Goal: Task Accomplishment & Management: Use online tool/utility

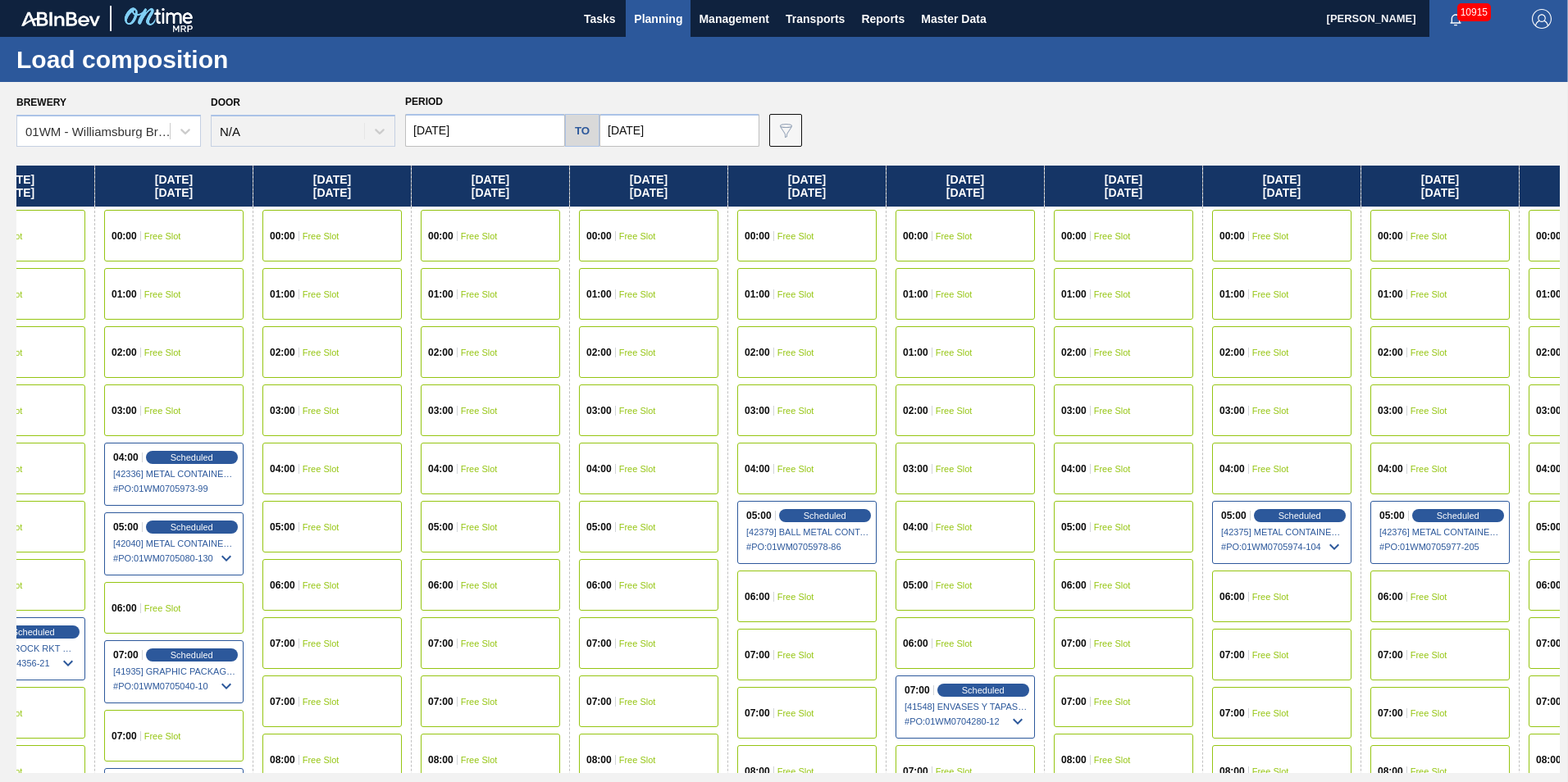
drag, startPoint x: 1262, startPoint y: 191, endPoint x: 208, endPoint y: 208, distance: 1054.1
click at [0, 0] on html "Tasks Planning Management Transports Reports Master Data [PERSON_NAME] 10915 Ma…" at bounding box center [784, 0] width 1568 height 0
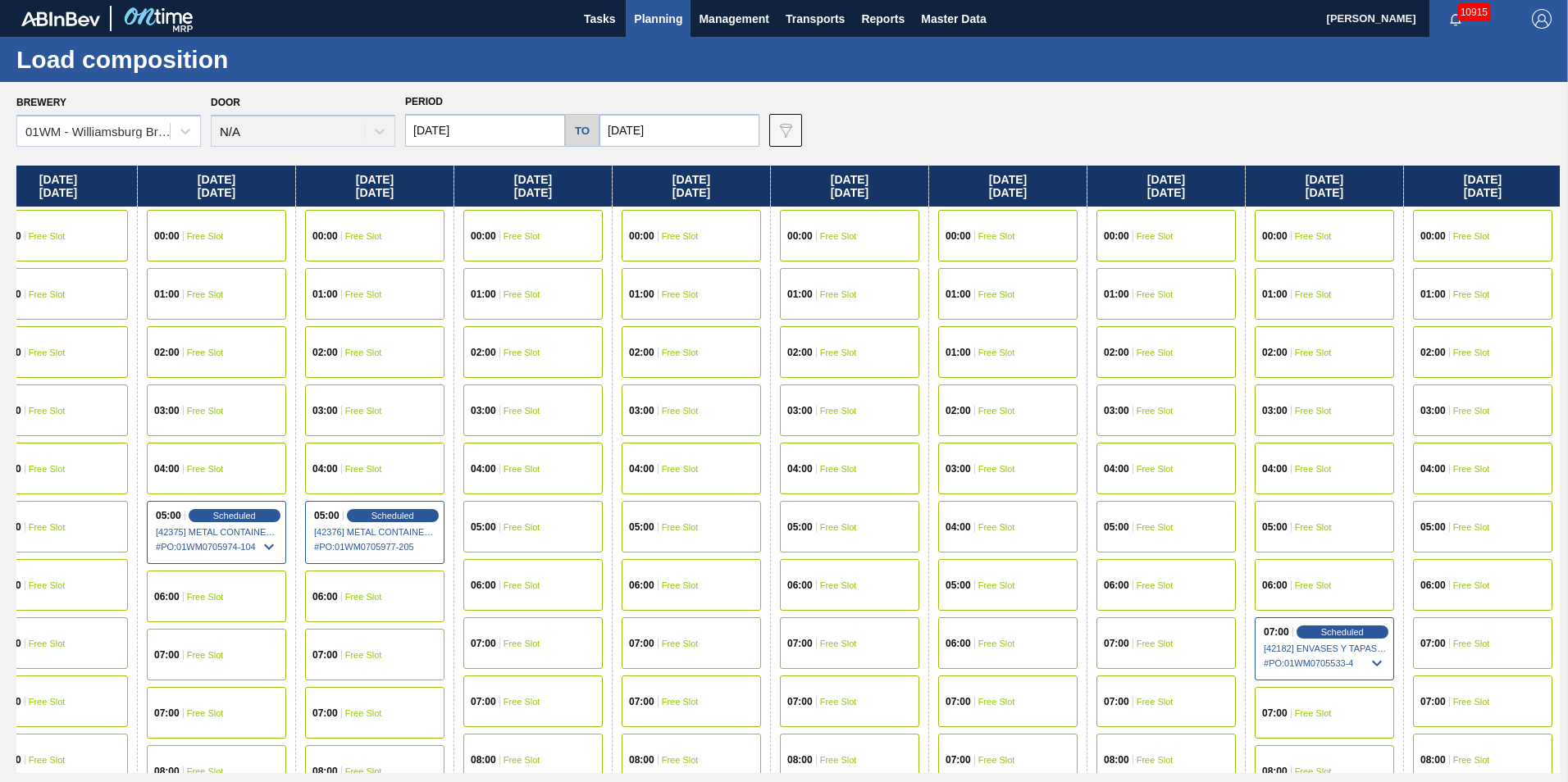
scroll to position [0, 2102]
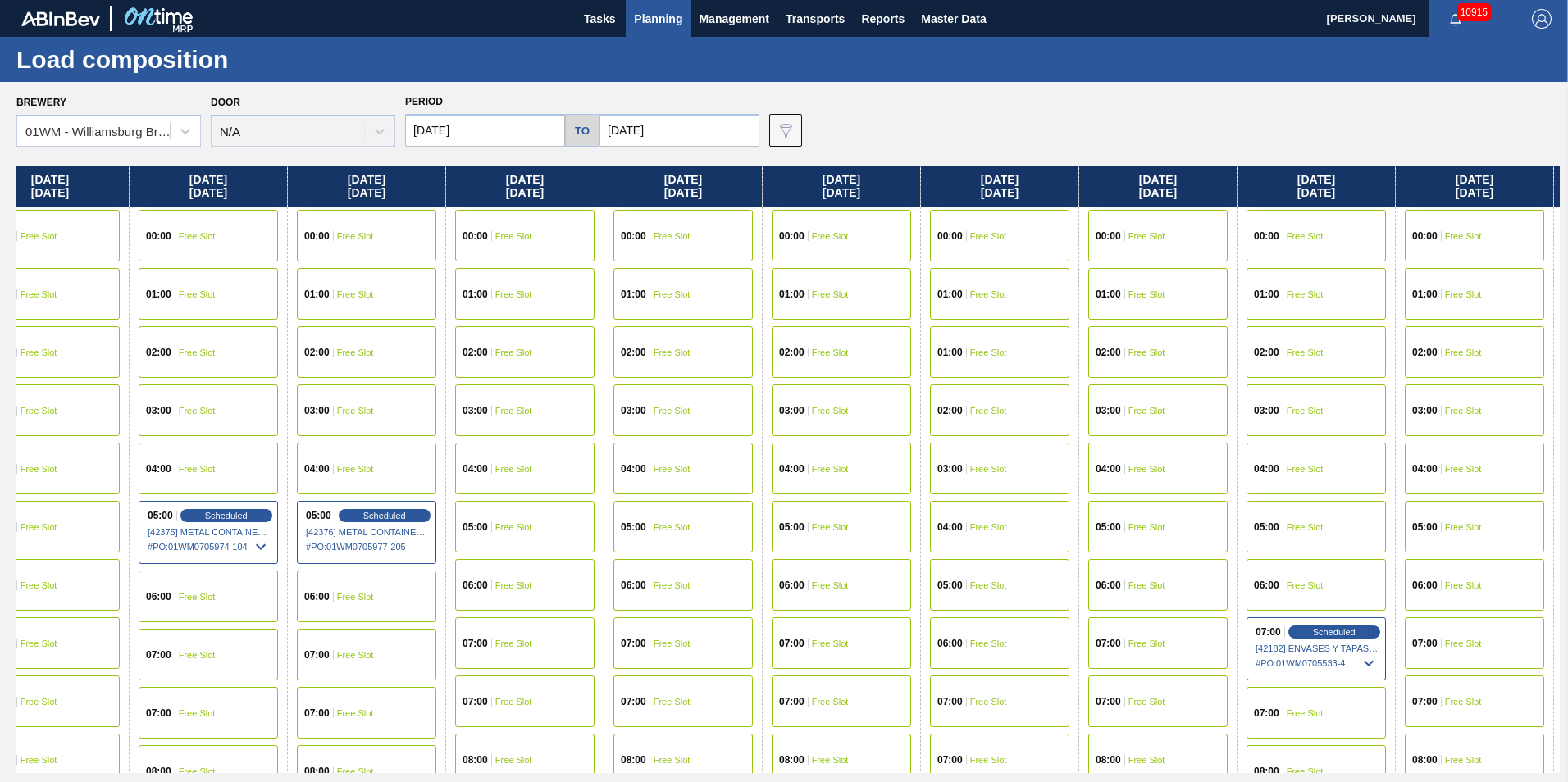
drag, startPoint x: 1334, startPoint y: 186, endPoint x: 497, endPoint y: 216, distance: 837.5
click at [498, 216] on div "[DATE] 00:00 Free Slot 01:00 Free Slot 02:00 Free Slot 03:00 Free Slot 04:00 Fr…" at bounding box center [788, 469] width 1543 height 607
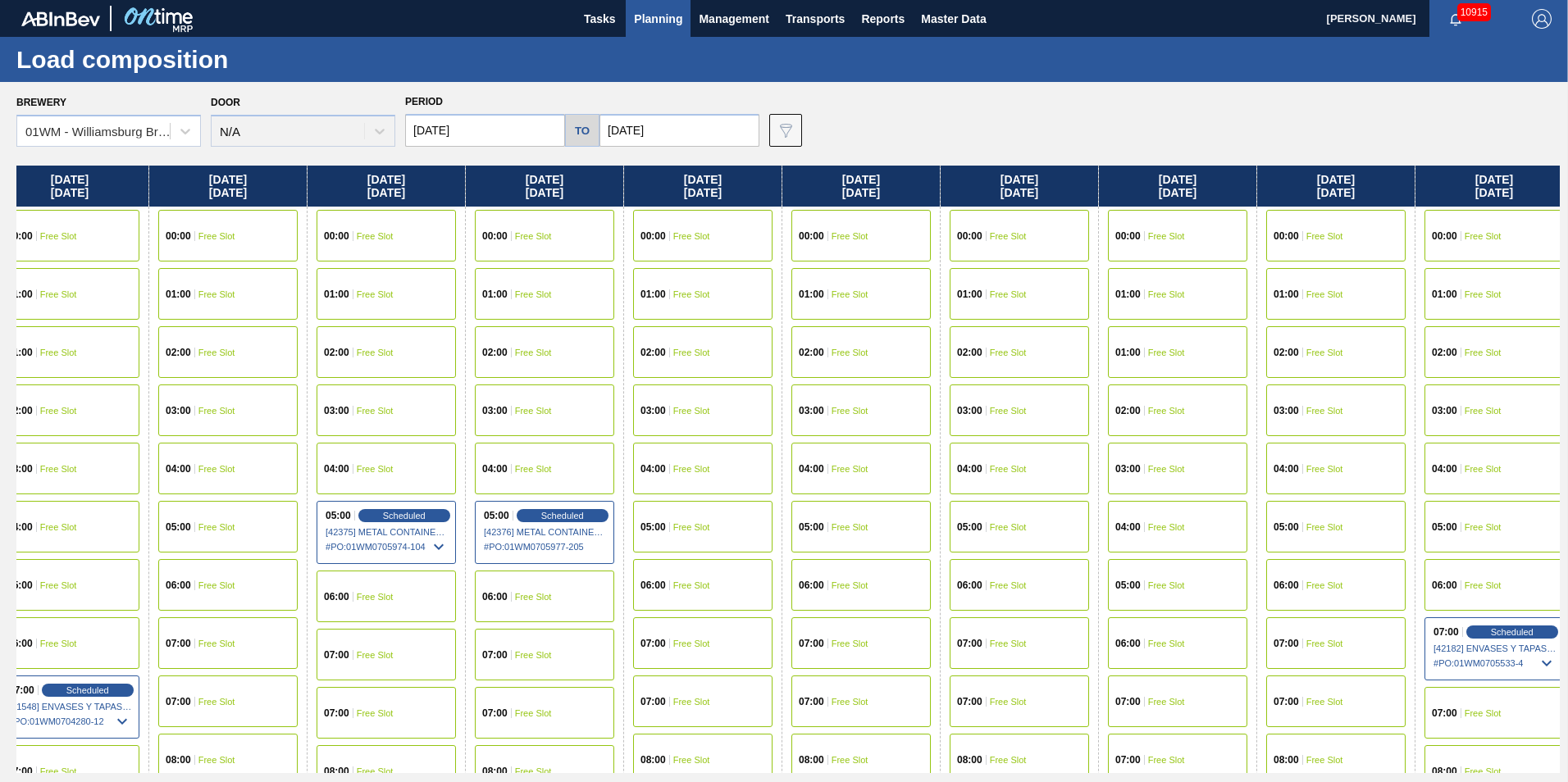
drag, startPoint x: 502, startPoint y: 198, endPoint x: 697, endPoint y: 203, distance: 195.1
click at [697, 203] on div "[DATE] 00:00 Free Slot 01:00 Free Slot 02:00 Free Slot 03:00 Free Slot 04:00 Fr…" at bounding box center [788, 469] width 1543 height 607
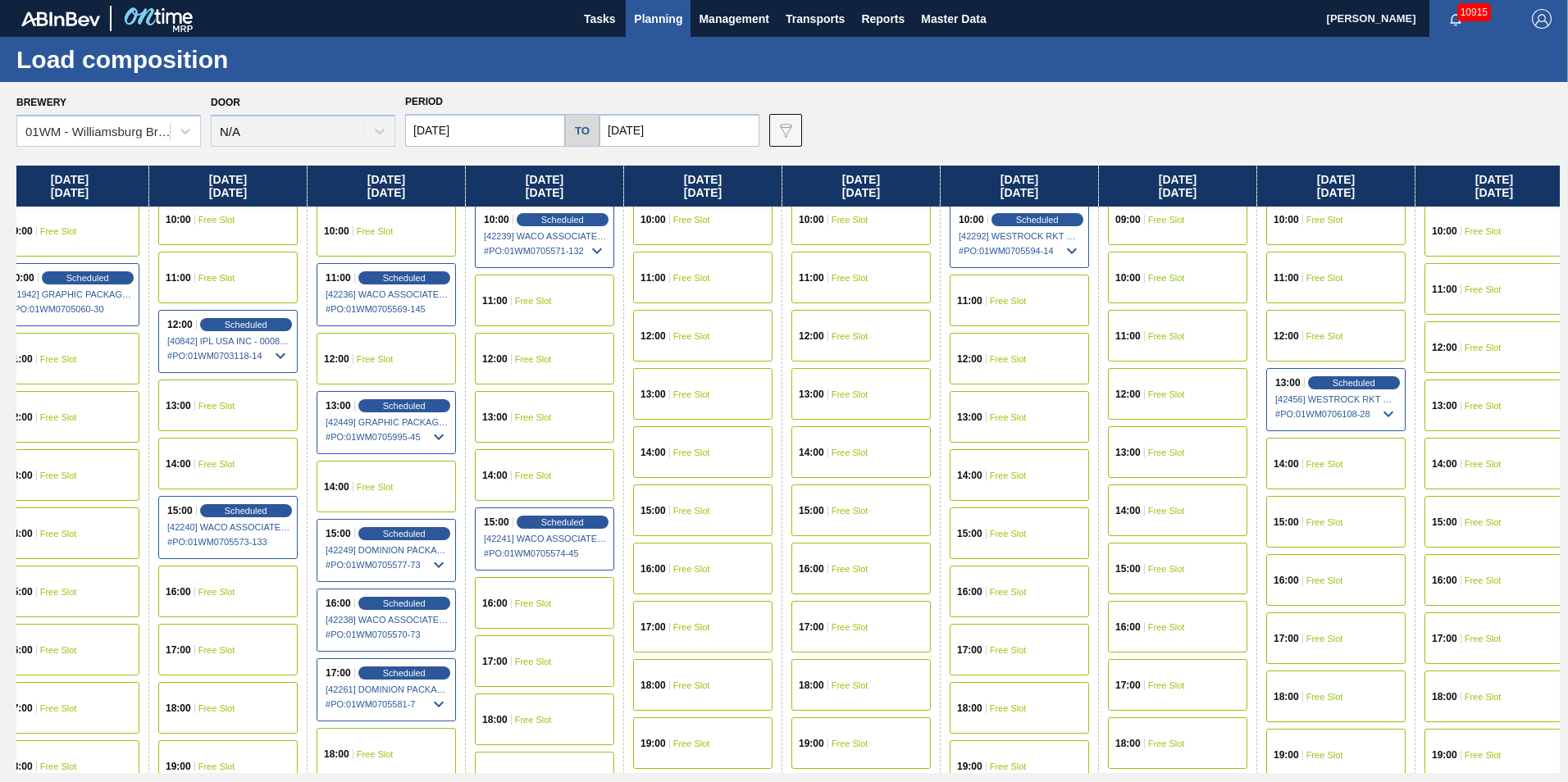
scroll to position [738, 1924]
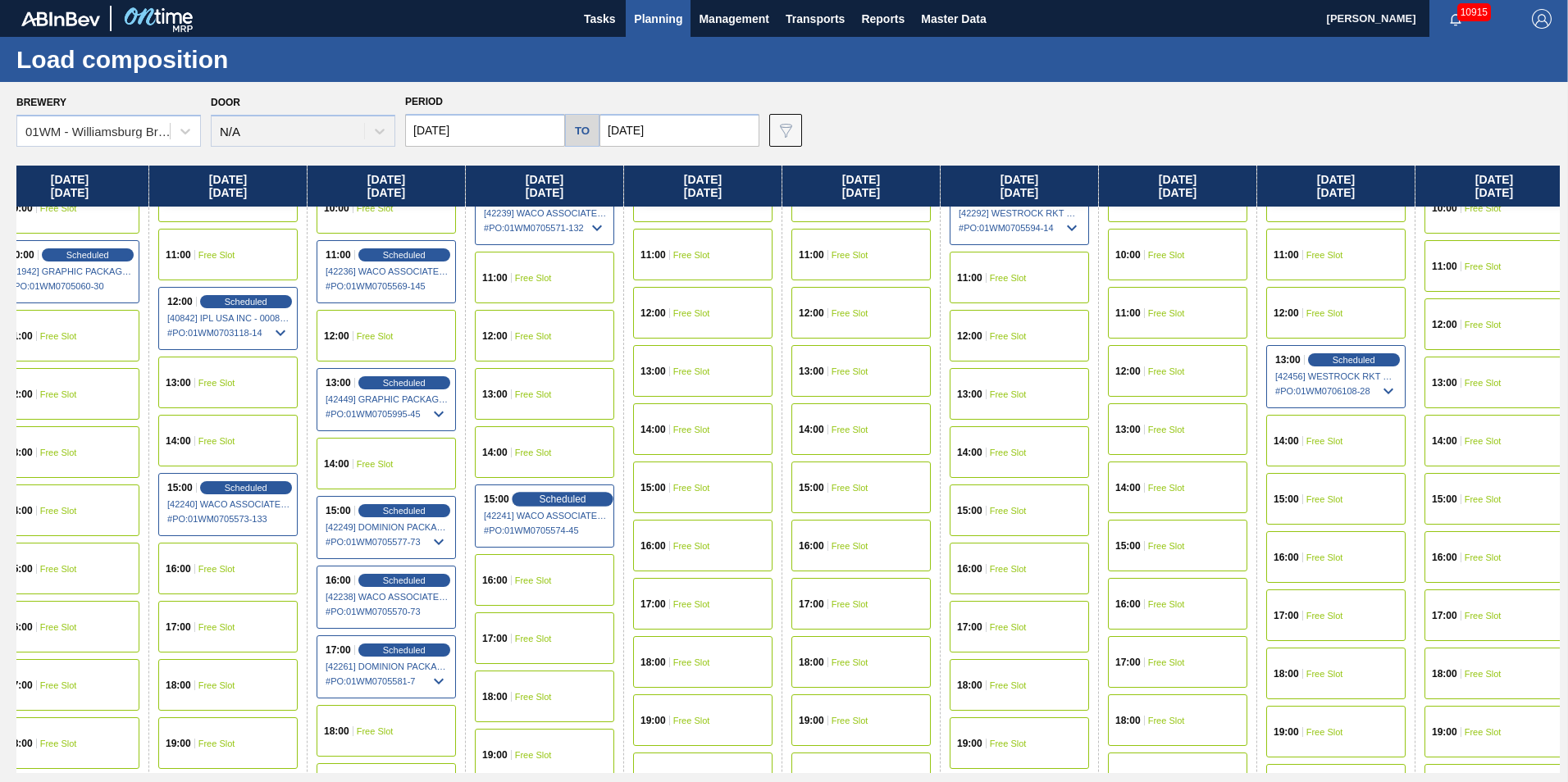
click at [560, 498] on span "Scheduled" at bounding box center [562, 499] width 47 height 10
click at [546, 497] on span "Scheduled" at bounding box center [562, 499] width 47 height 10
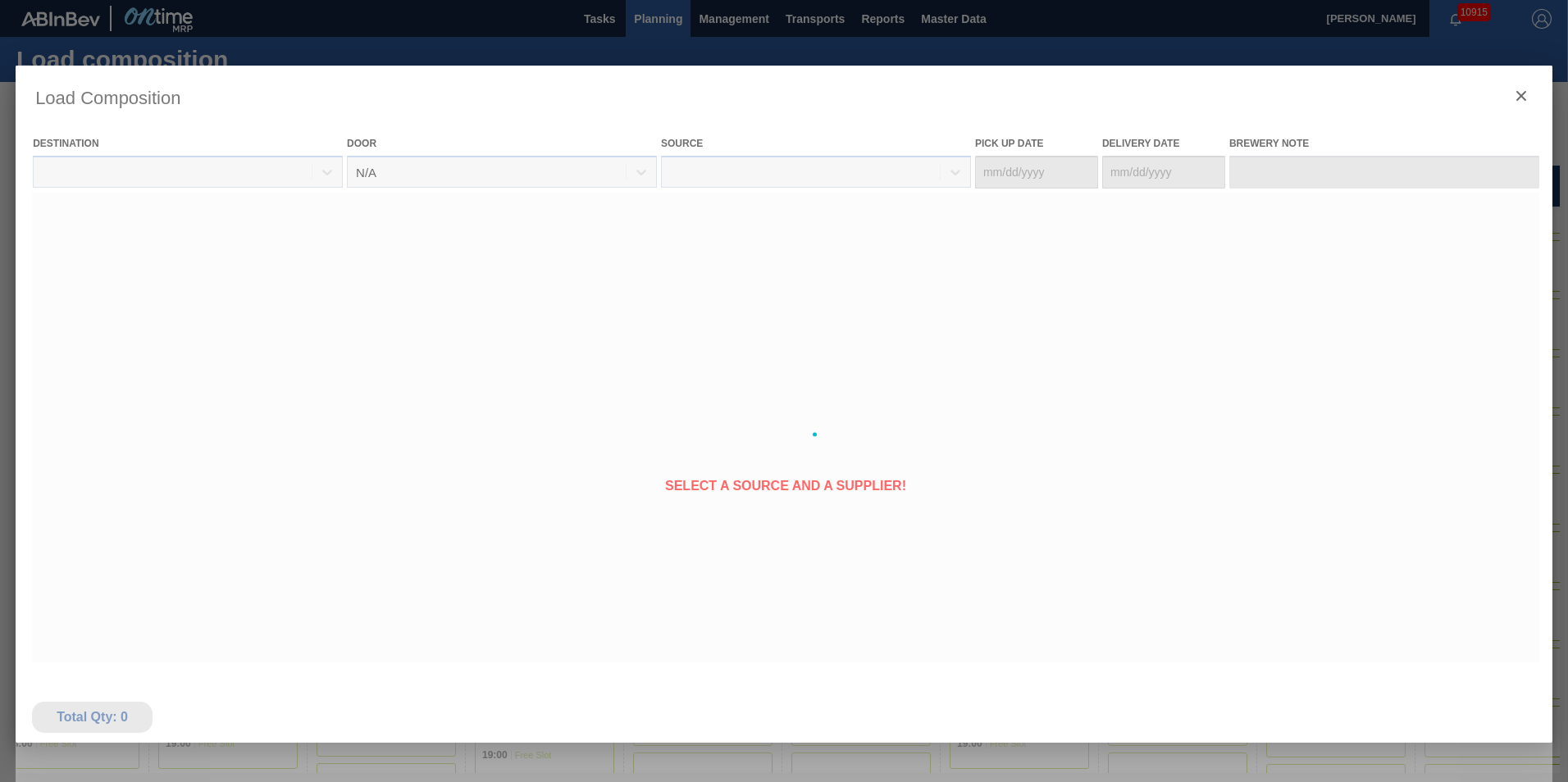
type Date "[DATE]"
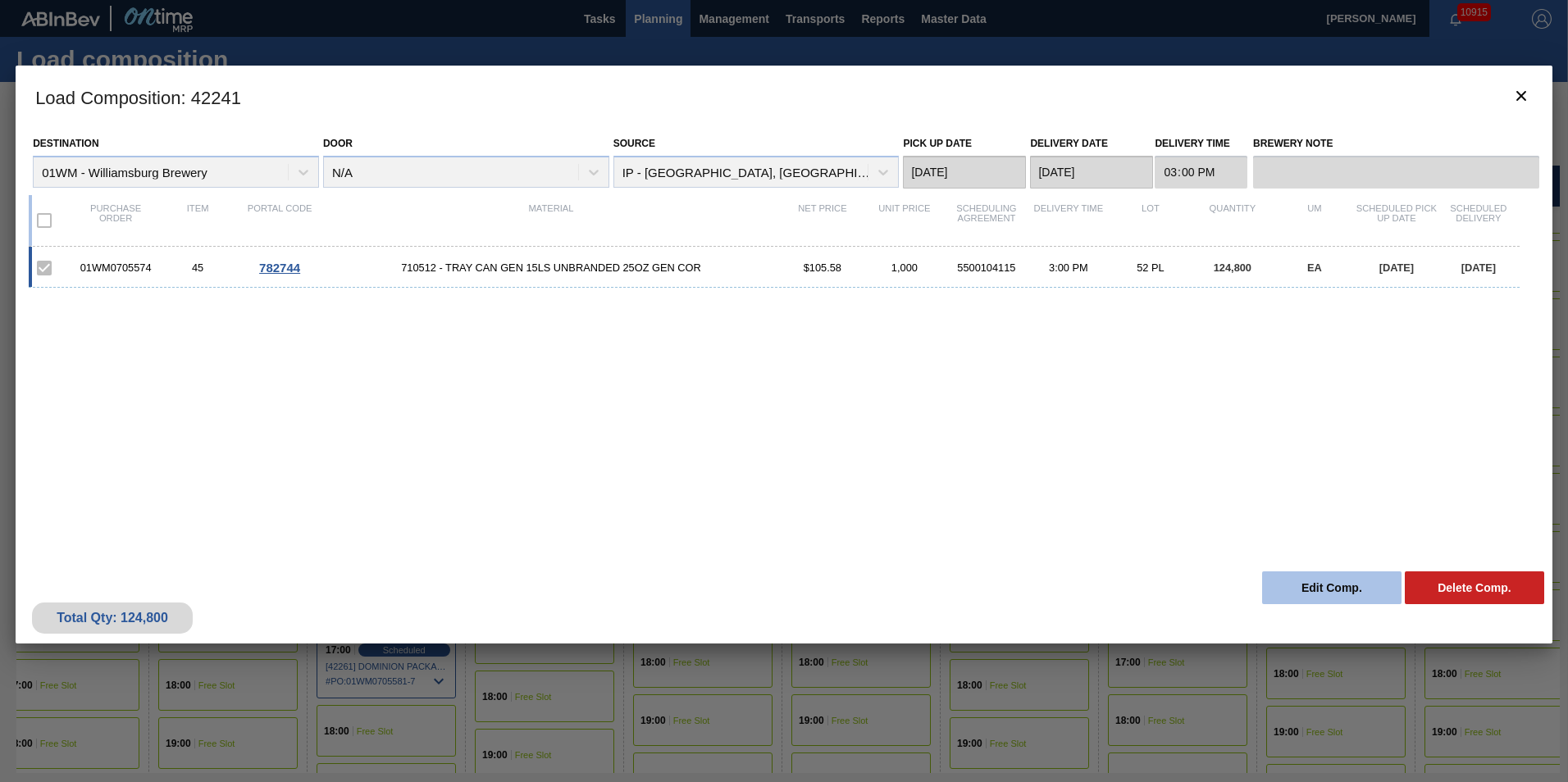
click at [1309, 580] on button "Edit Comp." at bounding box center [1331, 588] width 139 height 33
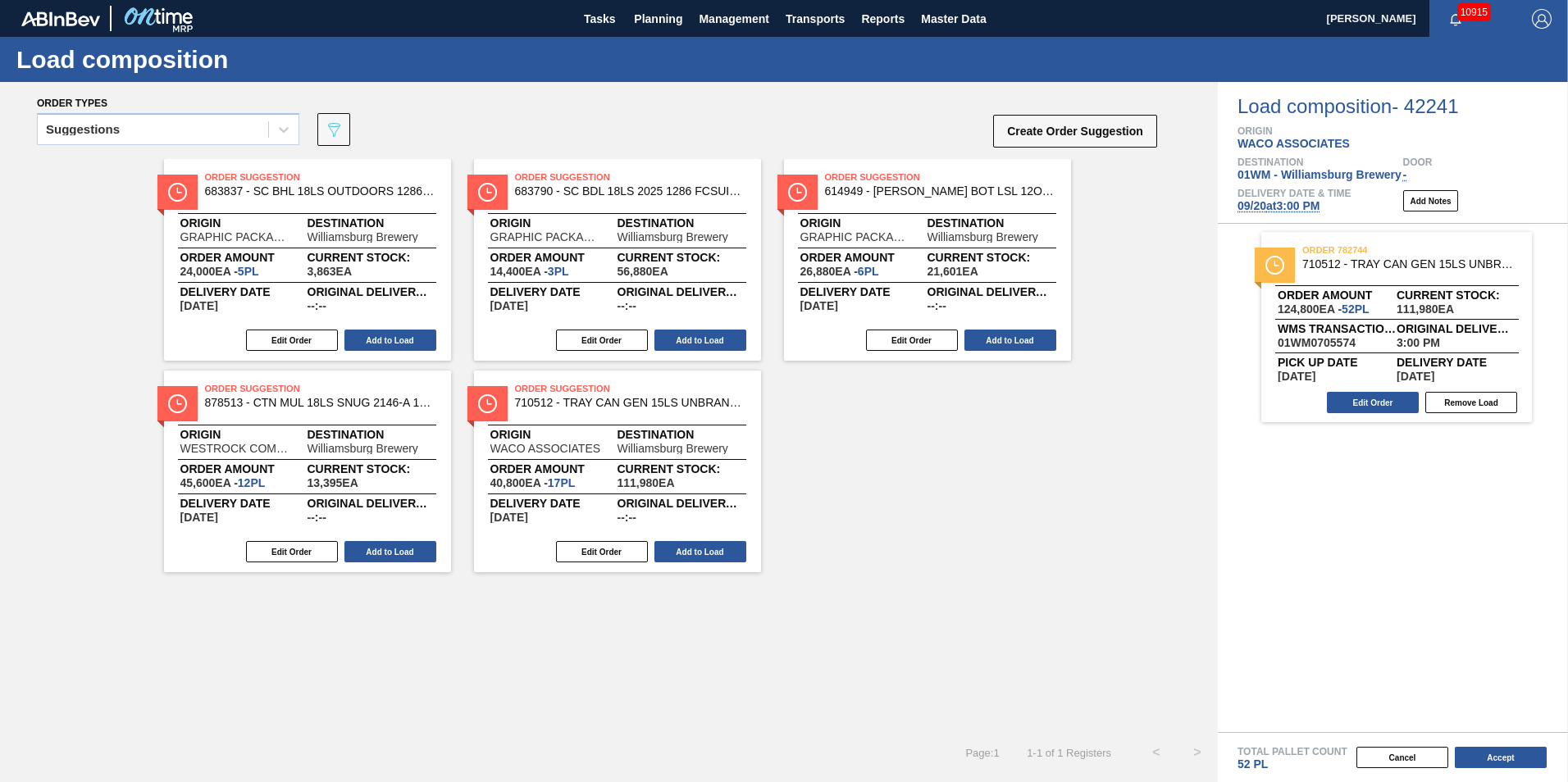
click at [1295, 199] on span "[DATE] 3:00 PM" at bounding box center [1277, 205] width 82 height 13
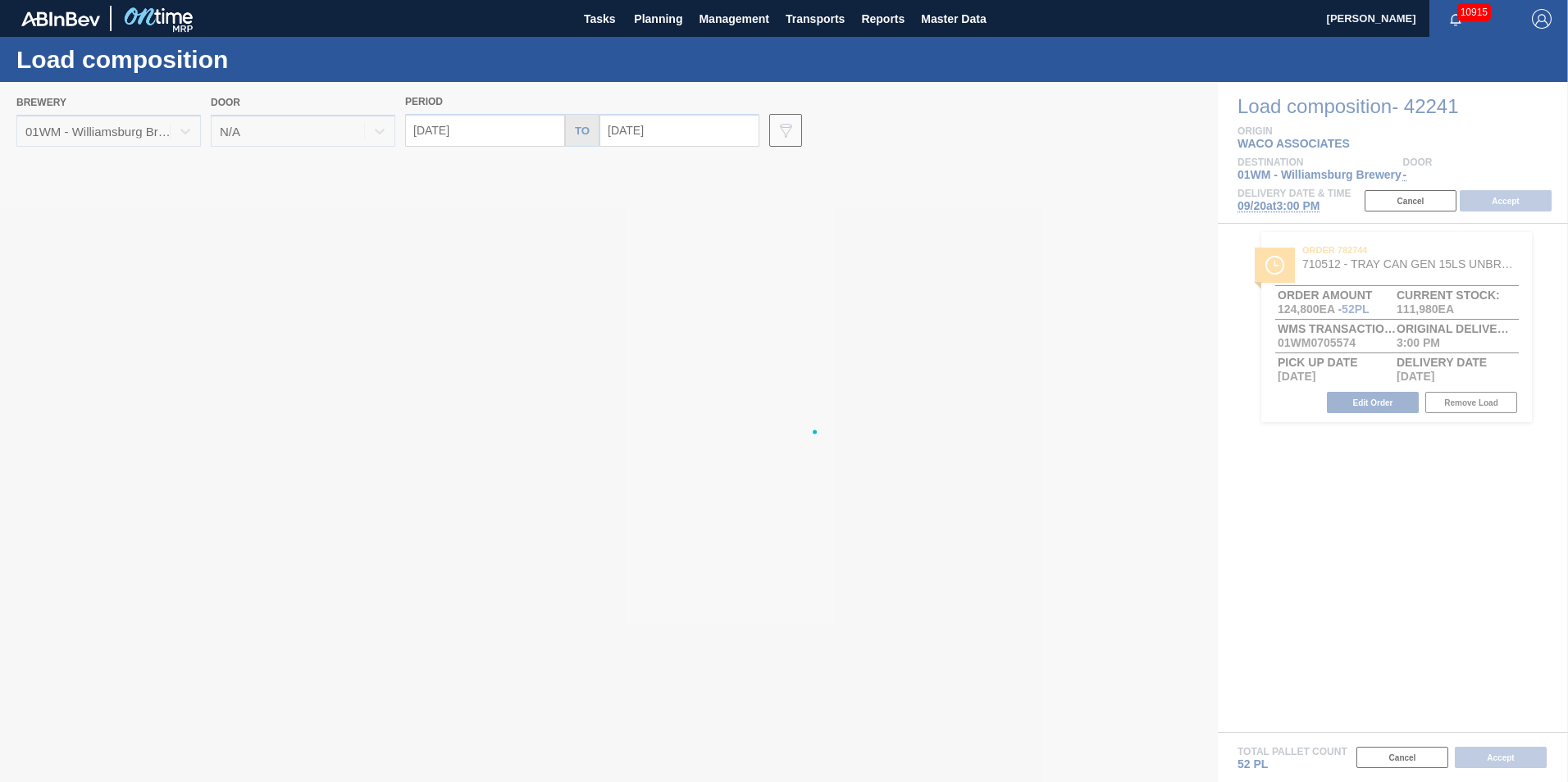
type input "[DATE]"
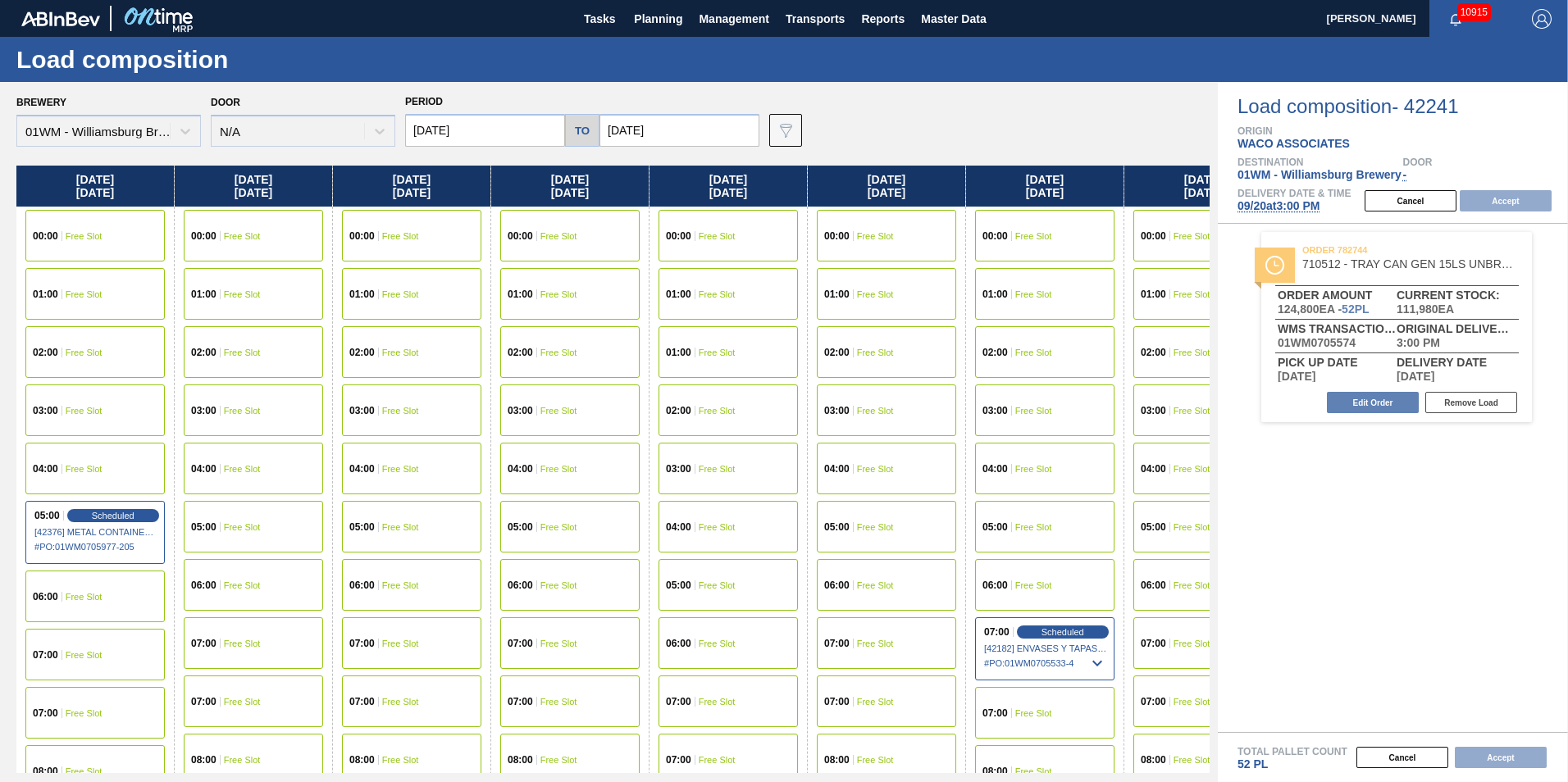
click at [463, 146] on input "[DATE]" at bounding box center [484, 131] width 160 height 33
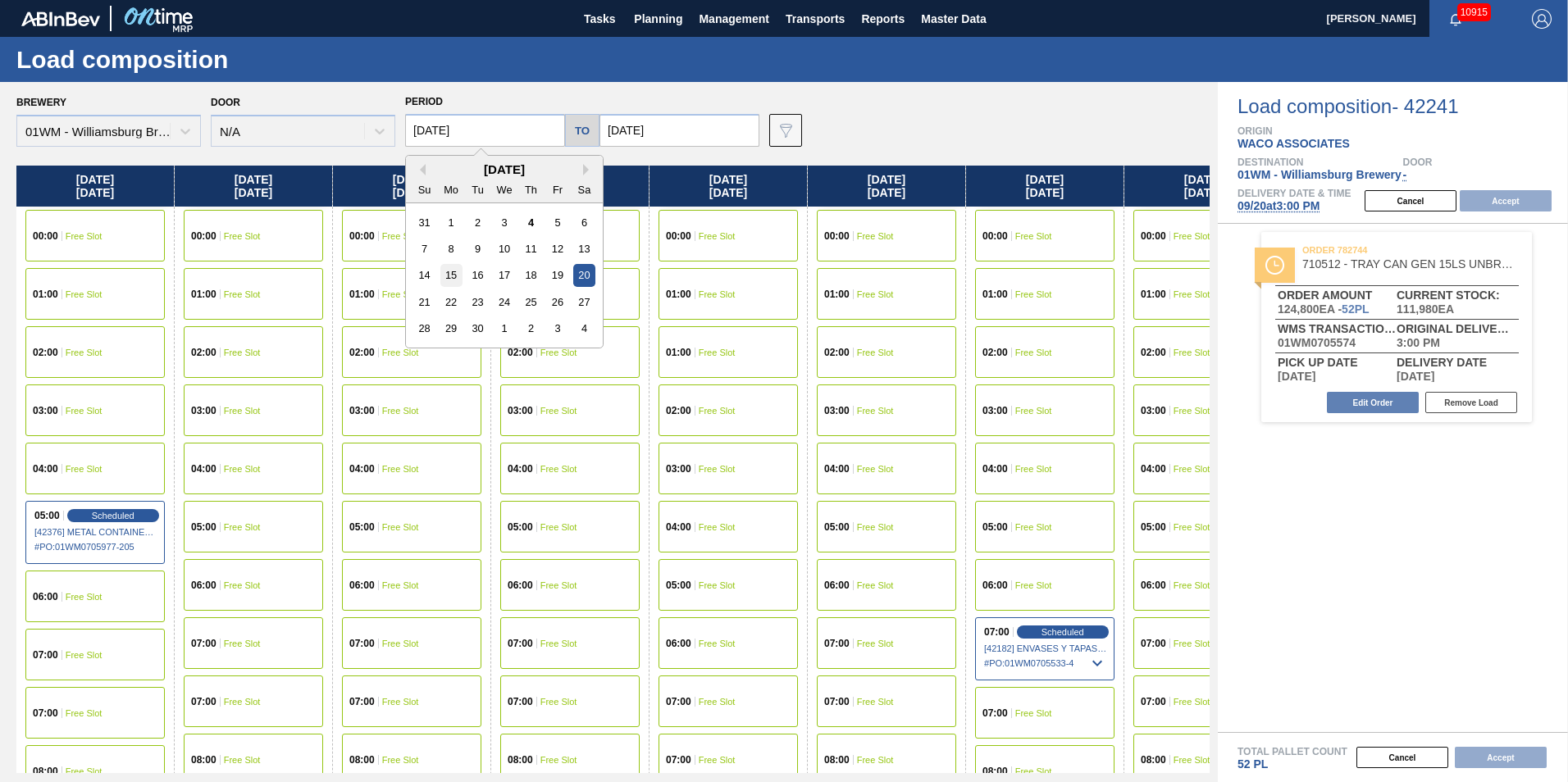
click at [448, 277] on div "15" at bounding box center [451, 275] width 22 height 22
type input "[DATE]"
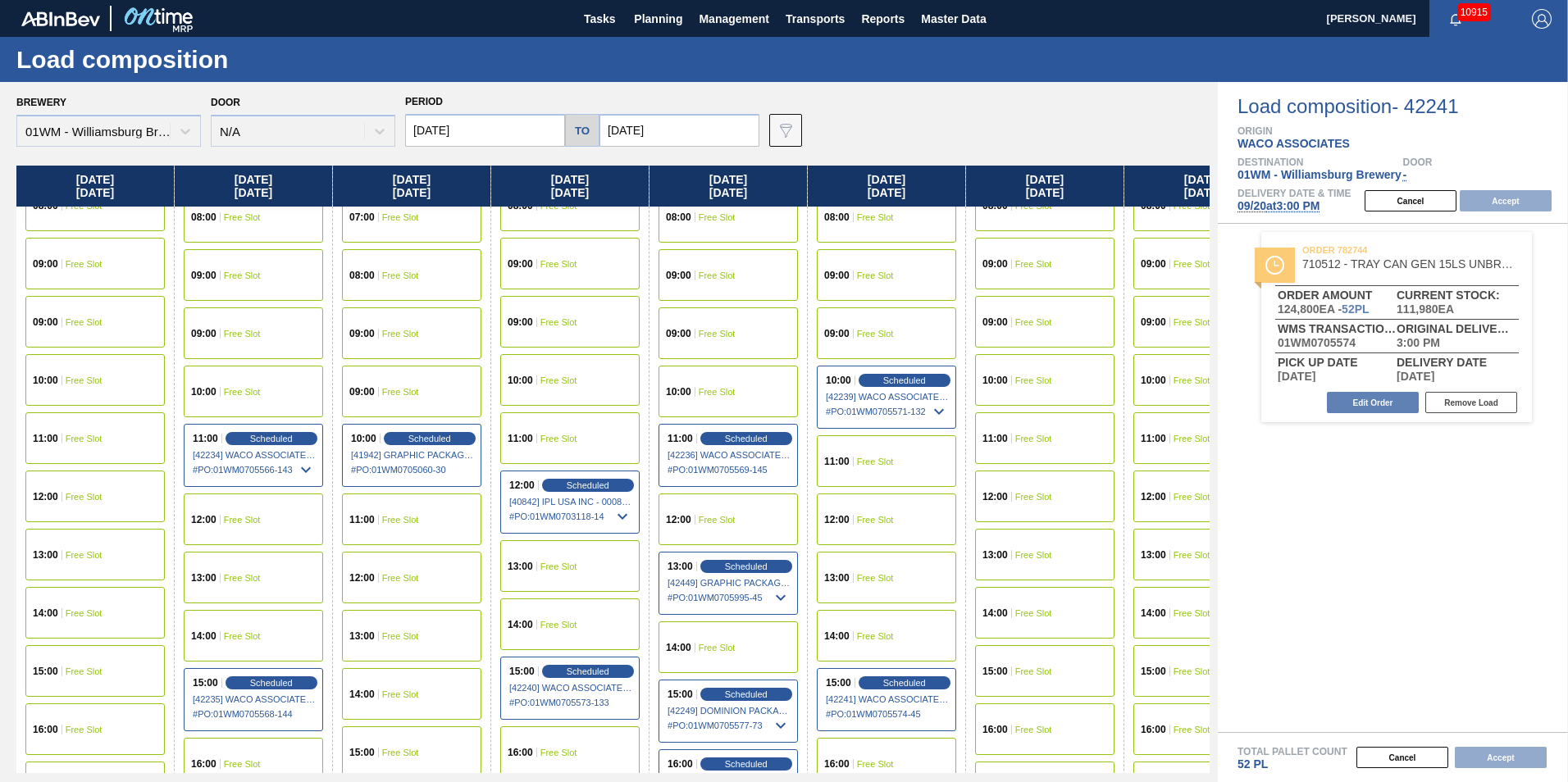
scroll to position [820, 0]
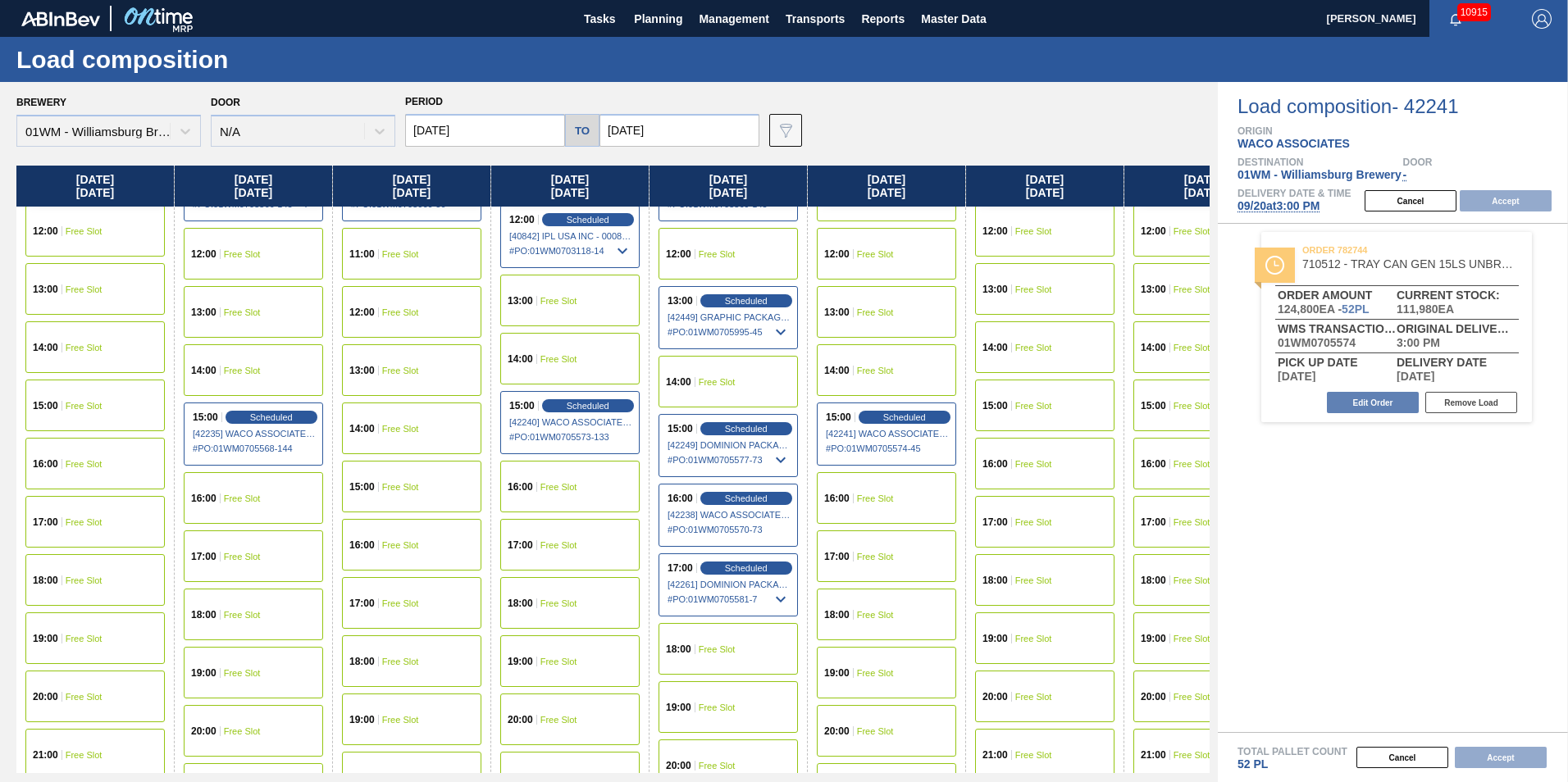
click at [98, 349] on span "Free Slot" at bounding box center [84, 347] width 37 height 10
click at [1528, 200] on button "Accept" at bounding box center [1505, 201] width 92 height 22
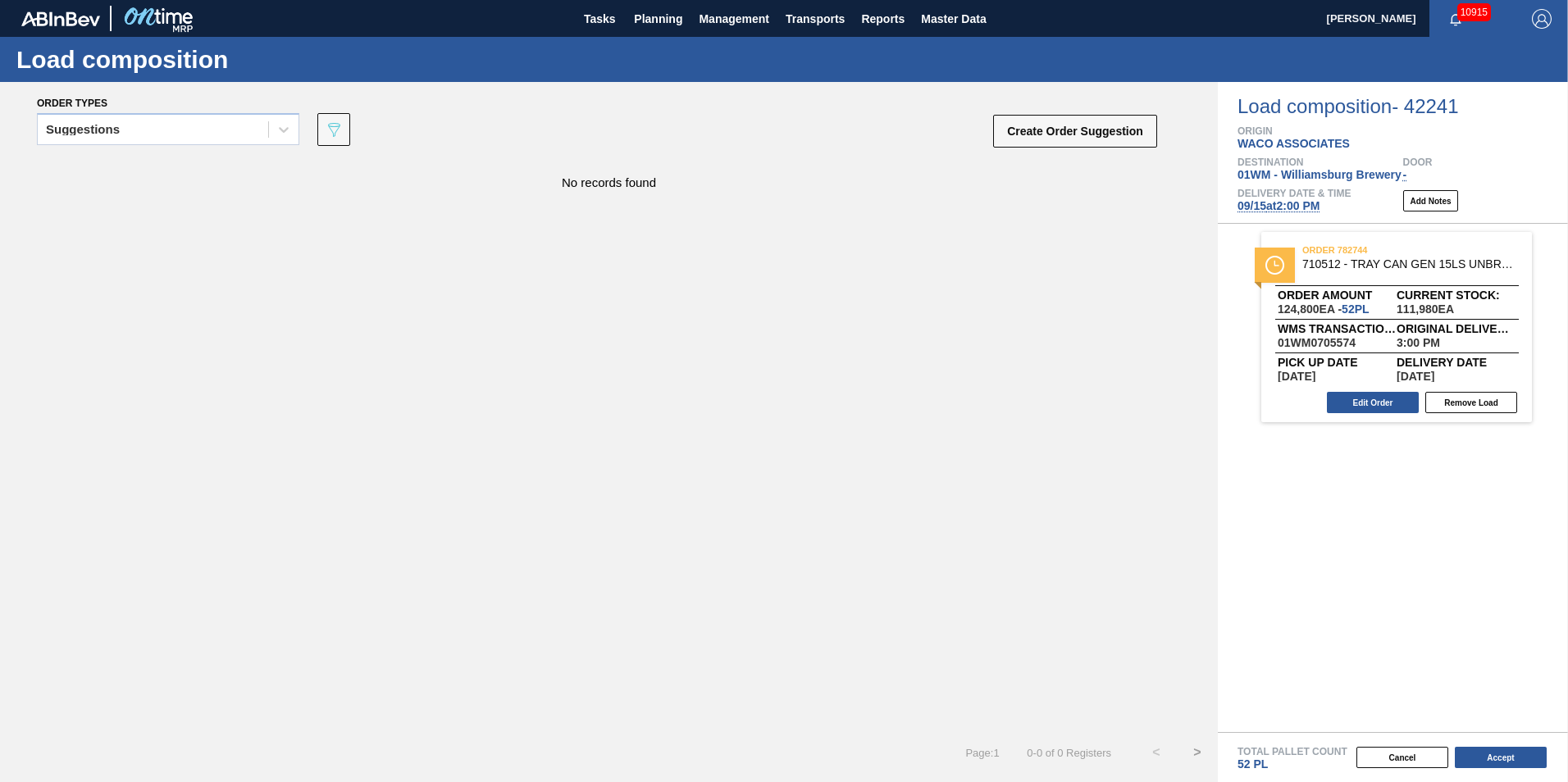
click at [1509, 757] on button "Accept" at bounding box center [1501, 758] width 92 height 22
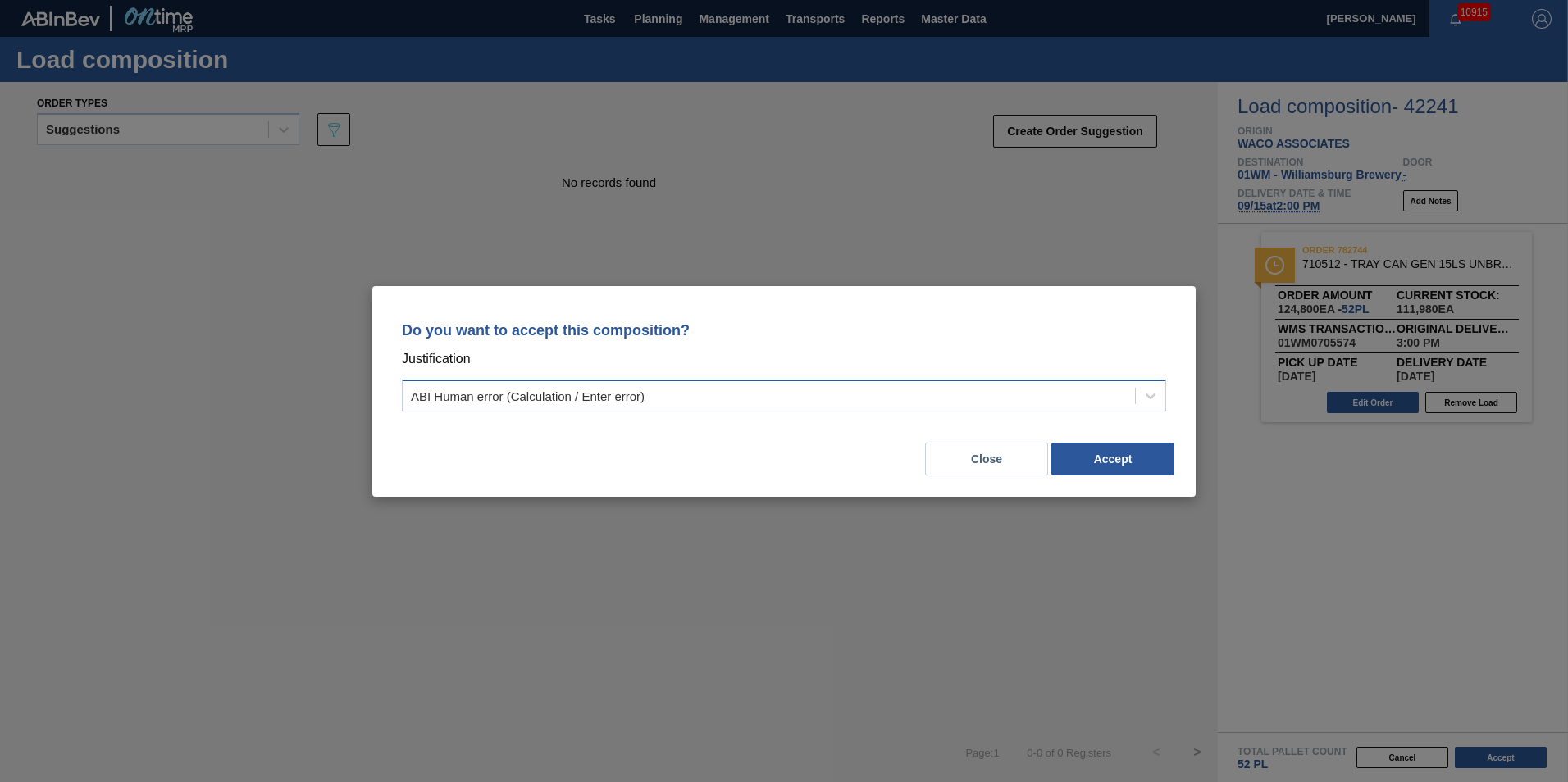
click at [962, 396] on div "ABI Human error (Calculation / Enter error)" at bounding box center [768, 395] width 733 height 23
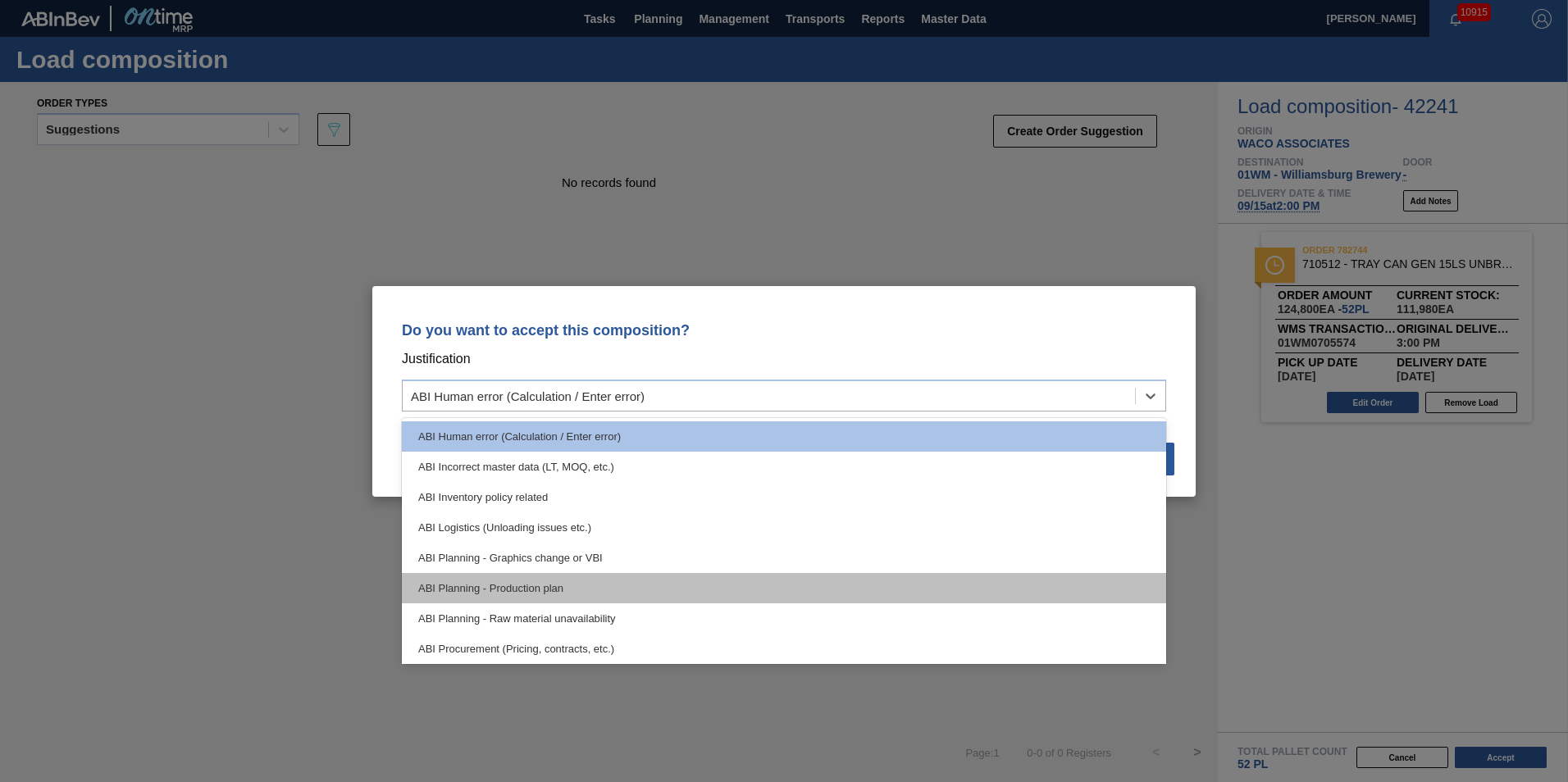
click at [595, 593] on div "ABI Planning - Production plan" at bounding box center [784, 588] width 765 height 30
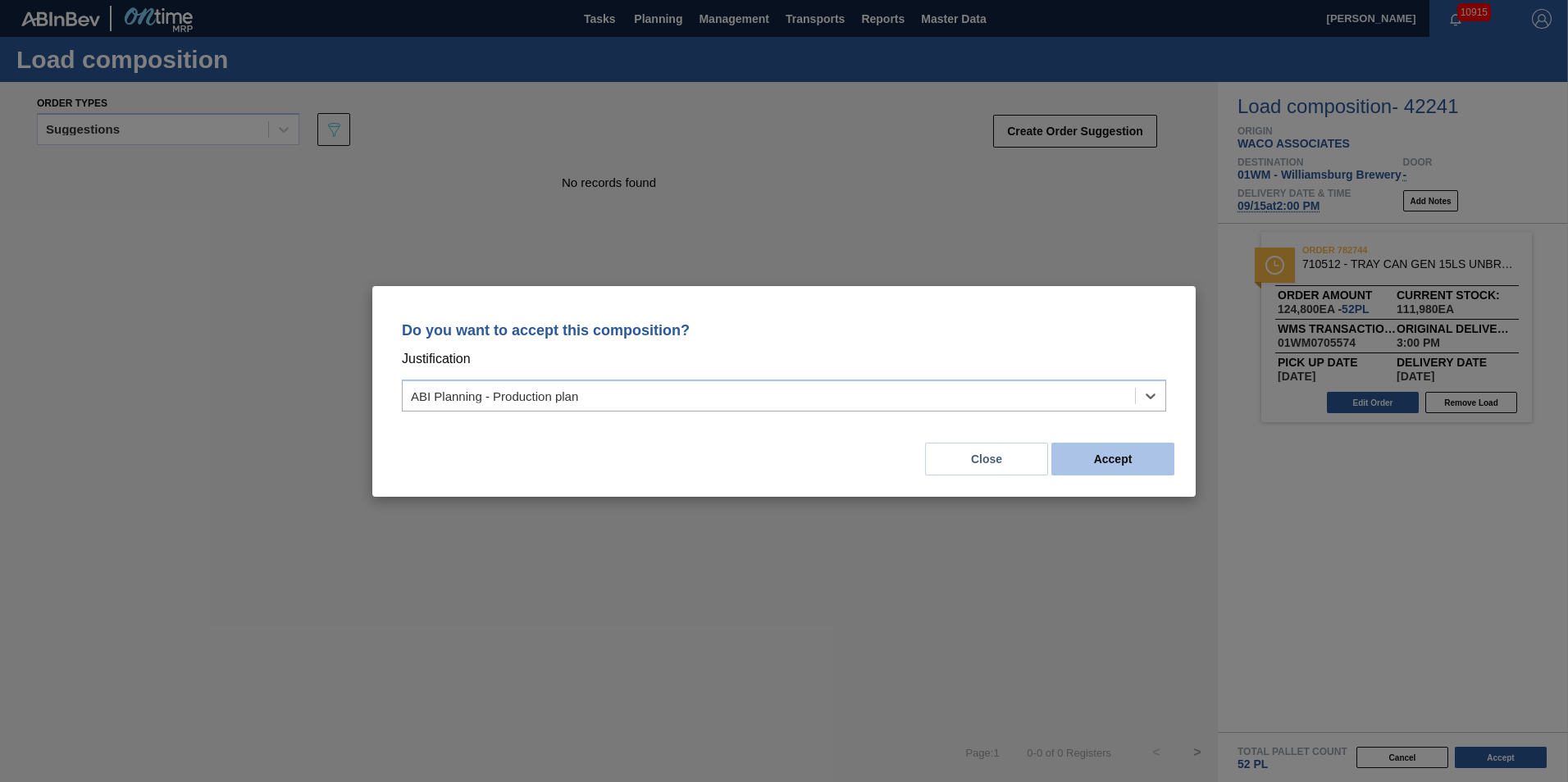
drag, startPoint x: 1076, startPoint y: 477, endPoint x: 1087, endPoint y: 470, distance: 13.0
click at [1087, 470] on div "Close Accept" at bounding box center [784, 449] width 784 height 55
click at [1097, 454] on button "Accept" at bounding box center [1112, 459] width 123 height 33
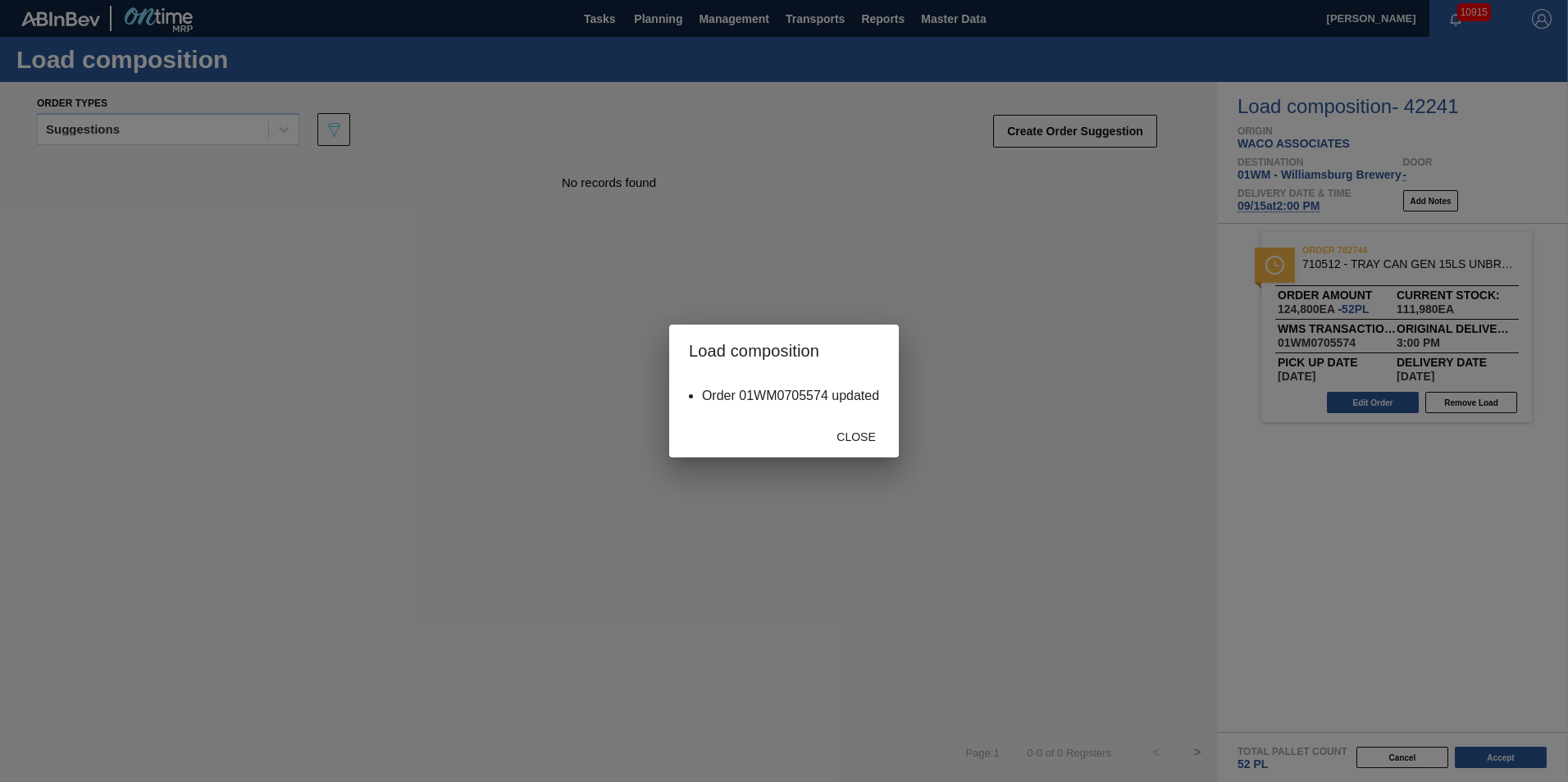
click at [833, 437] on span "Close" at bounding box center [855, 437] width 65 height 13
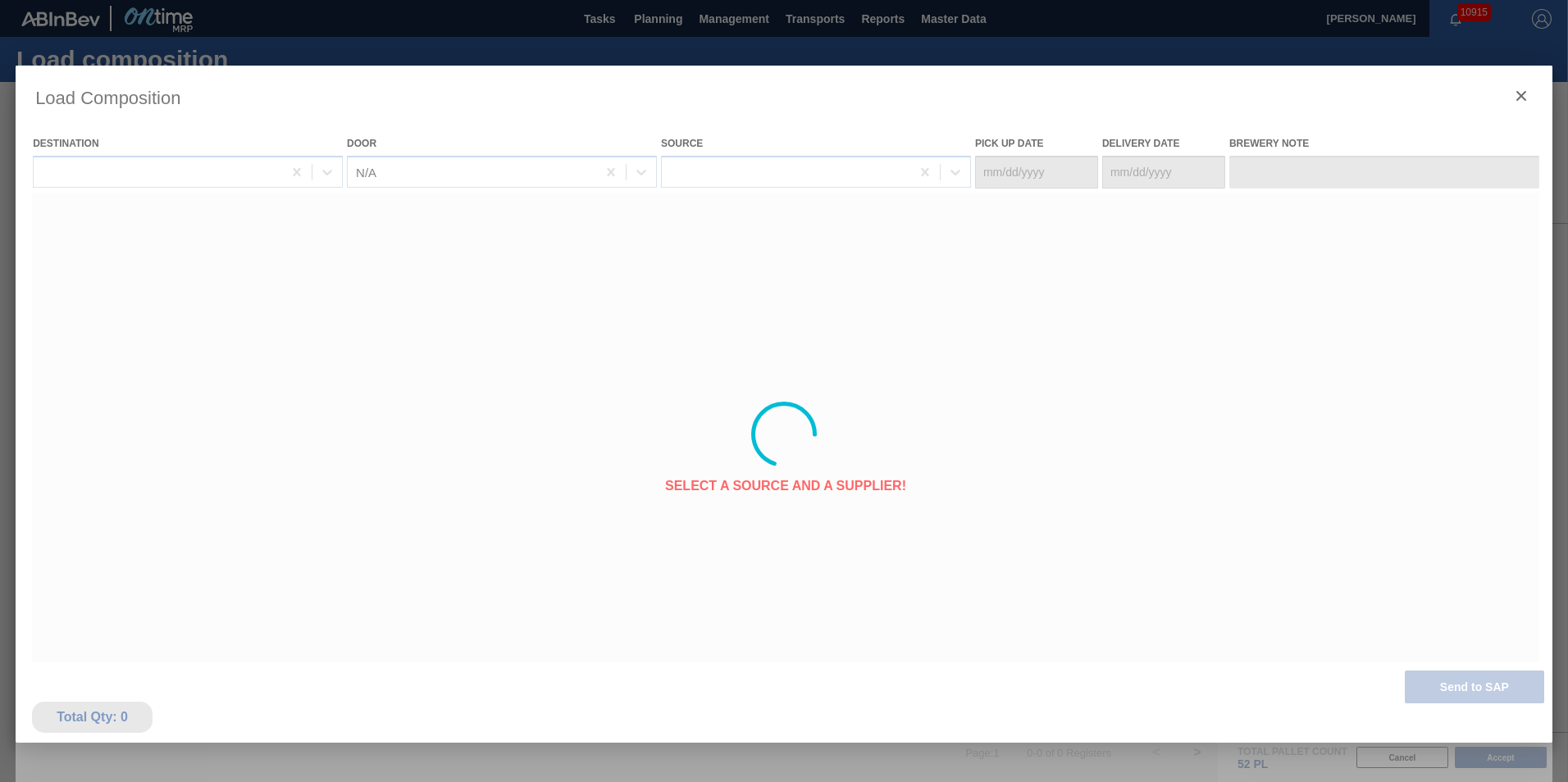
type Date "[DATE]"
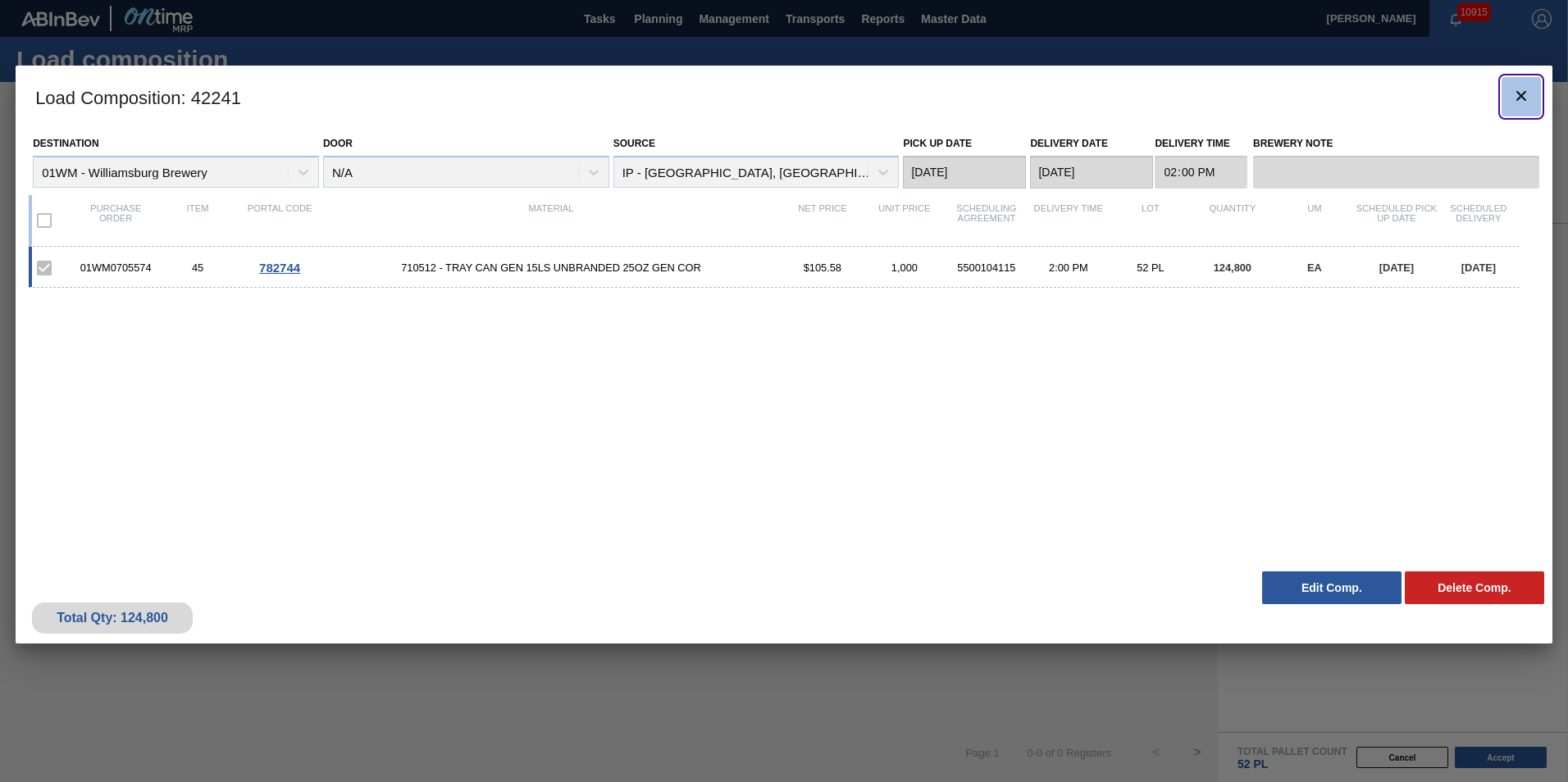
click at [1514, 88] on icon "botão de ícone" at bounding box center [1520, 96] width 20 height 20
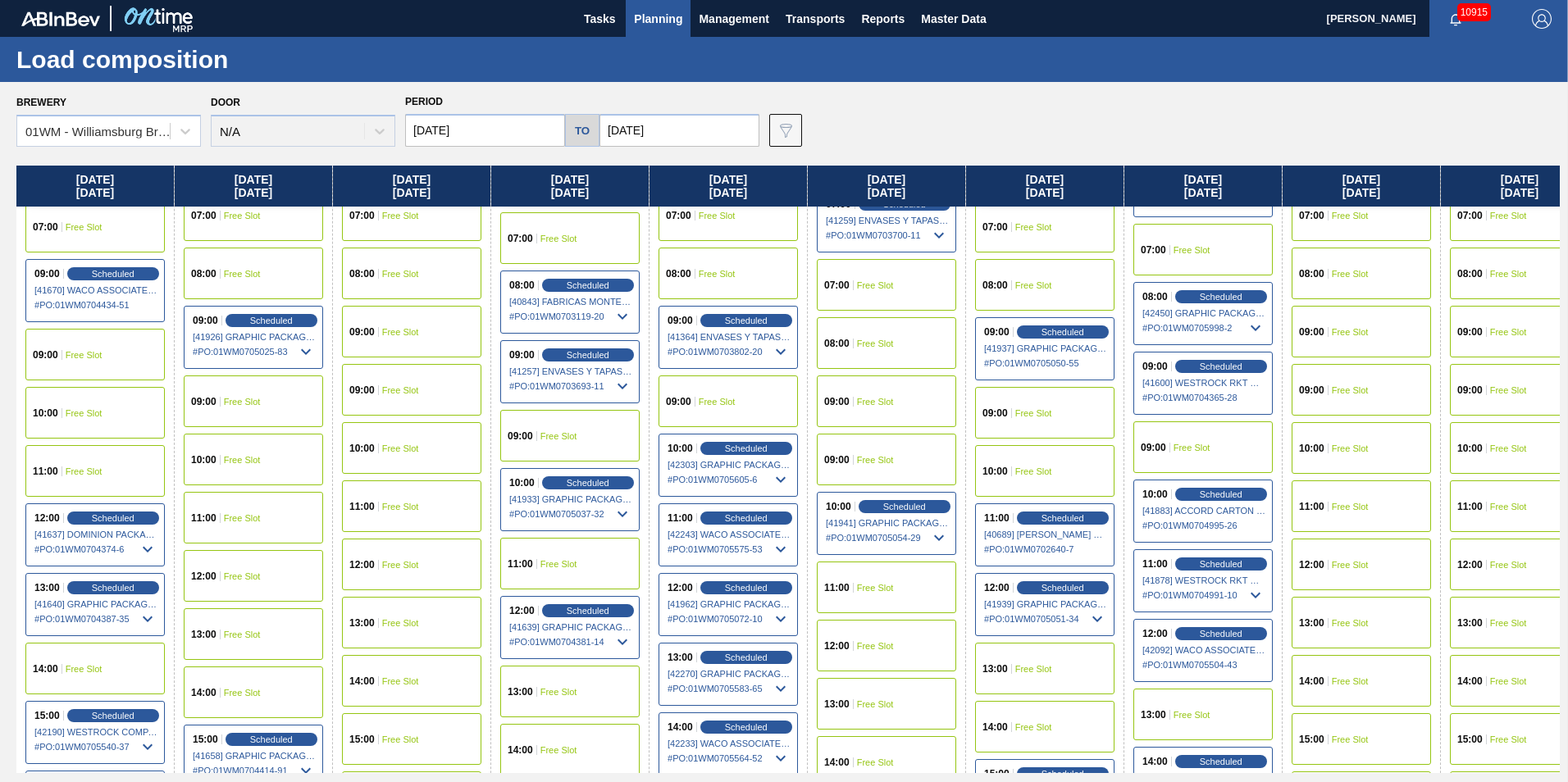
scroll to position [492, 0]
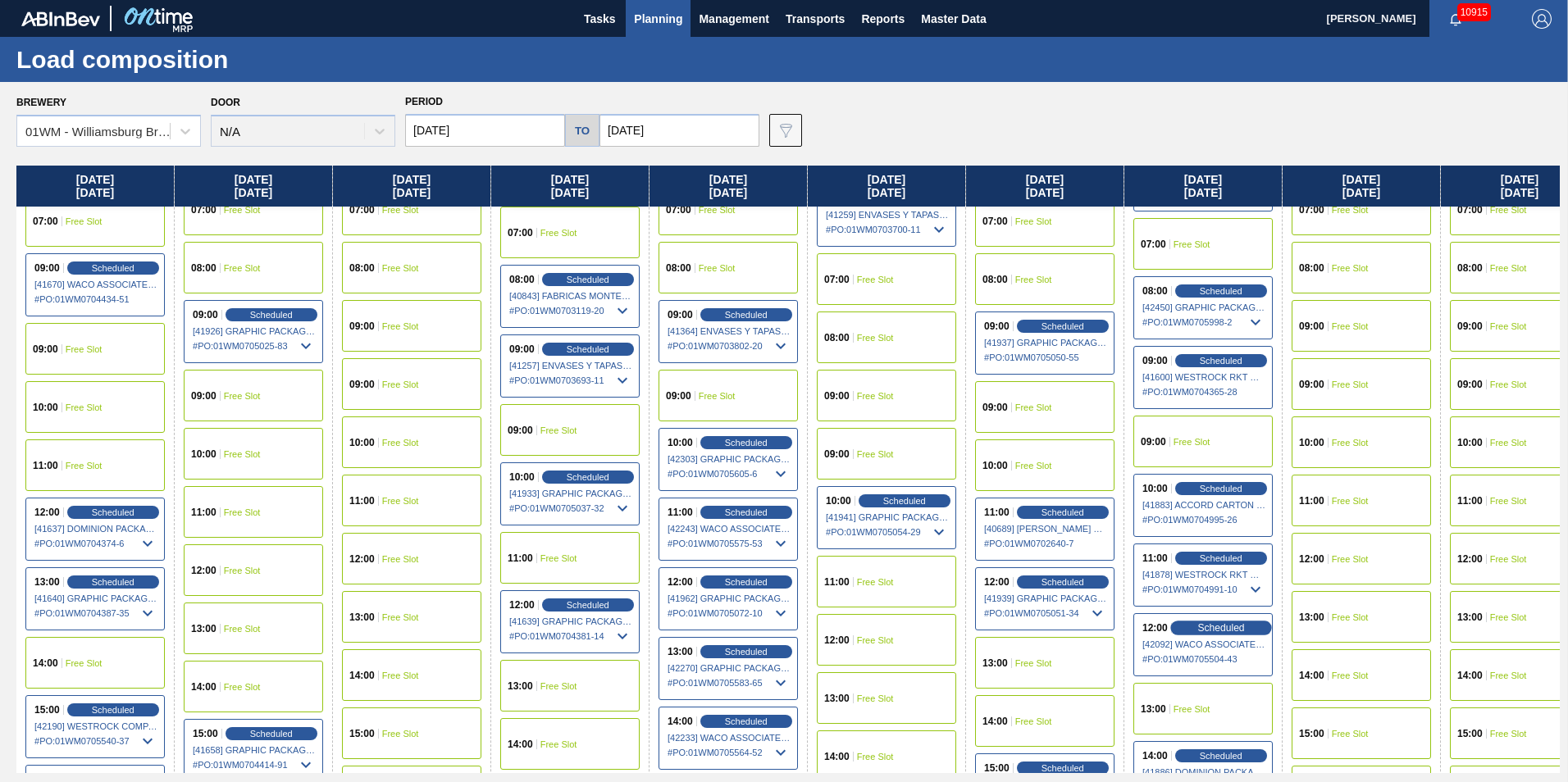
click at [1231, 626] on span "Scheduled" at bounding box center [1220, 628] width 47 height 10
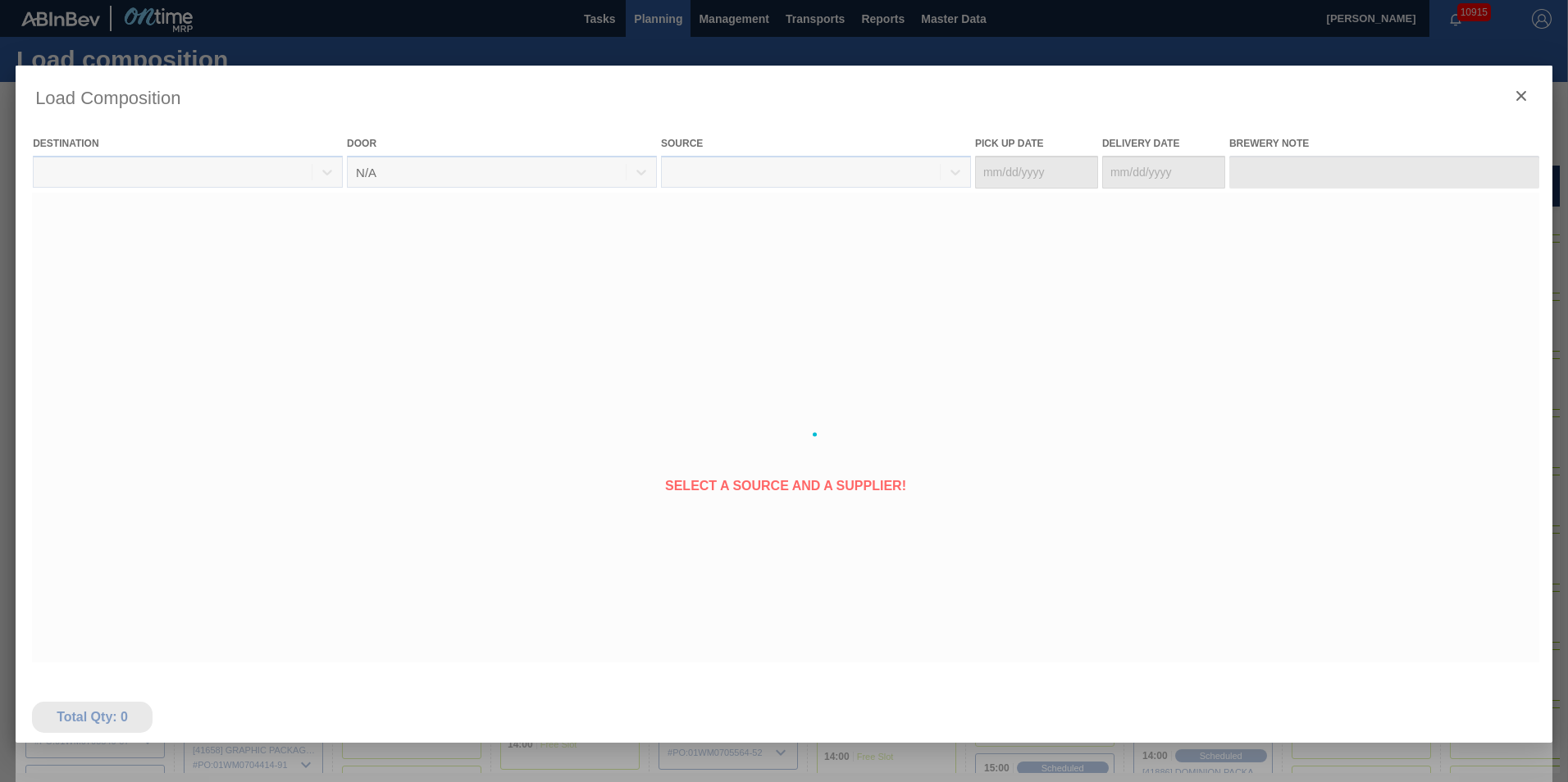
type Date "[DATE]"
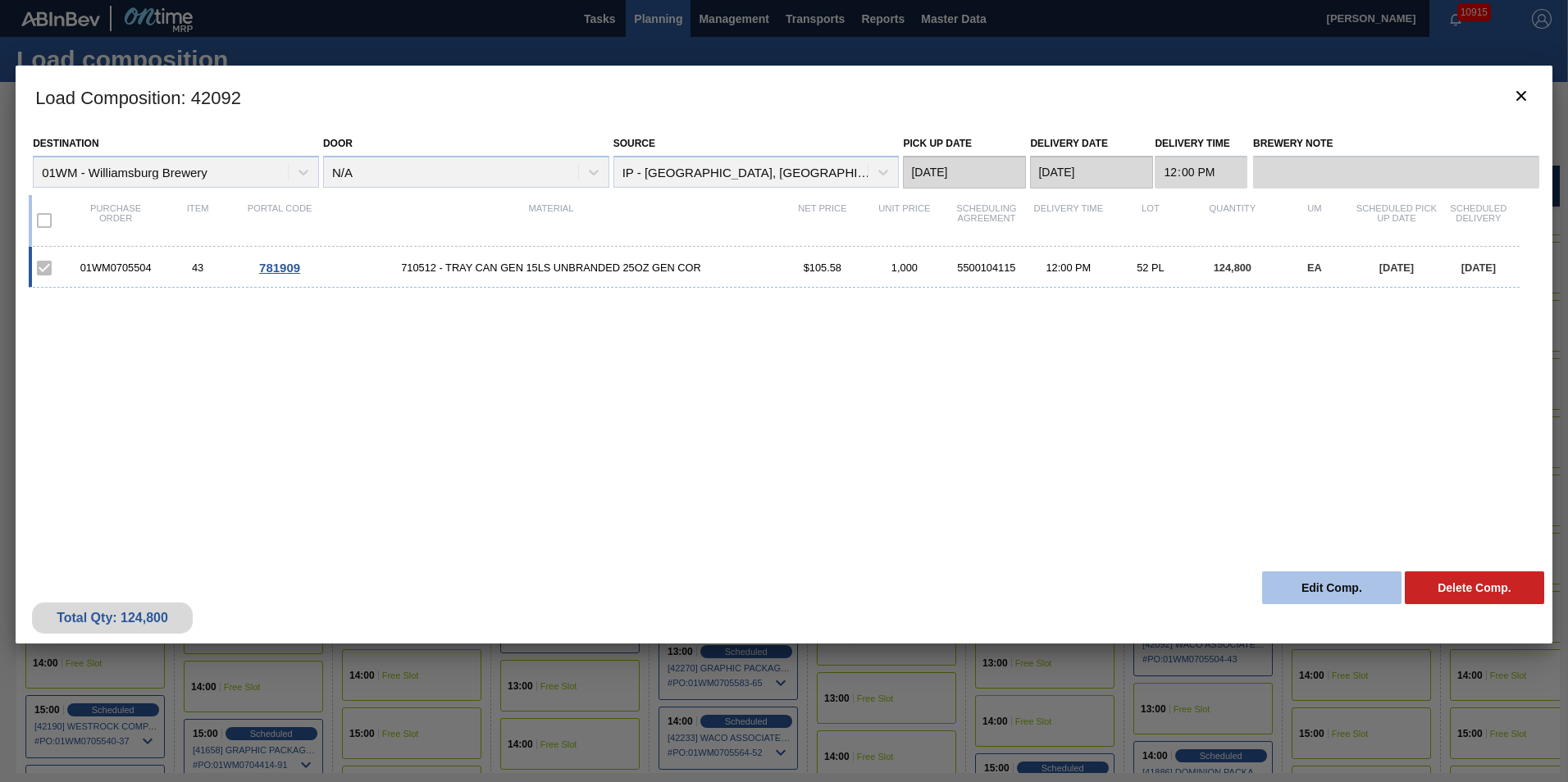
click at [1311, 583] on button "Edit Comp." at bounding box center [1331, 588] width 139 height 33
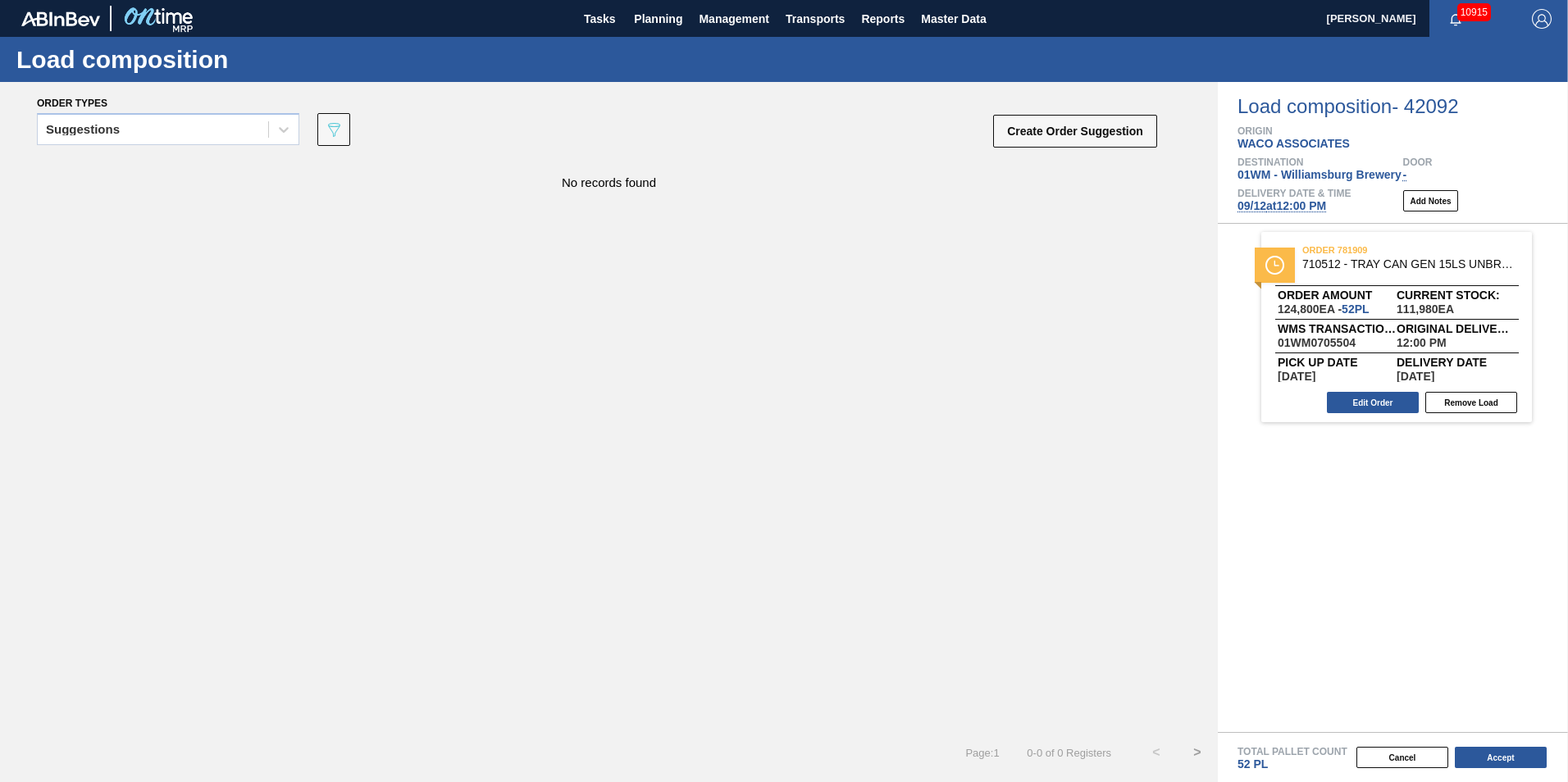
click at [1300, 204] on span "[DATE] 12:00 PM" at bounding box center [1281, 205] width 88 height 13
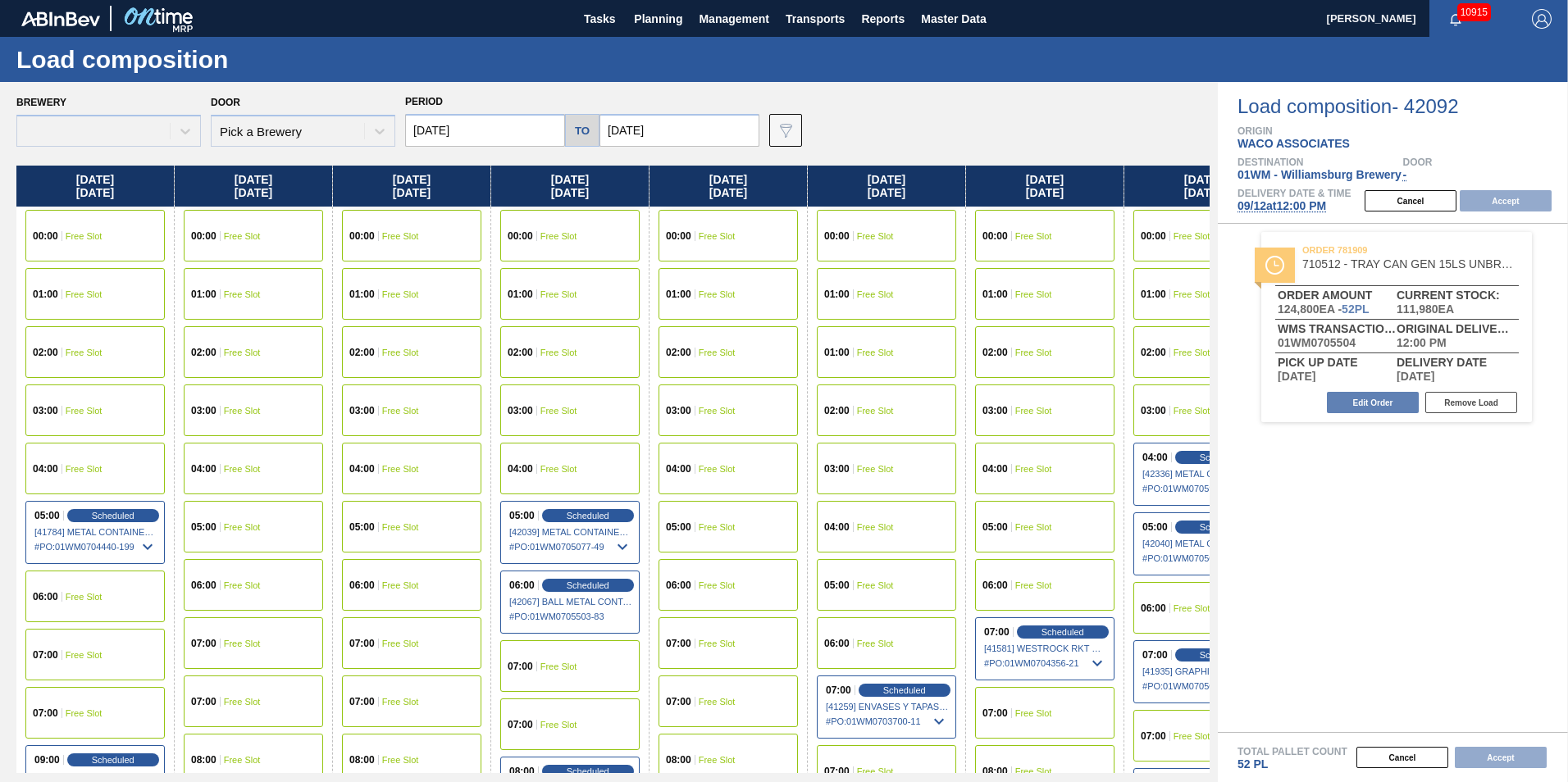
type input "[DATE]"
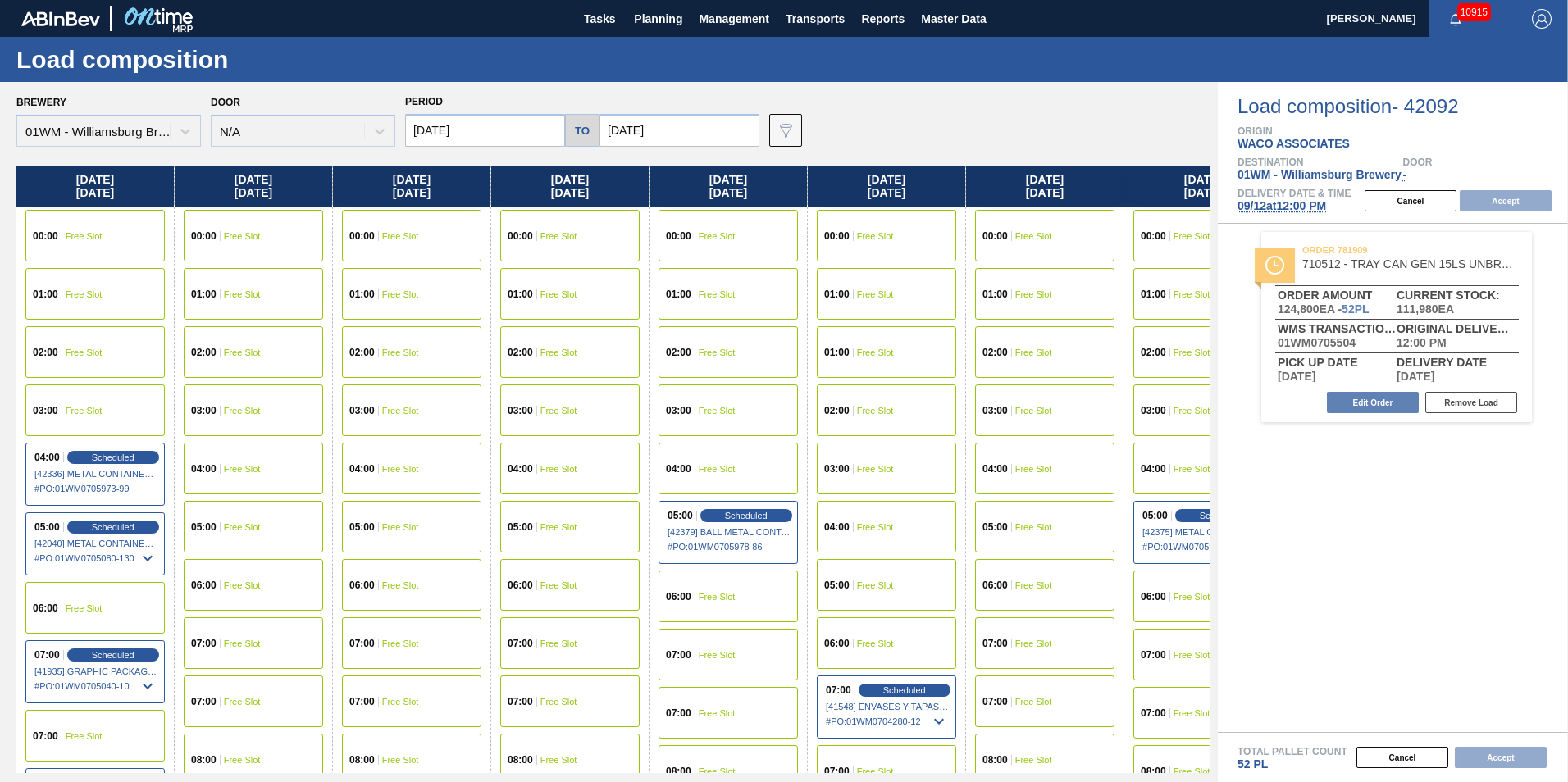
click at [487, 134] on input "[DATE]" at bounding box center [484, 131] width 160 height 33
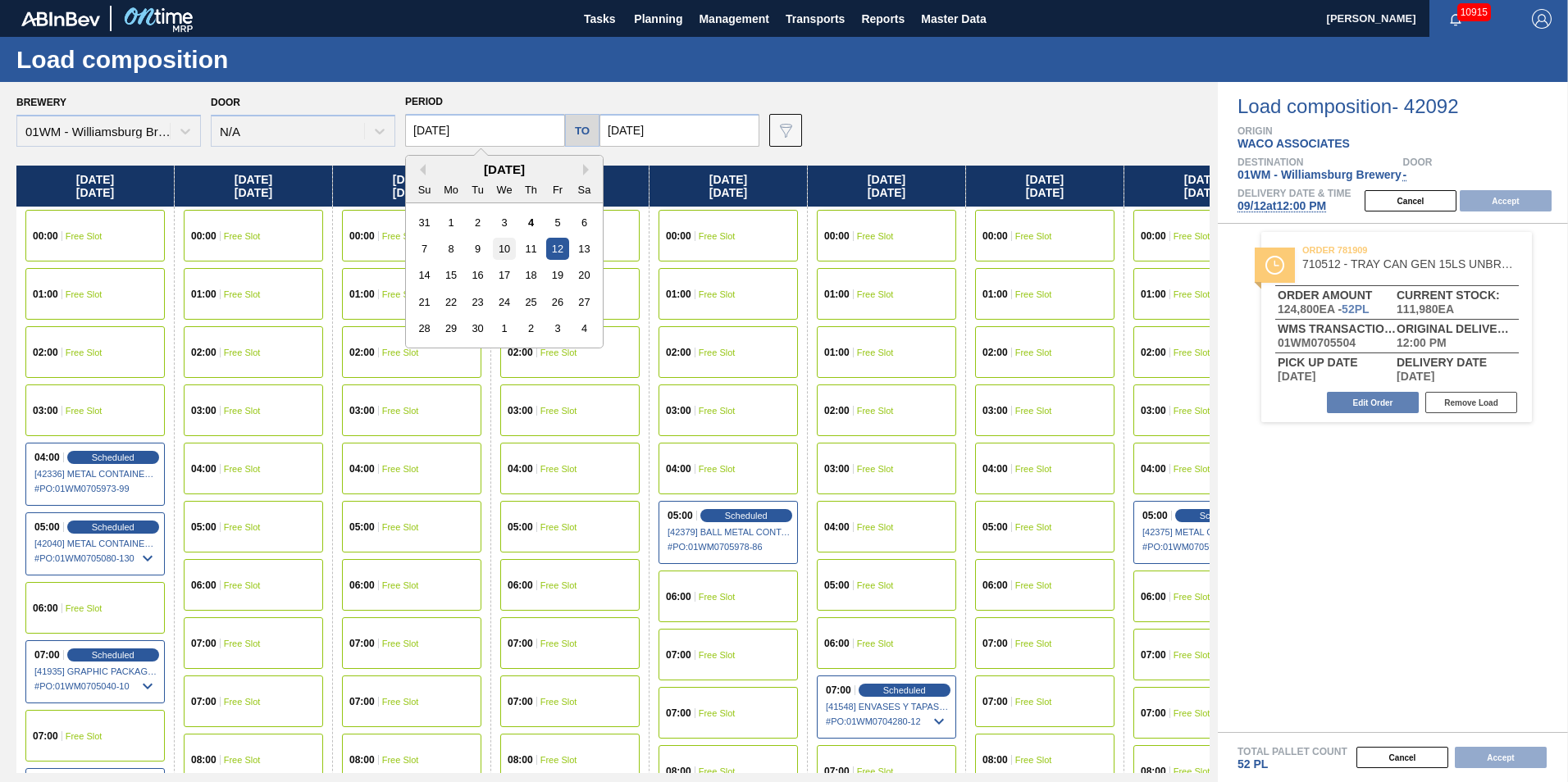
click at [501, 247] on div "10" at bounding box center [504, 249] width 22 height 22
type input "[DATE]"
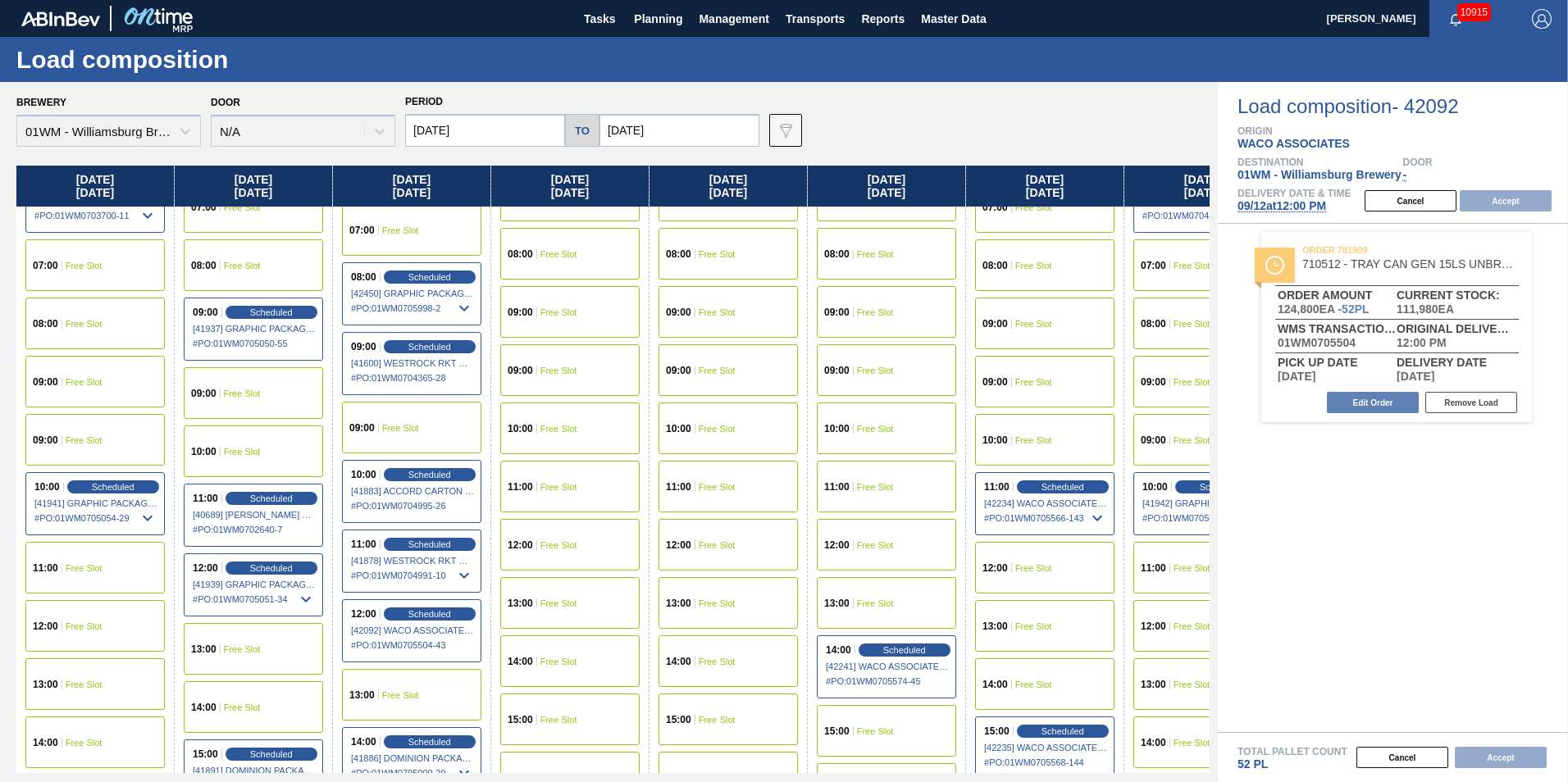
scroll to position [656, 0]
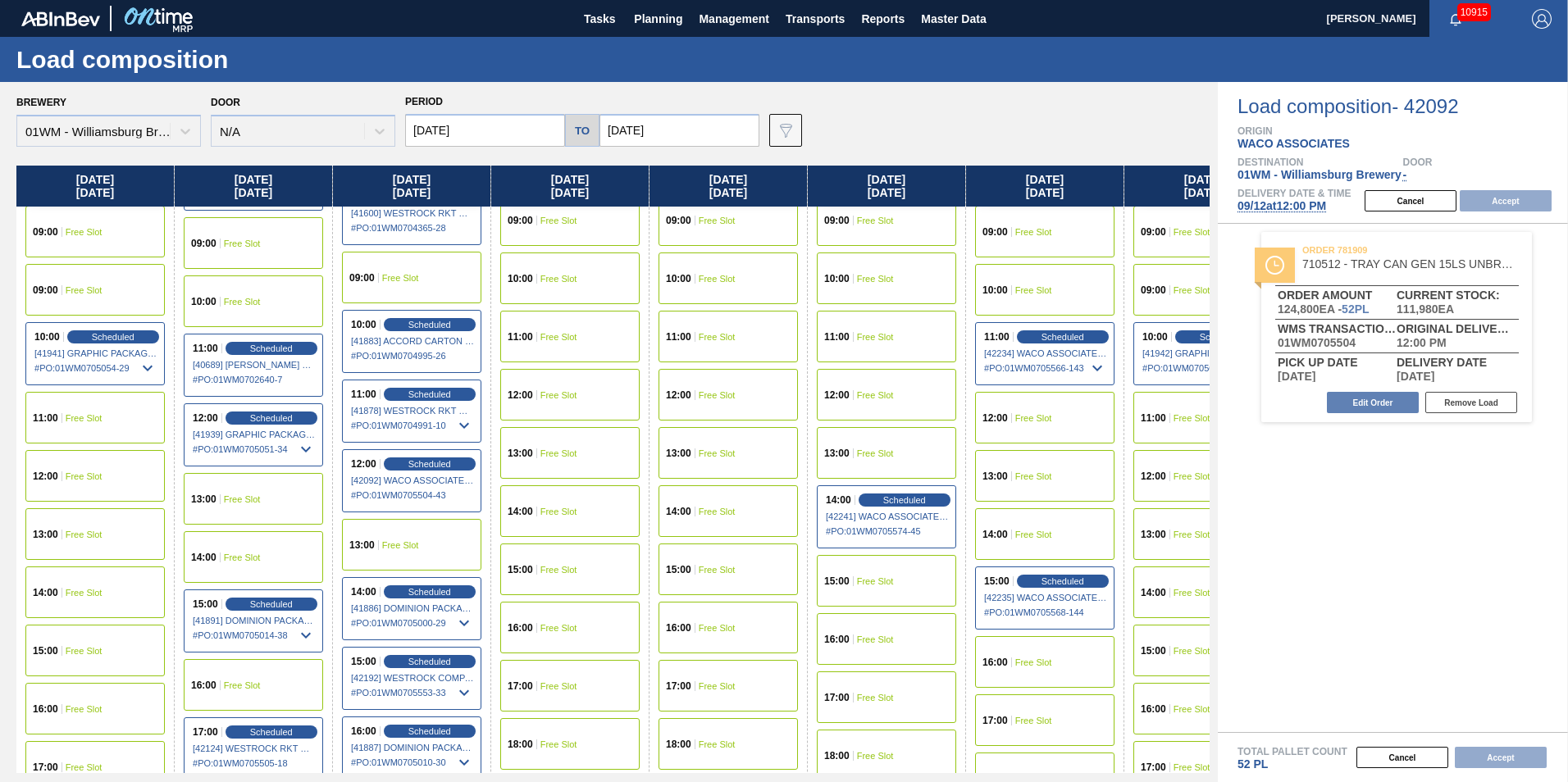
click at [92, 481] on span "Free Slot" at bounding box center [84, 476] width 37 height 10
click at [1505, 191] on button "Accept" at bounding box center [1505, 201] width 92 height 22
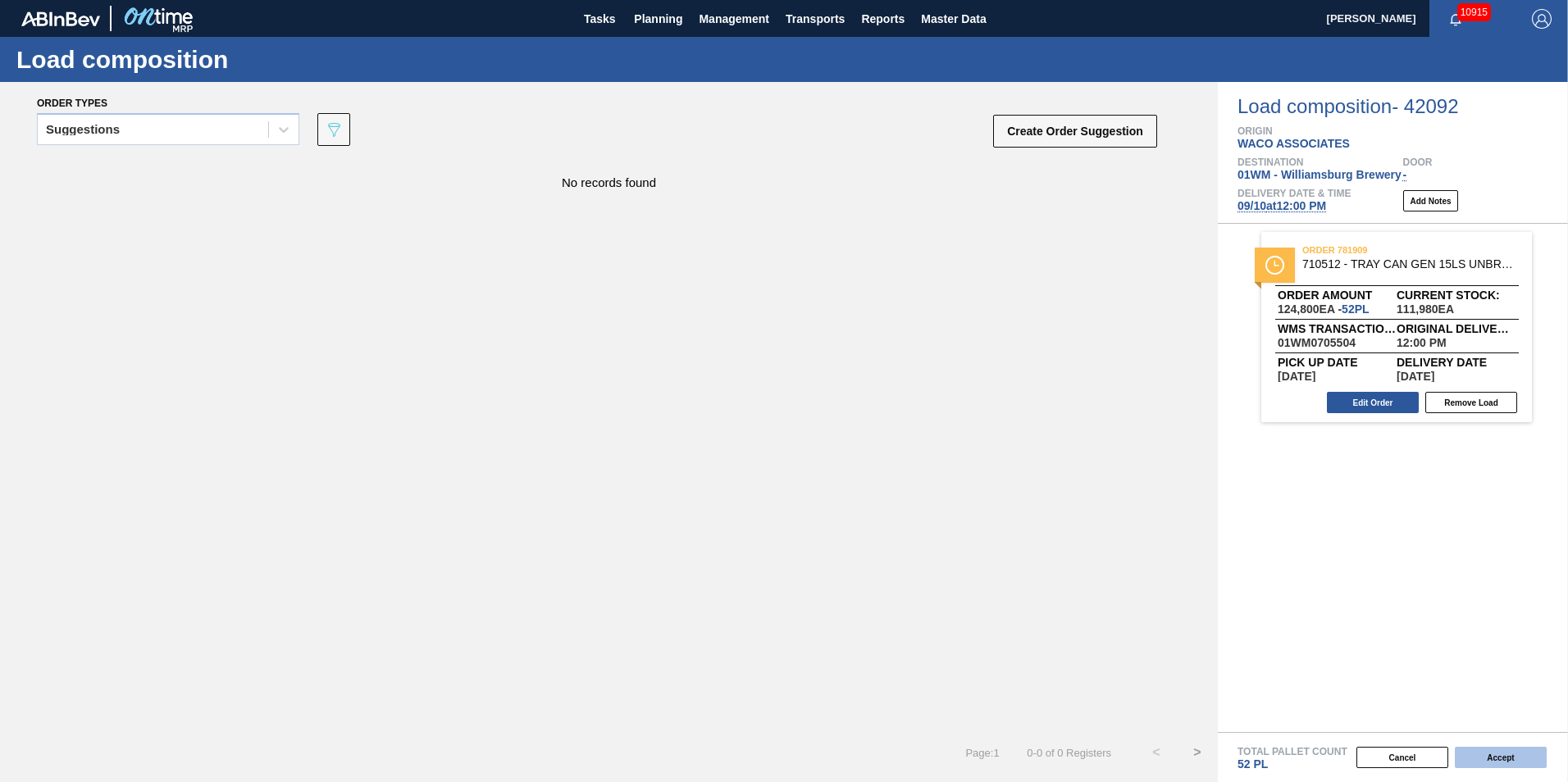
click at [1520, 762] on button "Accept" at bounding box center [1501, 758] width 92 height 22
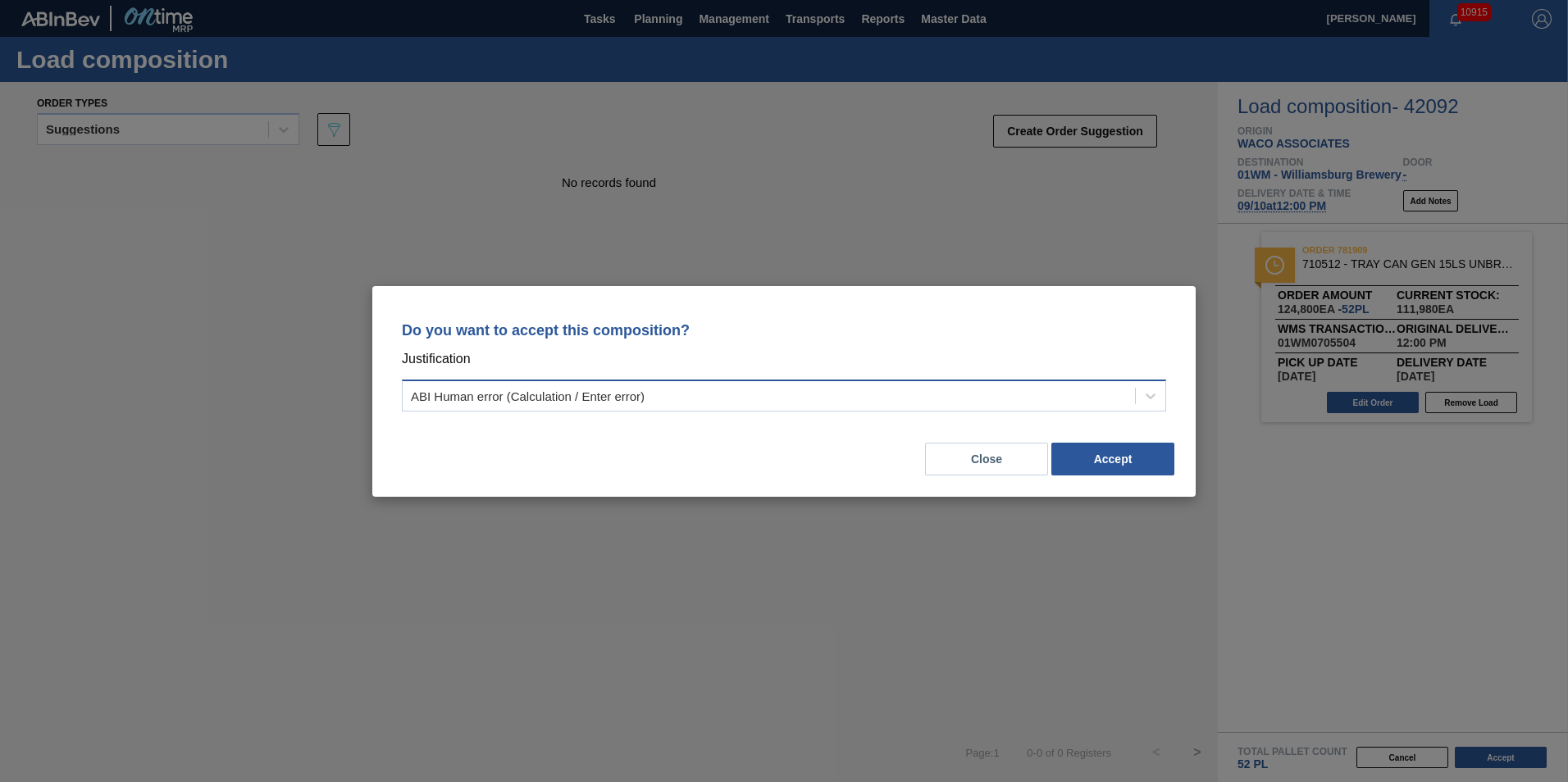
click at [1065, 421] on div "Close Accept" at bounding box center [784, 449] width 784 height 55
click at [1066, 381] on div "ABI Human error (Calculation / Enter error)" at bounding box center [784, 395] width 765 height 32
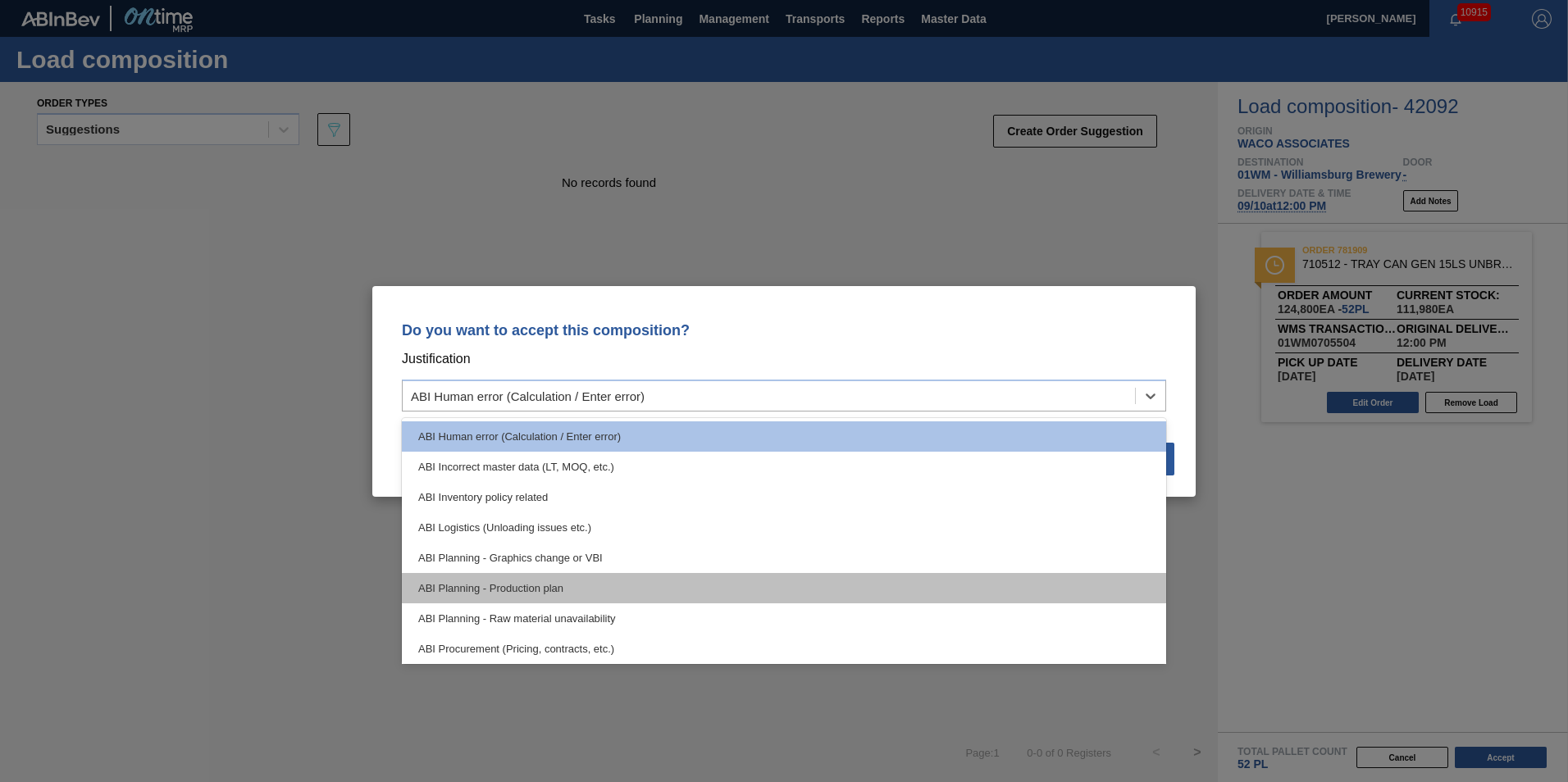
click at [899, 578] on div "ABI Planning - Production plan" at bounding box center [784, 588] width 765 height 30
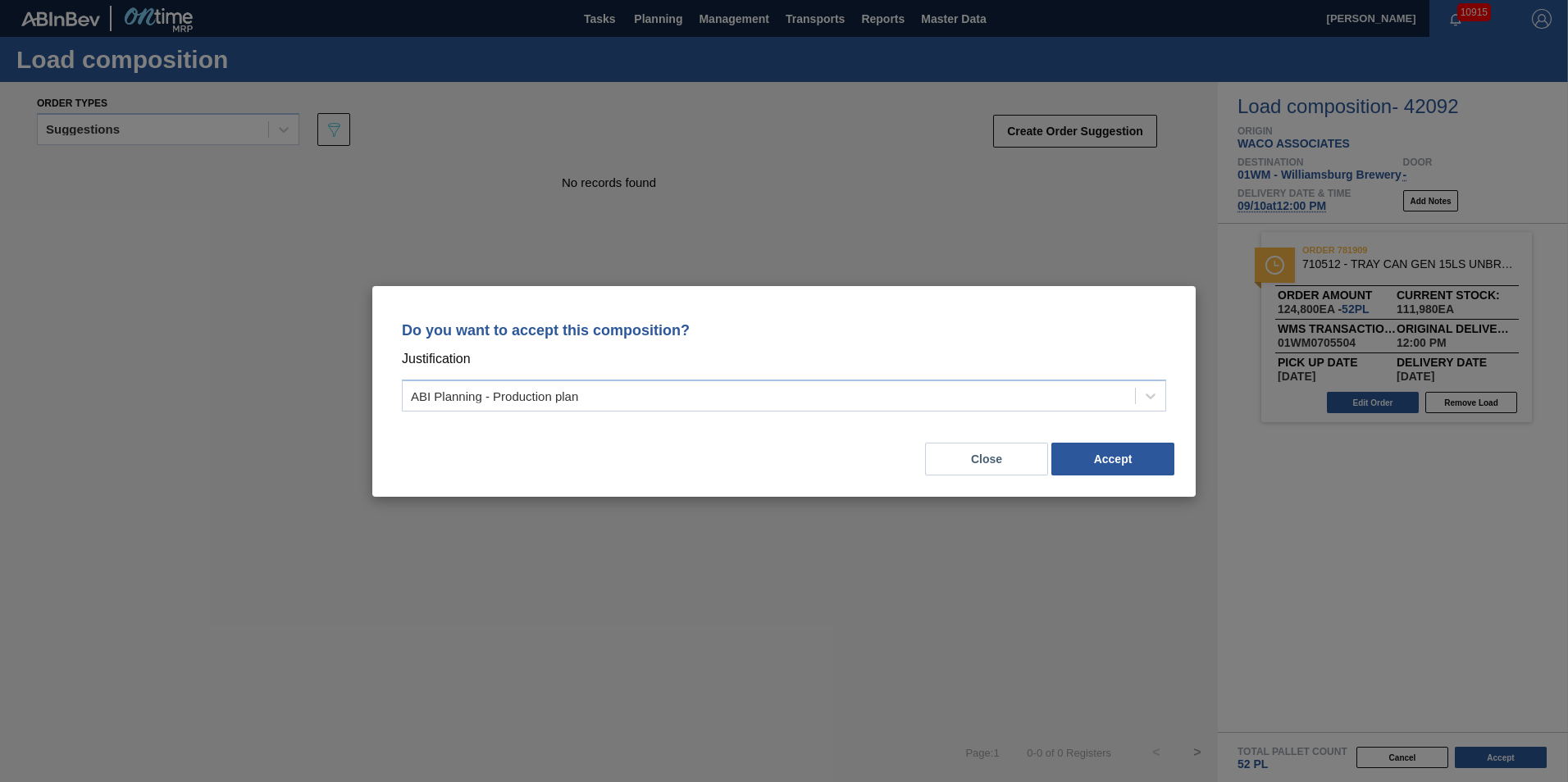
click at [1086, 479] on div "Do you want to accept this composition? Justification ABI Planning - Production…" at bounding box center [784, 392] width 823 height 211
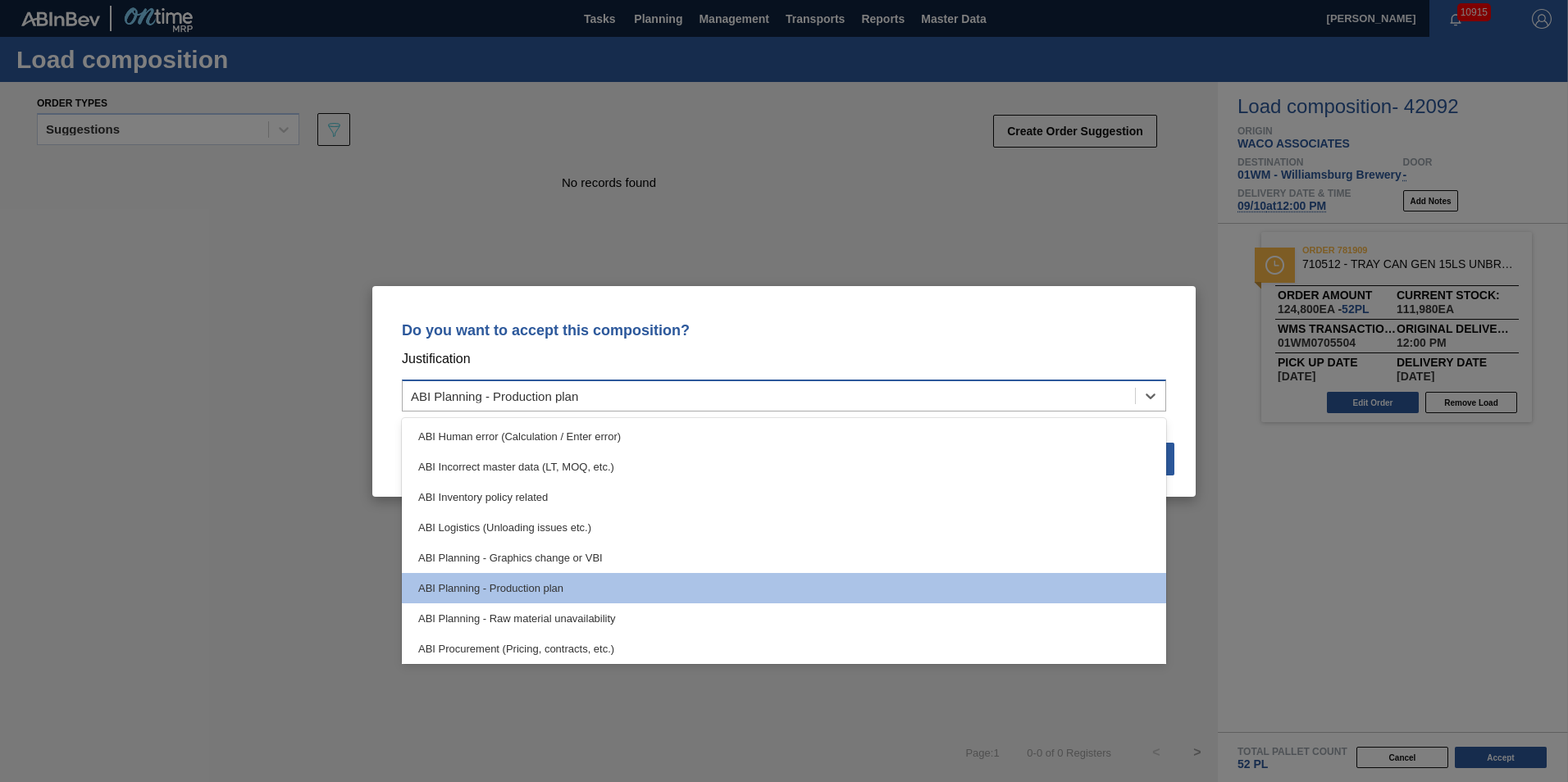
click at [1099, 397] on div "ABI Planning - Production plan" at bounding box center [768, 395] width 733 height 23
click at [1060, 330] on p "Do you want to accept this composition?" at bounding box center [784, 330] width 765 height 16
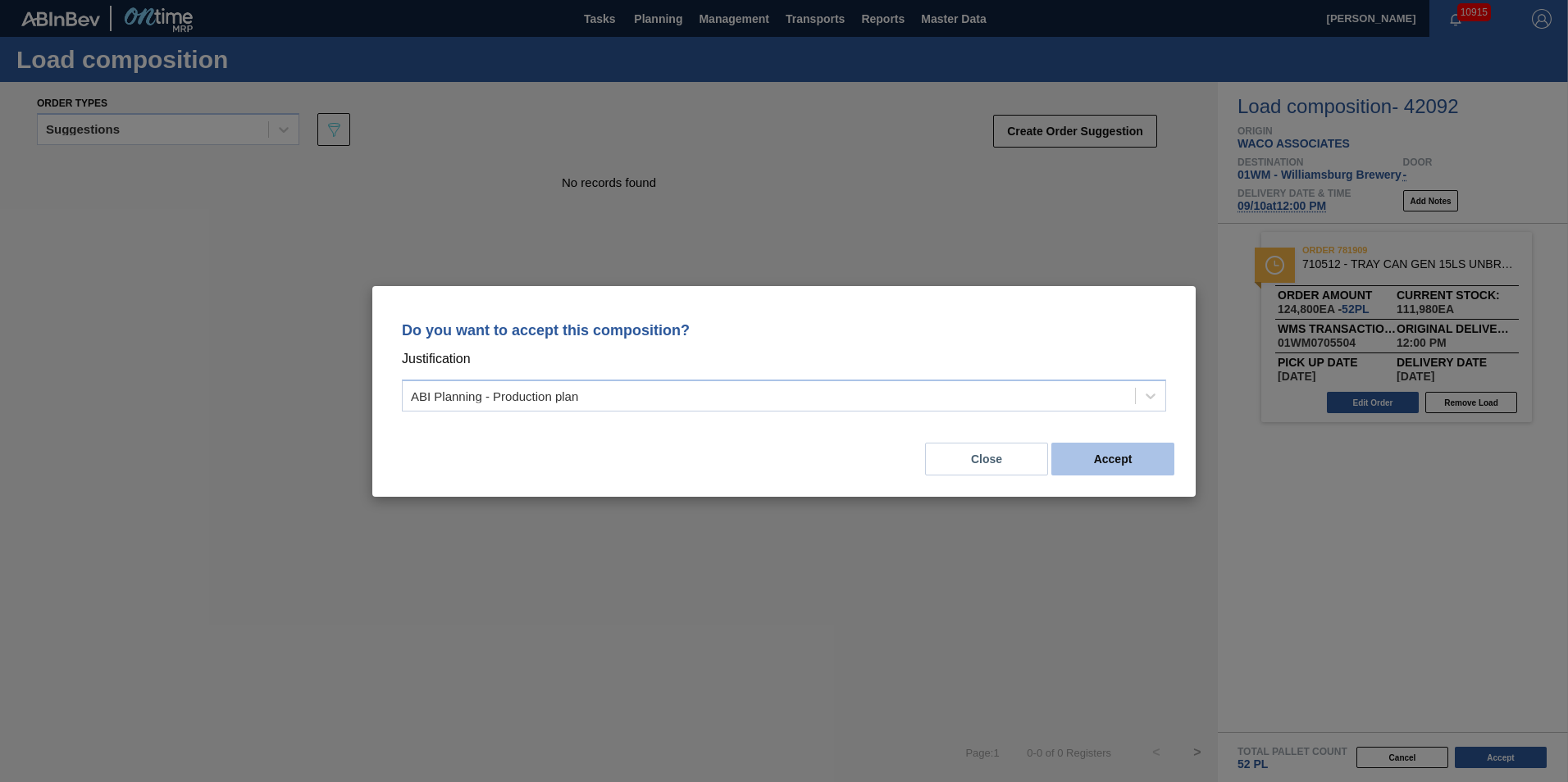
click at [1152, 472] on button "Accept" at bounding box center [1112, 459] width 123 height 33
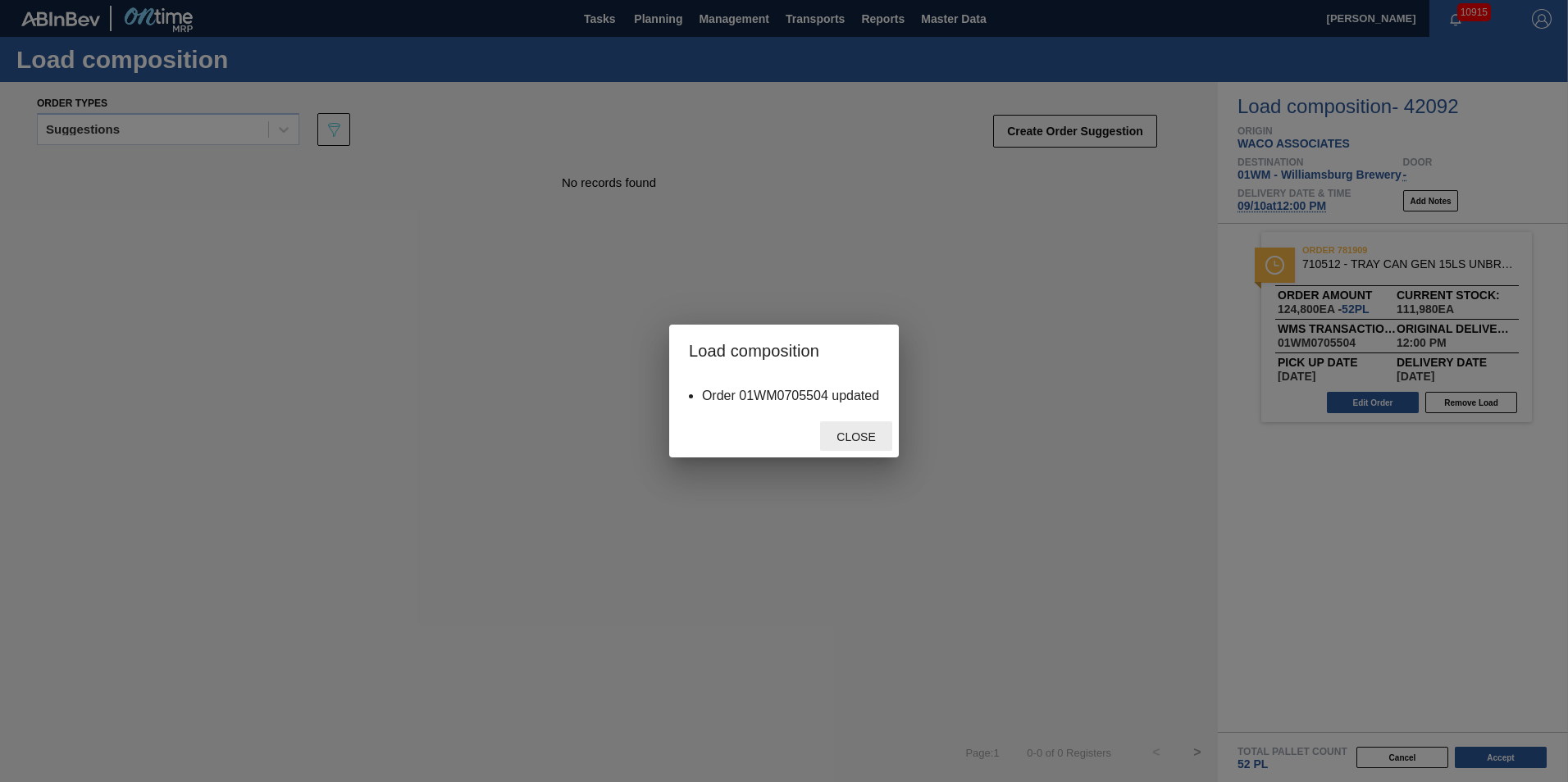
click at [854, 444] on div "Close" at bounding box center [855, 436] width 72 height 30
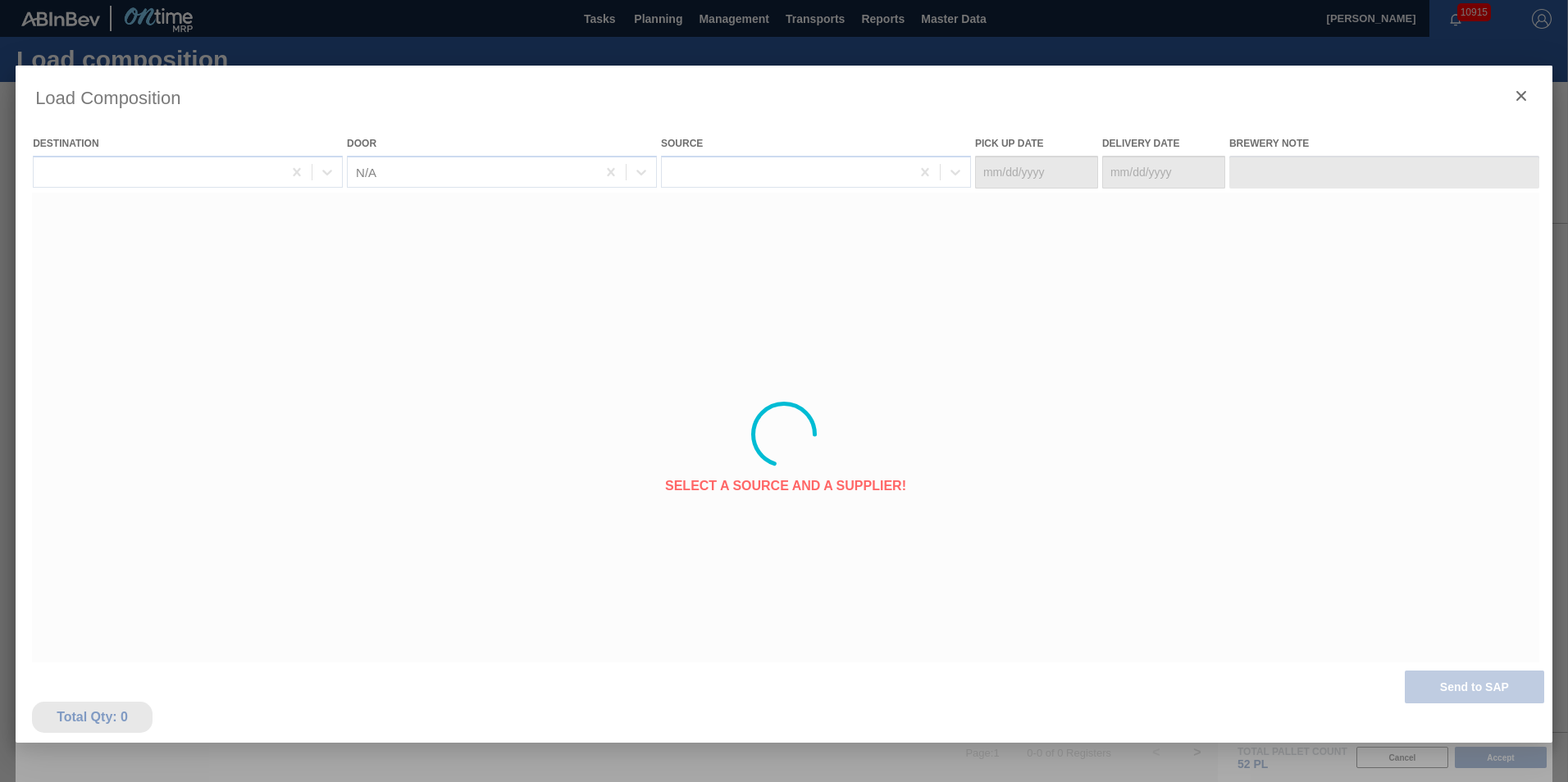
type Date "[DATE]"
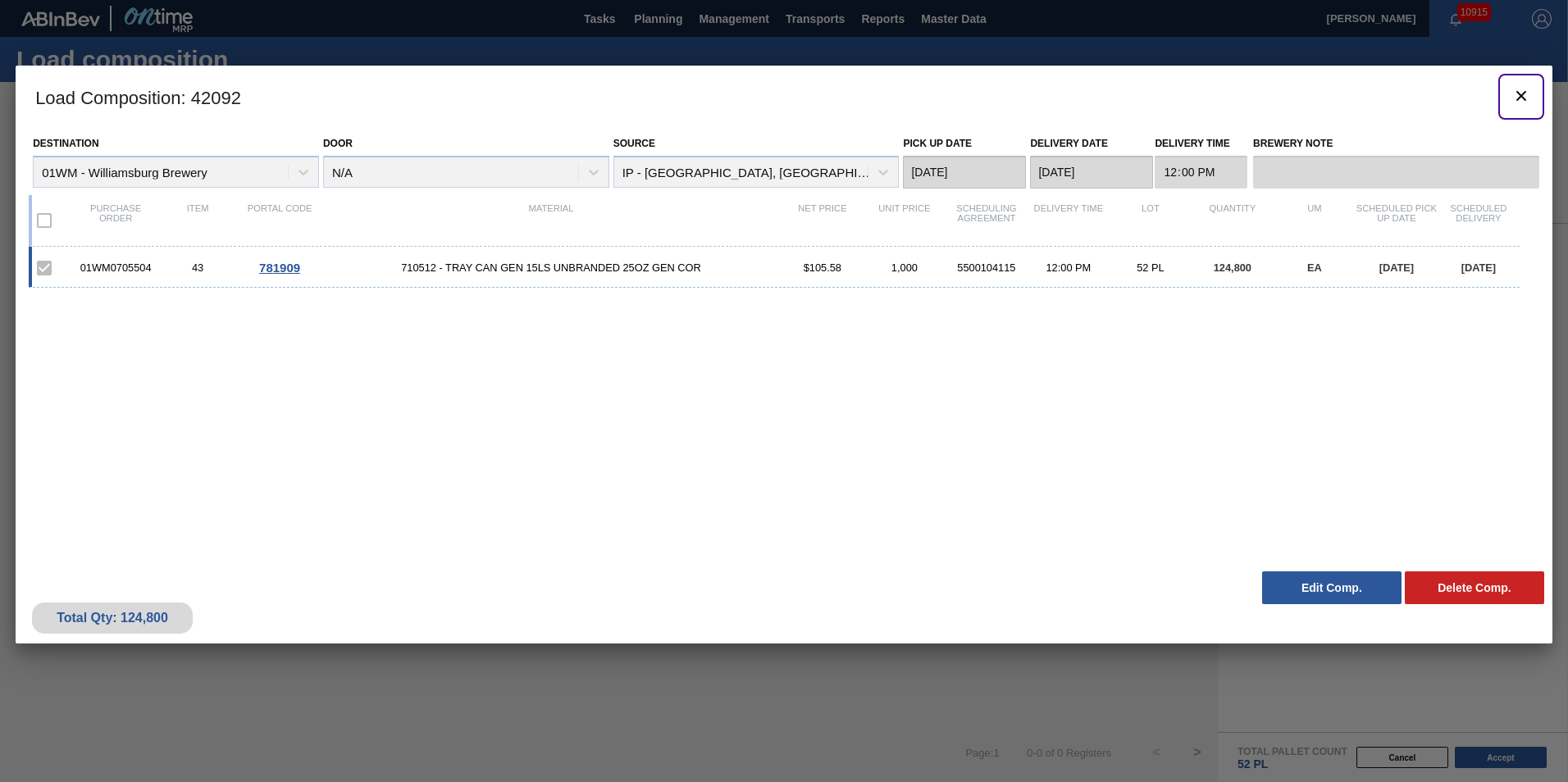
click at [1518, 95] on icon "botão de ícone" at bounding box center [1520, 96] width 20 height 20
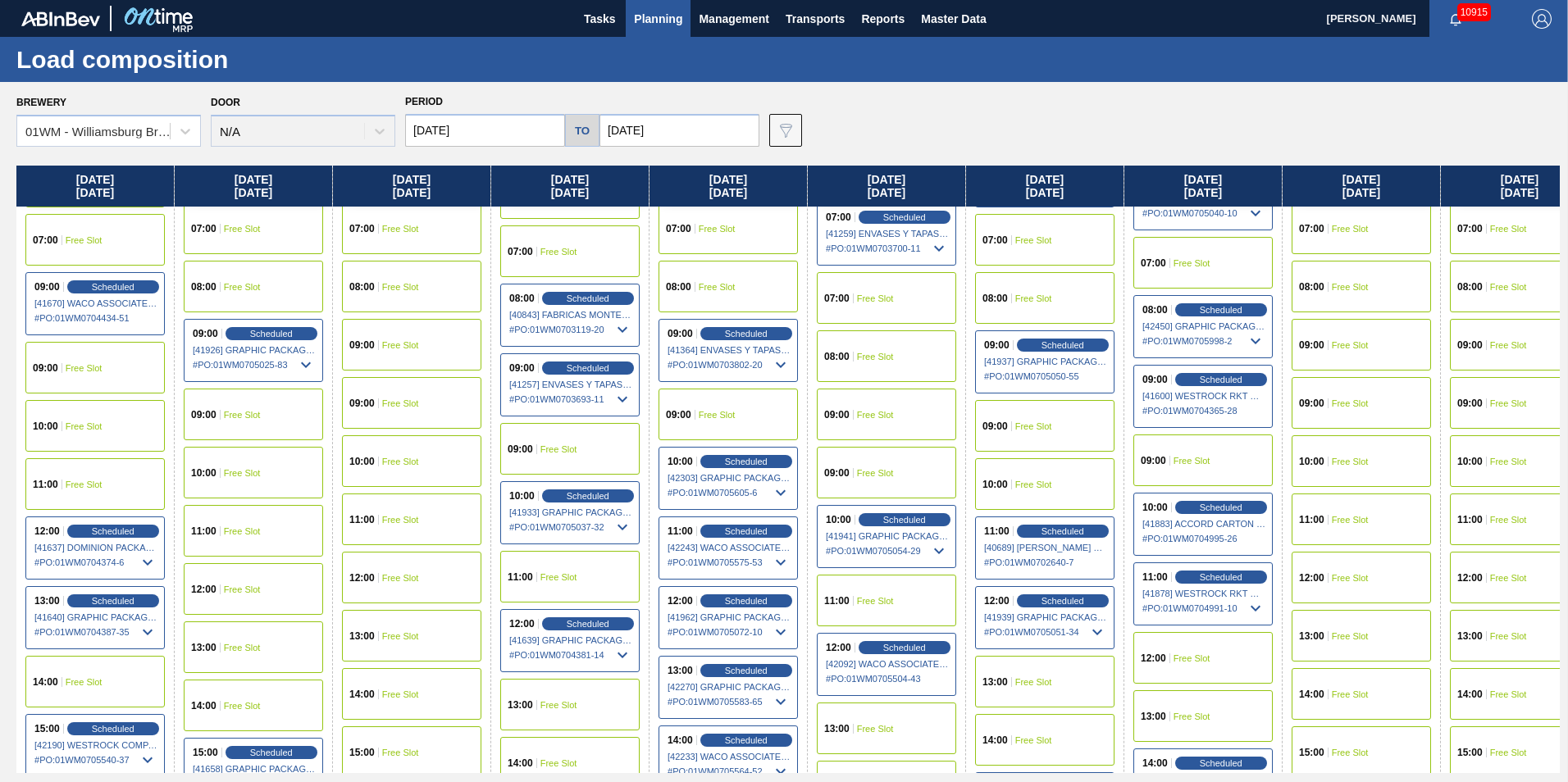
scroll to position [656, 0]
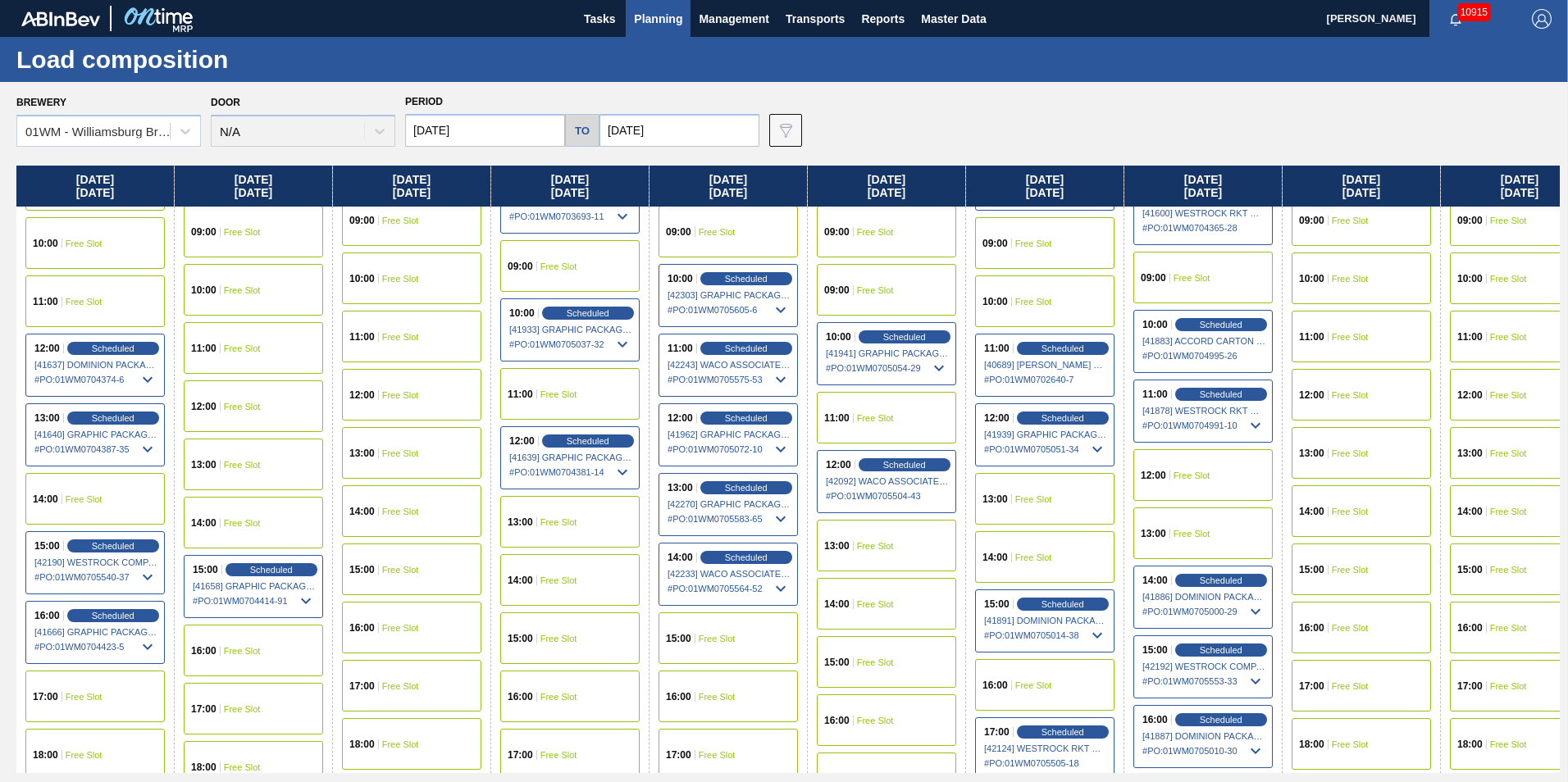
drag, startPoint x: 906, startPoint y: 465, endPoint x: 756, endPoint y: 467, distance: 150.0
click at [906, 465] on span "Scheduled" at bounding box center [904, 465] width 42 height 10
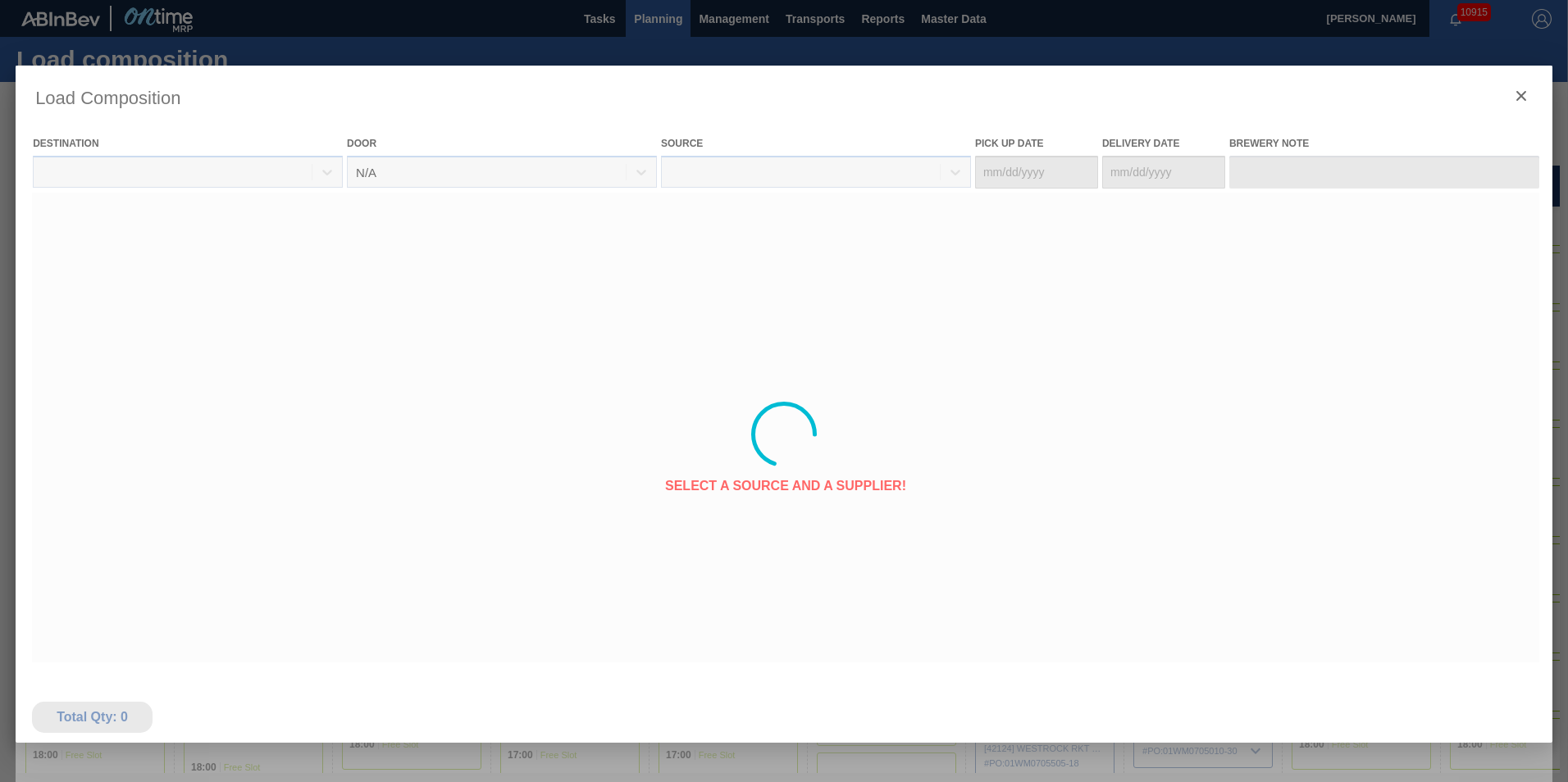
type Date "[DATE]"
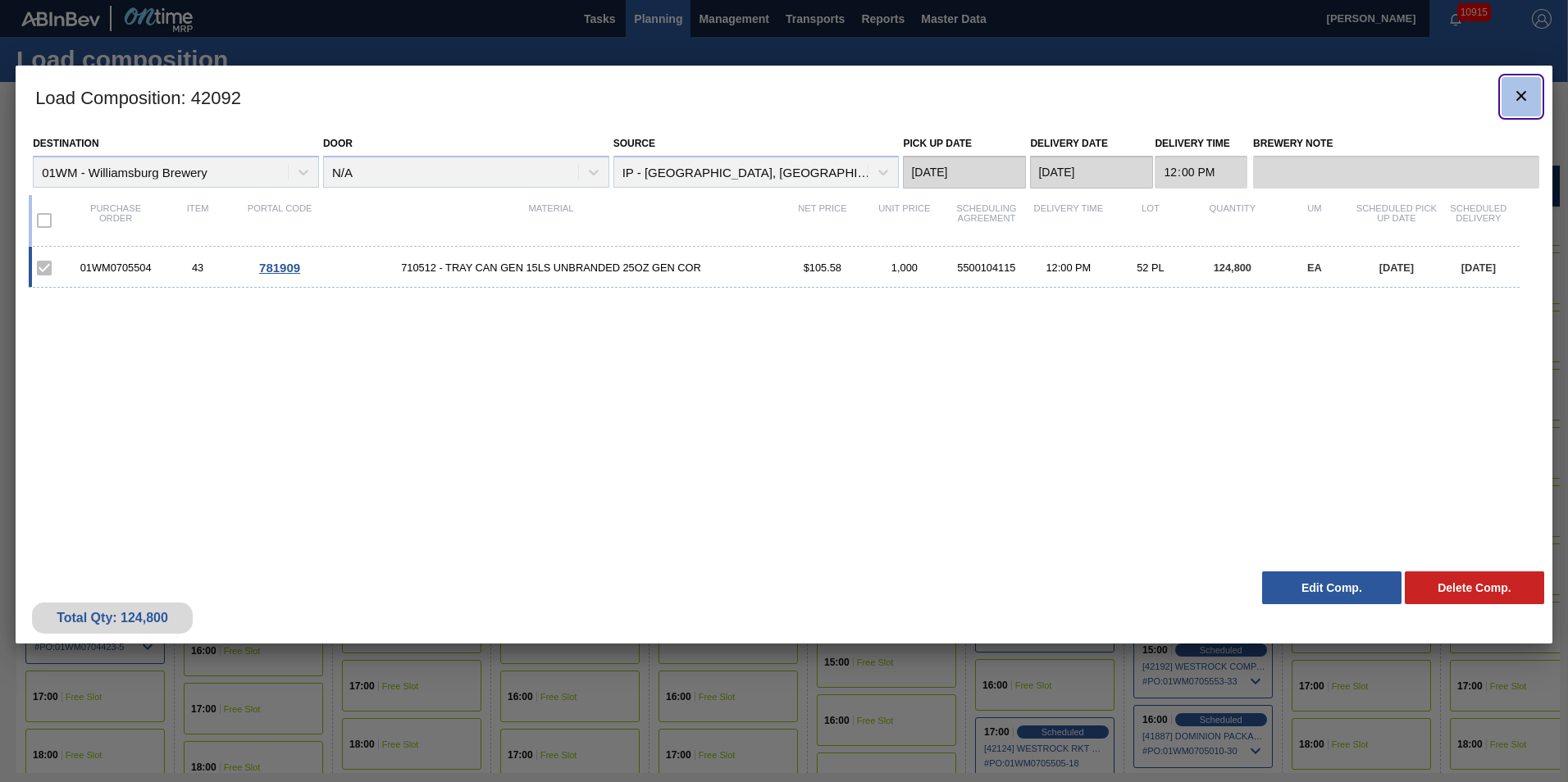
click at [1520, 96] on icon "botão de ícone" at bounding box center [1520, 95] width 10 height 10
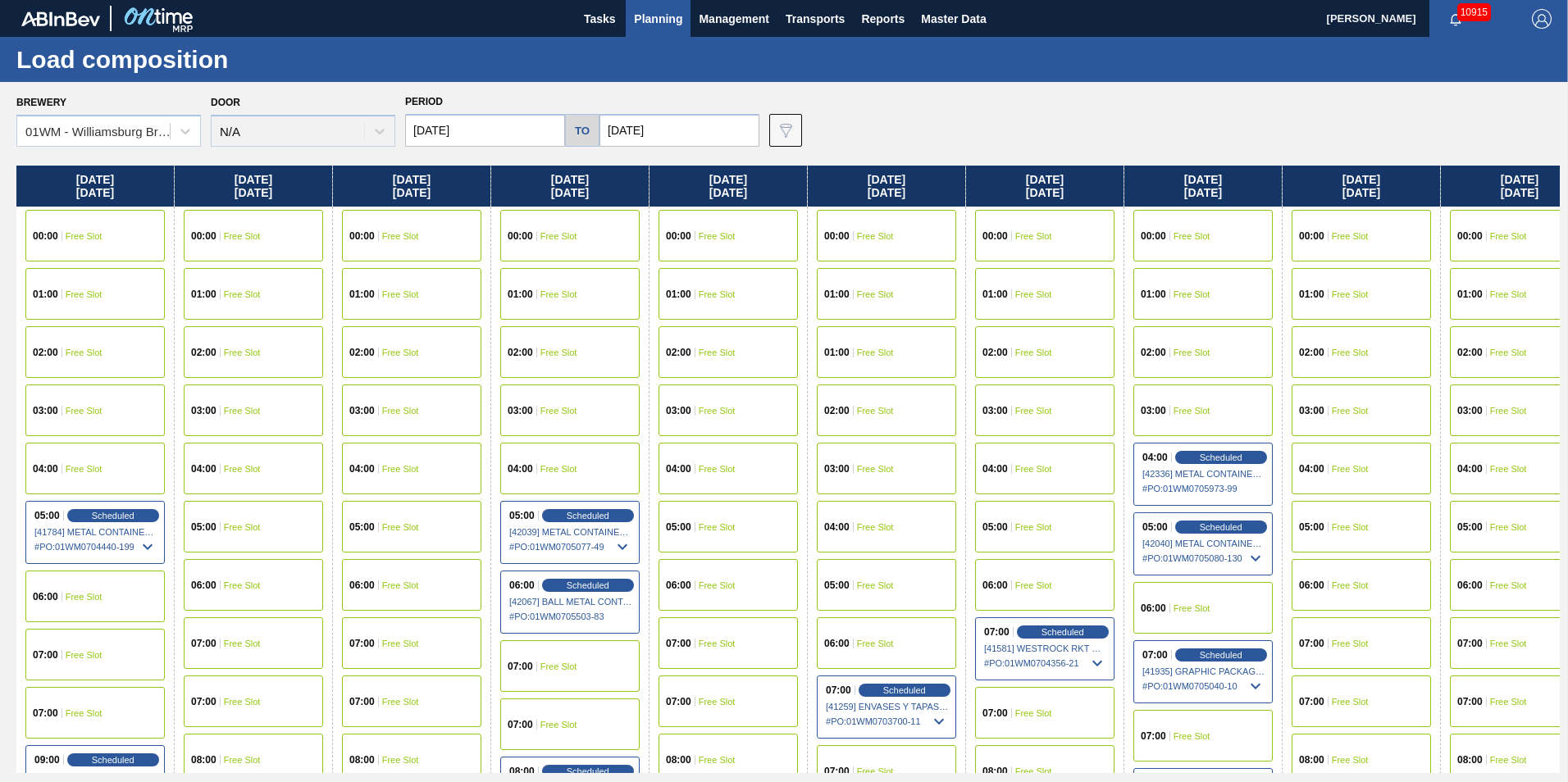
click at [646, 20] on span "Planning" at bounding box center [658, 18] width 48 height 20
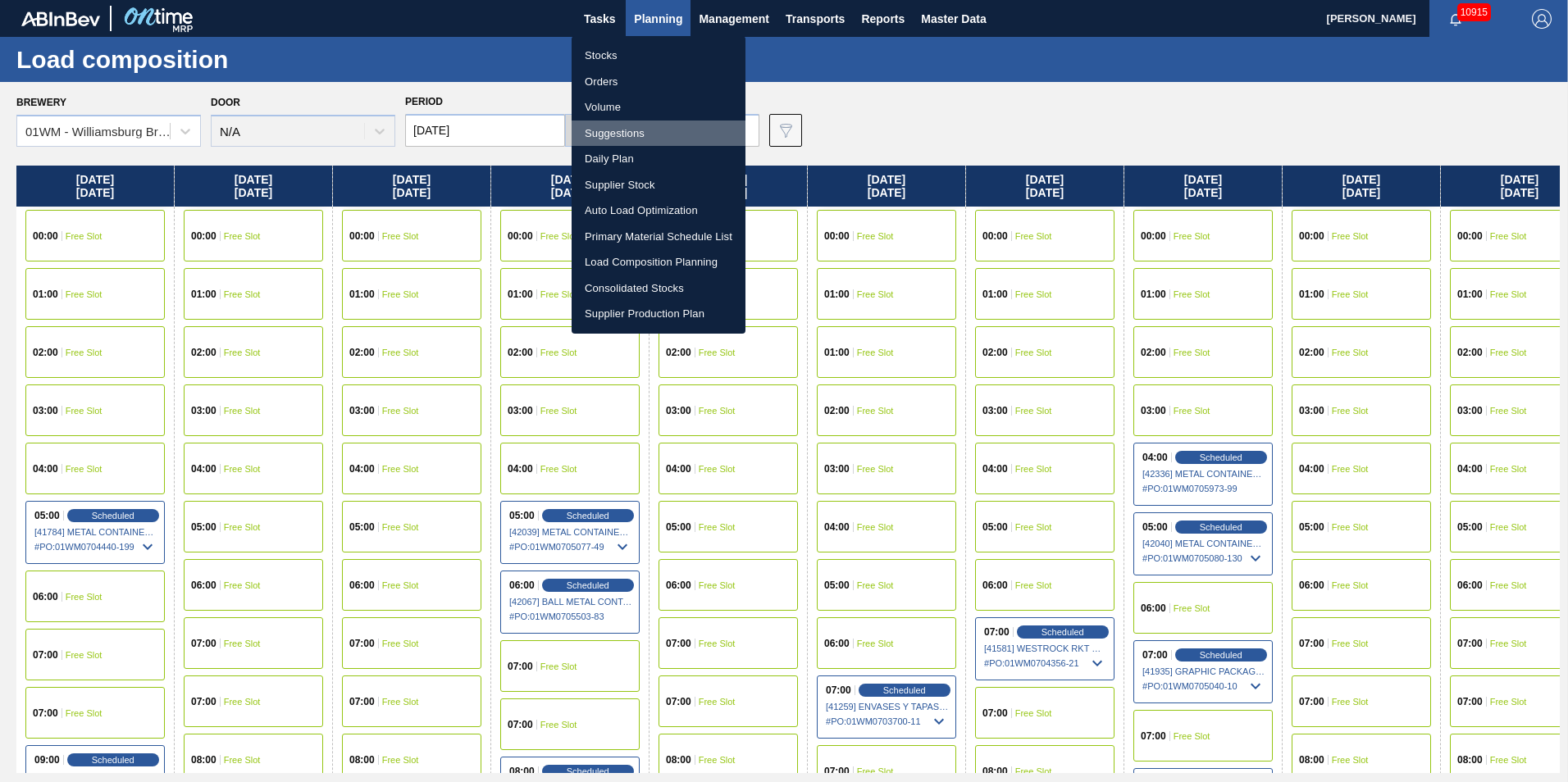
click at [643, 131] on li "Suggestions" at bounding box center [658, 133] width 174 height 26
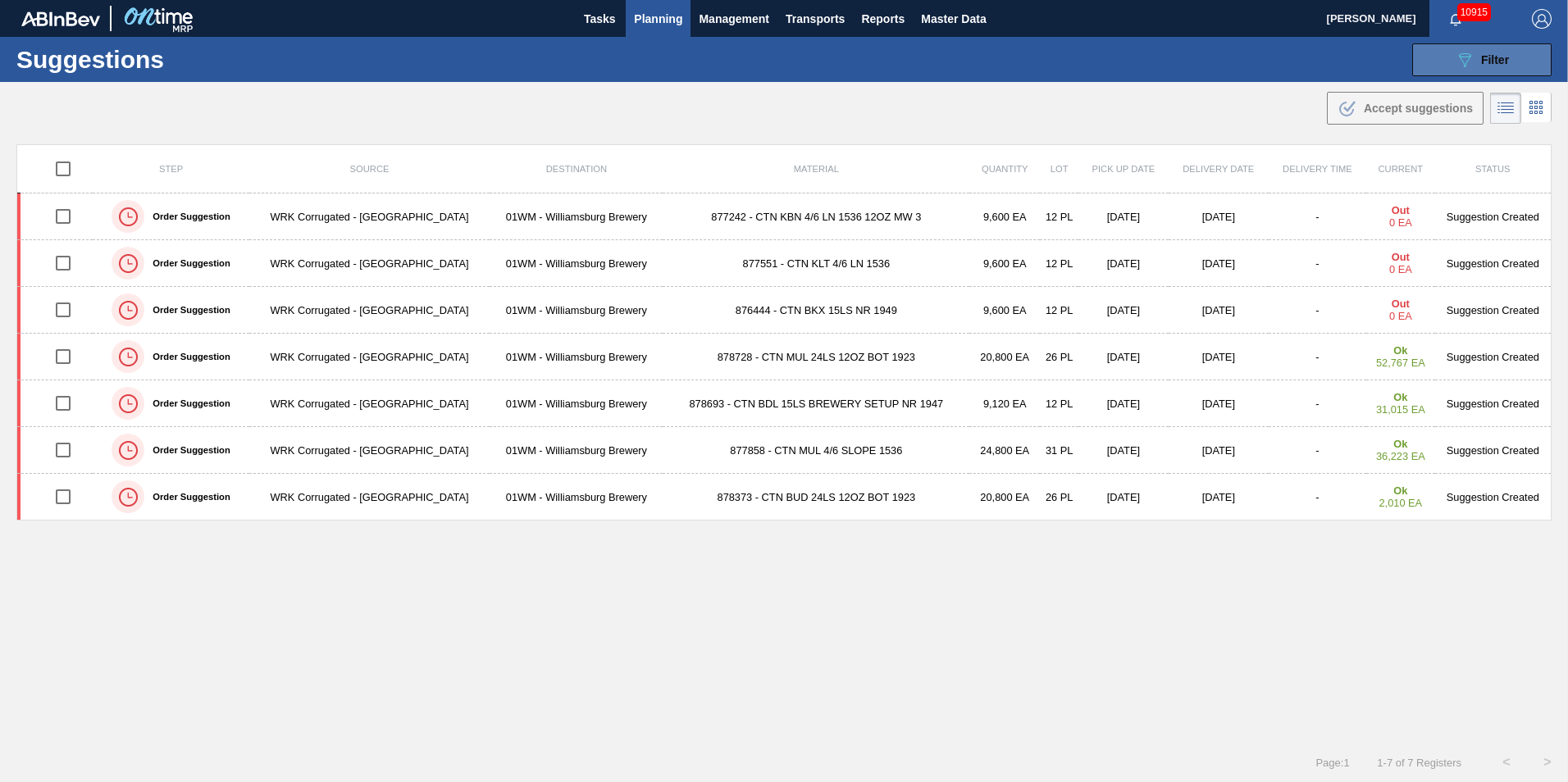
click at [1476, 52] on div "089F7B8B-B2A5-4AFE-B5C0-19BA573D28AC Filter" at bounding box center [1482, 60] width 54 height 20
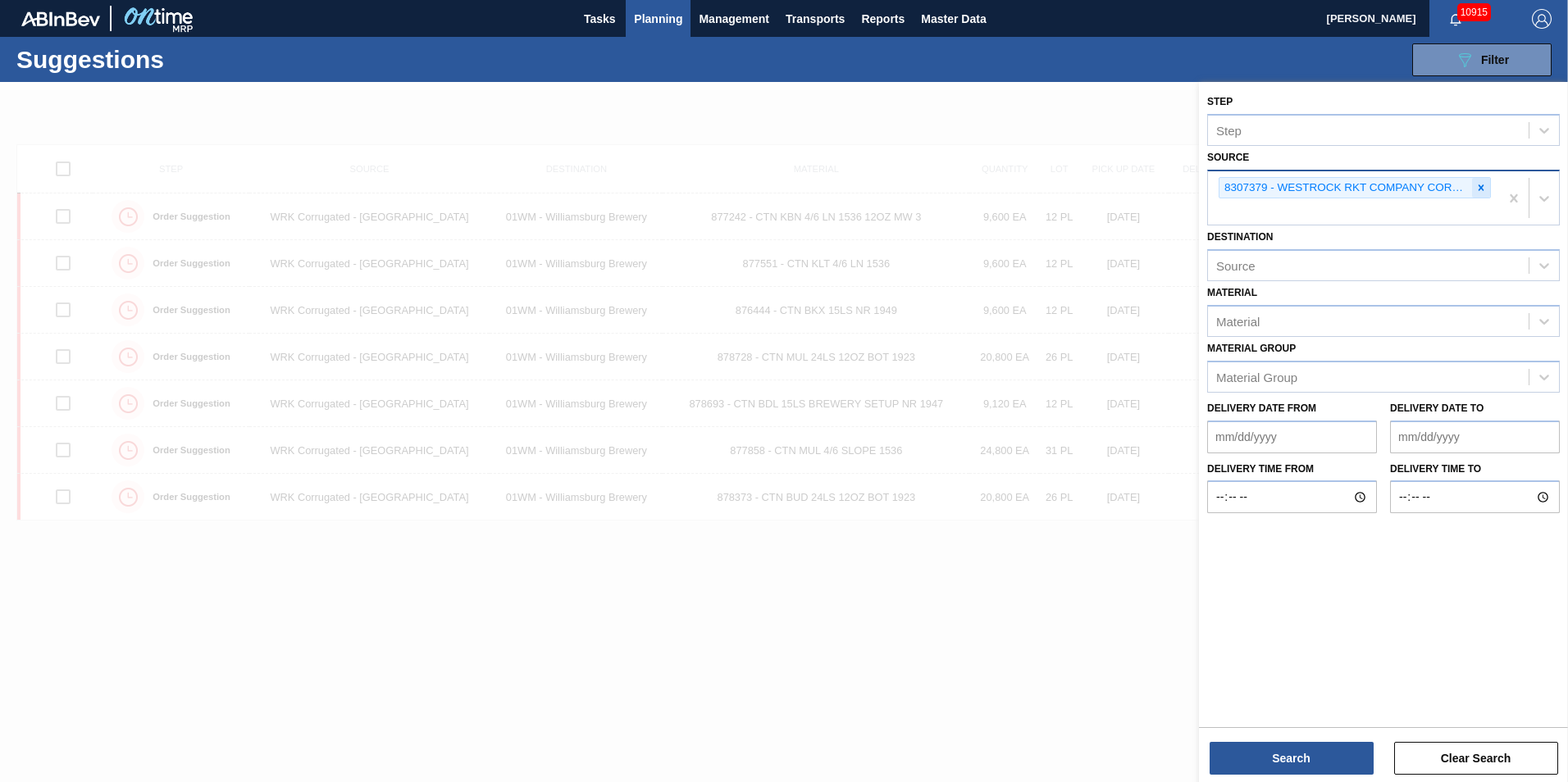
click at [1475, 186] on icon at bounding box center [1480, 187] width 11 height 11
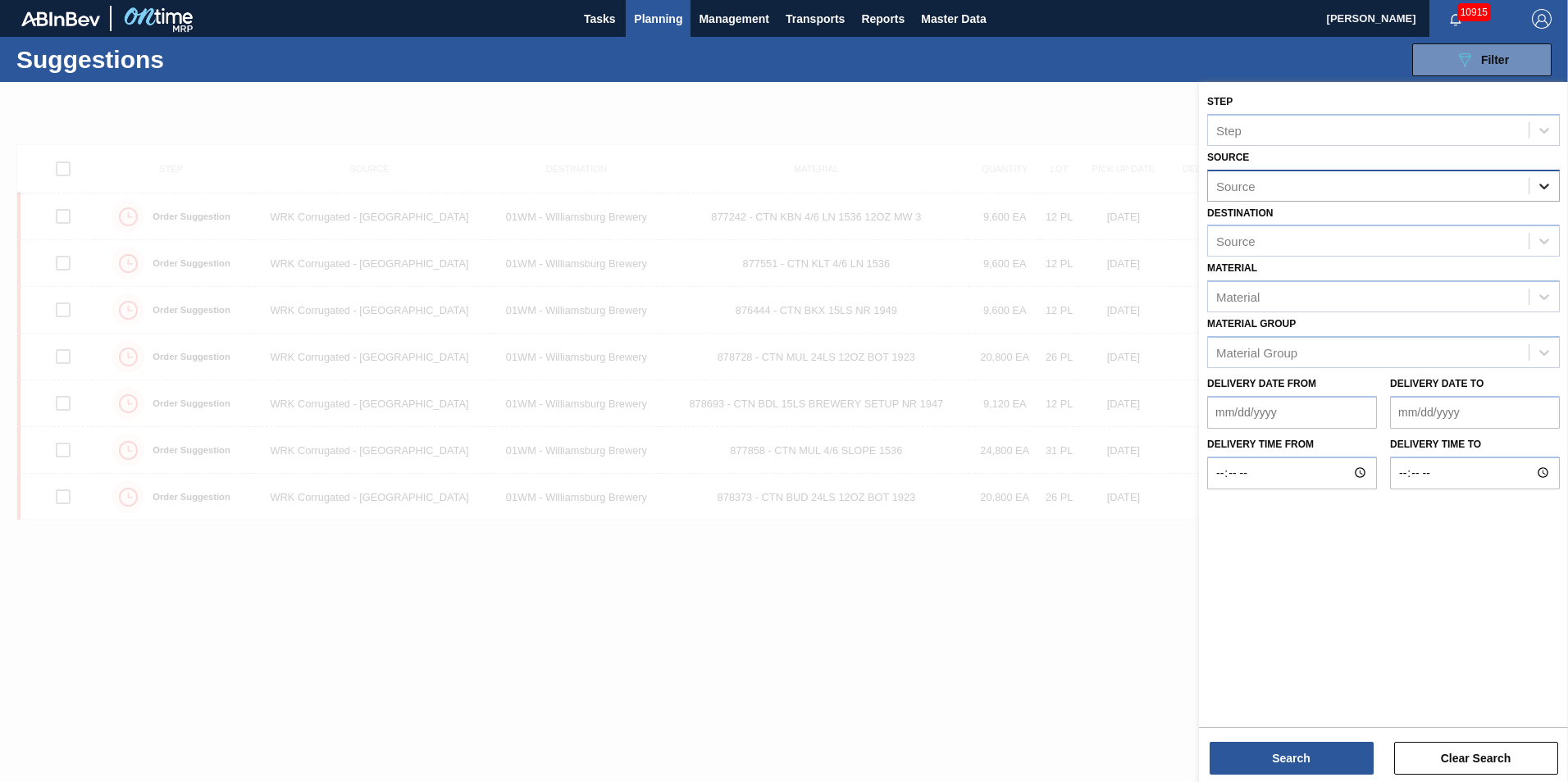
click at [1536, 183] on icon at bounding box center [1544, 186] width 16 height 16
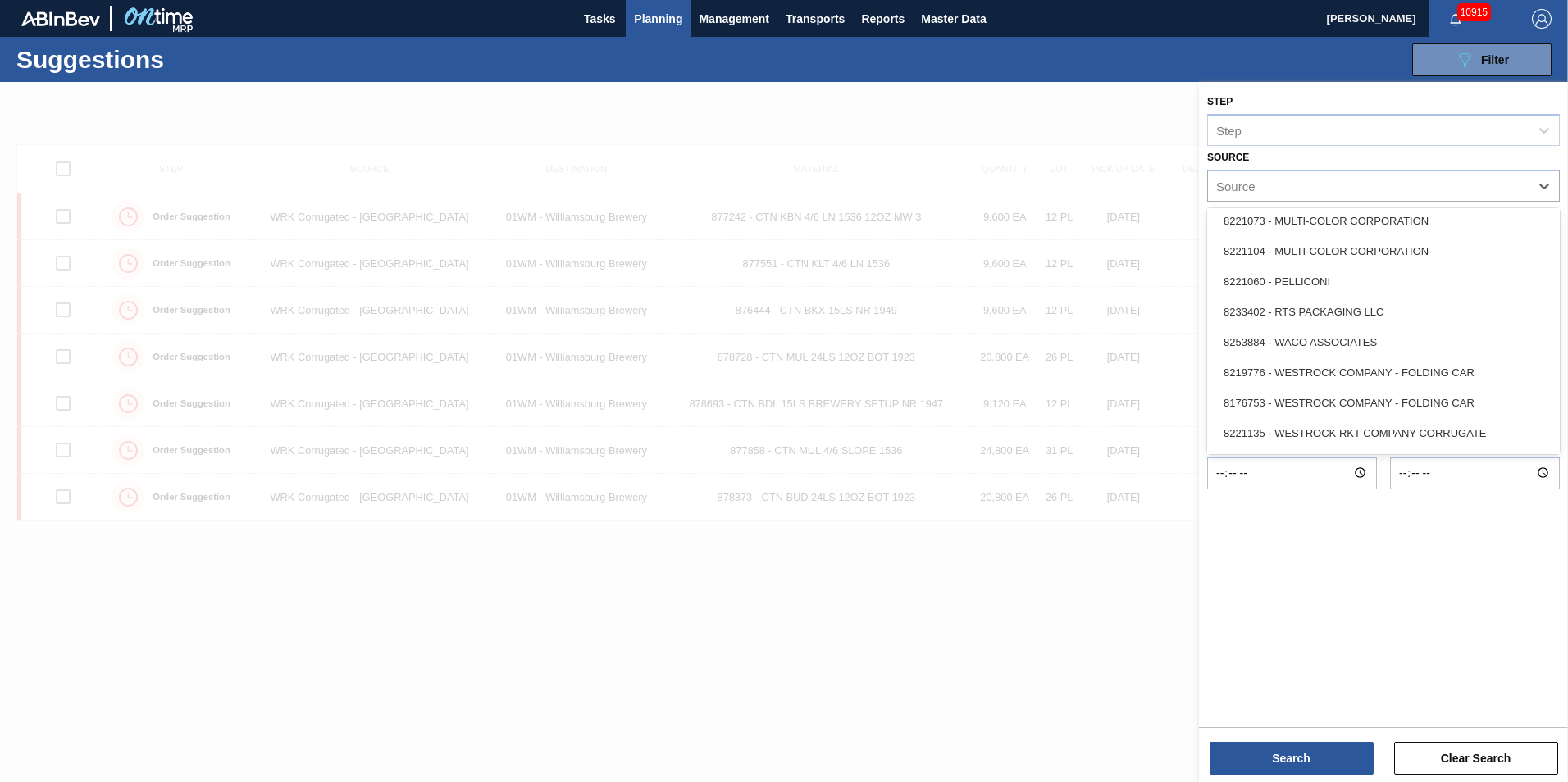
scroll to position [732, 0]
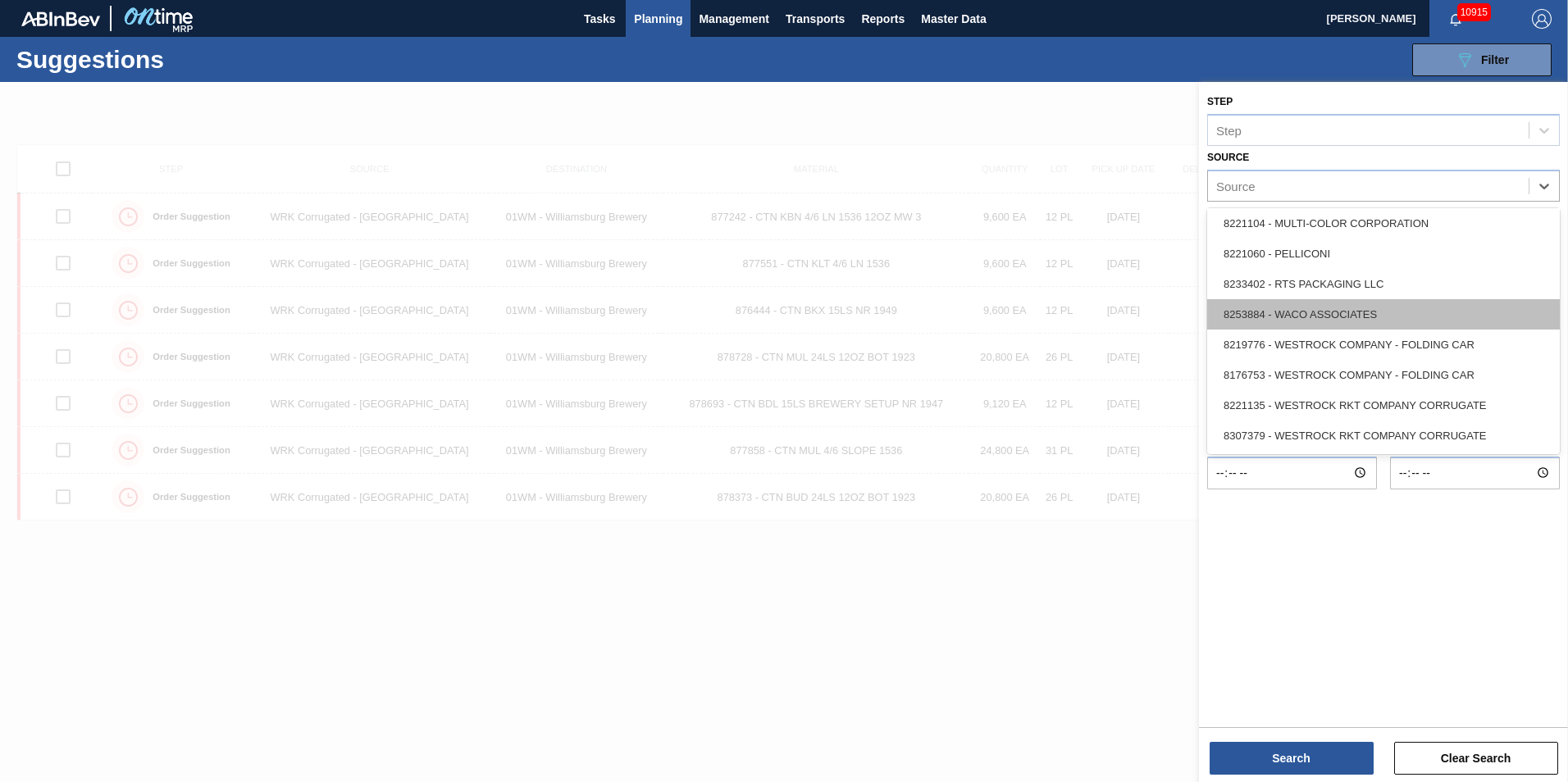
click at [1374, 310] on div "8253884 - WACO ASSOCIATES" at bounding box center [1383, 314] width 353 height 30
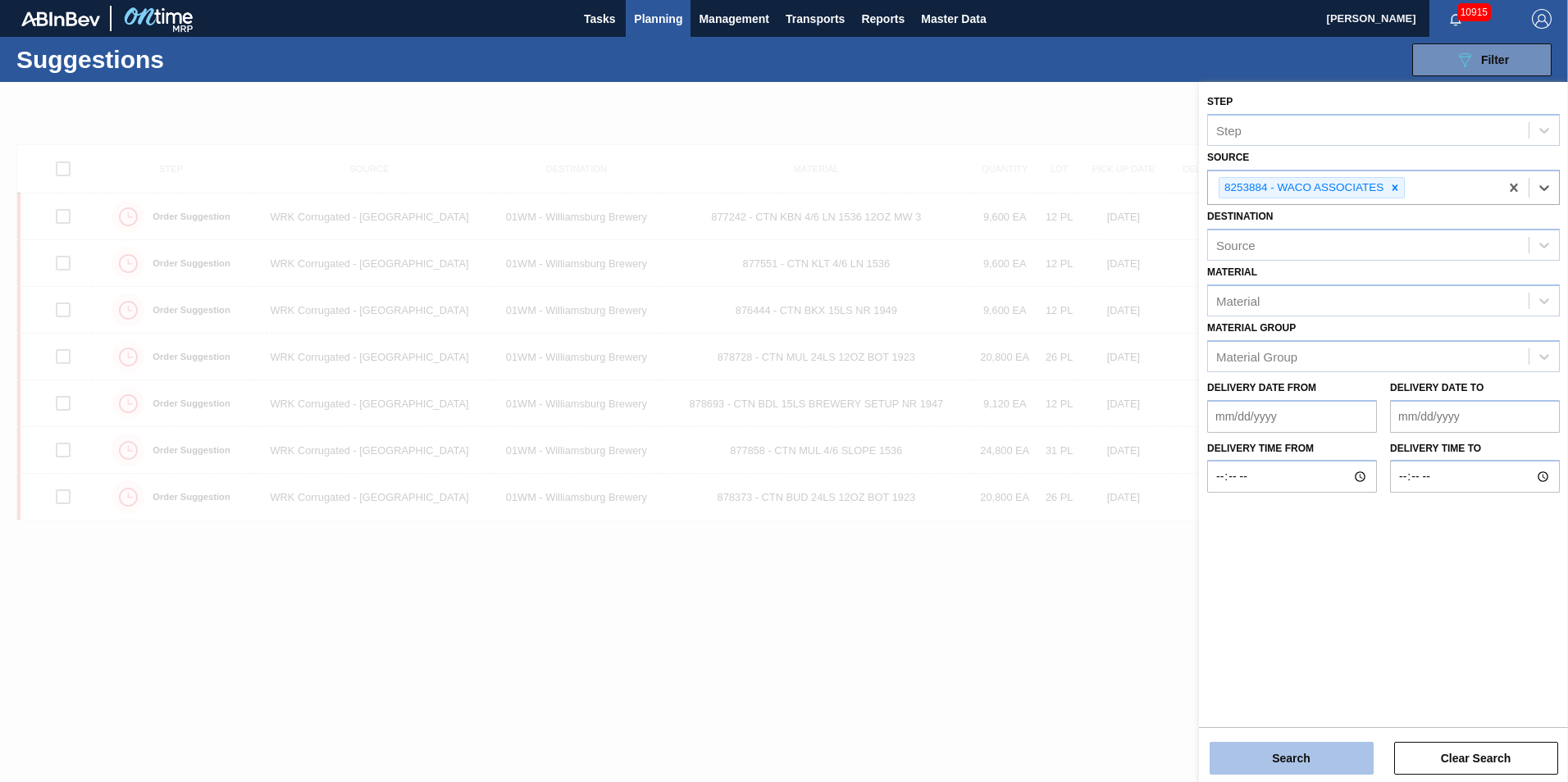
click at [1315, 742] on div "Search Clear Search" at bounding box center [1383, 750] width 369 height 46
click at [1319, 749] on button "Search" at bounding box center [1291, 759] width 164 height 33
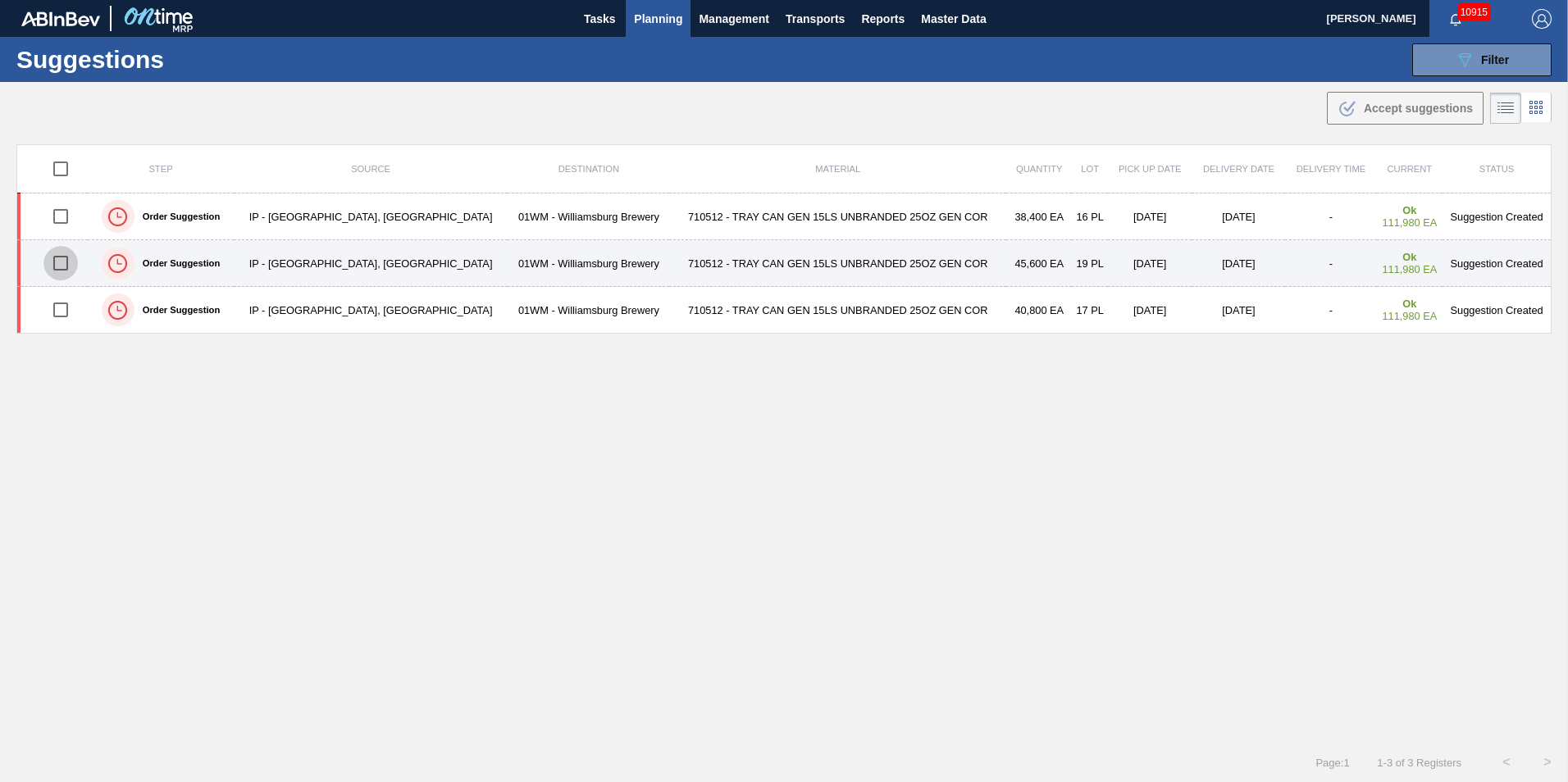
click at [64, 277] on input "checkbox" at bounding box center [61, 263] width 35 height 35
checkbox input "true"
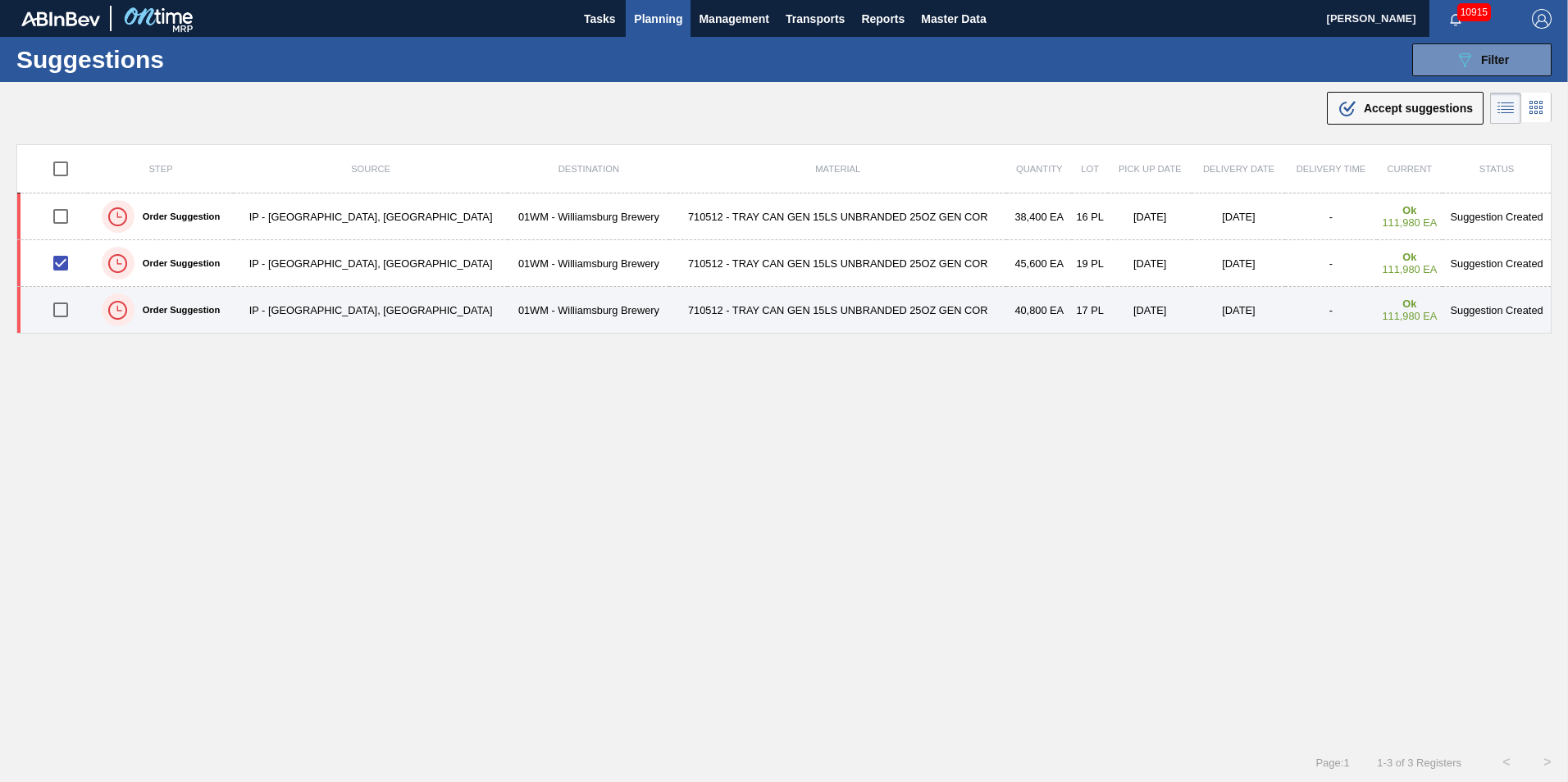
click at [57, 311] on input "checkbox" at bounding box center [61, 310] width 35 height 35
checkbox input "true"
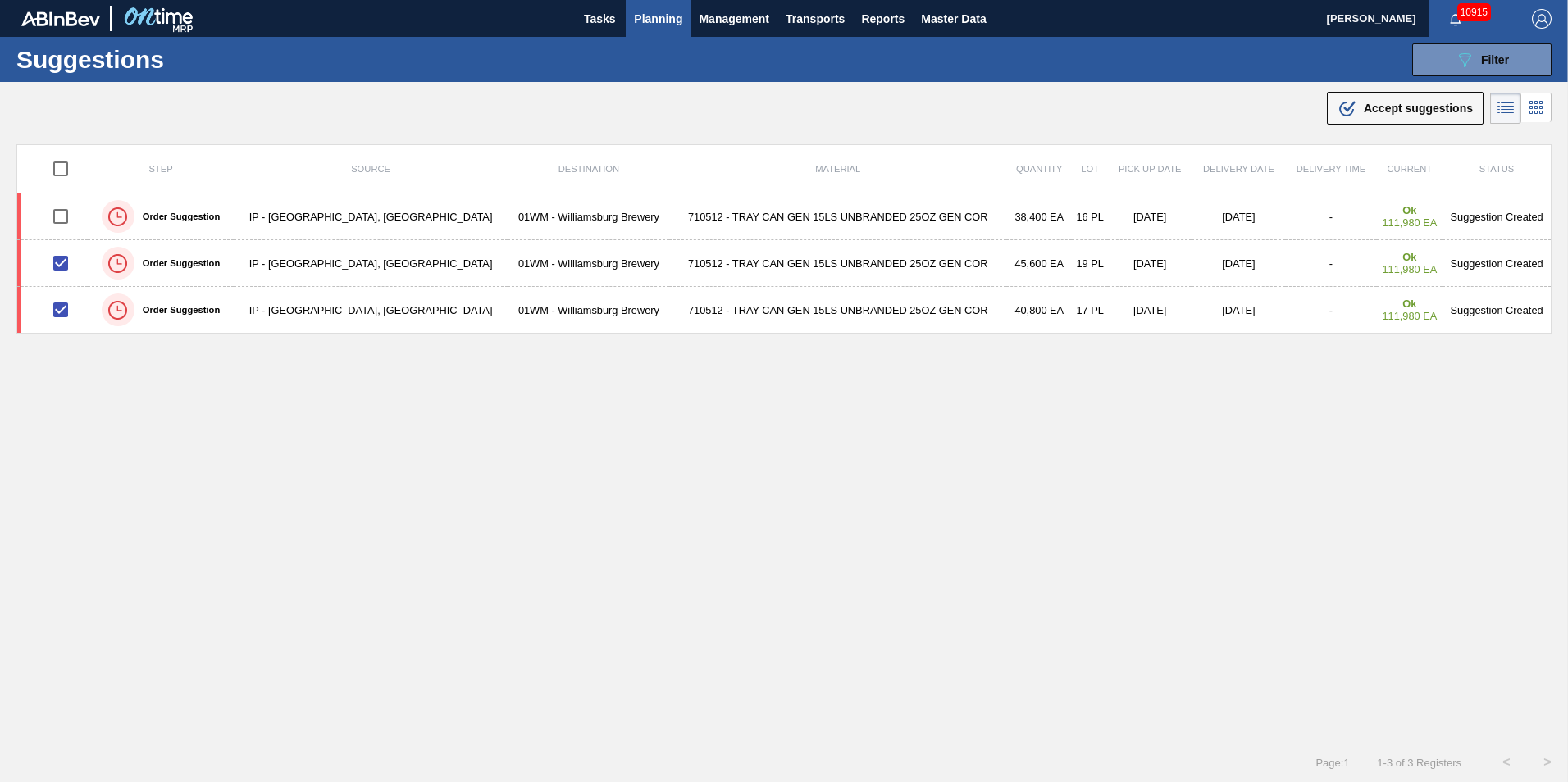
click at [1352, 93] on button ".b{fill:var(--color-action-default)} Accept suggestions" at bounding box center [1405, 108] width 157 height 33
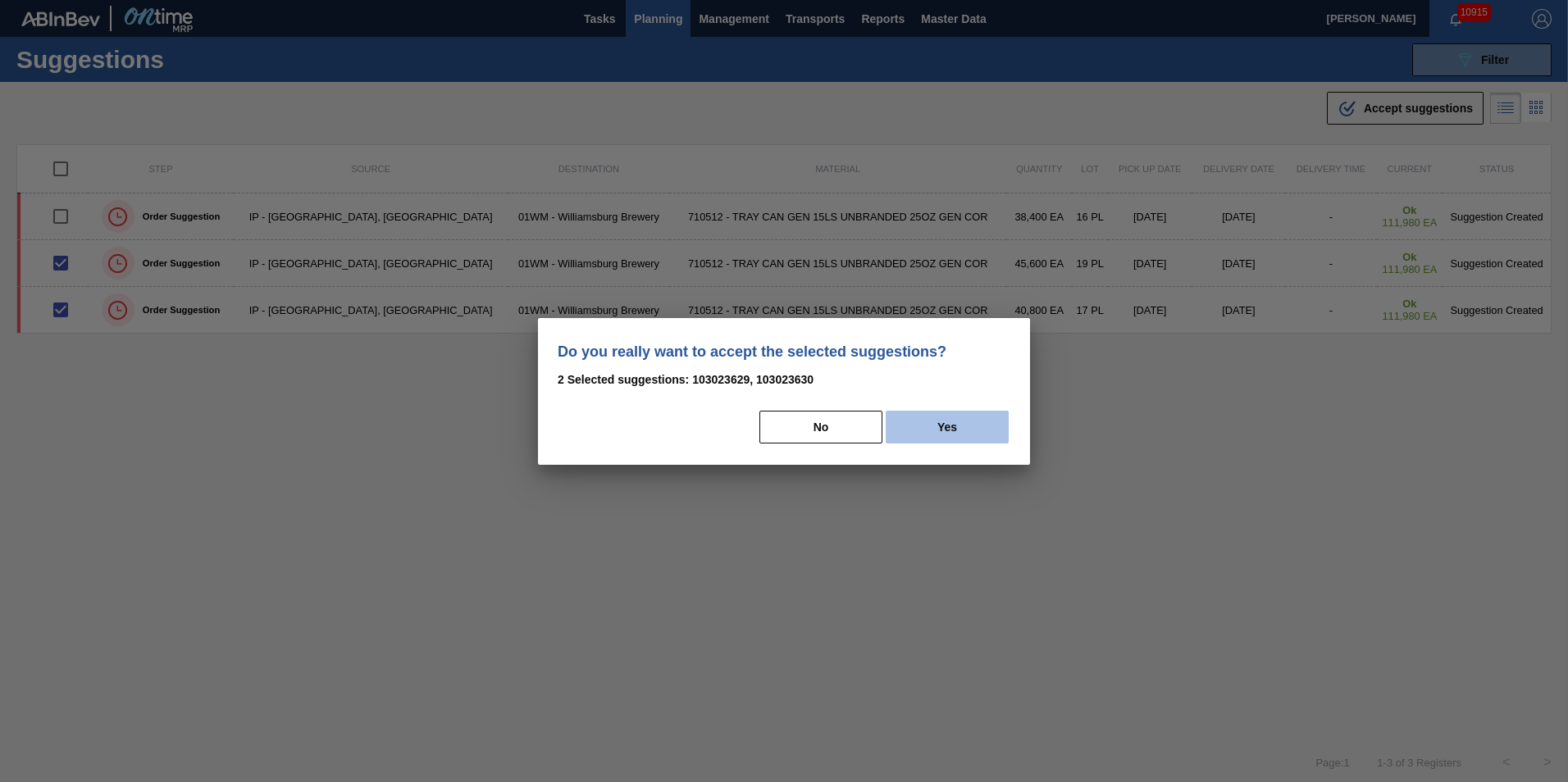
click at [945, 432] on button "Yes" at bounding box center [947, 427] width 123 height 33
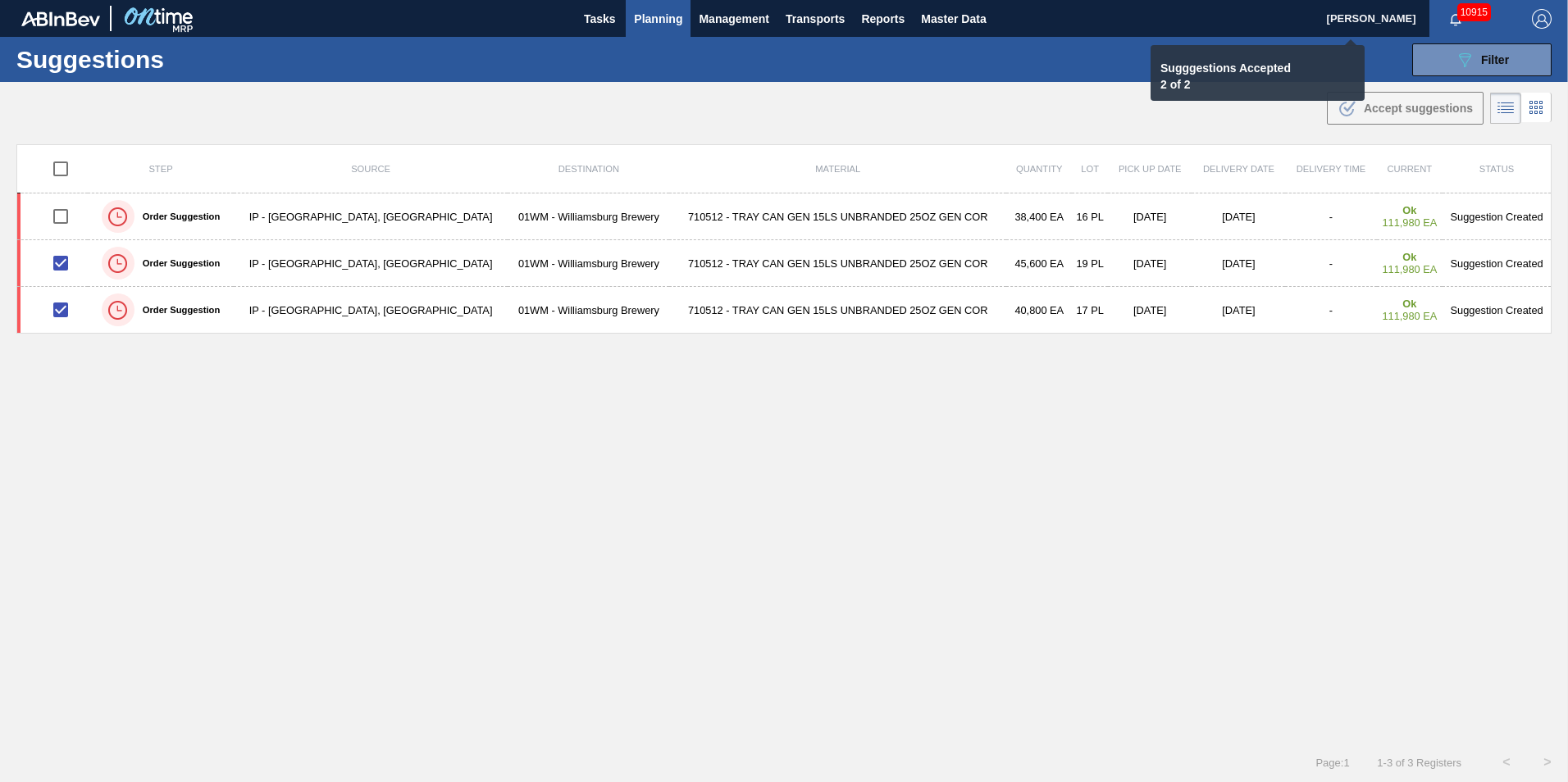
checkbox input "false"
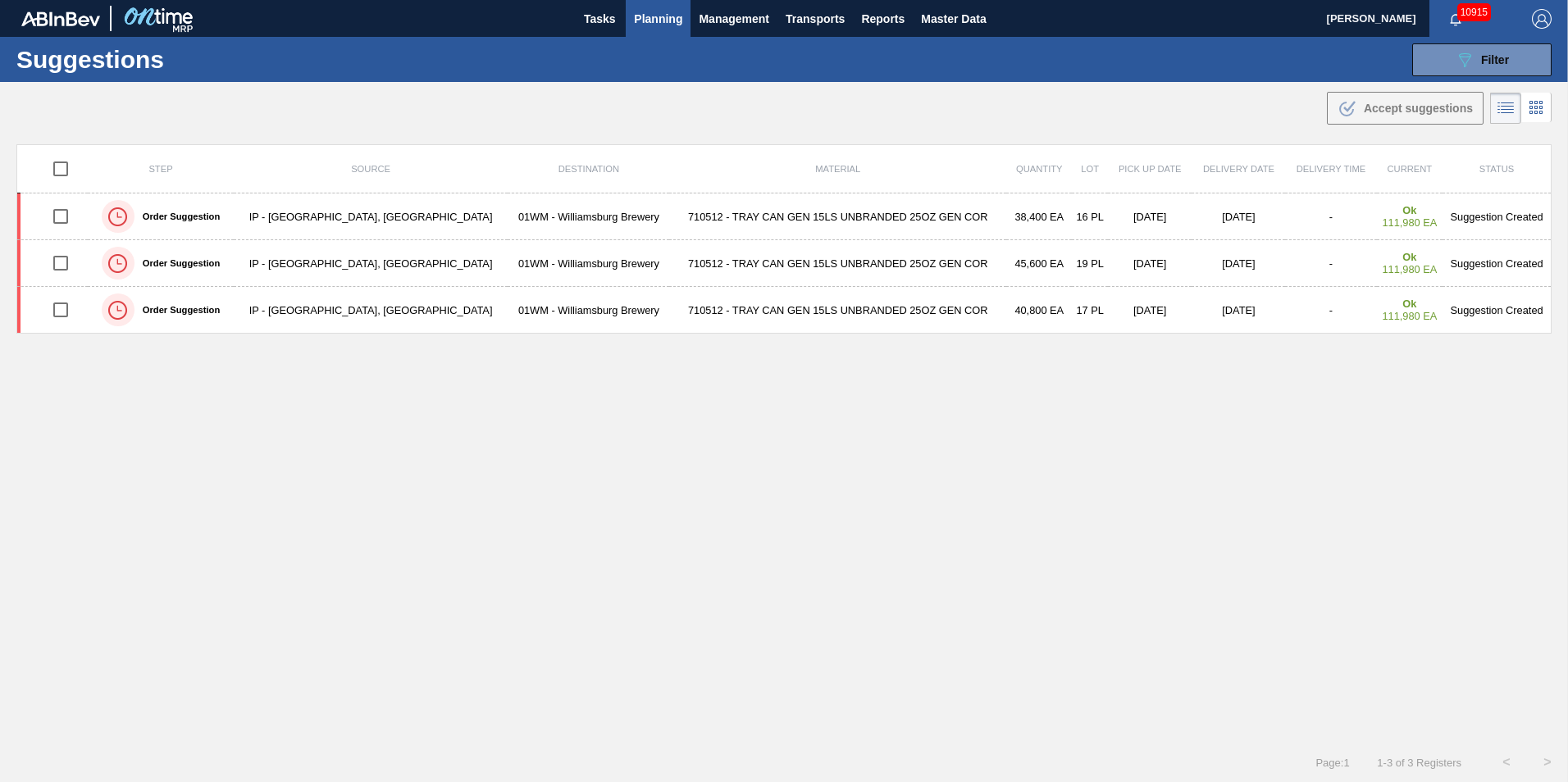
click at [660, 22] on span "Planning" at bounding box center [658, 18] width 48 height 20
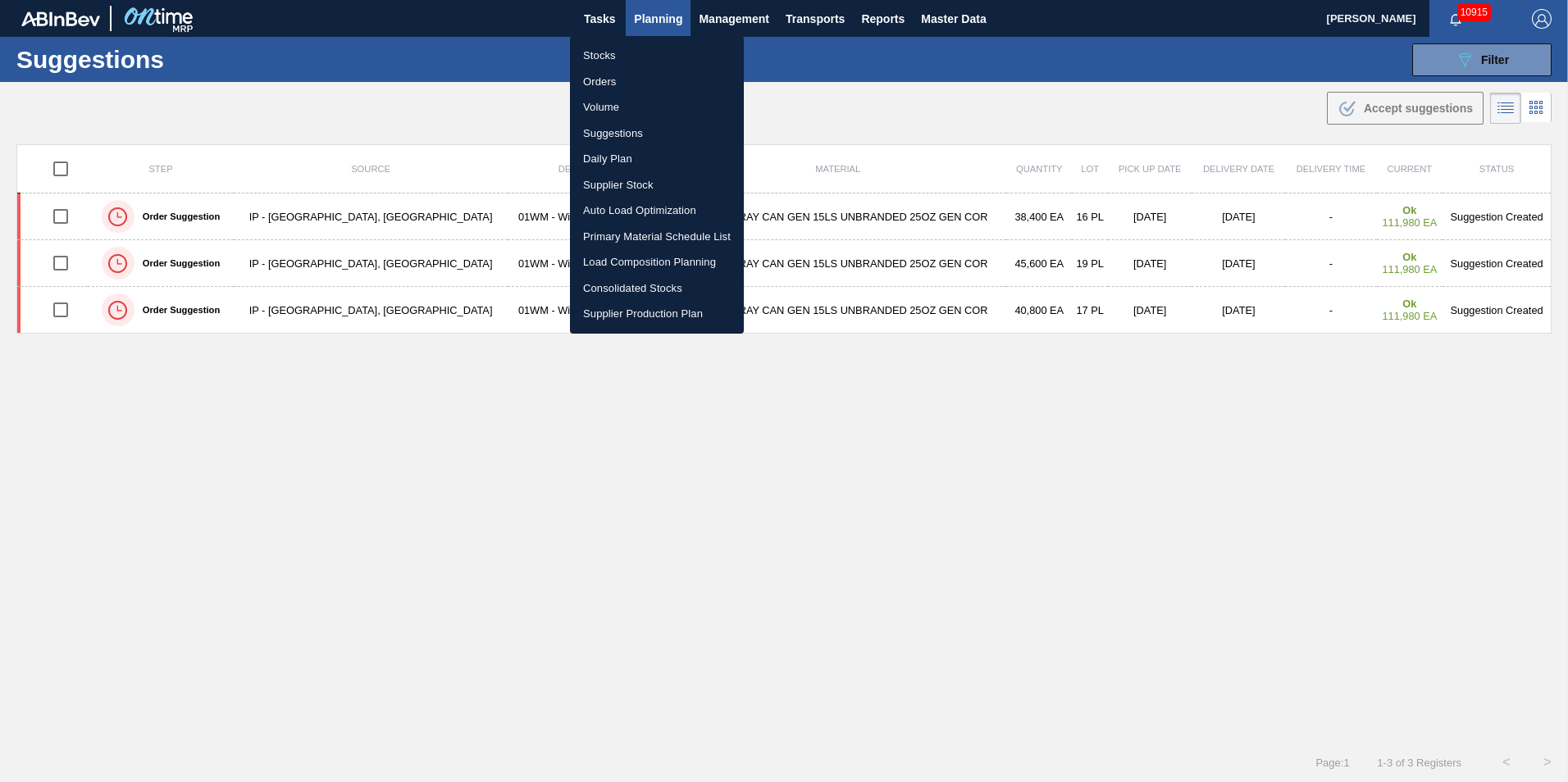
click at [635, 266] on li "Load Composition Planning" at bounding box center [656, 262] width 174 height 26
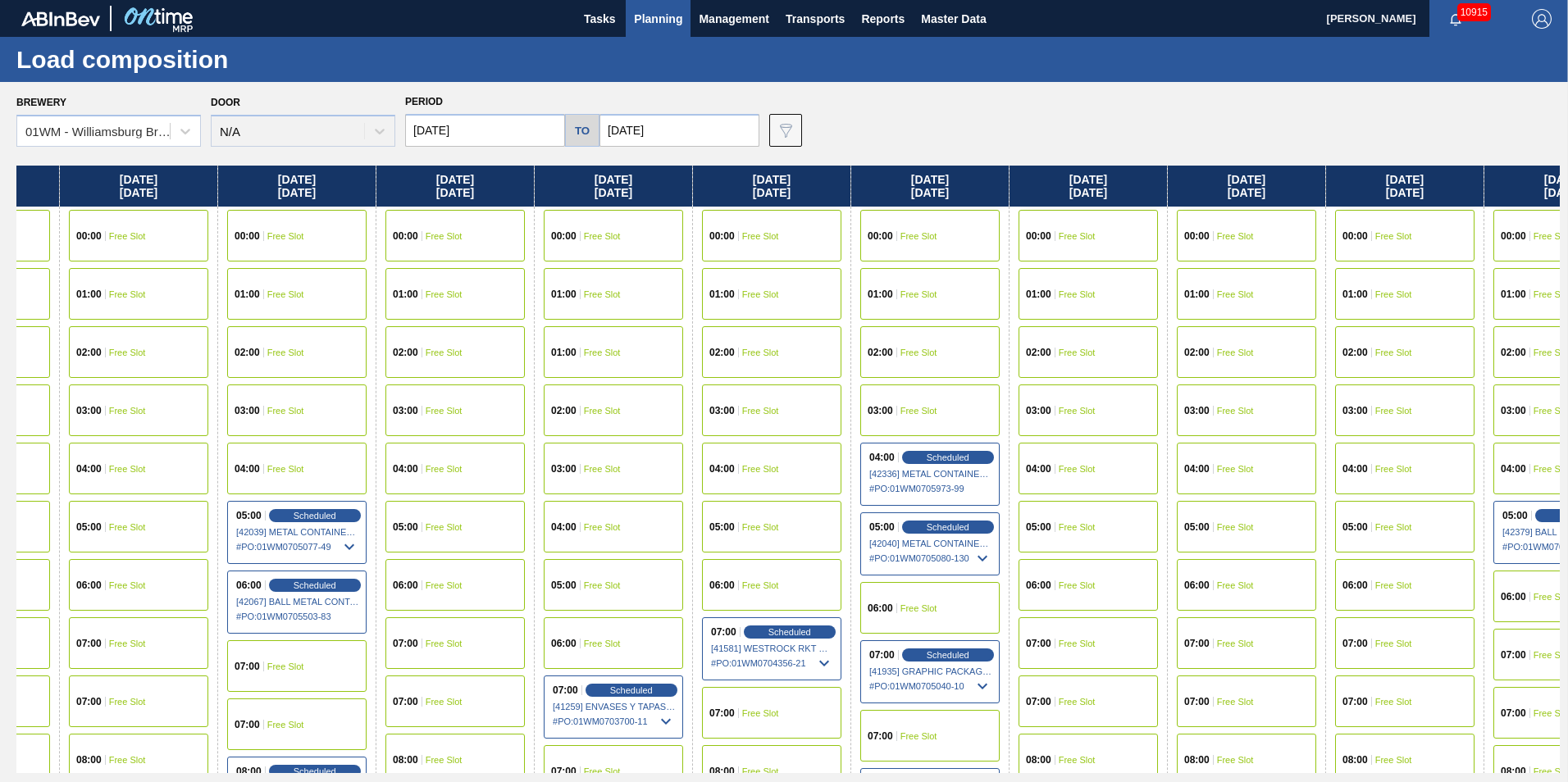
drag, startPoint x: 993, startPoint y: 179, endPoint x: 675, endPoint y: 189, distance: 318.2
click at [676, 189] on div "[DATE] 00:00 Free Slot 01:00 Free Slot 02:00 Free Slot 03:00 Free Slot 04:00 Fr…" at bounding box center [788, 469] width 1543 height 607
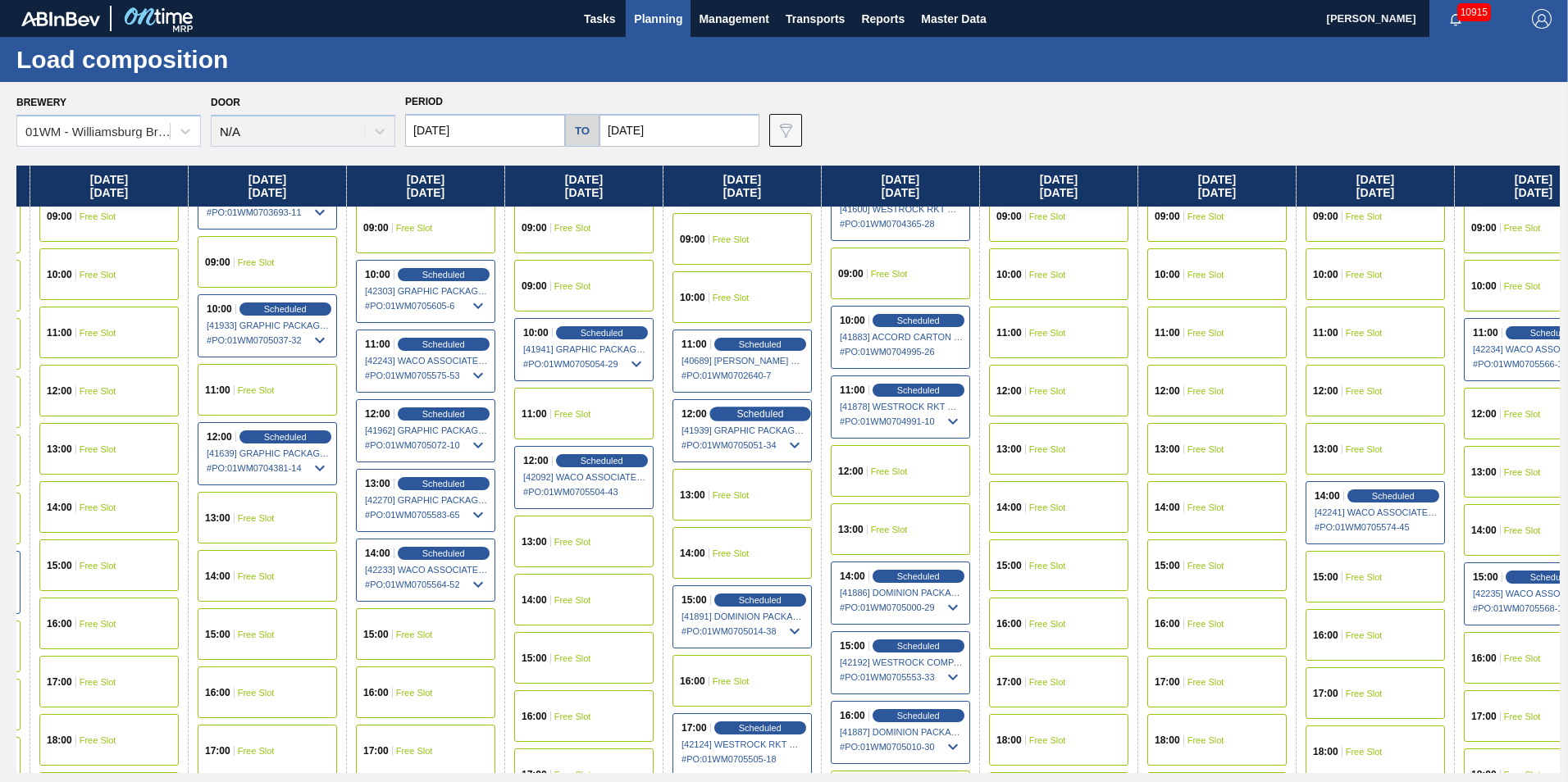
scroll to position [656, 303]
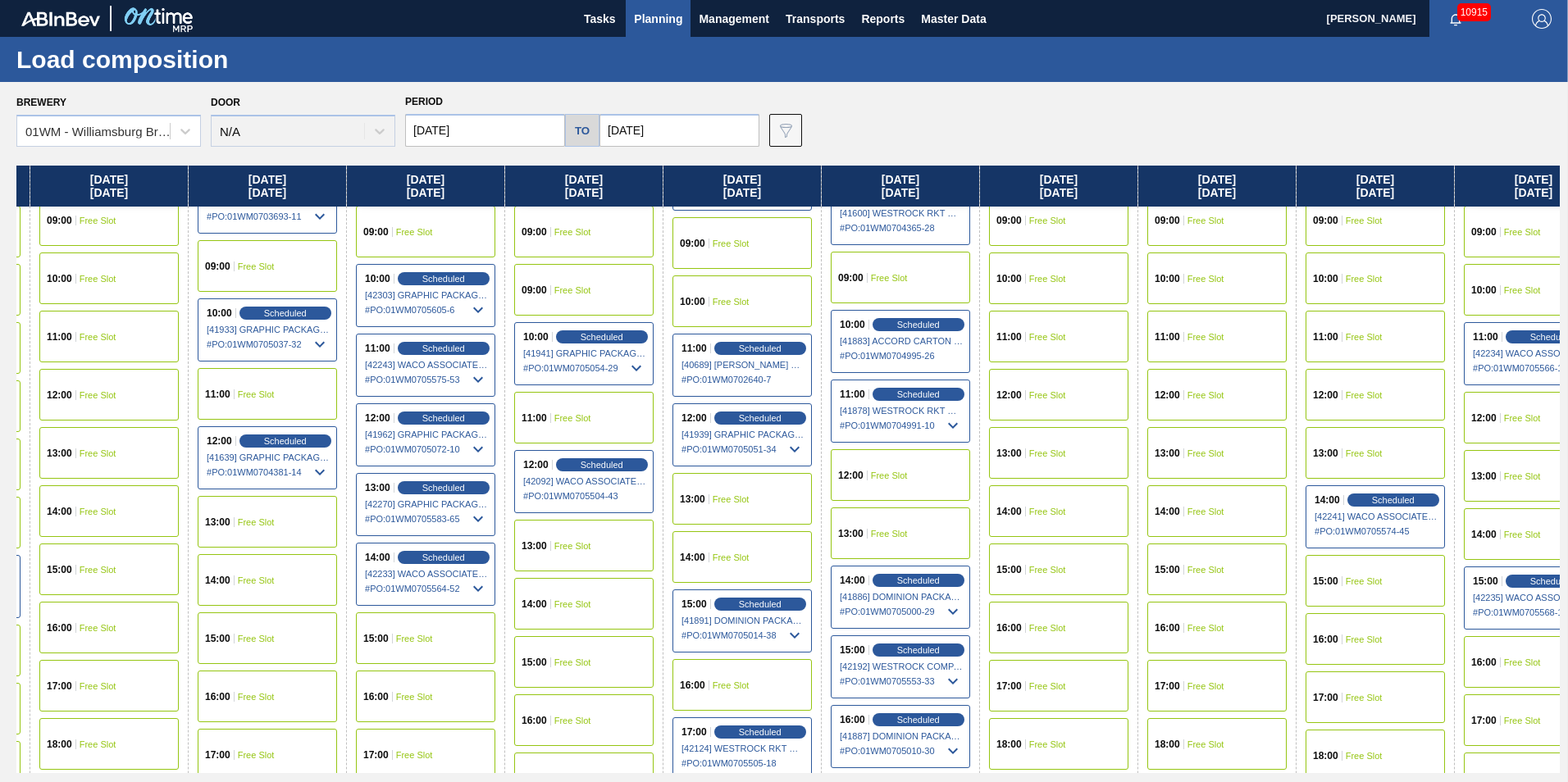
click at [756, 301] on div "10:00 Free Slot" at bounding box center [741, 302] width 139 height 52
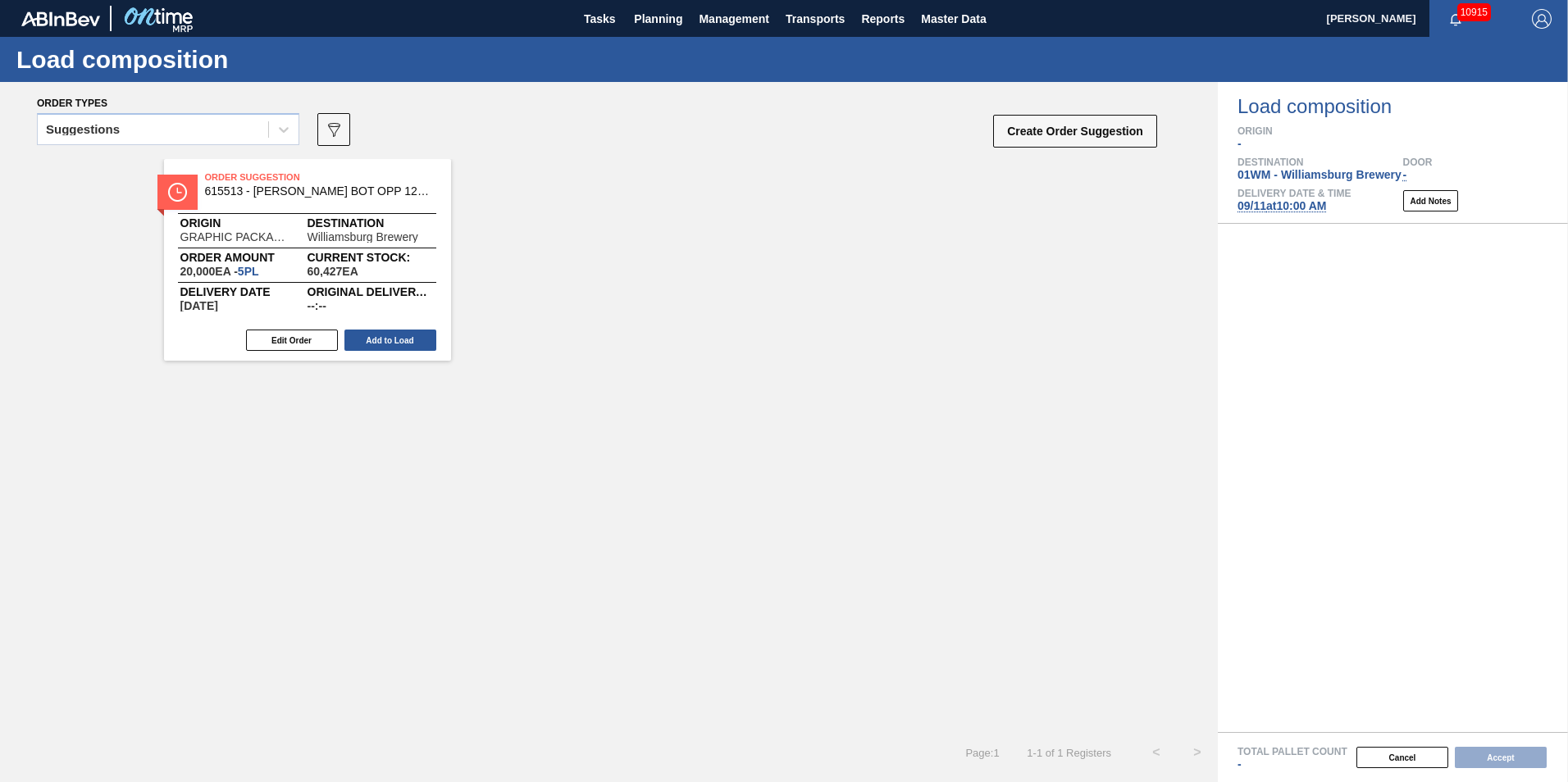
click at [223, 144] on div "Suggestions" at bounding box center [168, 129] width 262 height 32
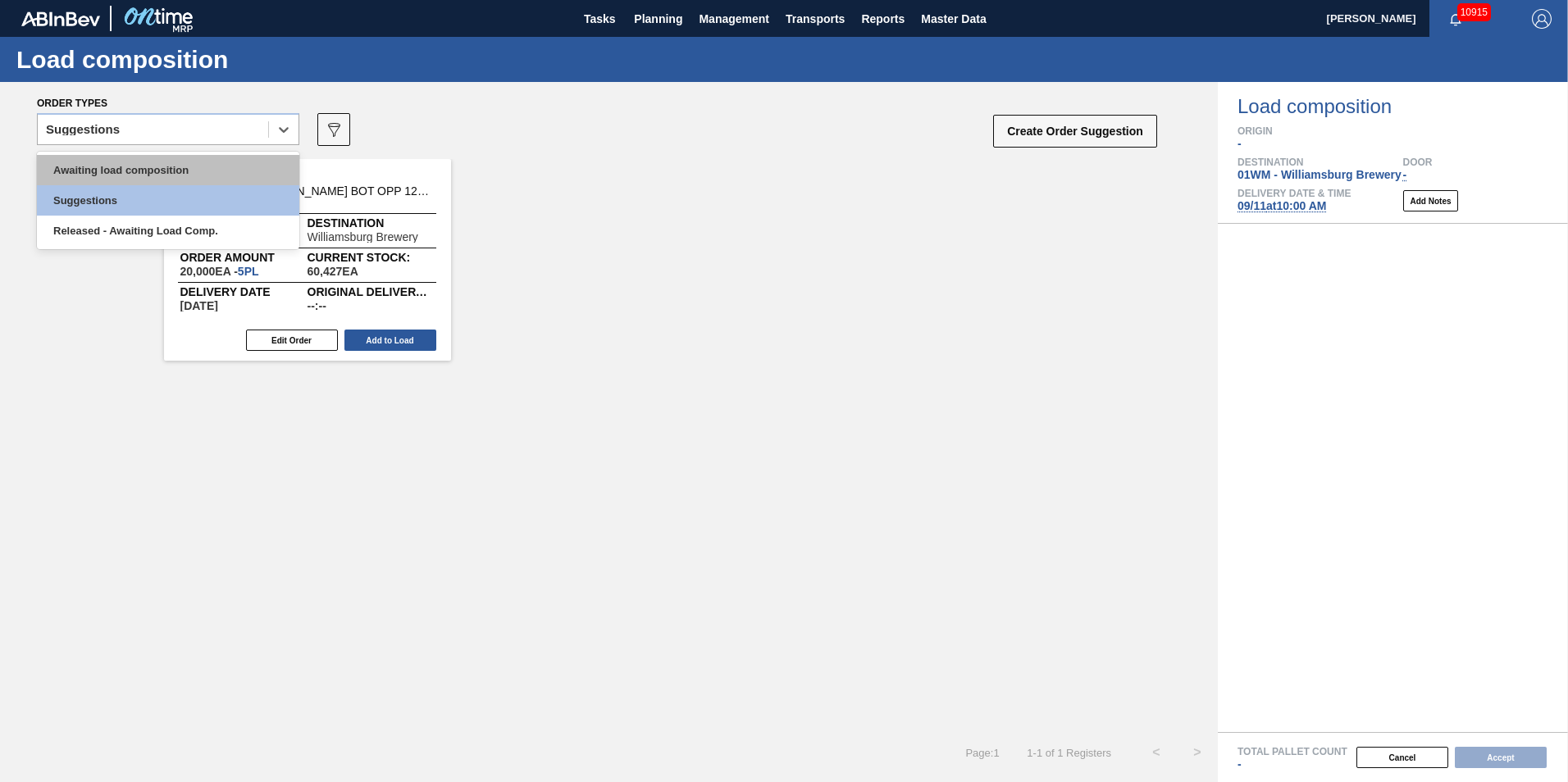
click at [186, 178] on div "Awaiting load composition" at bounding box center [168, 170] width 262 height 30
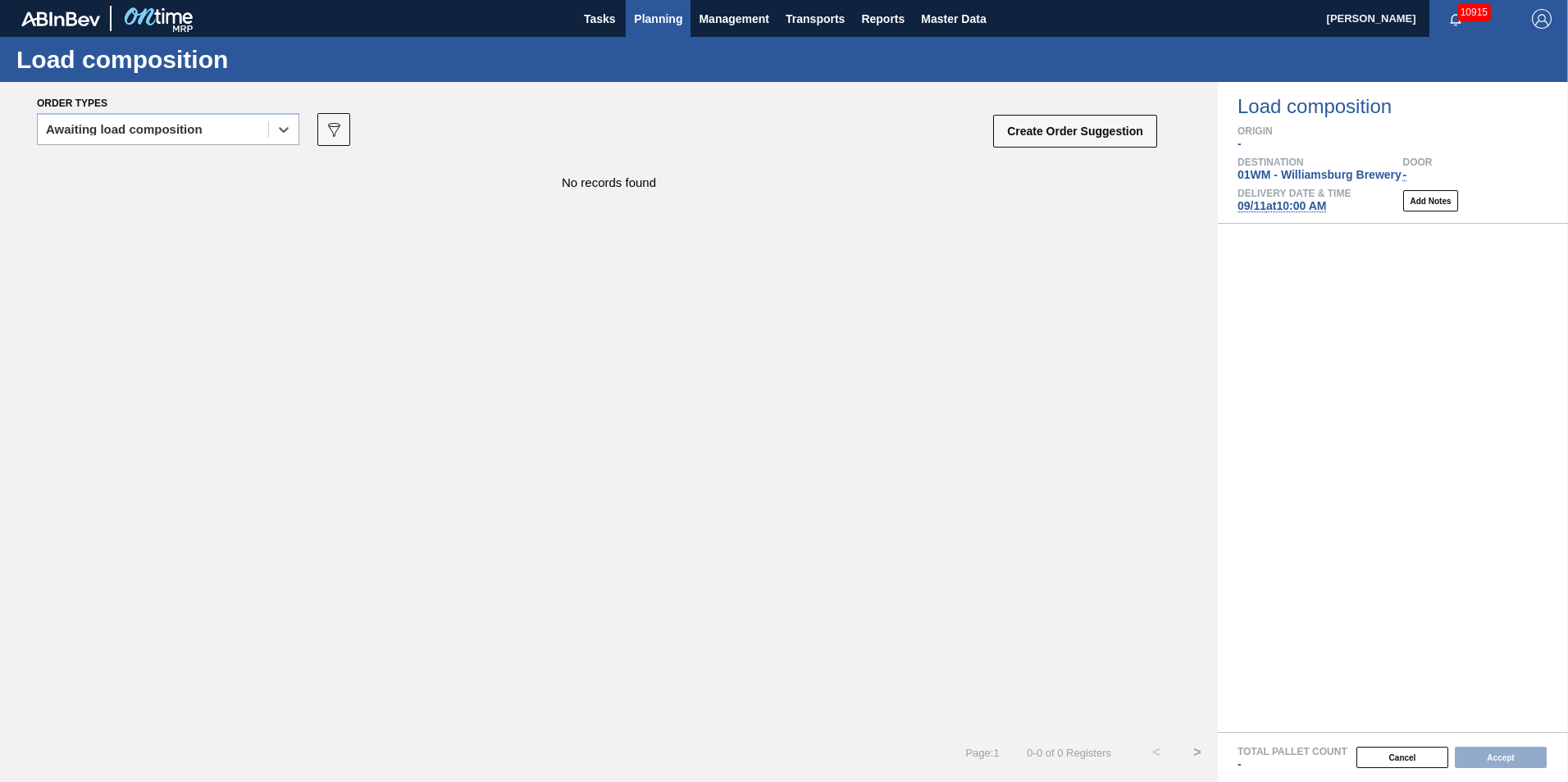
click at [676, 22] on span "Planning" at bounding box center [658, 18] width 48 height 20
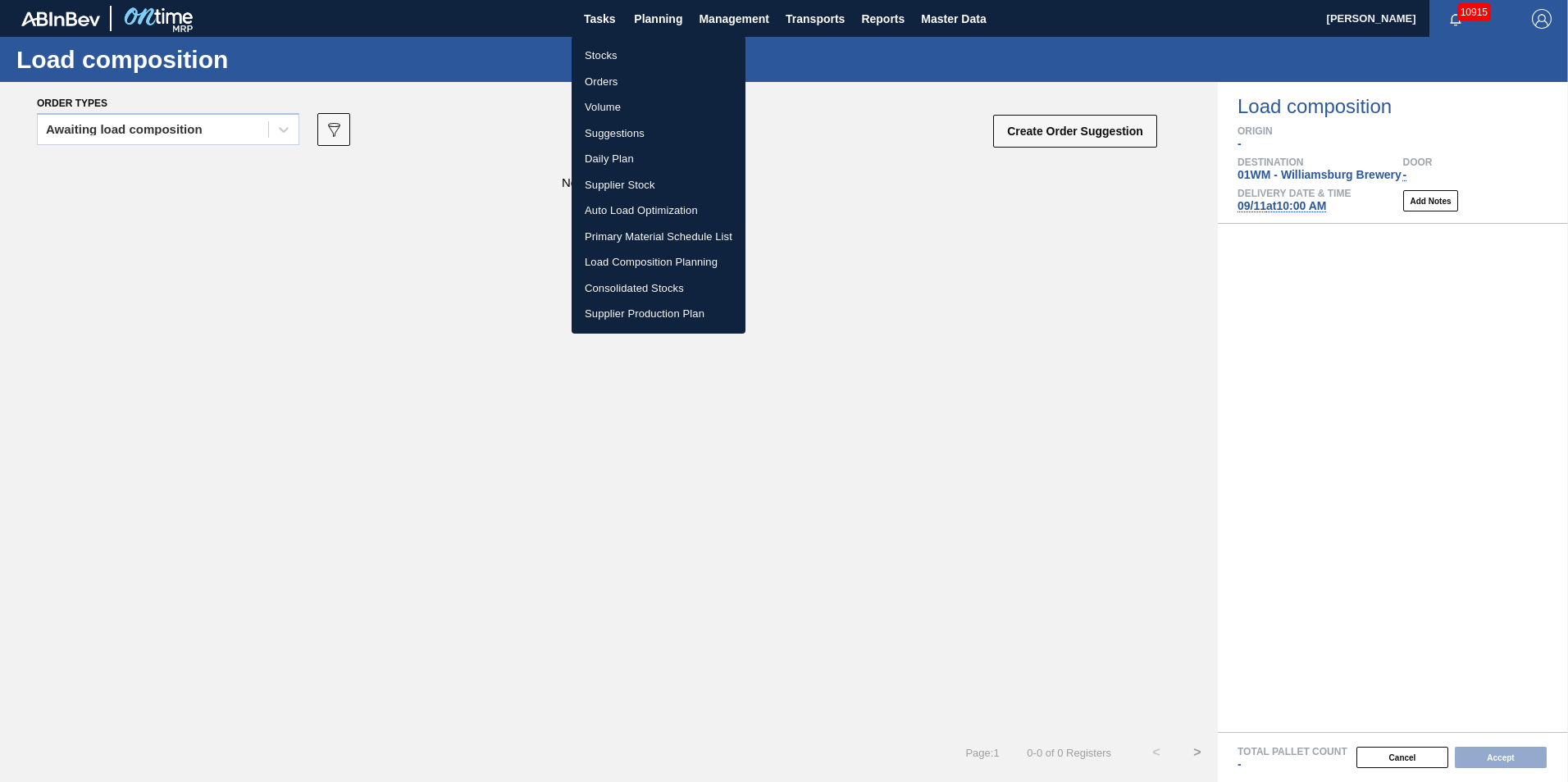
click at [654, 260] on li "Load Composition Planning" at bounding box center [658, 262] width 174 height 26
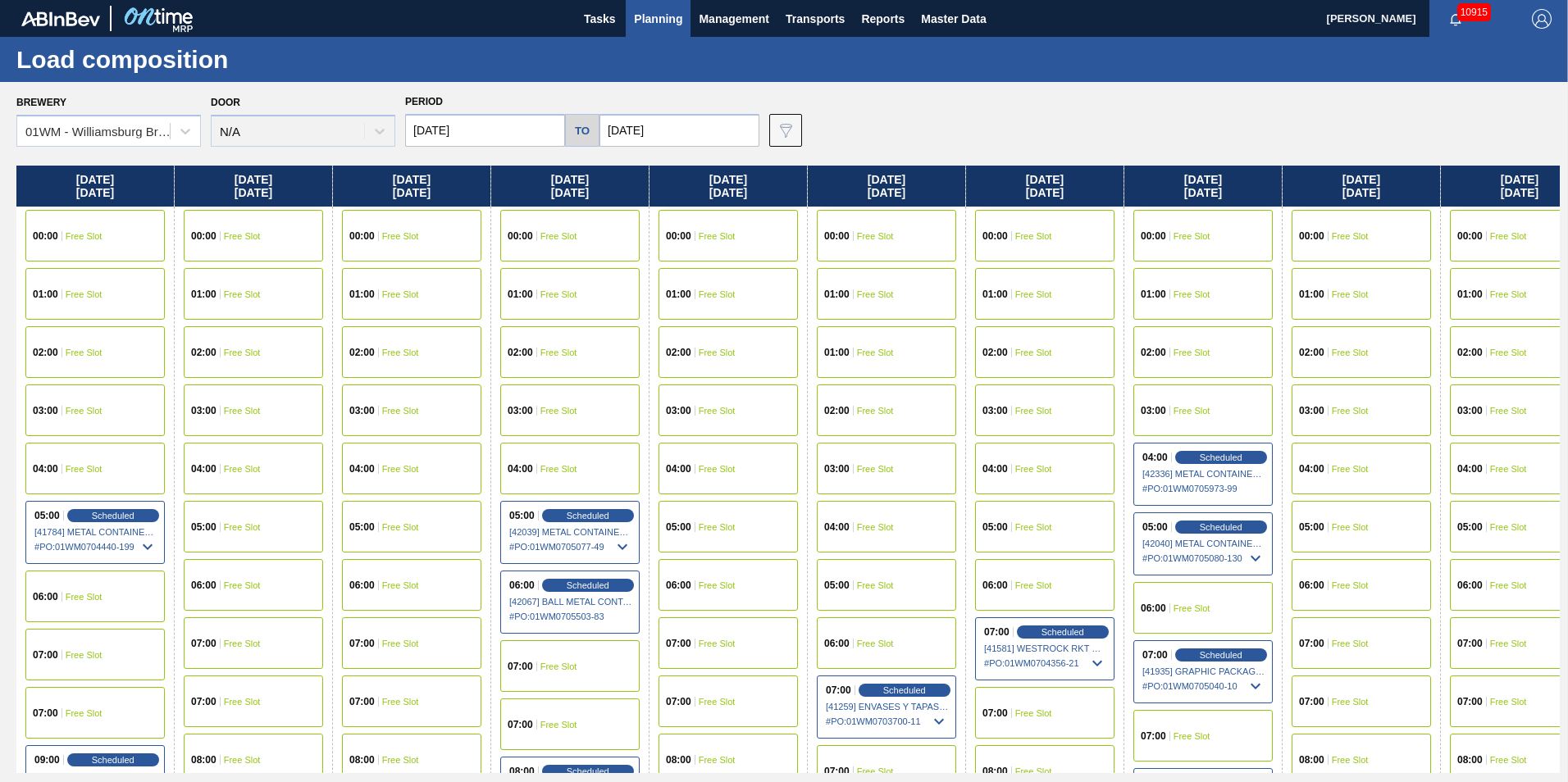
click at [675, 14] on span "Planning" at bounding box center [658, 18] width 48 height 20
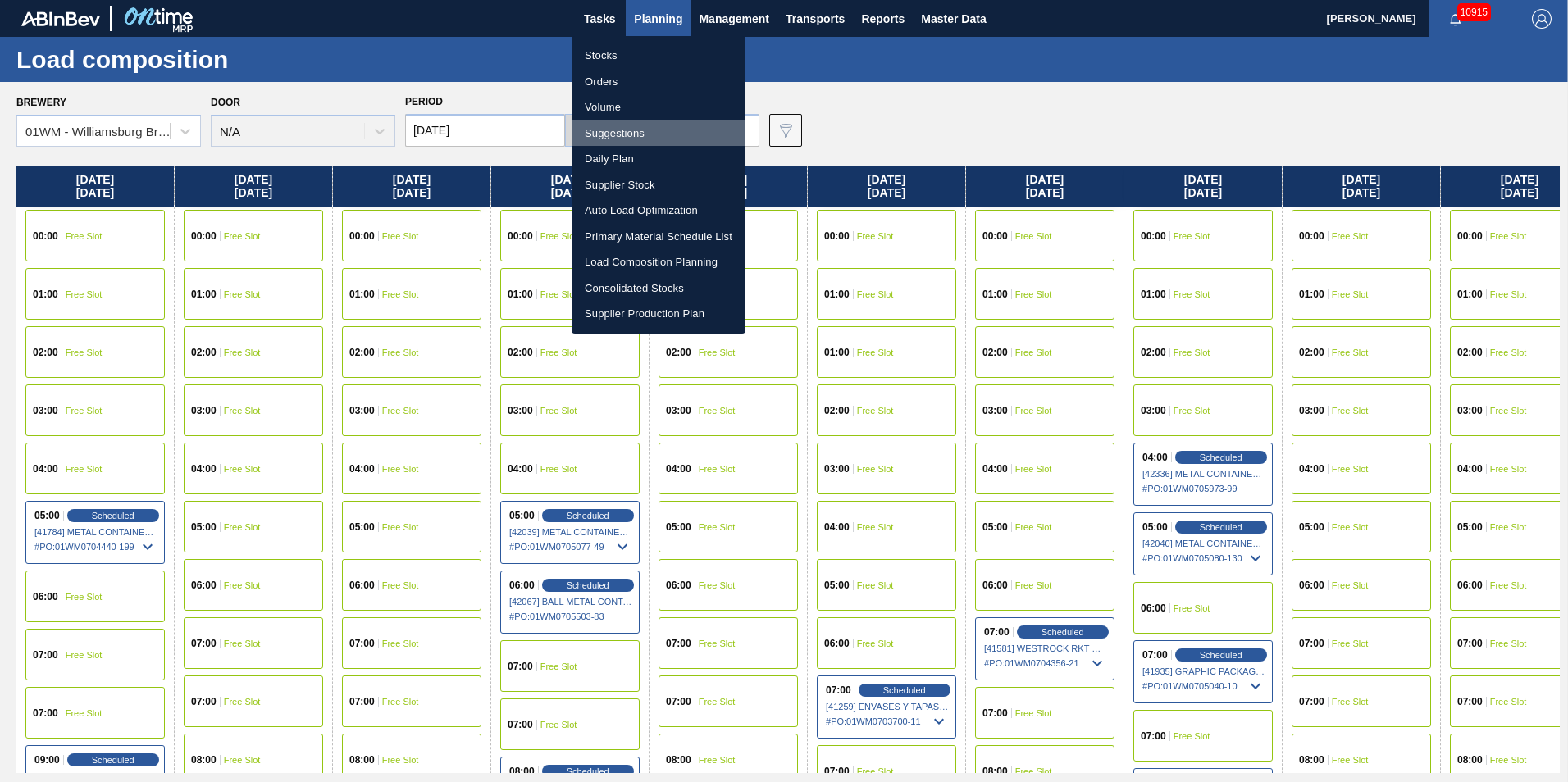
click at [643, 133] on li "Suggestions" at bounding box center [658, 133] width 174 height 26
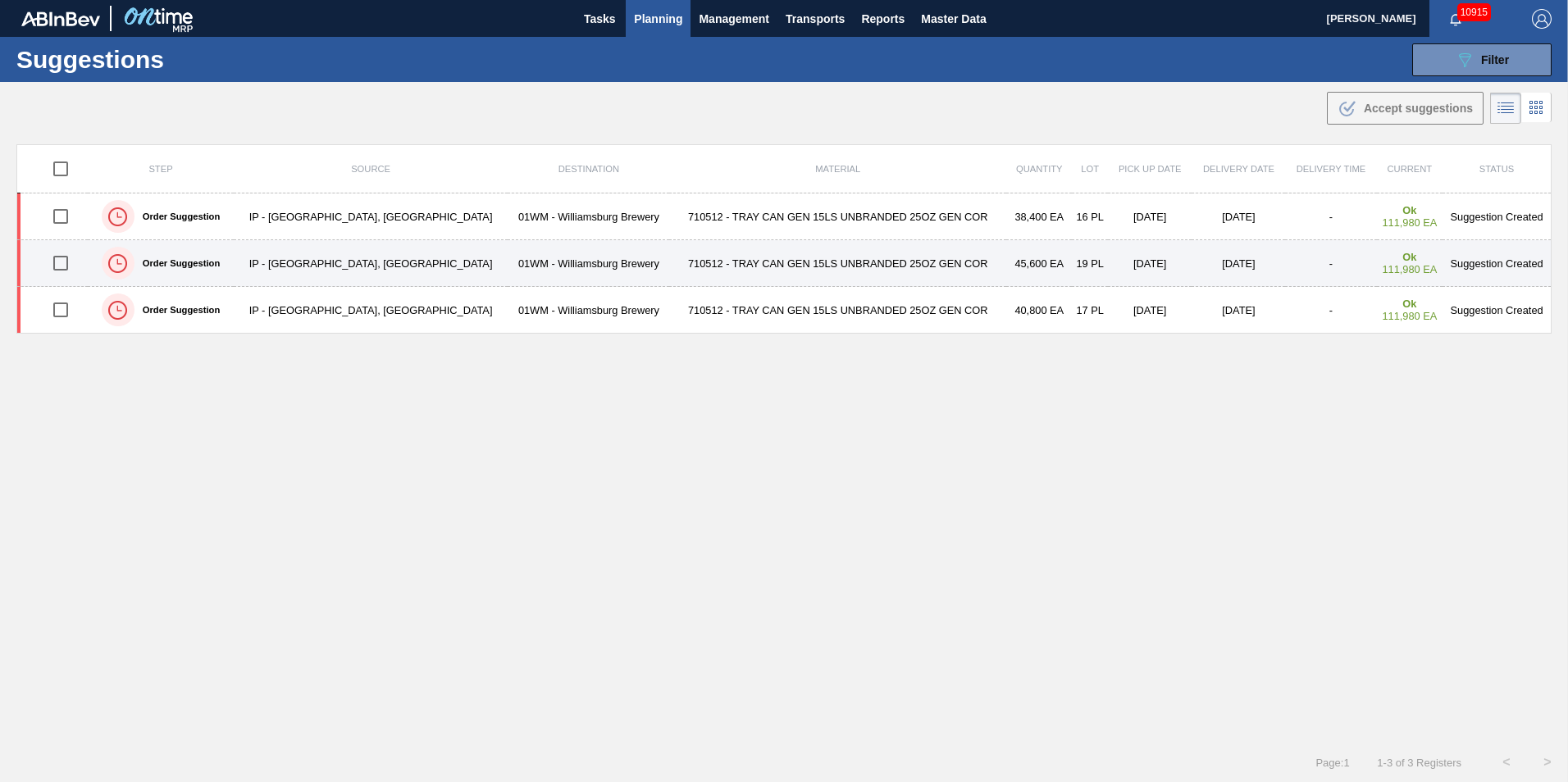
click at [71, 263] on input "checkbox" at bounding box center [61, 263] width 35 height 35
checkbox input "true"
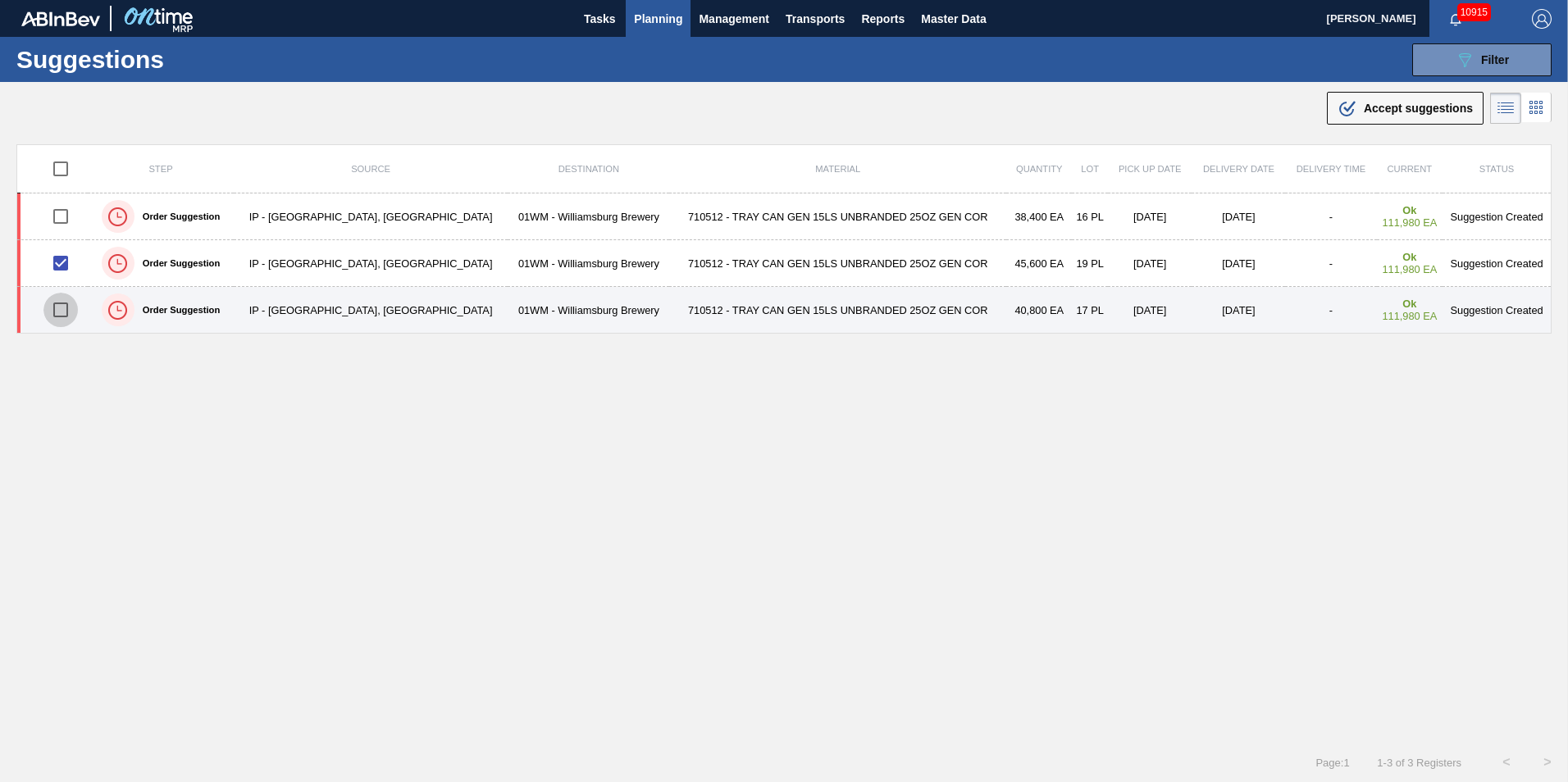
click at [67, 303] on input "checkbox" at bounding box center [61, 310] width 35 height 35
checkbox input "true"
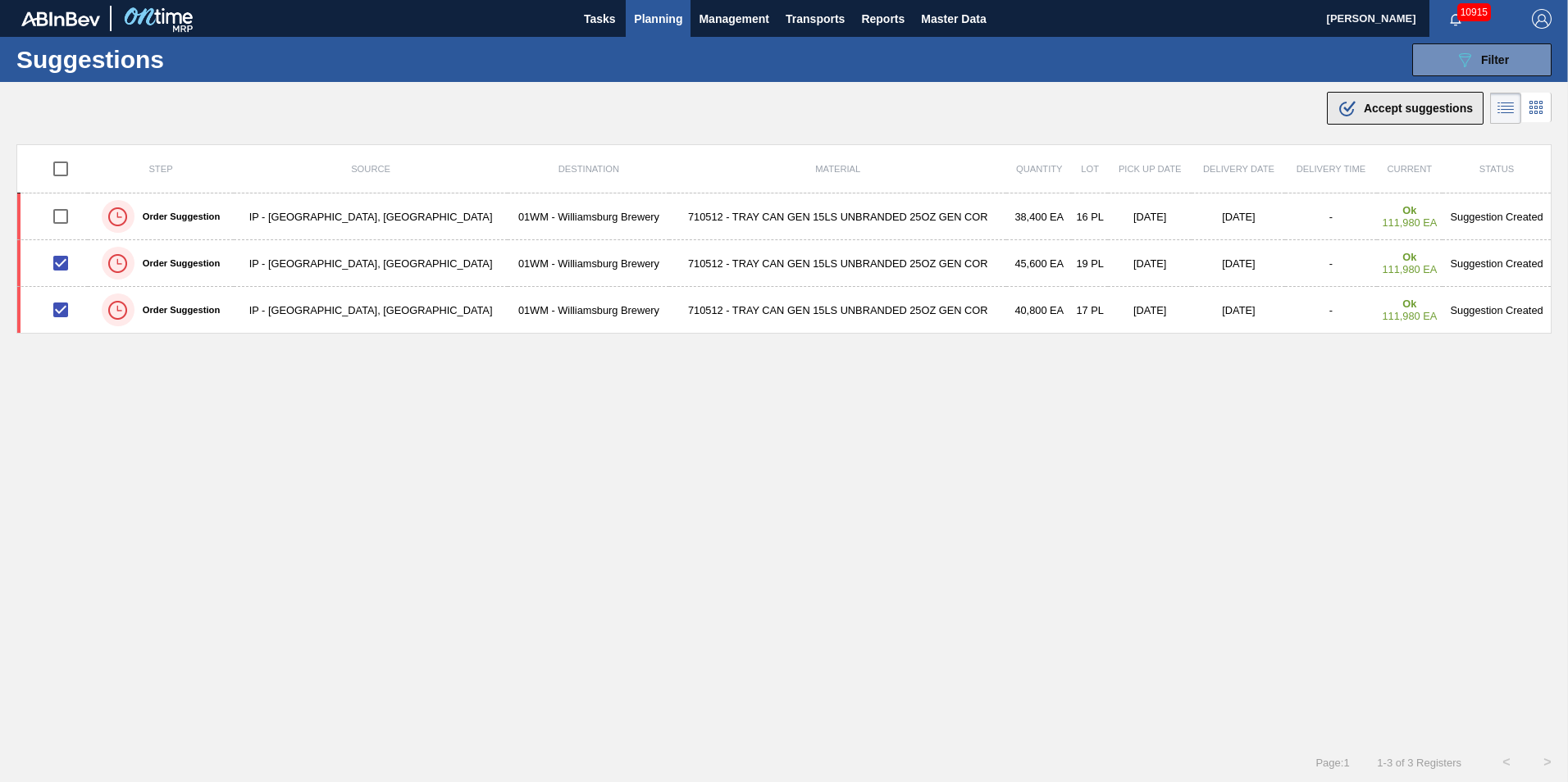
click at [1437, 108] on span "Accept suggestions" at bounding box center [1418, 108] width 109 height 13
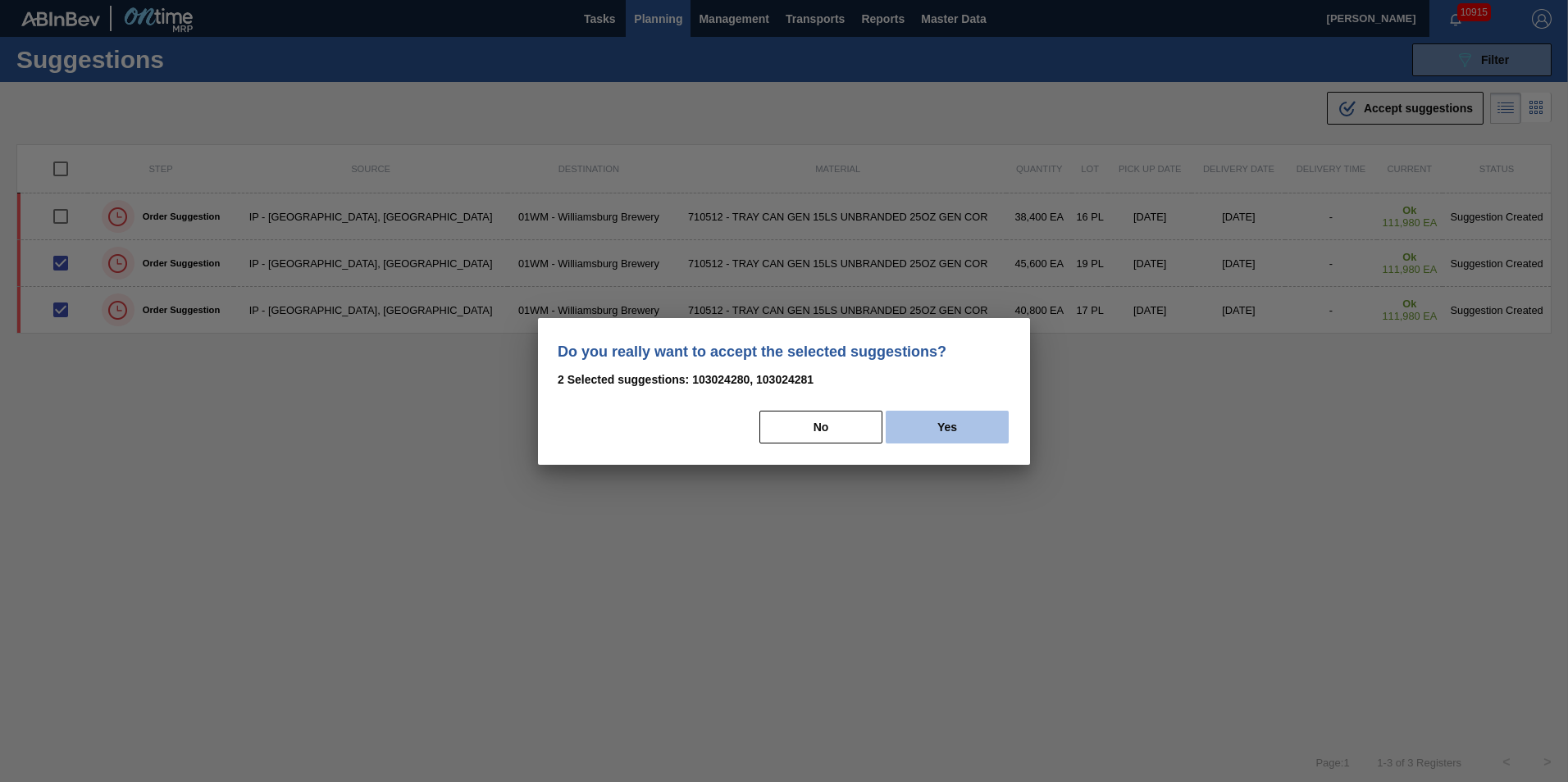
click at [971, 419] on button "Yes" at bounding box center [947, 427] width 123 height 33
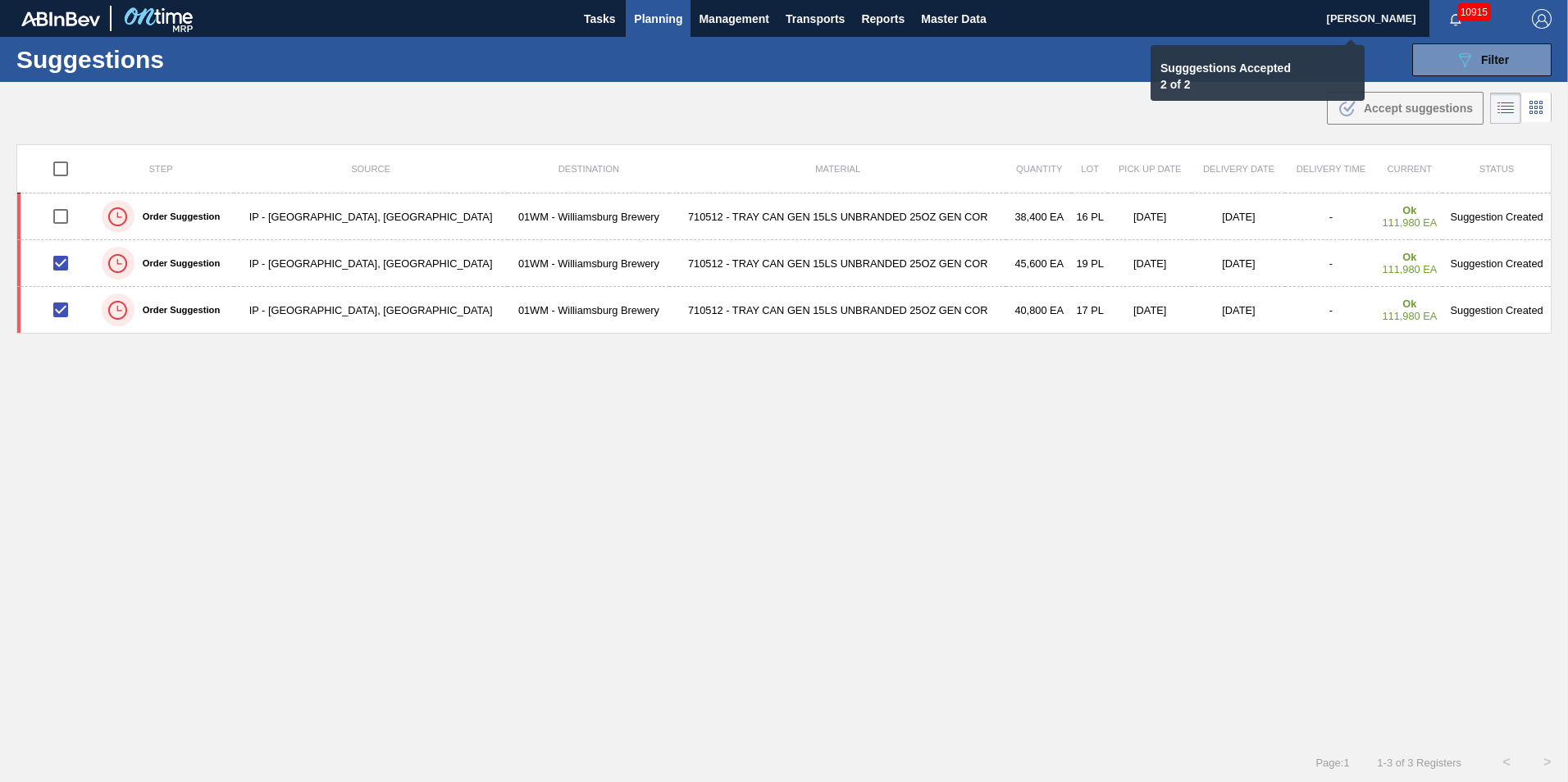
checkbox input "false"
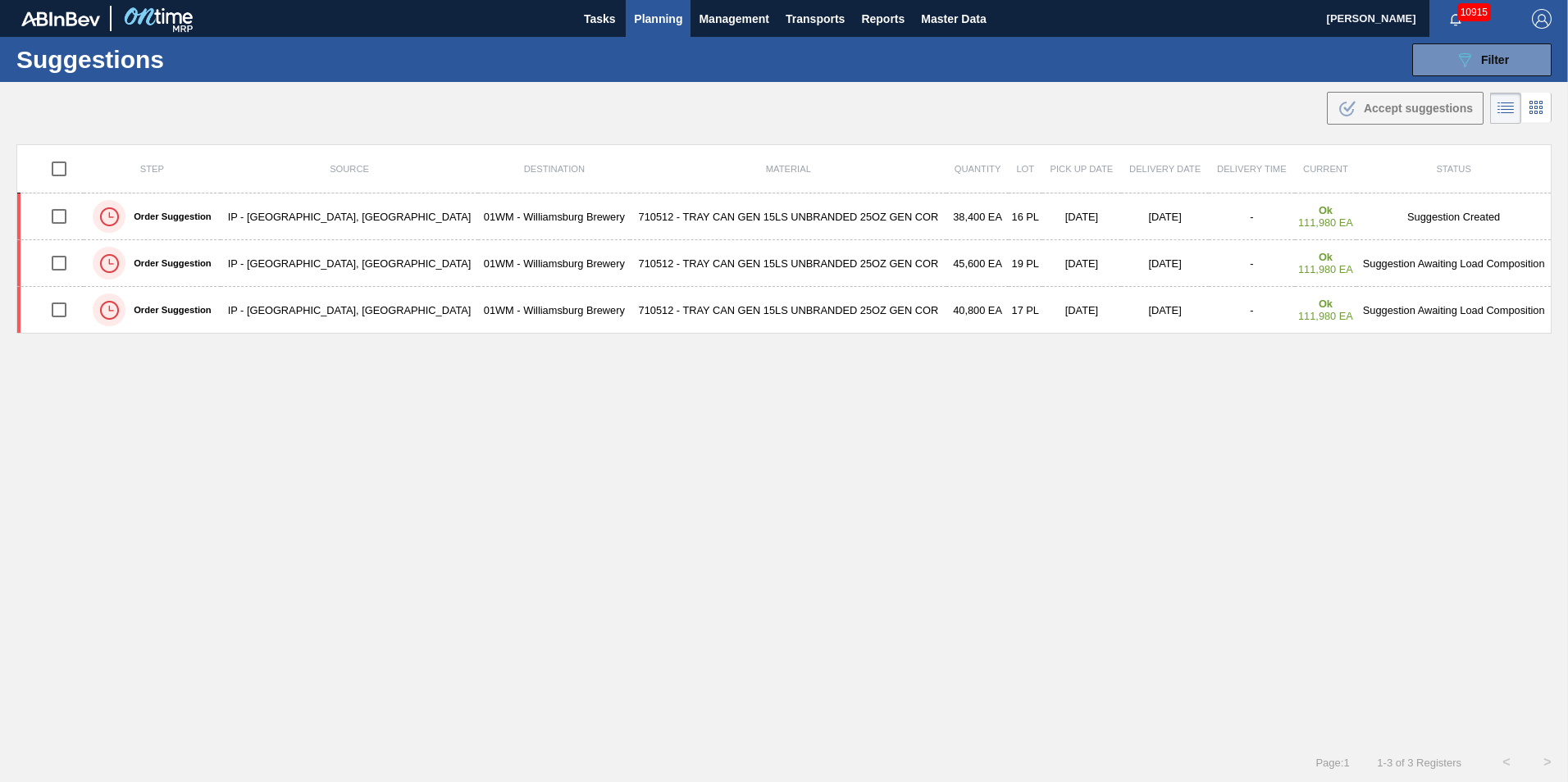
click at [656, 11] on span "Planning" at bounding box center [658, 18] width 48 height 20
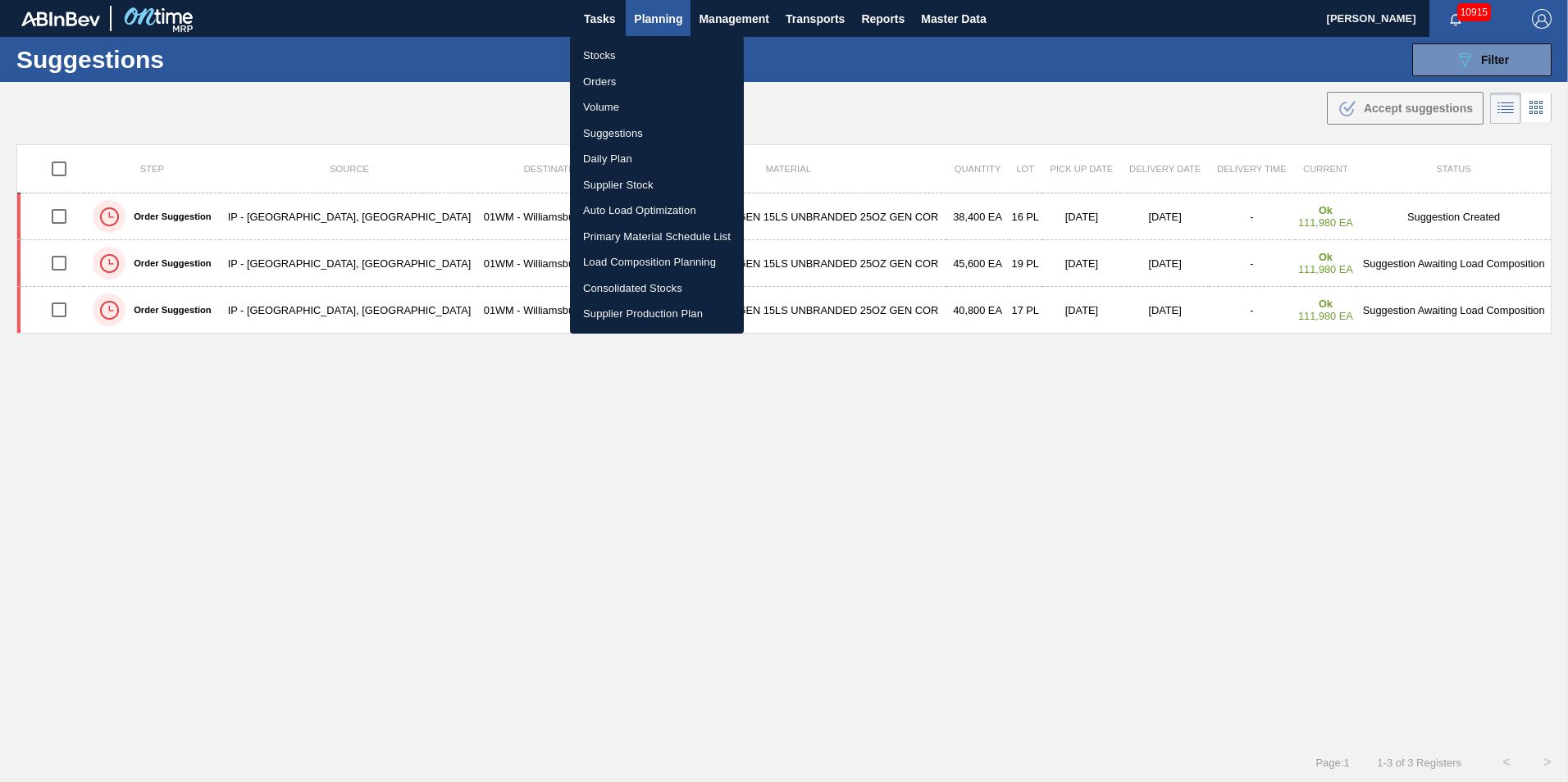
click at [667, 131] on li "Suggestions" at bounding box center [656, 133] width 174 height 26
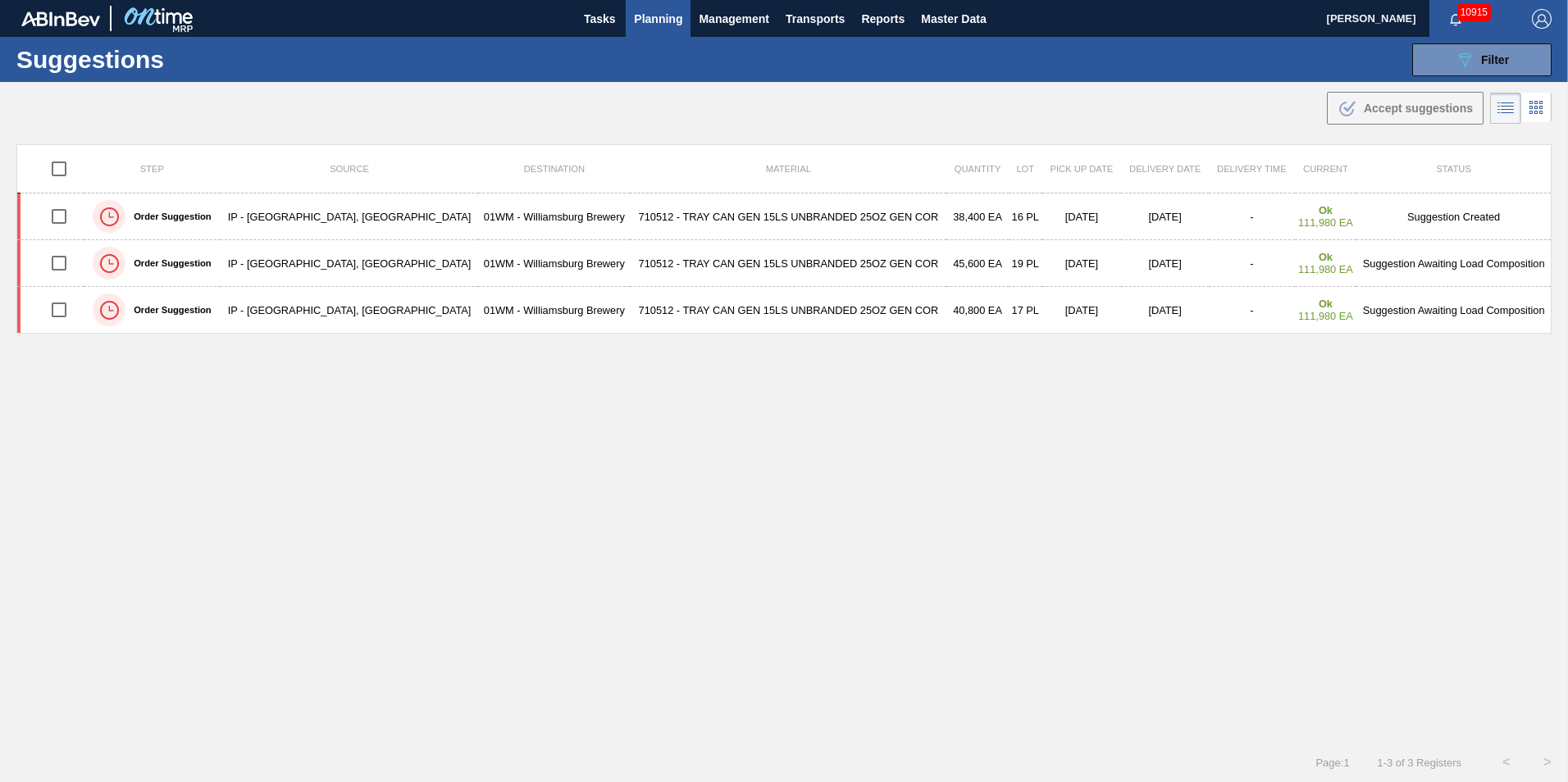
click at [652, 18] on span "Planning" at bounding box center [658, 18] width 48 height 20
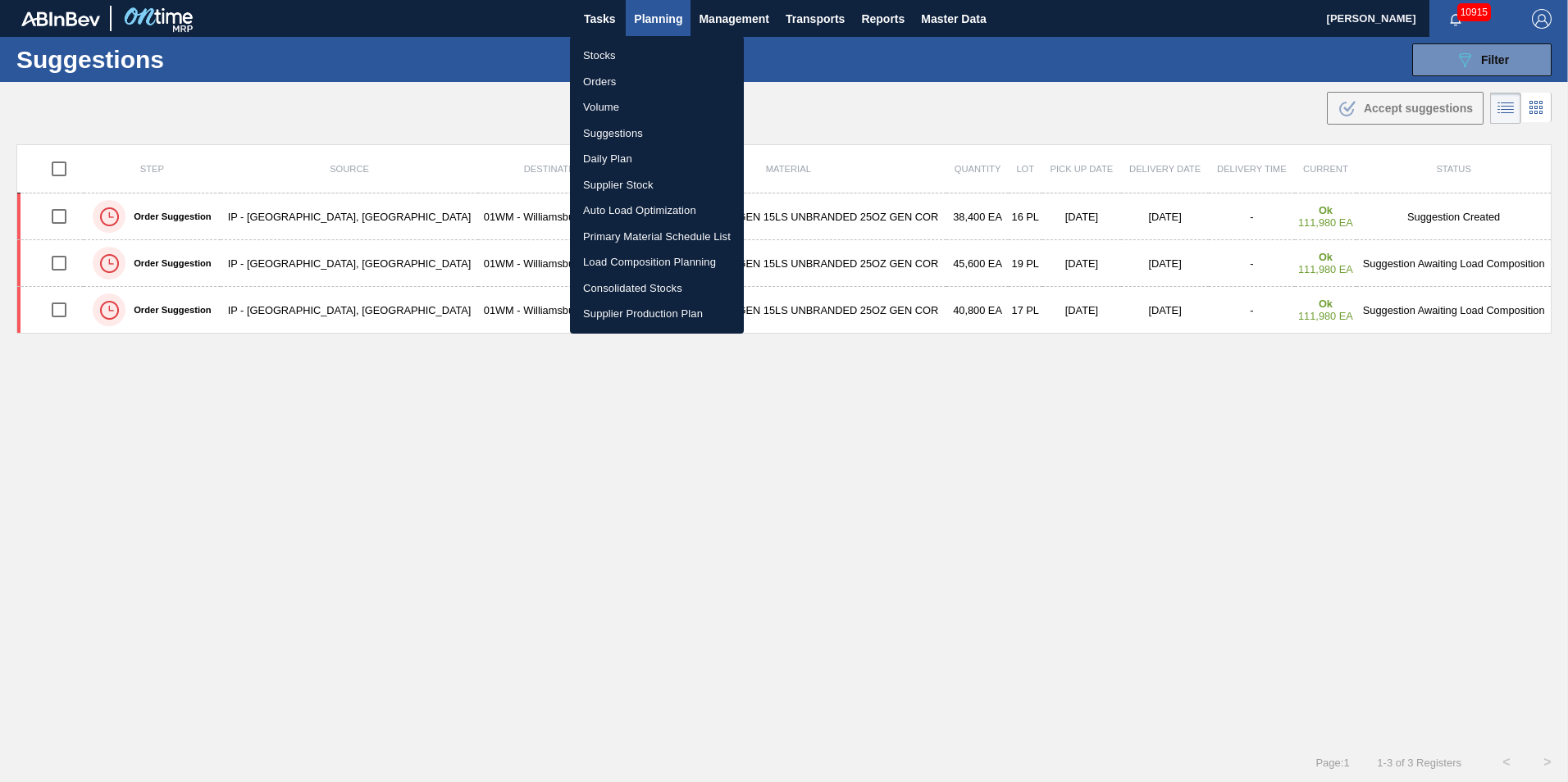
click at [620, 104] on li "Volume" at bounding box center [656, 107] width 174 height 26
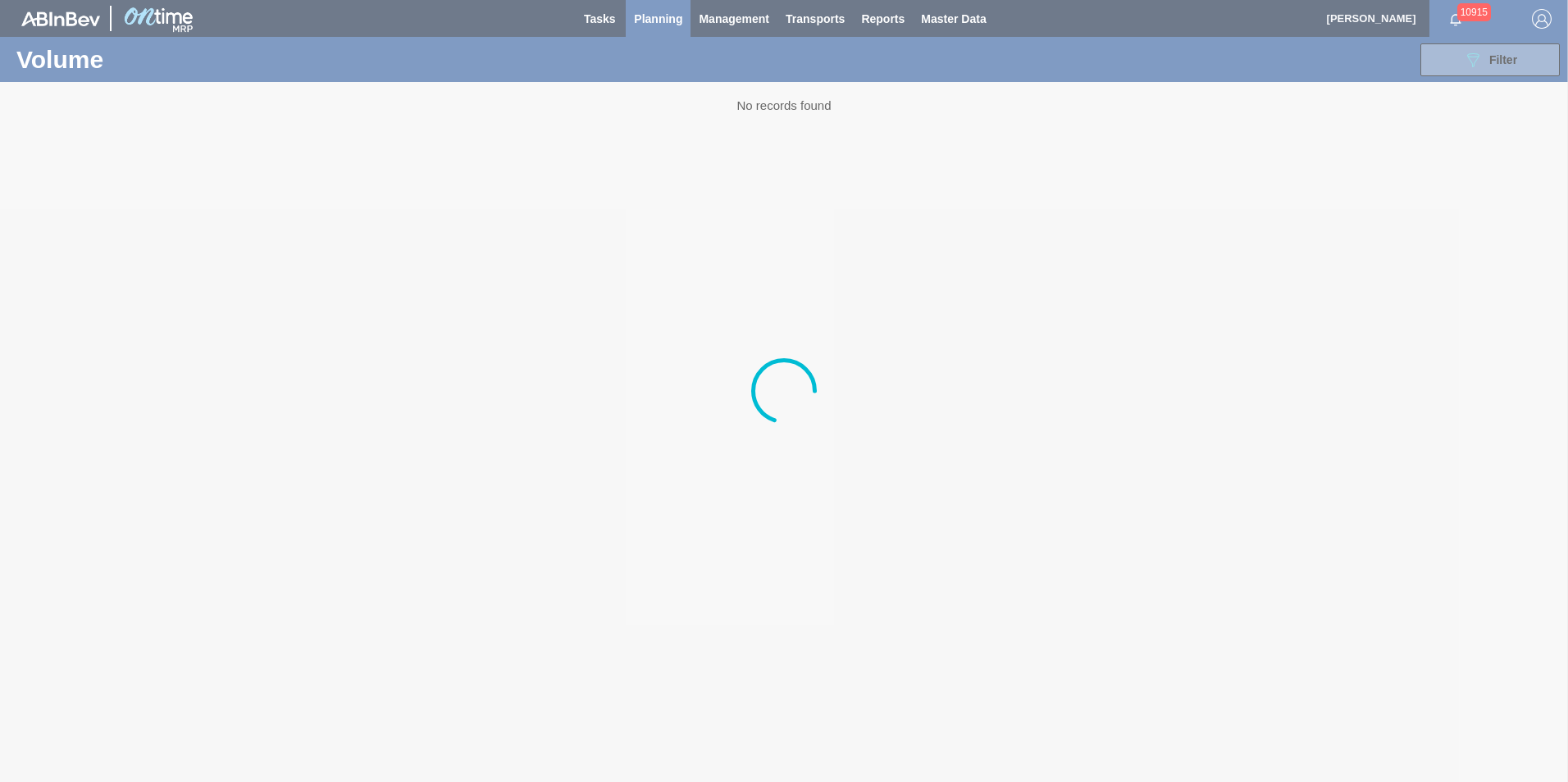
click at [638, 21] on div at bounding box center [784, 391] width 1568 height 782
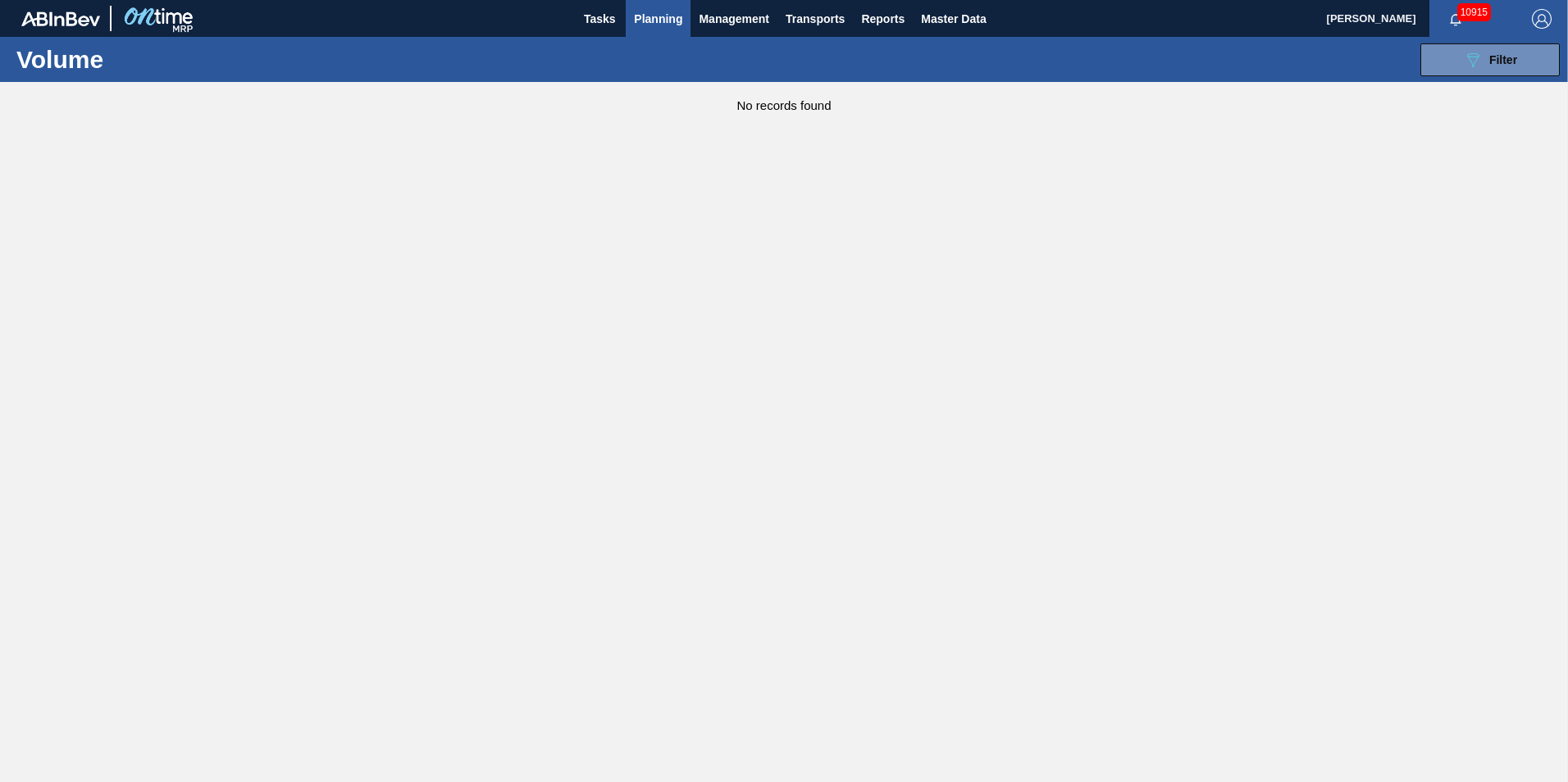
click at [645, 21] on span "Planning" at bounding box center [658, 18] width 48 height 20
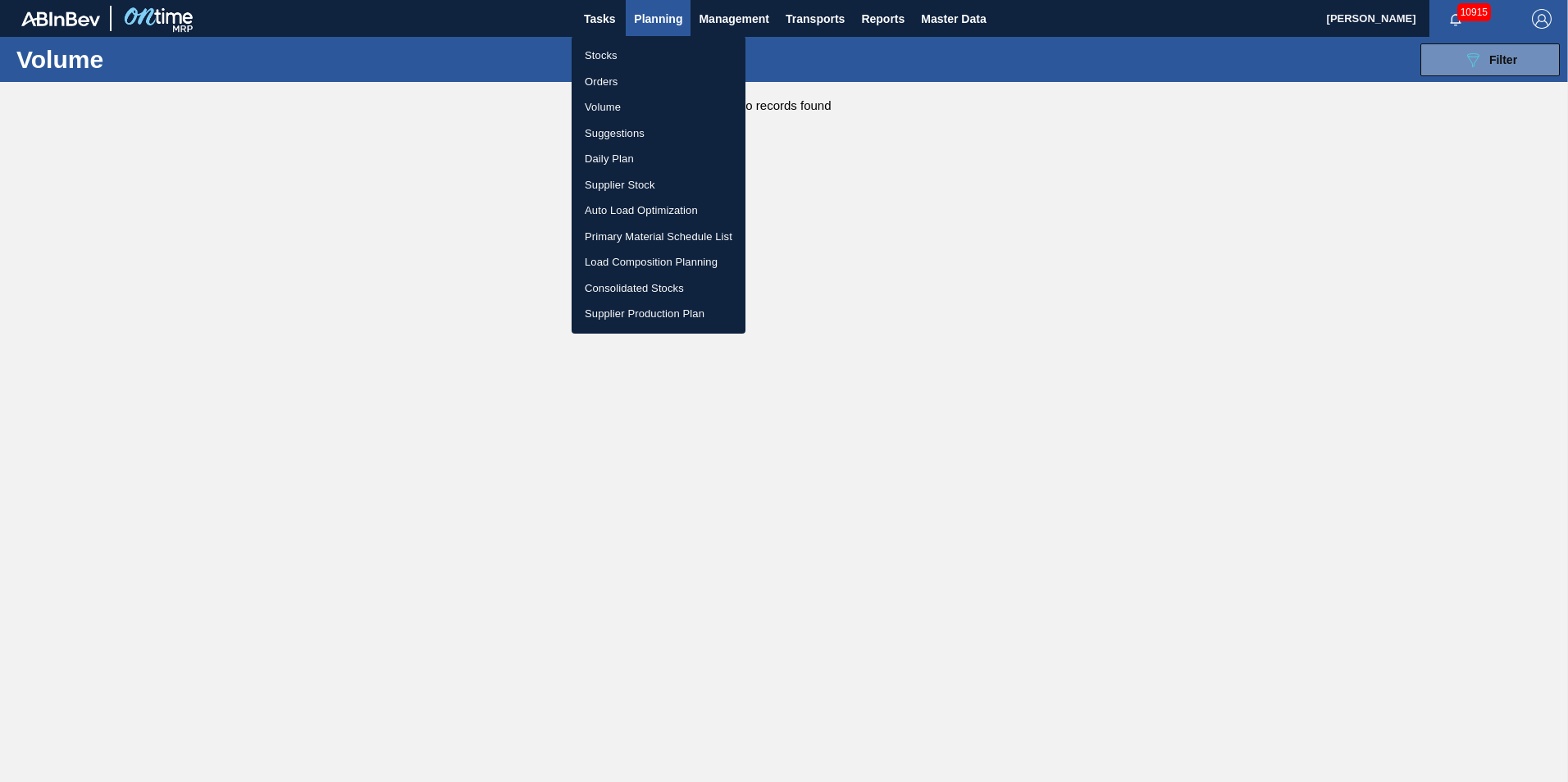
click at [623, 132] on li "Suggestions" at bounding box center [658, 133] width 174 height 26
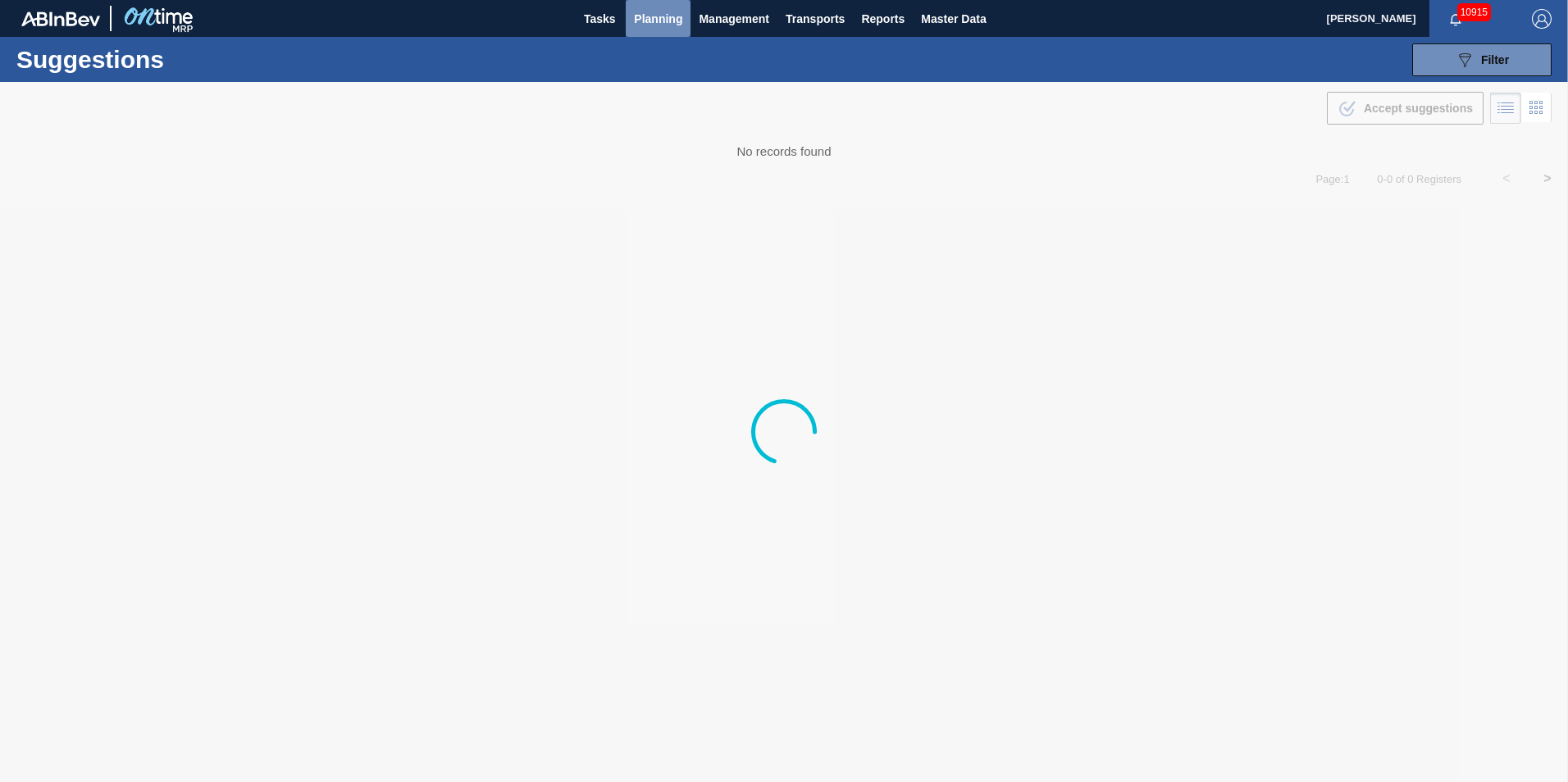
click at [649, 23] on span "Planning" at bounding box center [658, 18] width 48 height 20
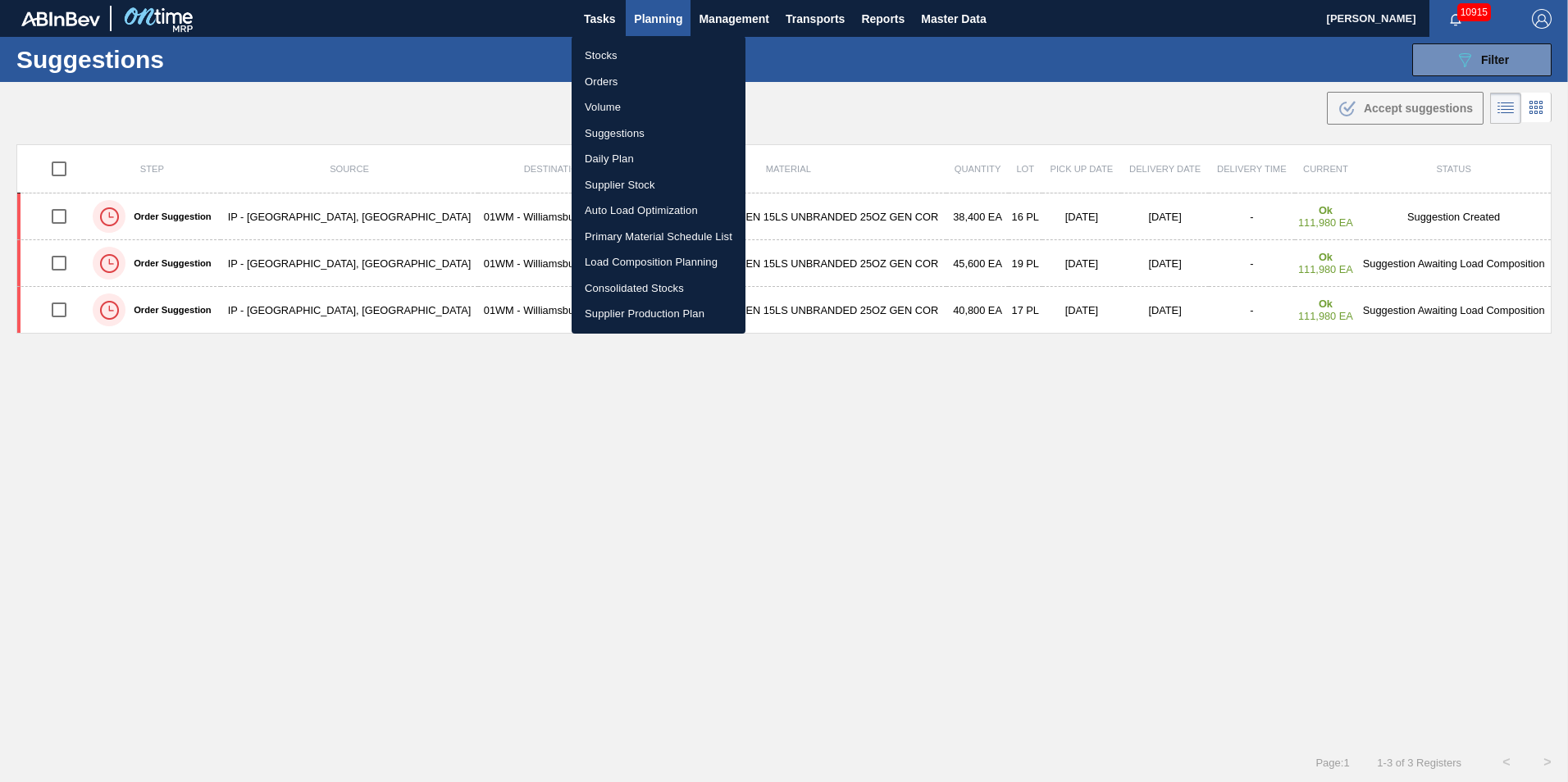
click at [643, 260] on li "Load Composition Planning" at bounding box center [658, 262] width 174 height 26
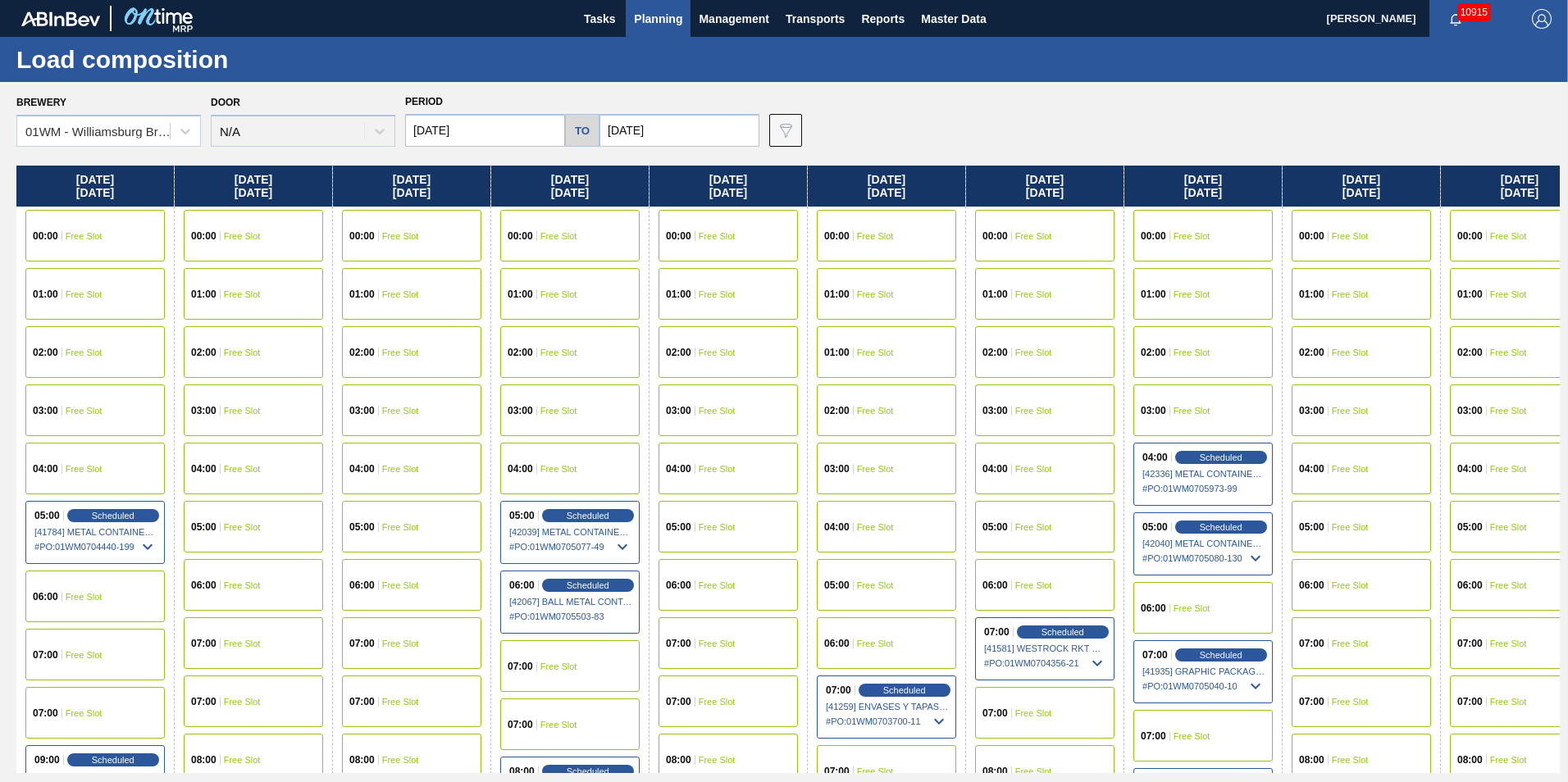
drag, startPoint x: 406, startPoint y: 183, endPoint x: 667, endPoint y: 185, distance: 261.0
click at [667, 185] on div "[DATE] 00:00 Free Slot 01:00 Free Slot 02:00 Free Slot 03:00 Free Slot 04:00 Fr…" at bounding box center [788, 469] width 1543 height 607
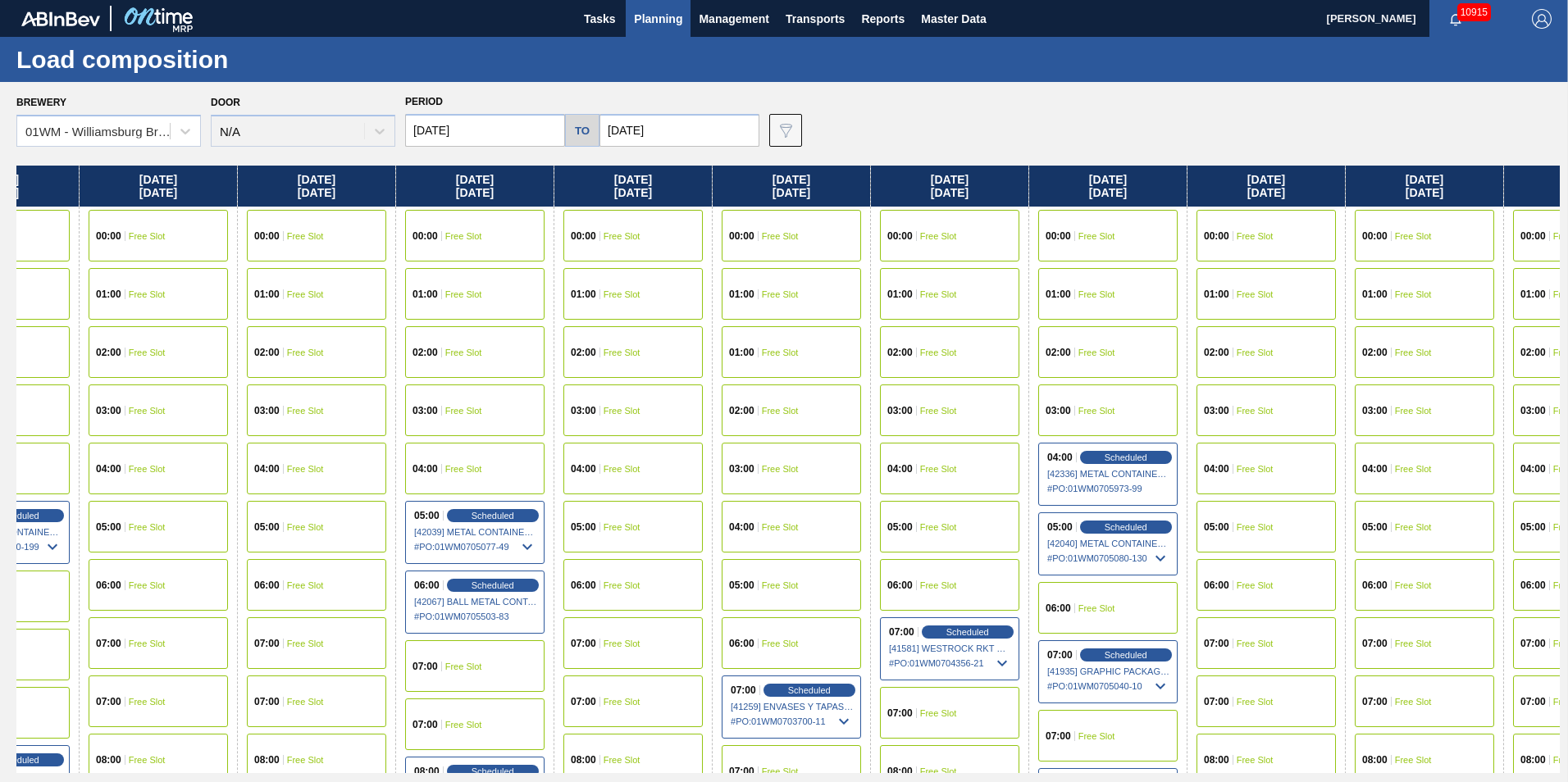
scroll to position [0, 96]
drag, startPoint x: 1366, startPoint y: 189, endPoint x: 1249, endPoint y: 215, distance: 119.9
click at [1249, 215] on div "[DATE] 00:00 Free Slot 01:00 Free Slot 02:00 Free Slot 03:00 Free Slot 04:00 Fr…" at bounding box center [788, 469] width 1543 height 607
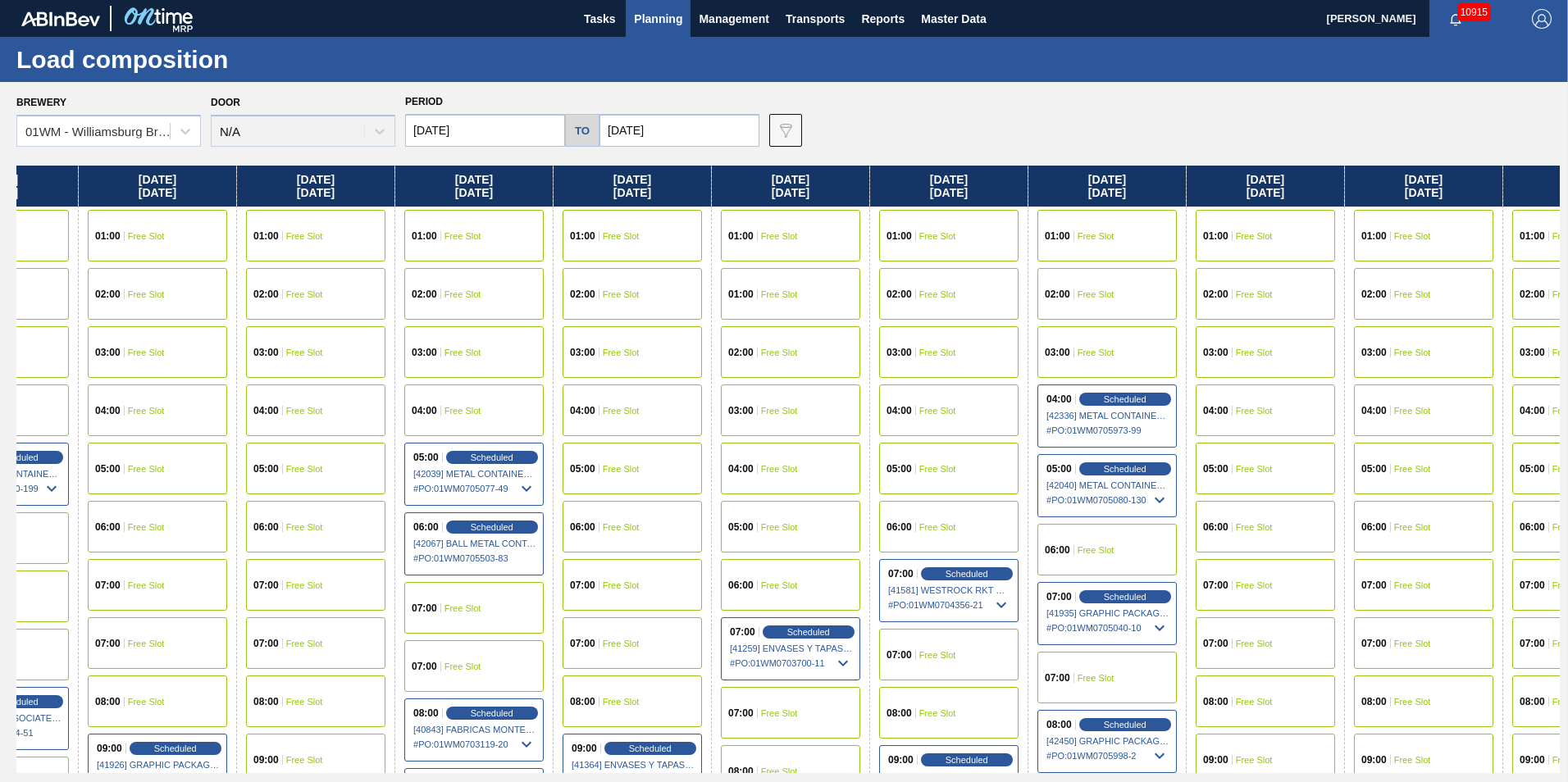
scroll to position [82, 96]
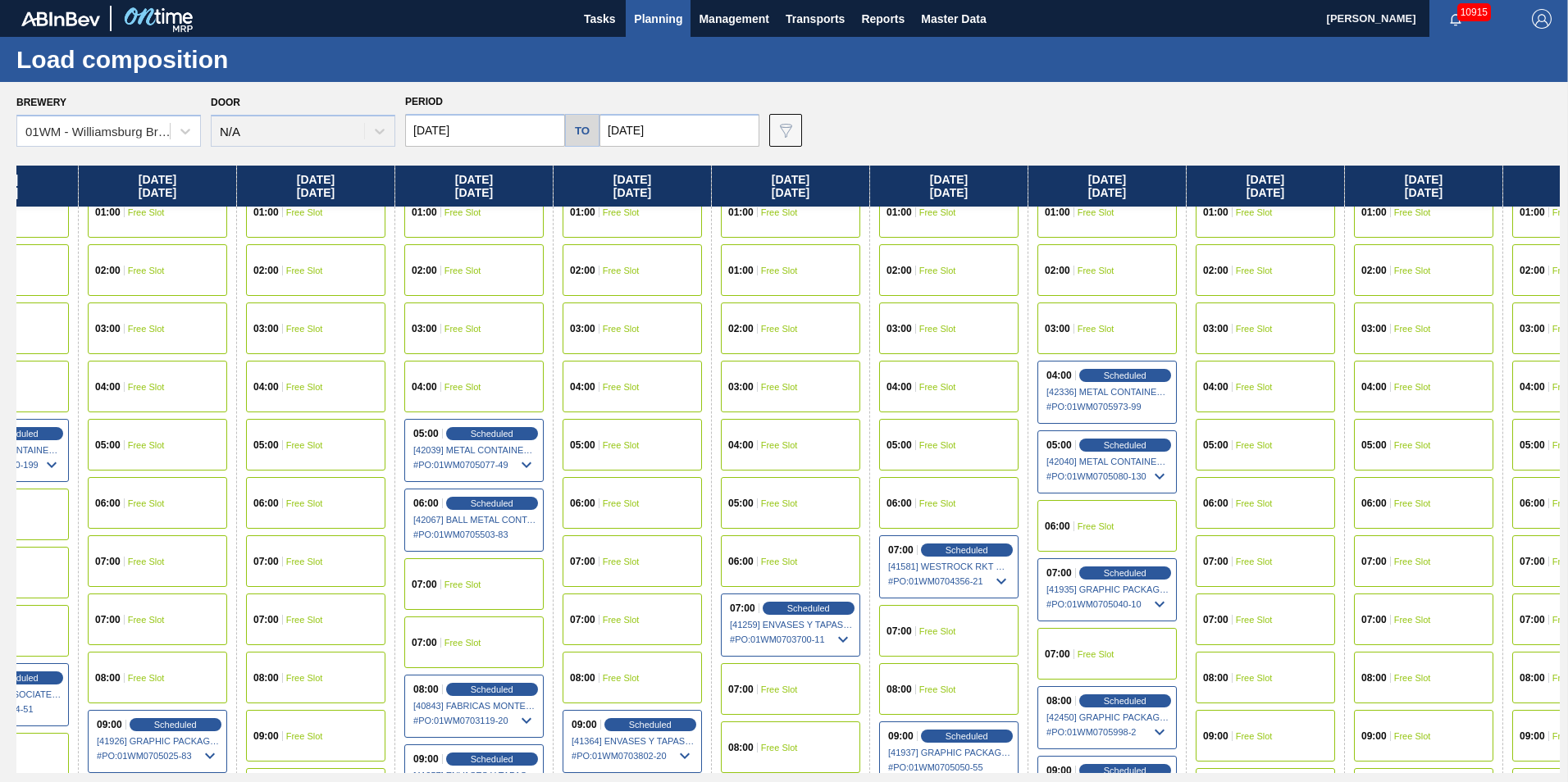
click at [927, 619] on div "07:00 Free Slot" at bounding box center [948, 631] width 139 height 52
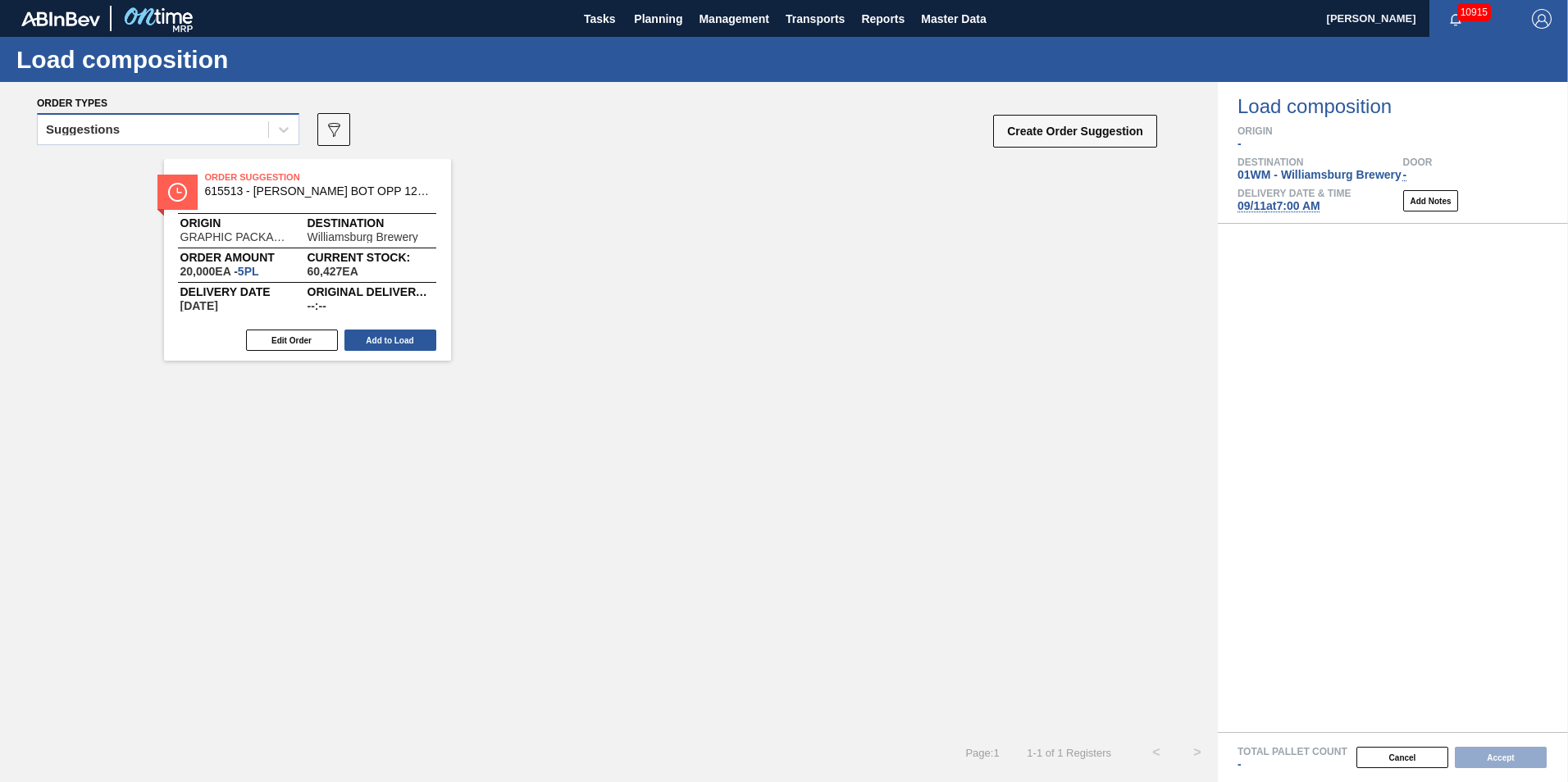
click at [207, 134] on div "Suggestions" at bounding box center [153, 130] width 230 height 23
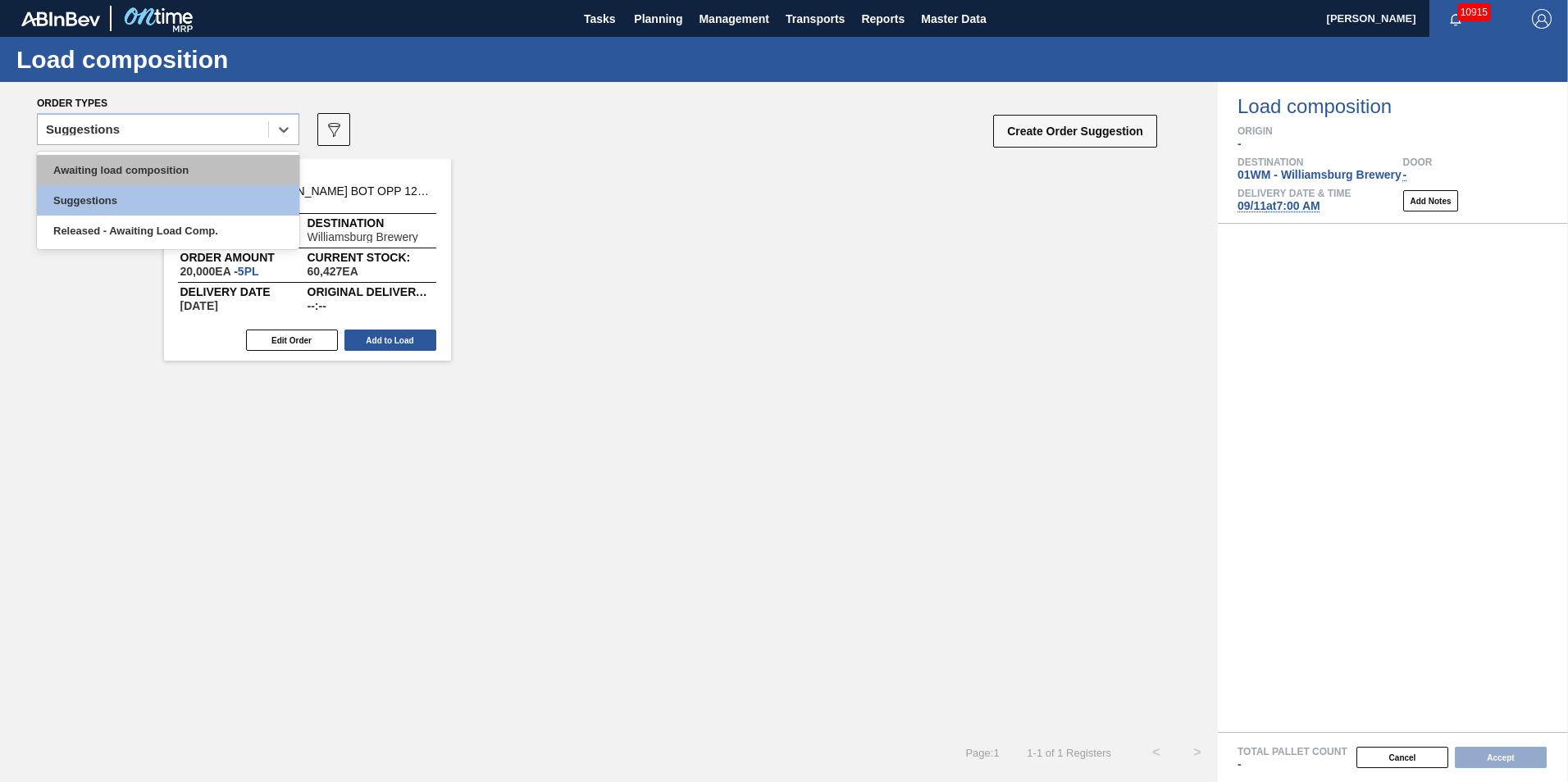
click at [200, 163] on div "Awaiting load composition" at bounding box center [168, 170] width 262 height 30
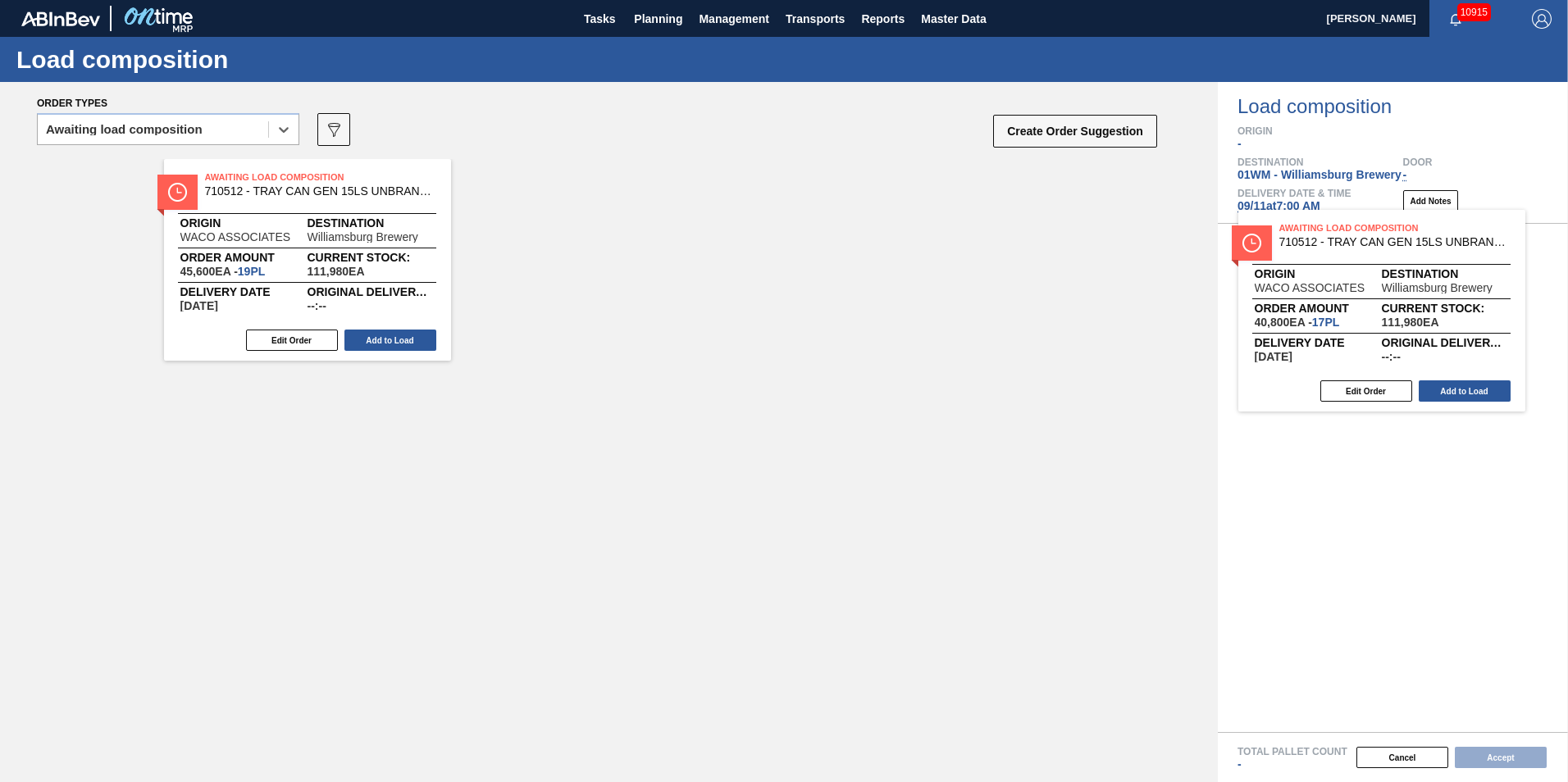
drag, startPoint x: 351, startPoint y: 281, endPoint x: 1430, endPoint y: 339, distance: 1080.6
click at [1436, 338] on div "Order types option Awaiting load composition, selected. Select is focused ,type…" at bounding box center [784, 433] width 1568 height 701
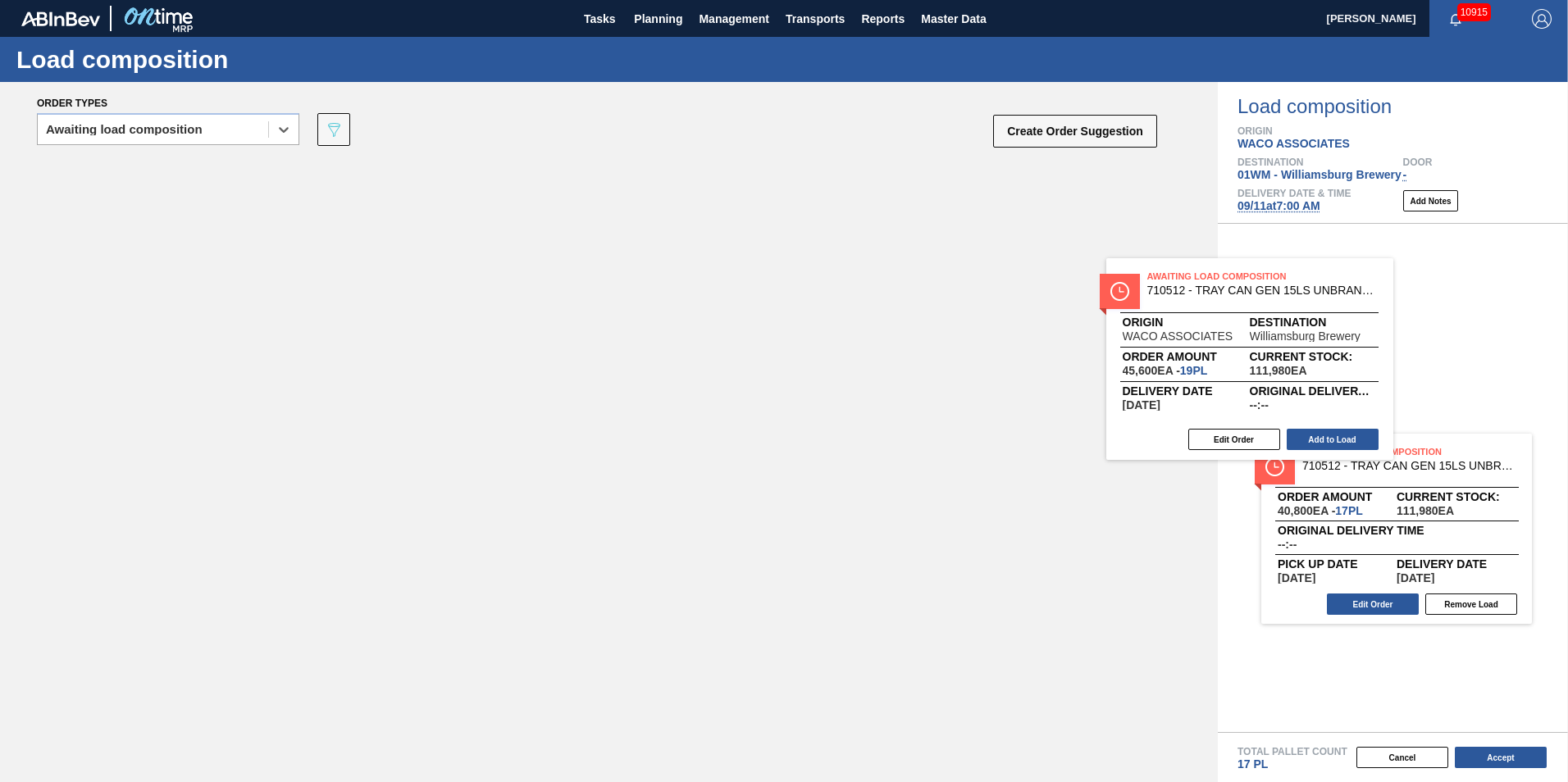
drag, startPoint x: 412, startPoint y: 234, endPoint x: 1398, endPoint y: 343, distance: 992.0
click at [1398, 343] on div "Order types option Awaiting load composition, selected. Select is focused ,type…" at bounding box center [784, 433] width 1568 height 701
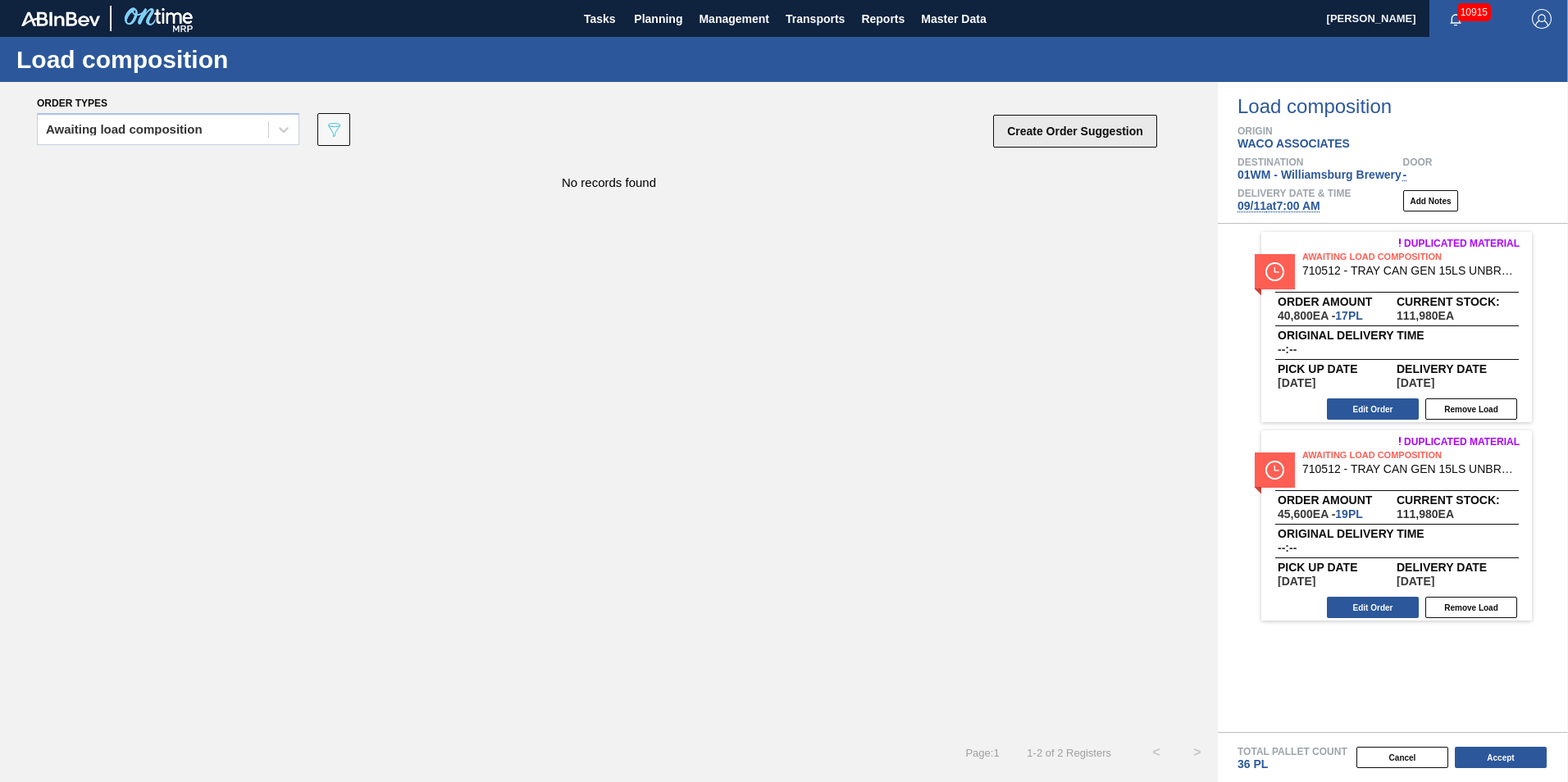
click at [1110, 136] on button "Create Order Suggestion" at bounding box center [1075, 131] width 164 height 33
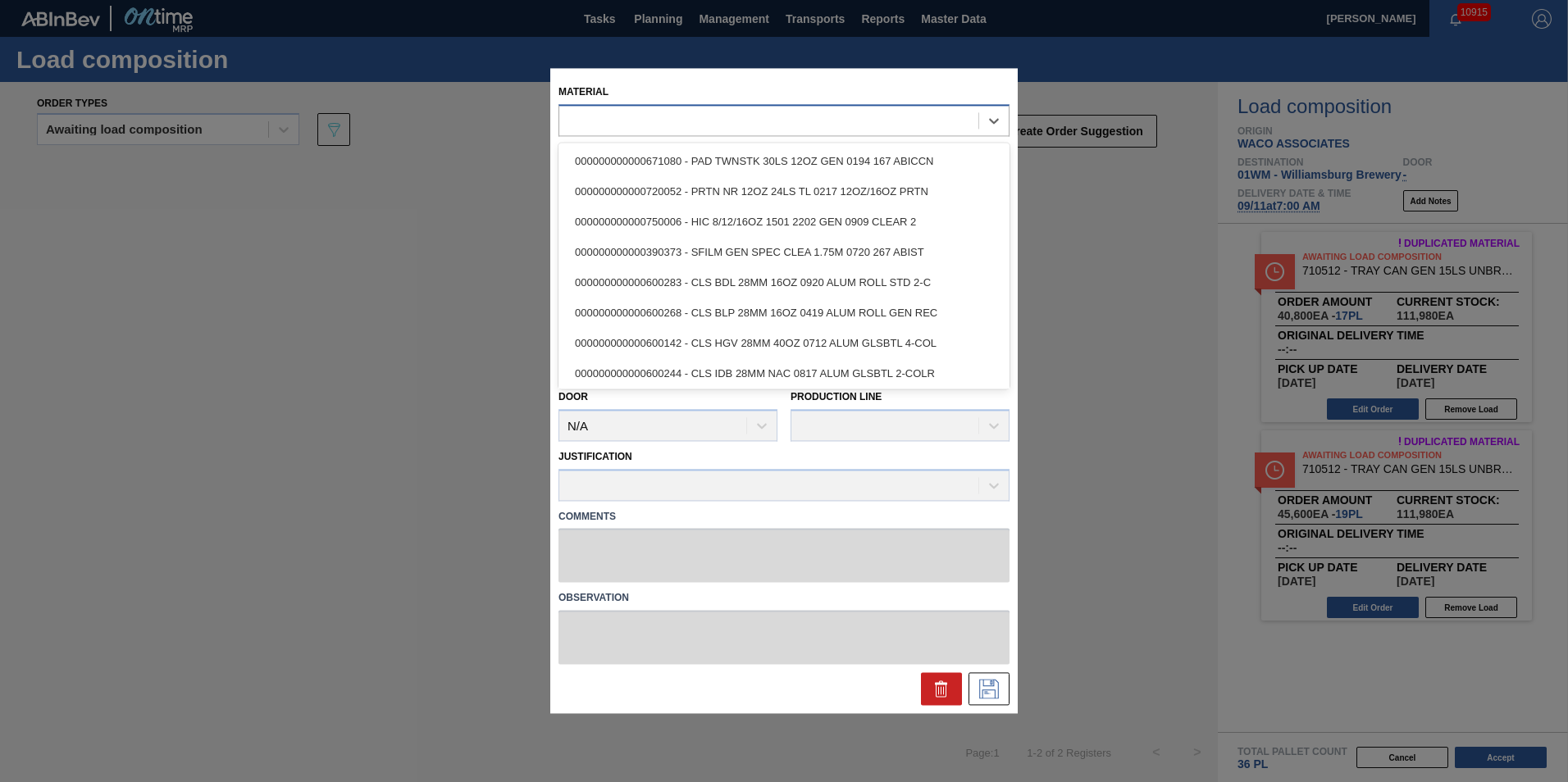
click at [749, 126] on div at bounding box center [769, 120] width 419 height 23
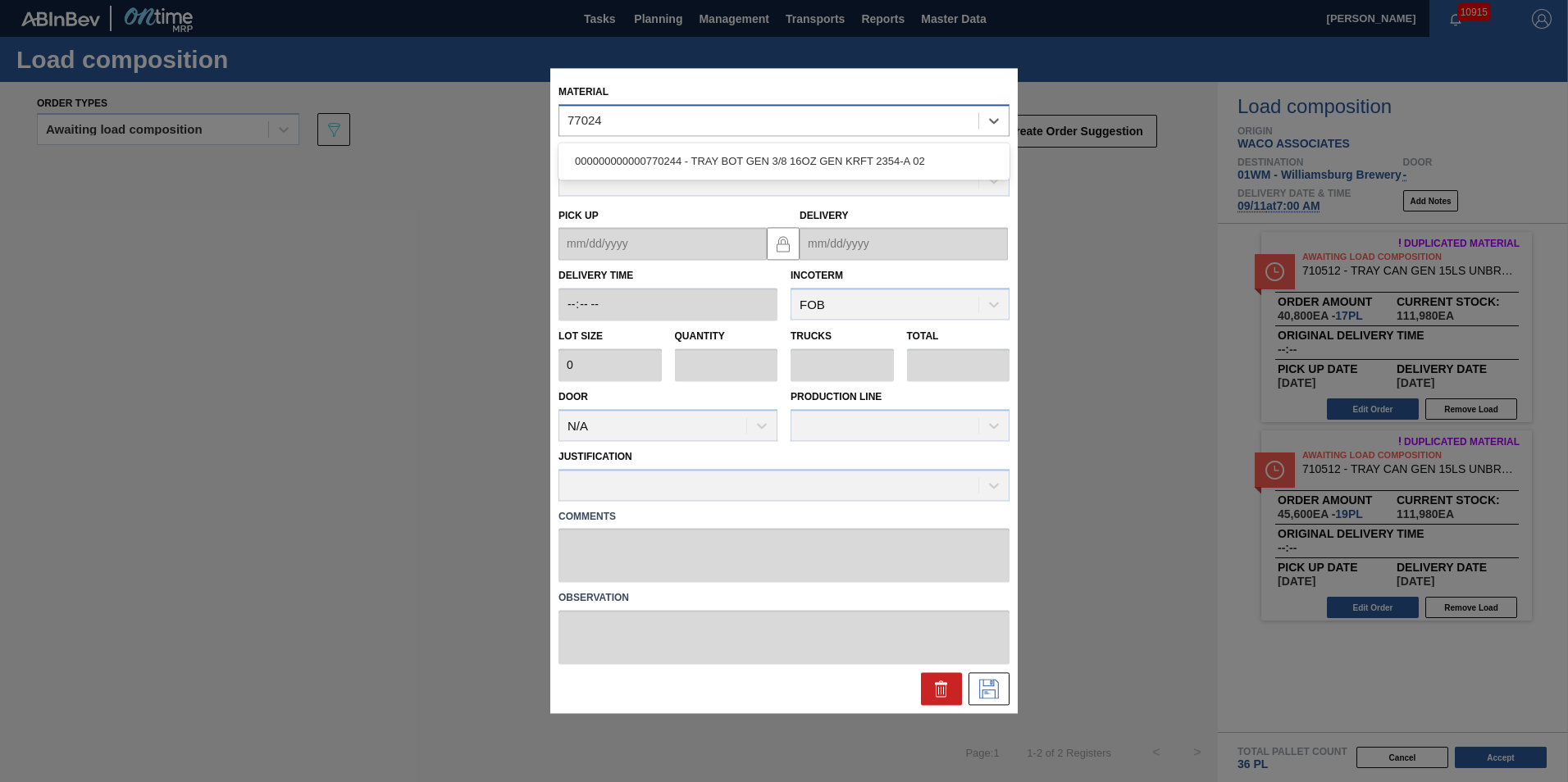
type input "770244"
click at [761, 152] on div "000000000000770244 - TRAY BOT GEN 3/8 16OZ GEN KRFT 2354-A 02" at bounding box center [784, 161] width 451 height 30
type input "2,592"
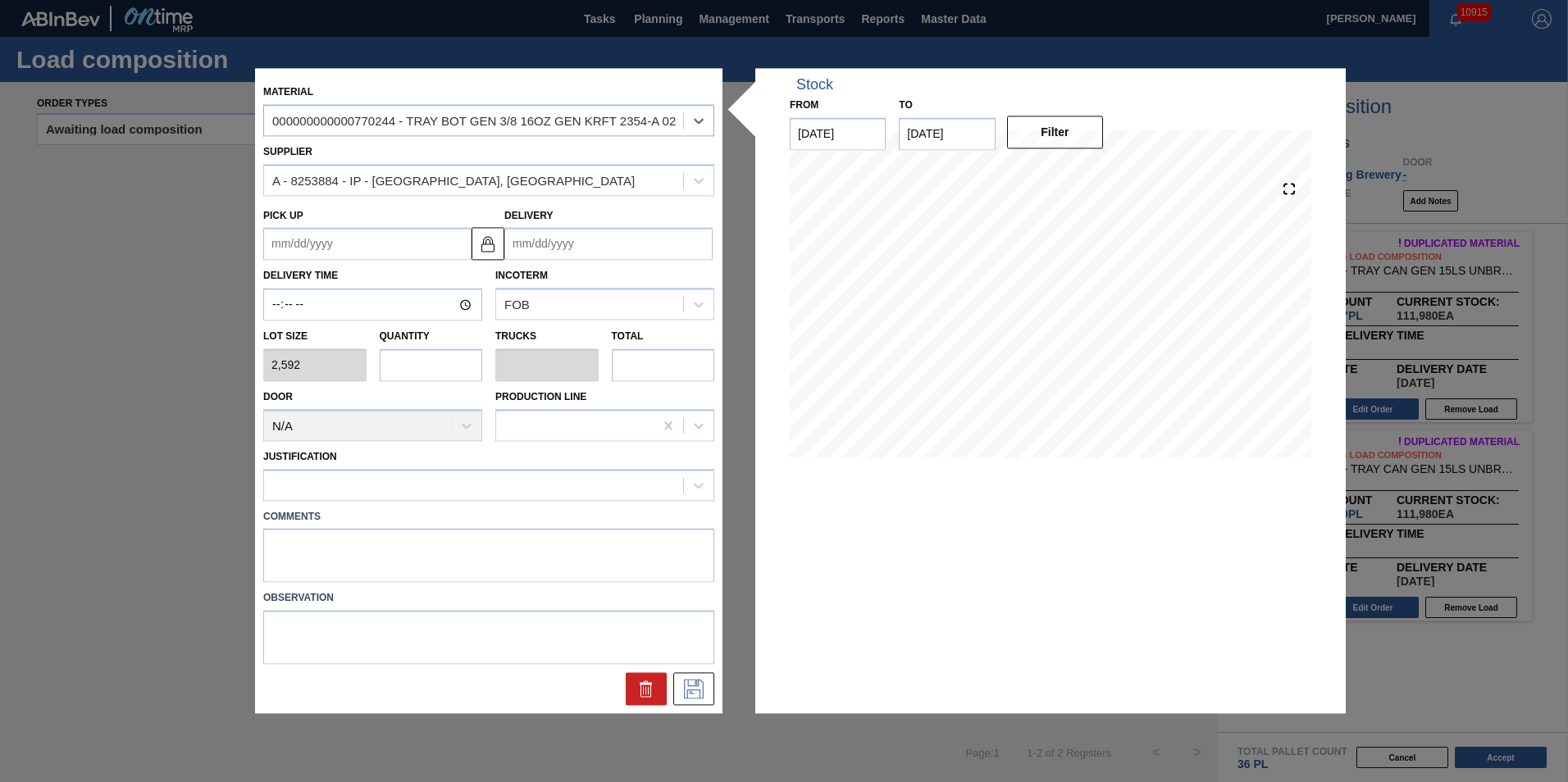
click at [428, 370] on input "text" at bounding box center [431, 365] width 103 height 33
type input "1"
type input "0.019"
type input "2,592"
type input "16"
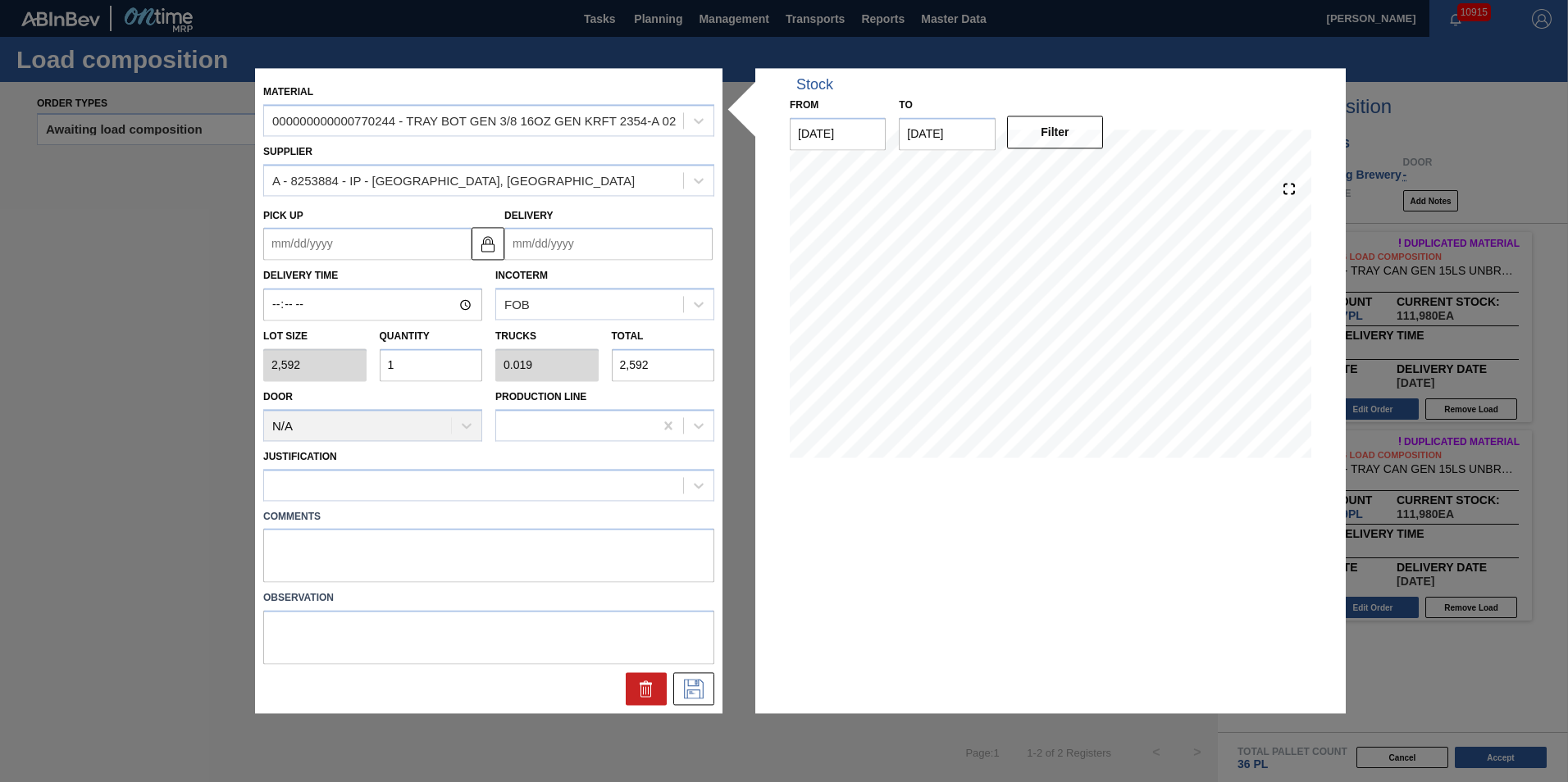
type input "0.308"
type input "41,472"
type input "16"
click at [419, 484] on div at bounding box center [473, 484] width 419 height 23
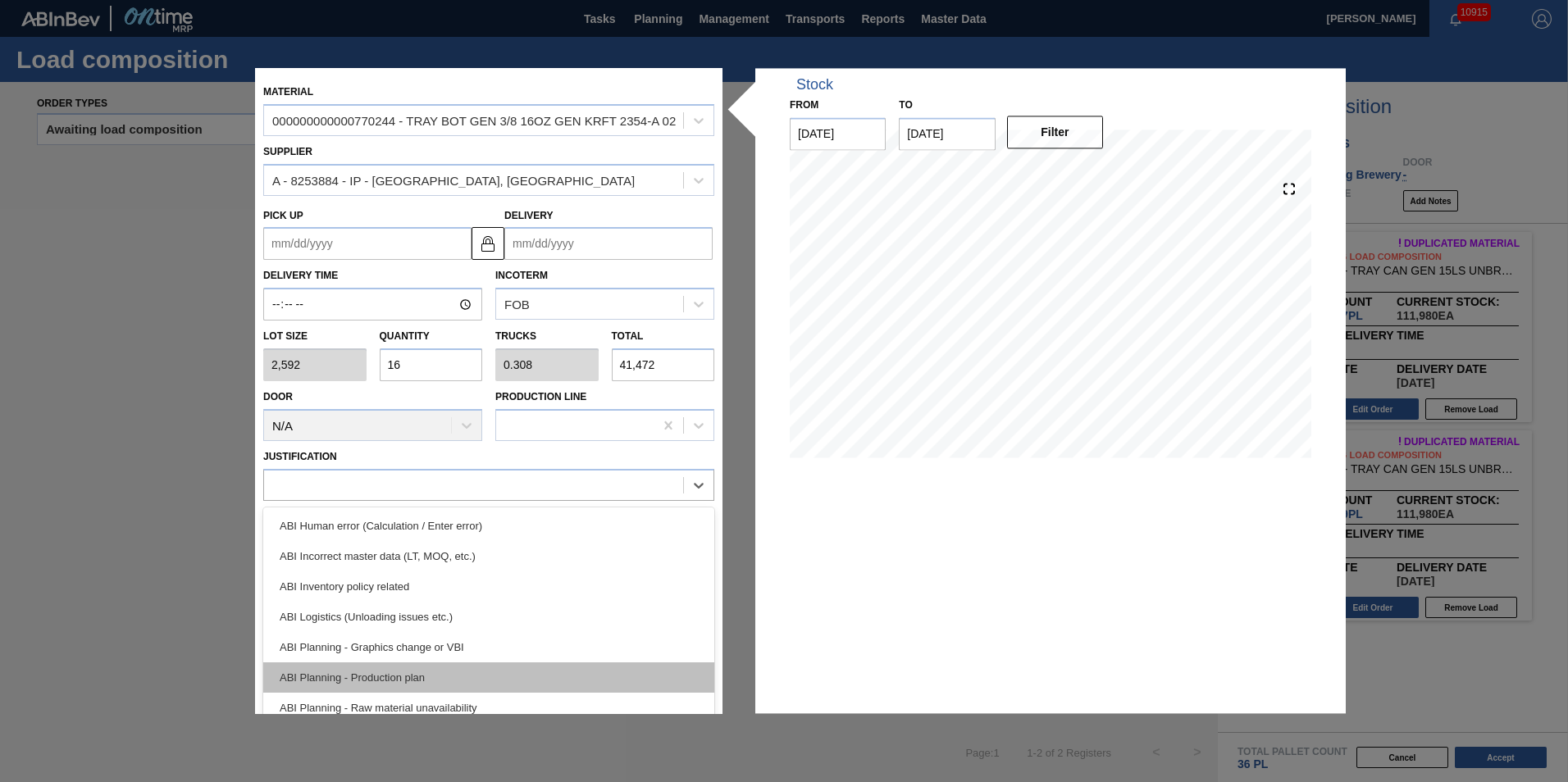
click at [563, 665] on div "ABI Planning - Production plan" at bounding box center [488, 677] width 451 height 30
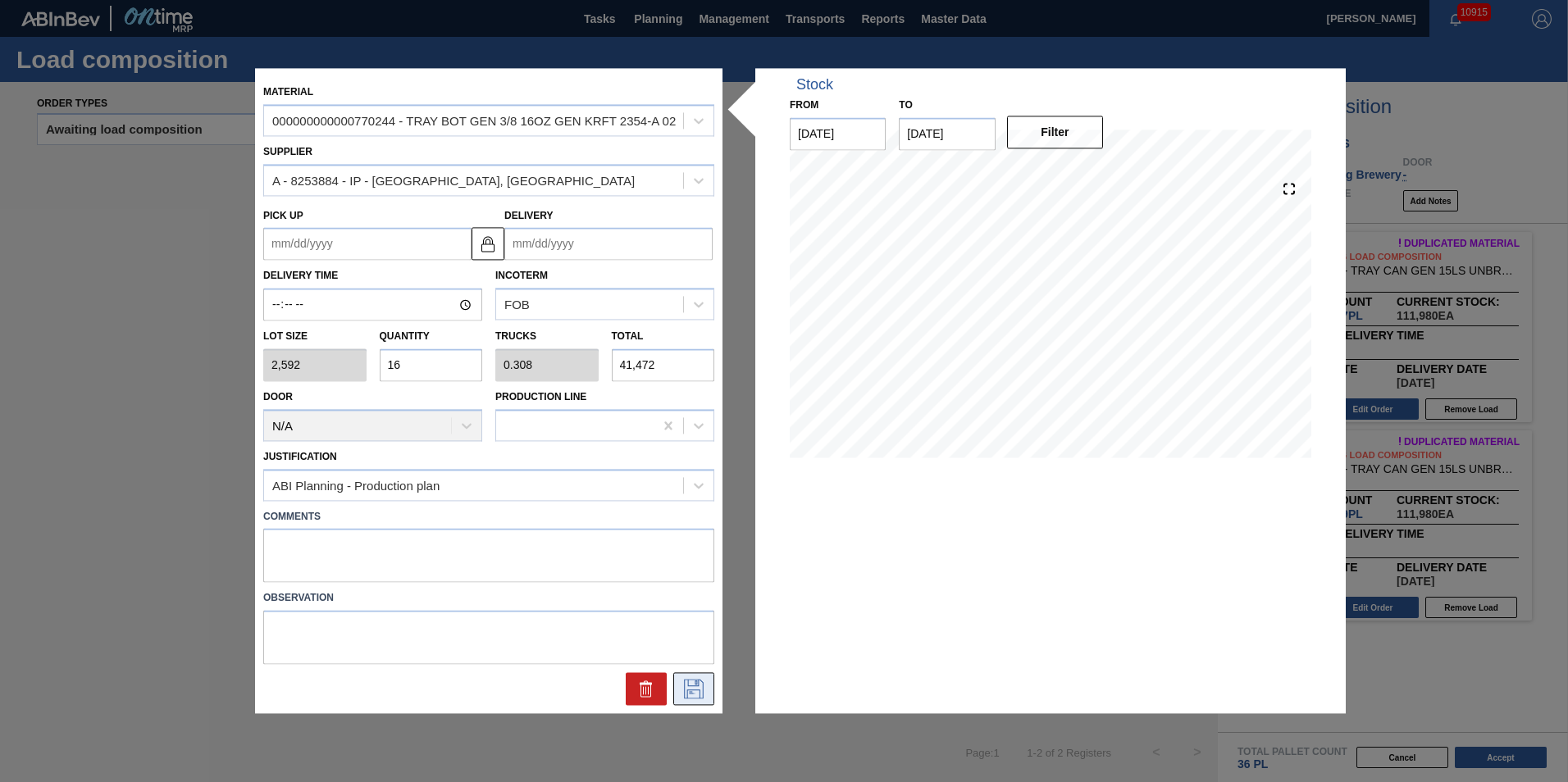
click at [699, 689] on icon at bounding box center [694, 689] width 26 height 20
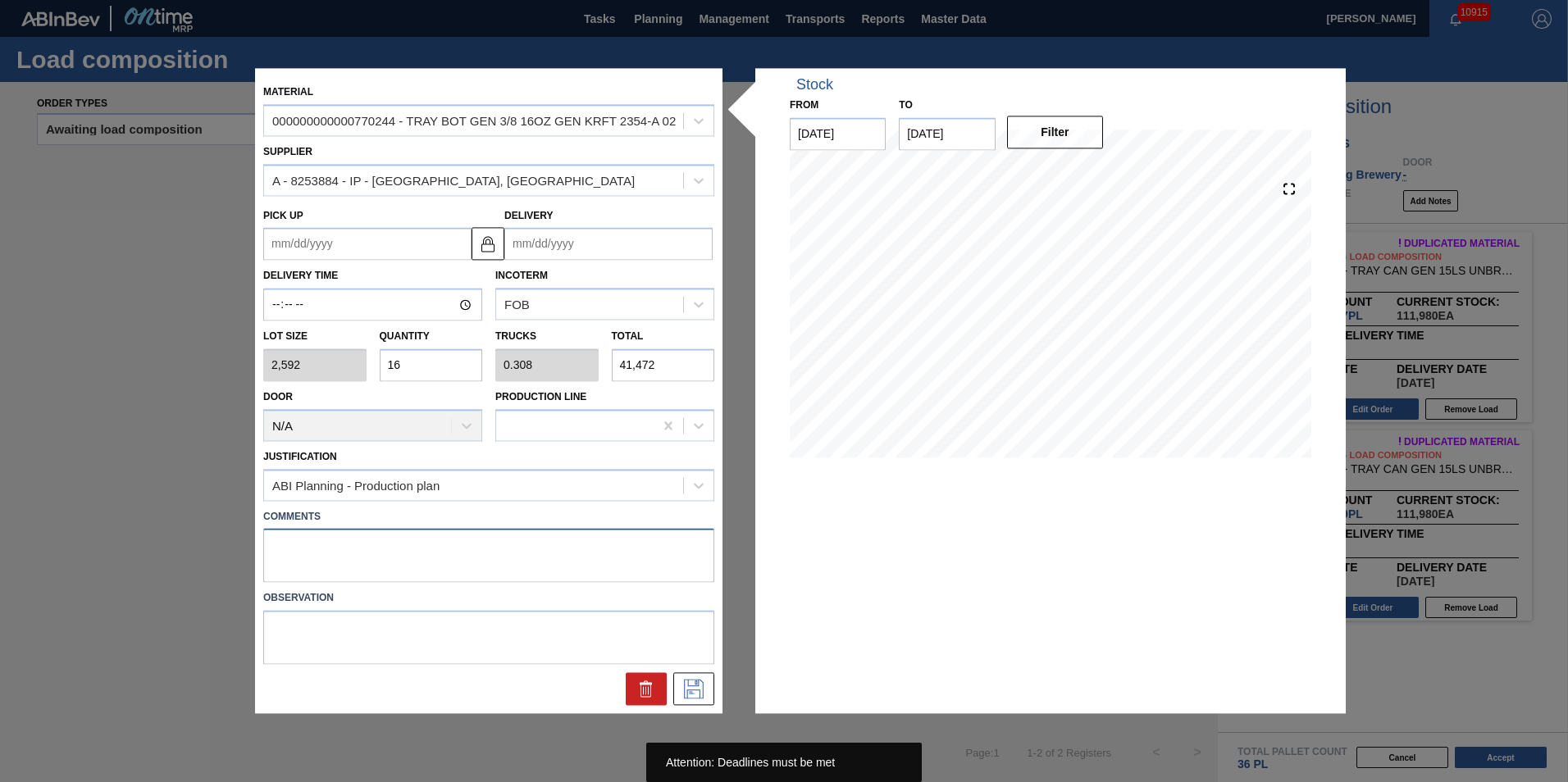
click at [581, 562] on textarea at bounding box center [488, 555] width 451 height 54
type textarea "T-16P"
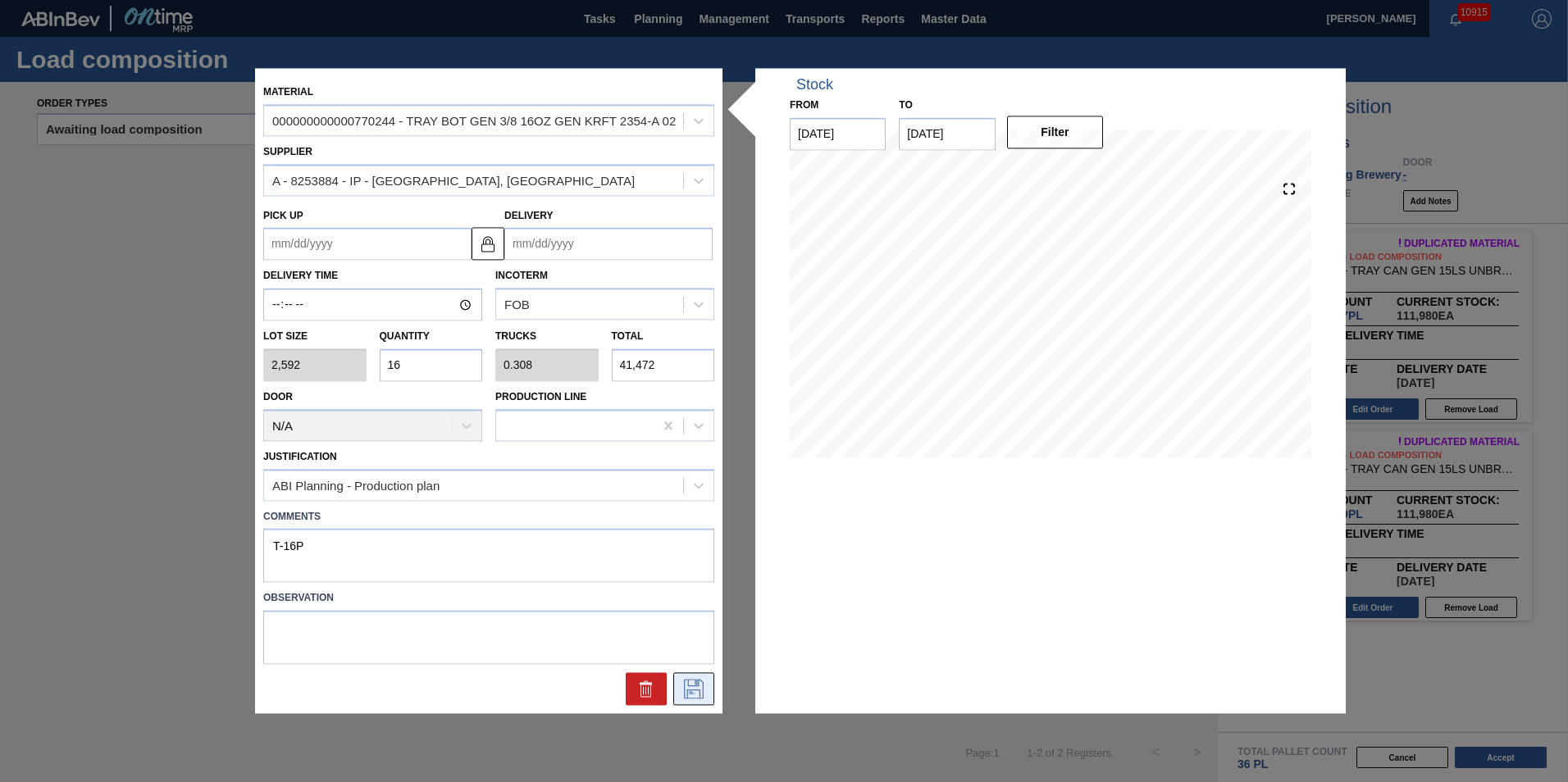
click at [700, 686] on icon at bounding box center [694, 689] width 26 height 20
click at [618, 252] on input "Delivery" at bounding box center [608, 245] width 208 height 33
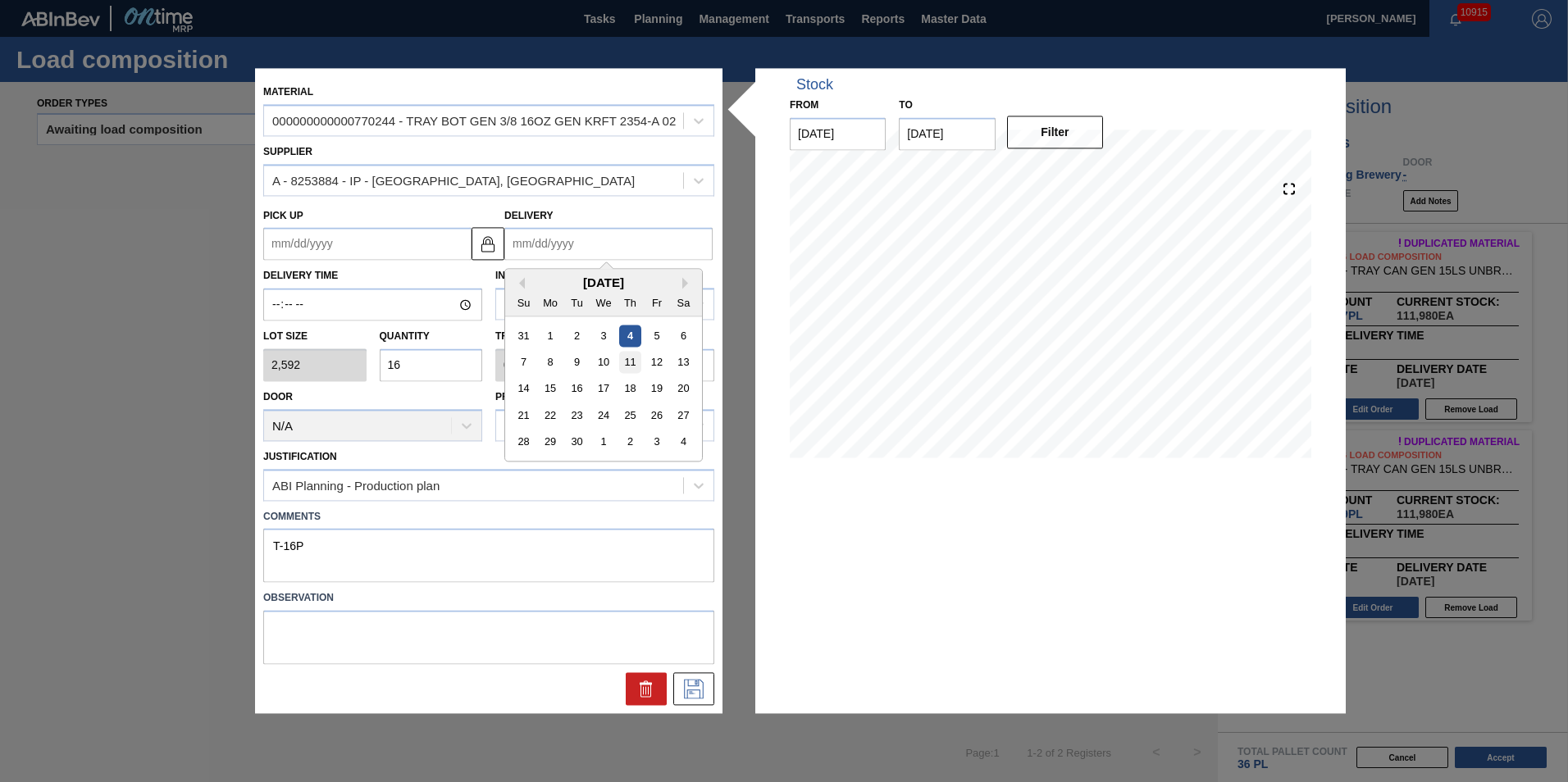
click at [632, 368] on div "11" at bounding box center [630, 363] width 22 height 22
type up "[DATE]"
type input "[DATE]"
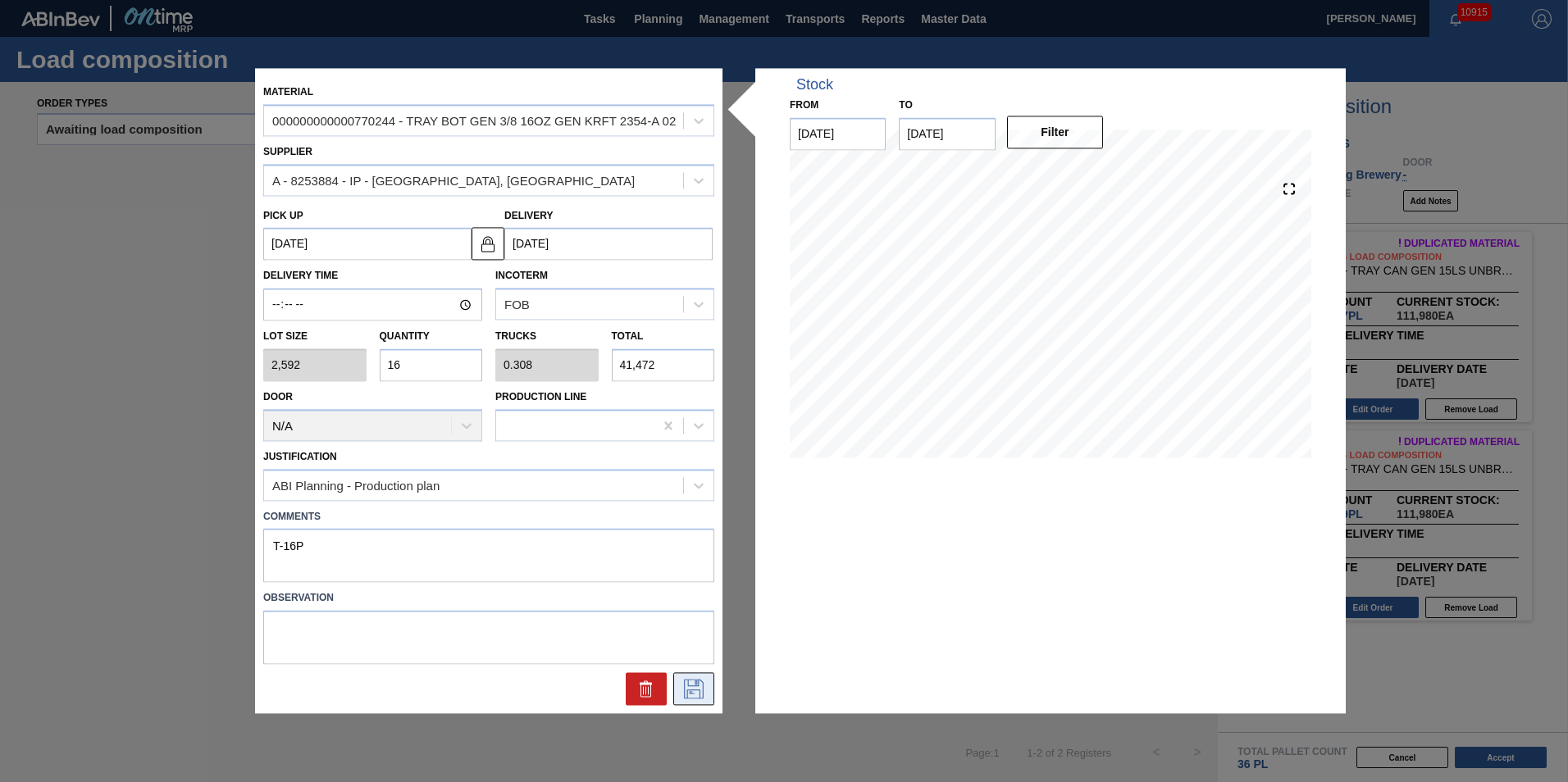
click at [683, 694] on icon at bounding box center [694, 689] width 26 height 20
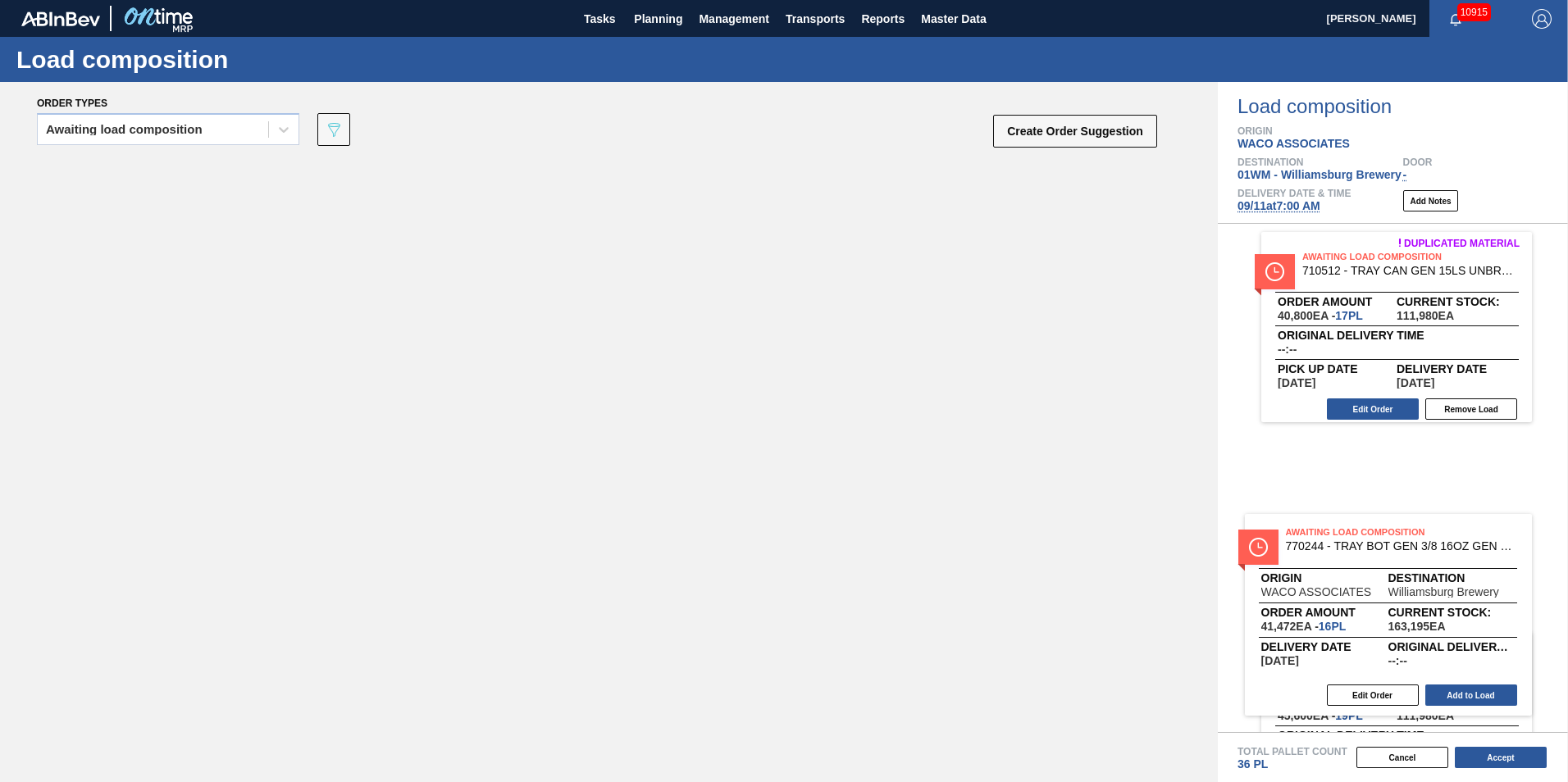
drag, startPoint x: 370, startPoint y: 236, endPoint x: 1472, endPoint y: 570, distance: 1151.5
click at [1472, 572] on div "Order types Awaiting load composition 089F7B8B-B2A5-4AFE-B5C0-19BA573D28AC Crea…" at bounding box center [784, 433] width 1568 height 701
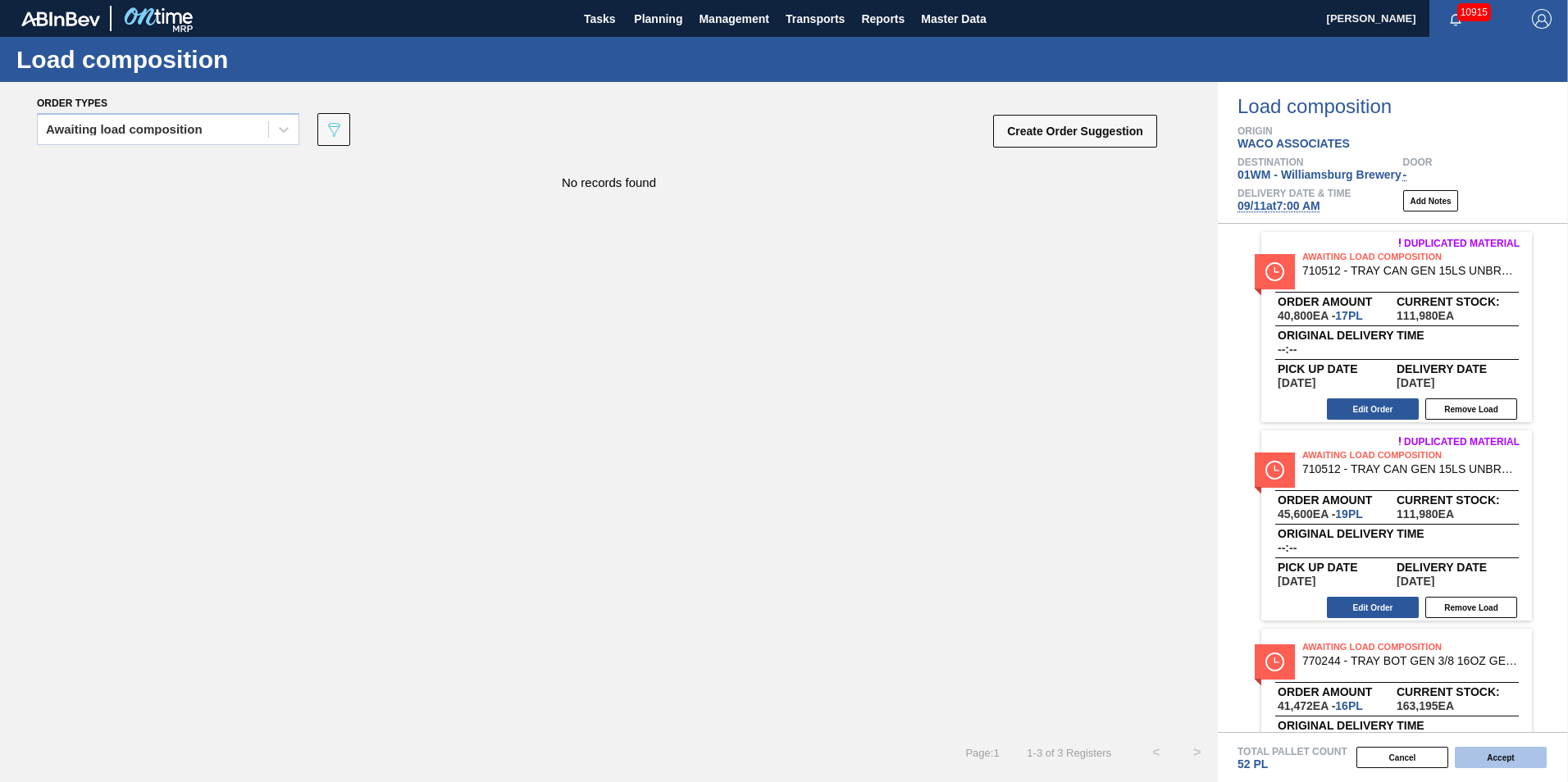
click at [1507, 763] on button "Accept" at bounding box center [1501, 758] width 92 height 22
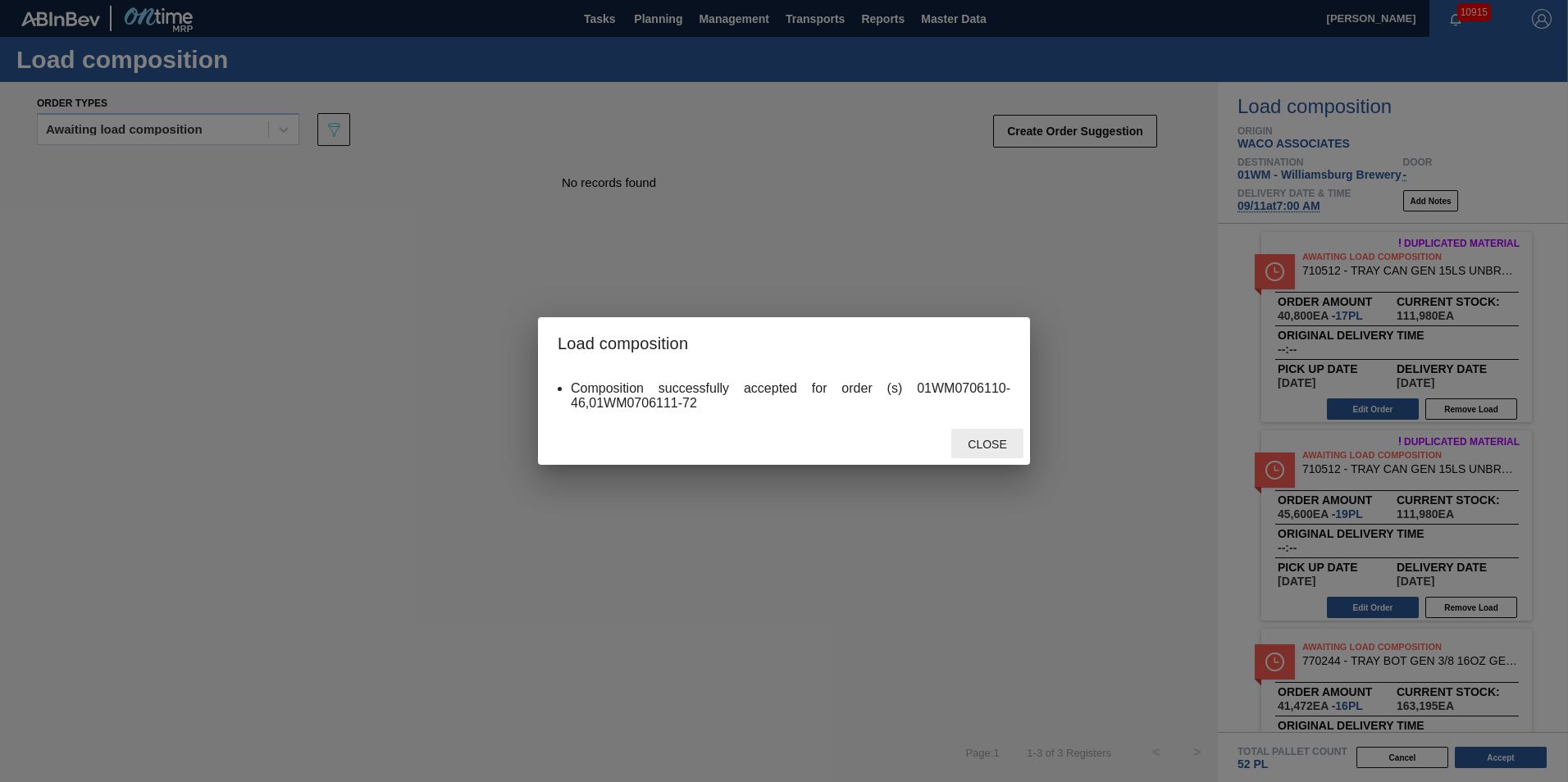
click at [979, 437] on div "Close" at bounding box center [987, 444] width 72 height 30
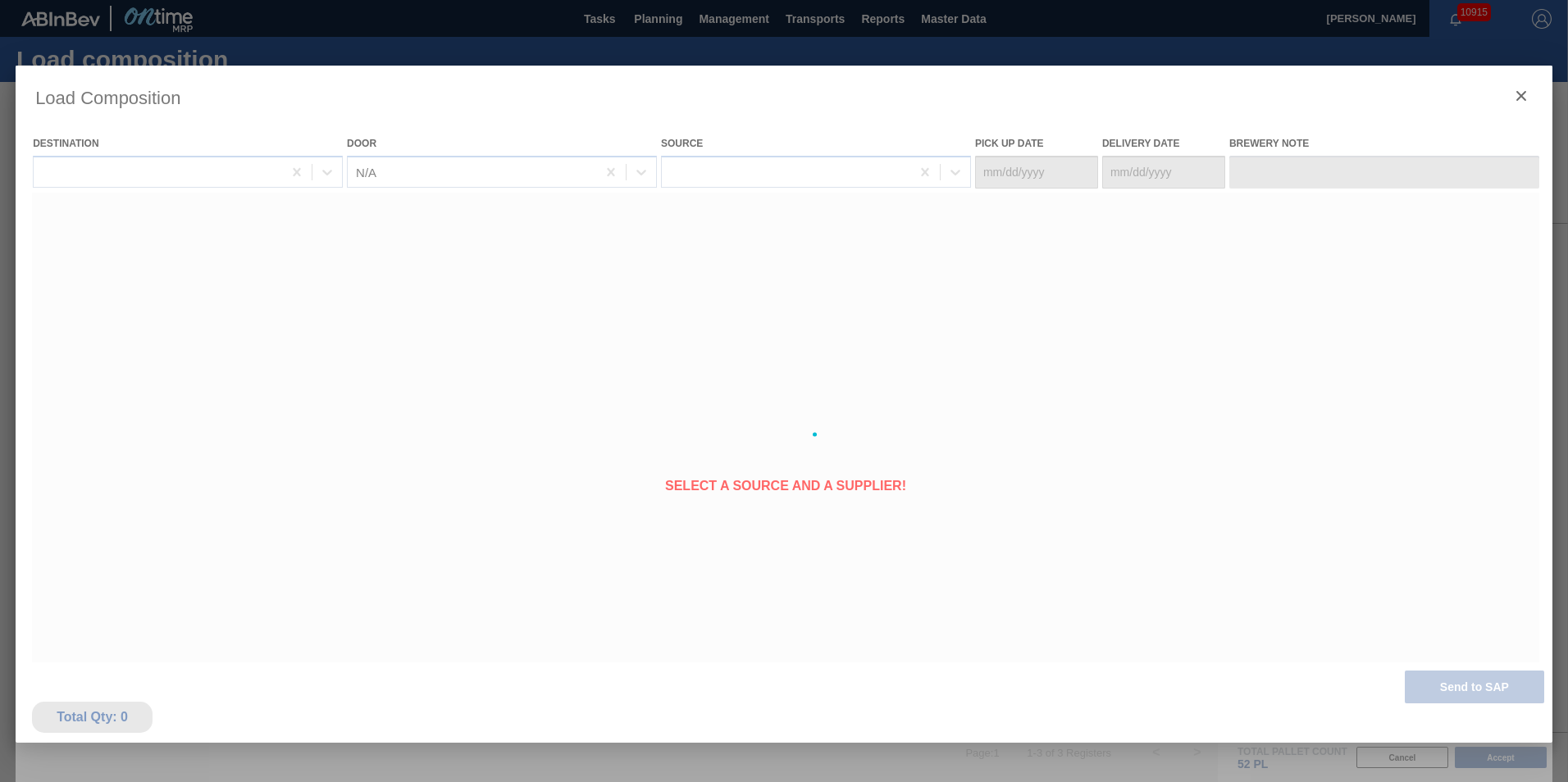
type Date "[DATE]"
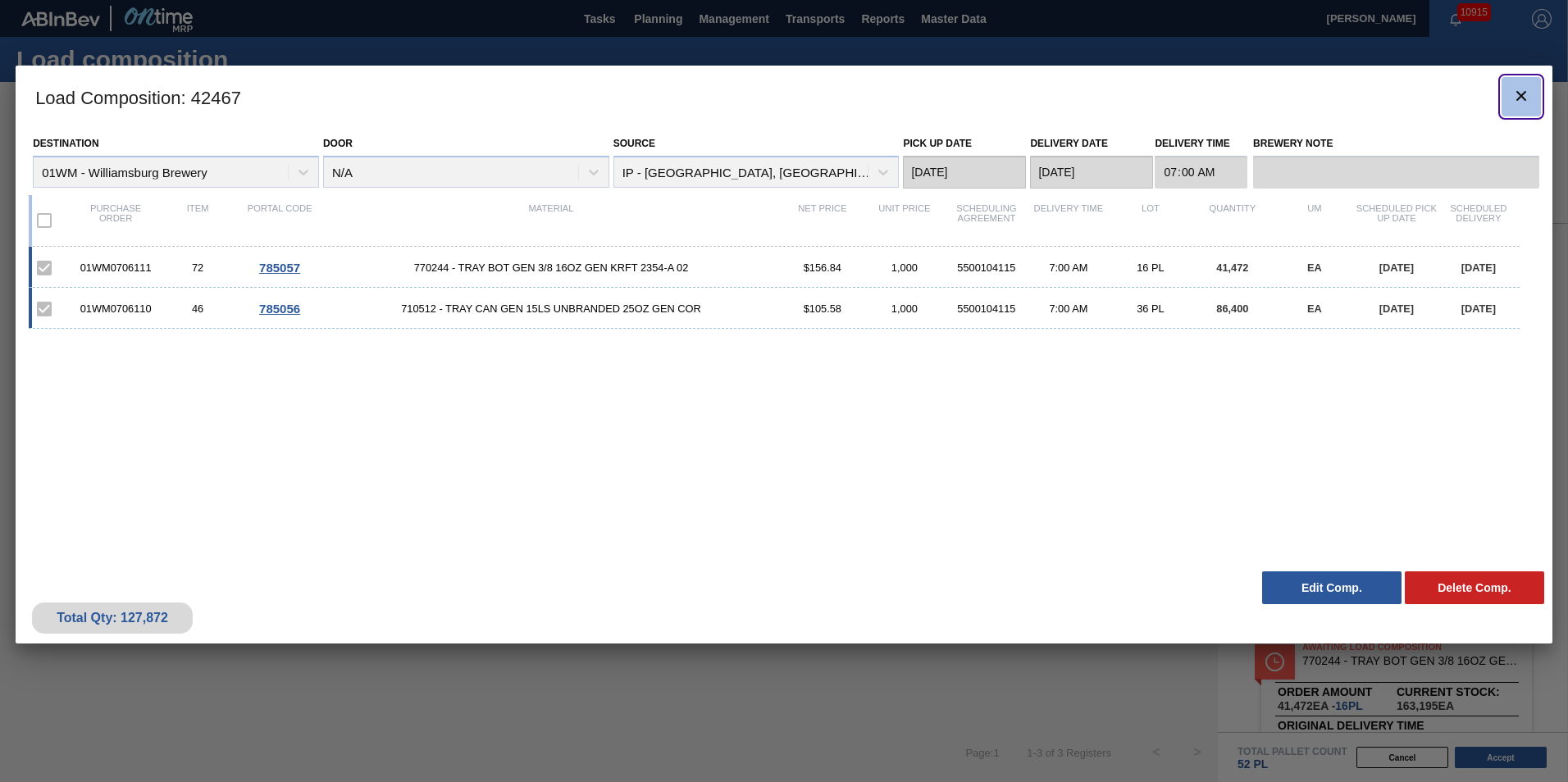
click at [1533, 90] on button "botão de ícone" at bounding box center [1521, 97] width 40 height 40
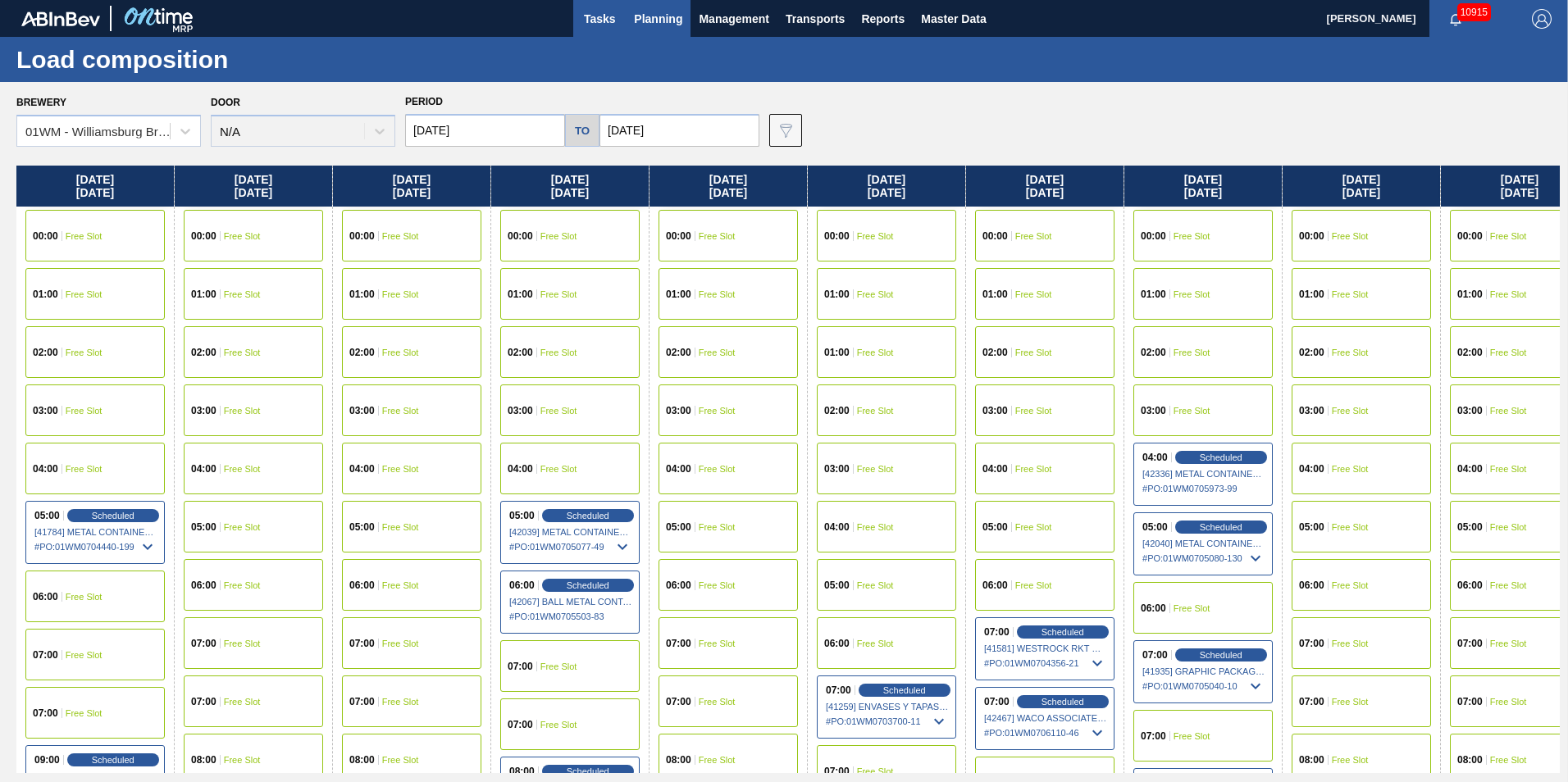
click at [617, 20] on span "Tasks" at bounding box center [599, 18] width 36 height 20
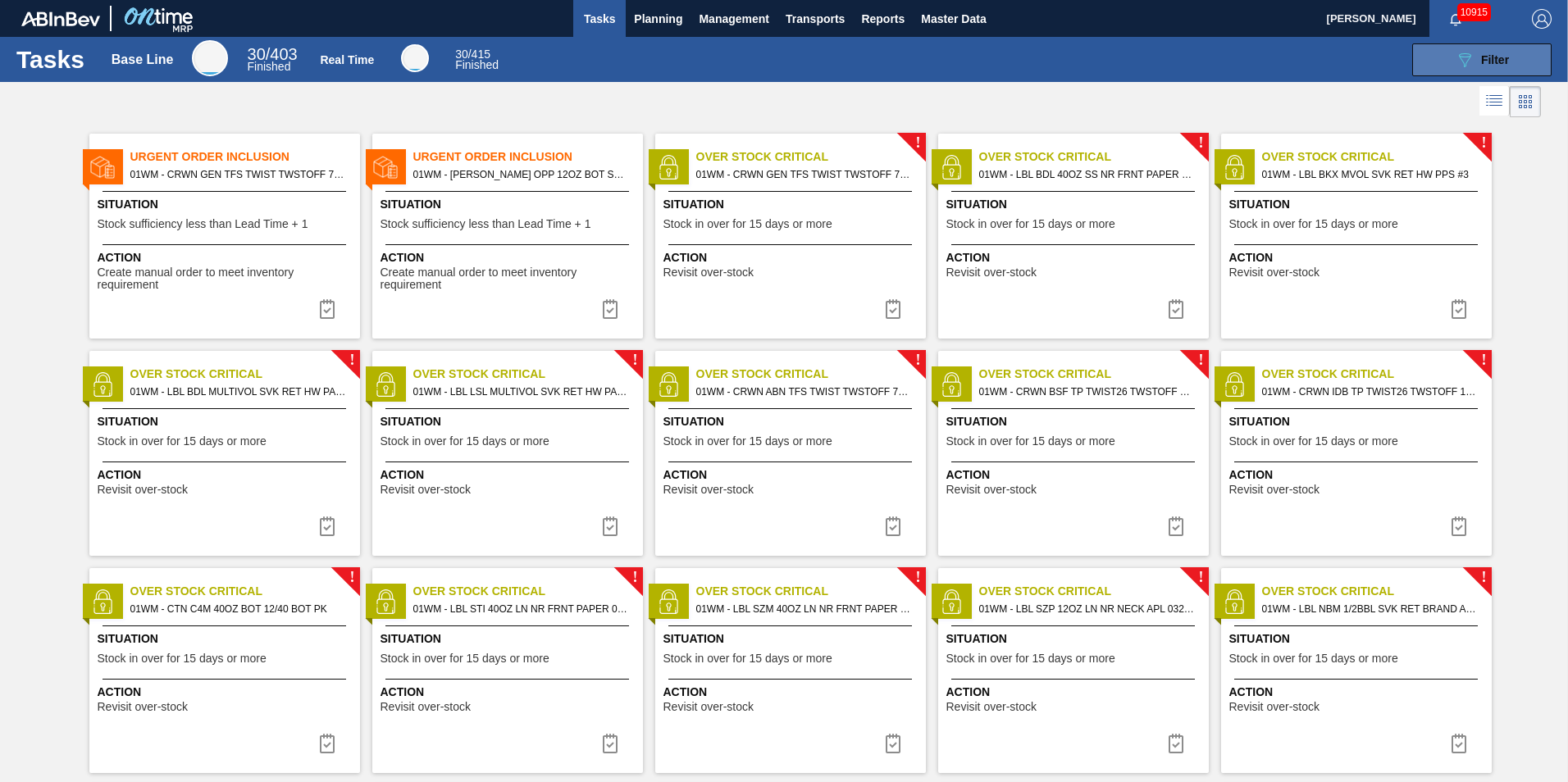
click at [1474, 66] on div "089F7B8B-B2A5-4AFE-B5C0-19BA573D28AC Filter" at bounding box center [1482, 60] width 54 height 20
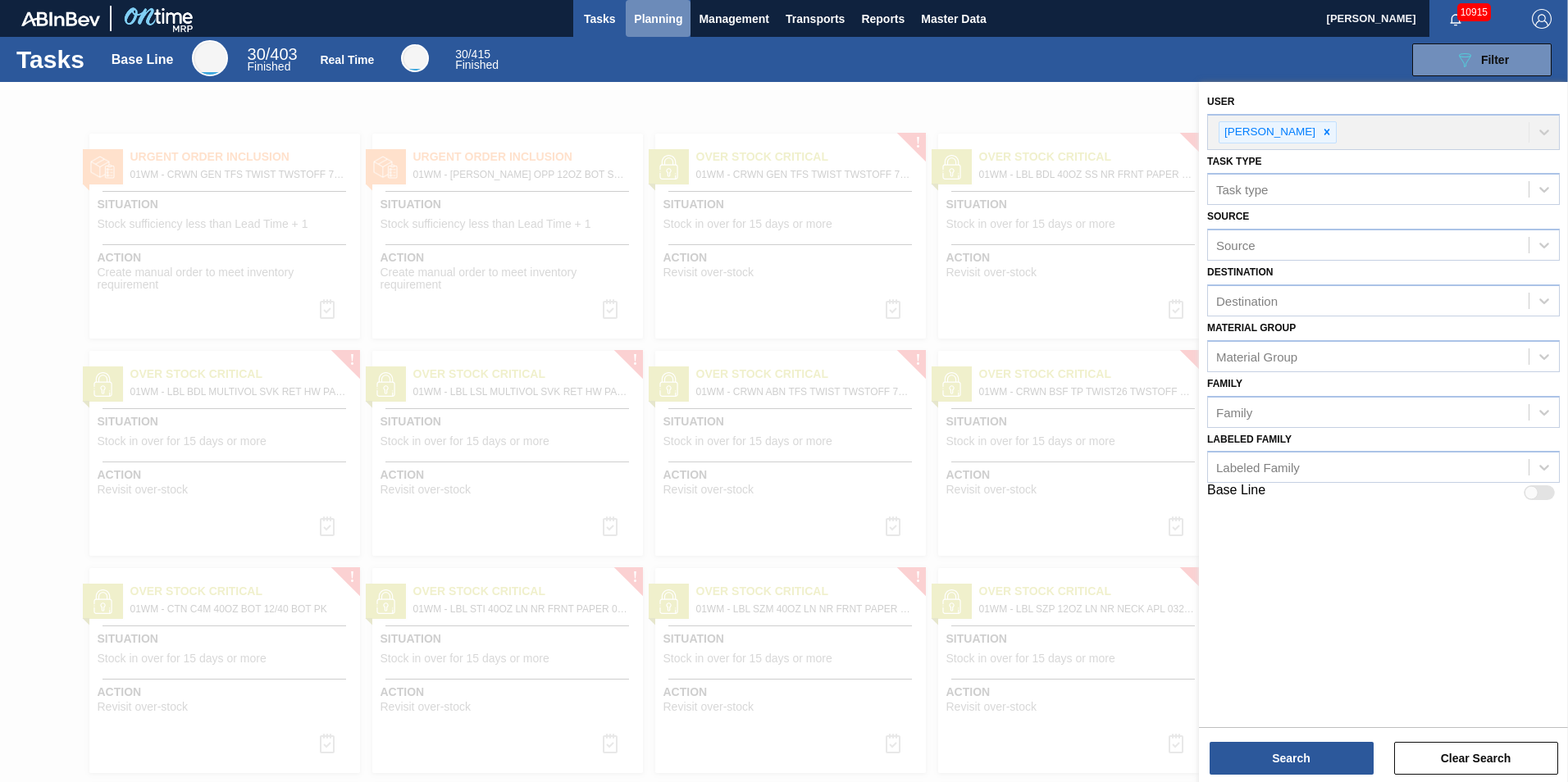
click at [642, 16] on span "Planning" at bounding box center [658, 18] width 48 height 20
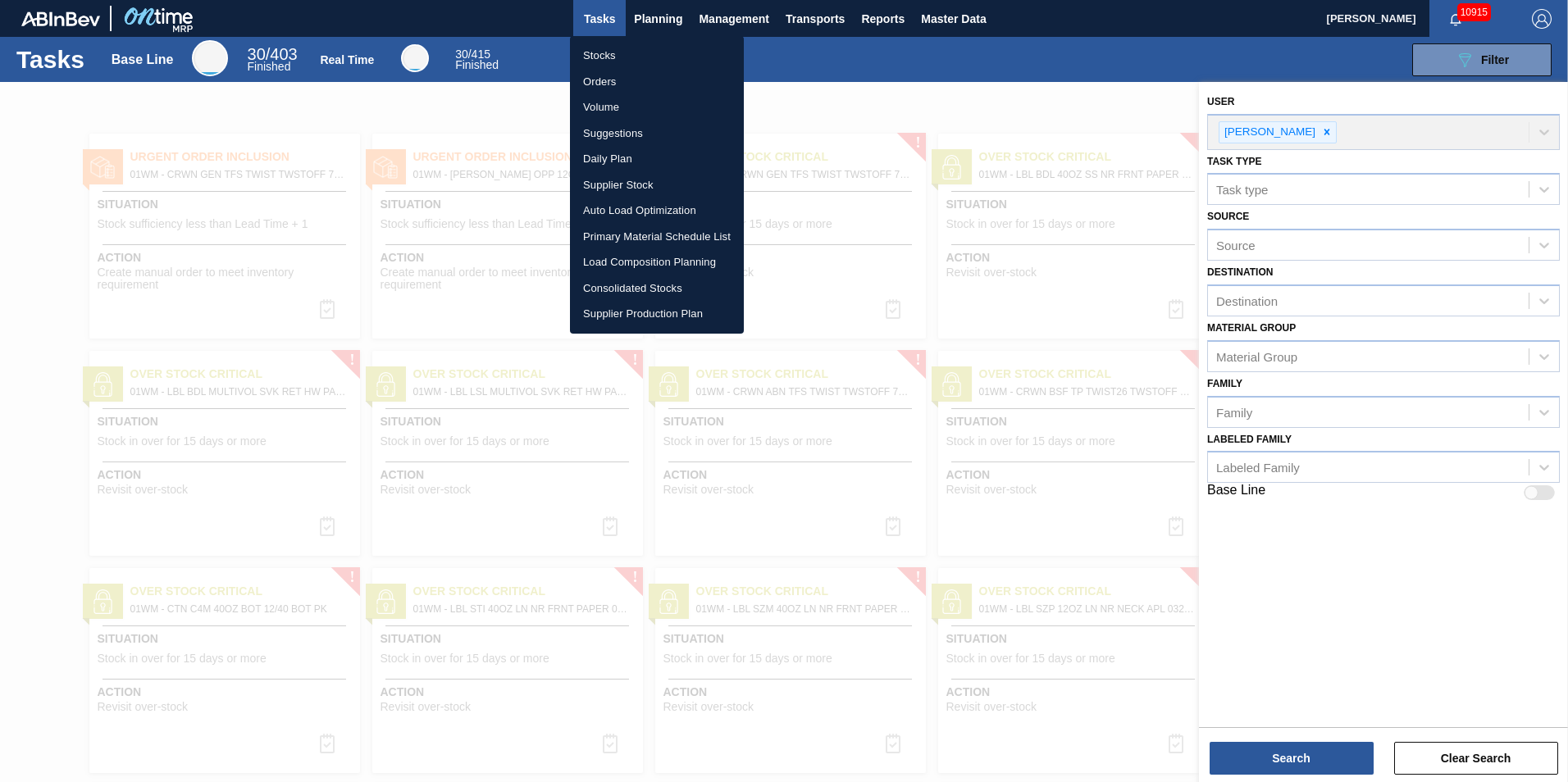
click at [626, 266] on li "Load Composition Planning" at bounding box center [656, 262] width 174 height 26
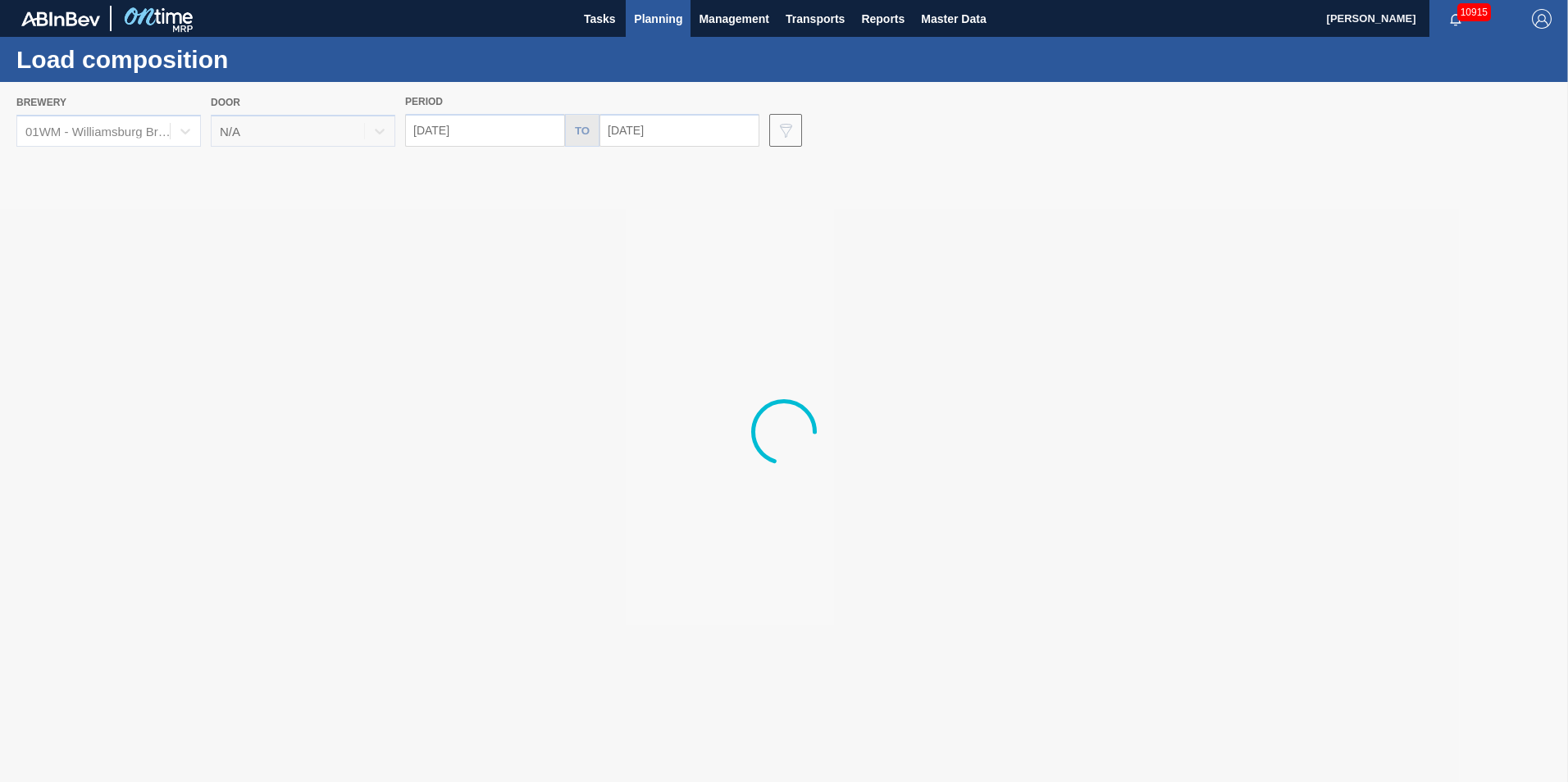
click at [654, 16] on span "Planning" at bounding box center [658, 18] width 48 height 20
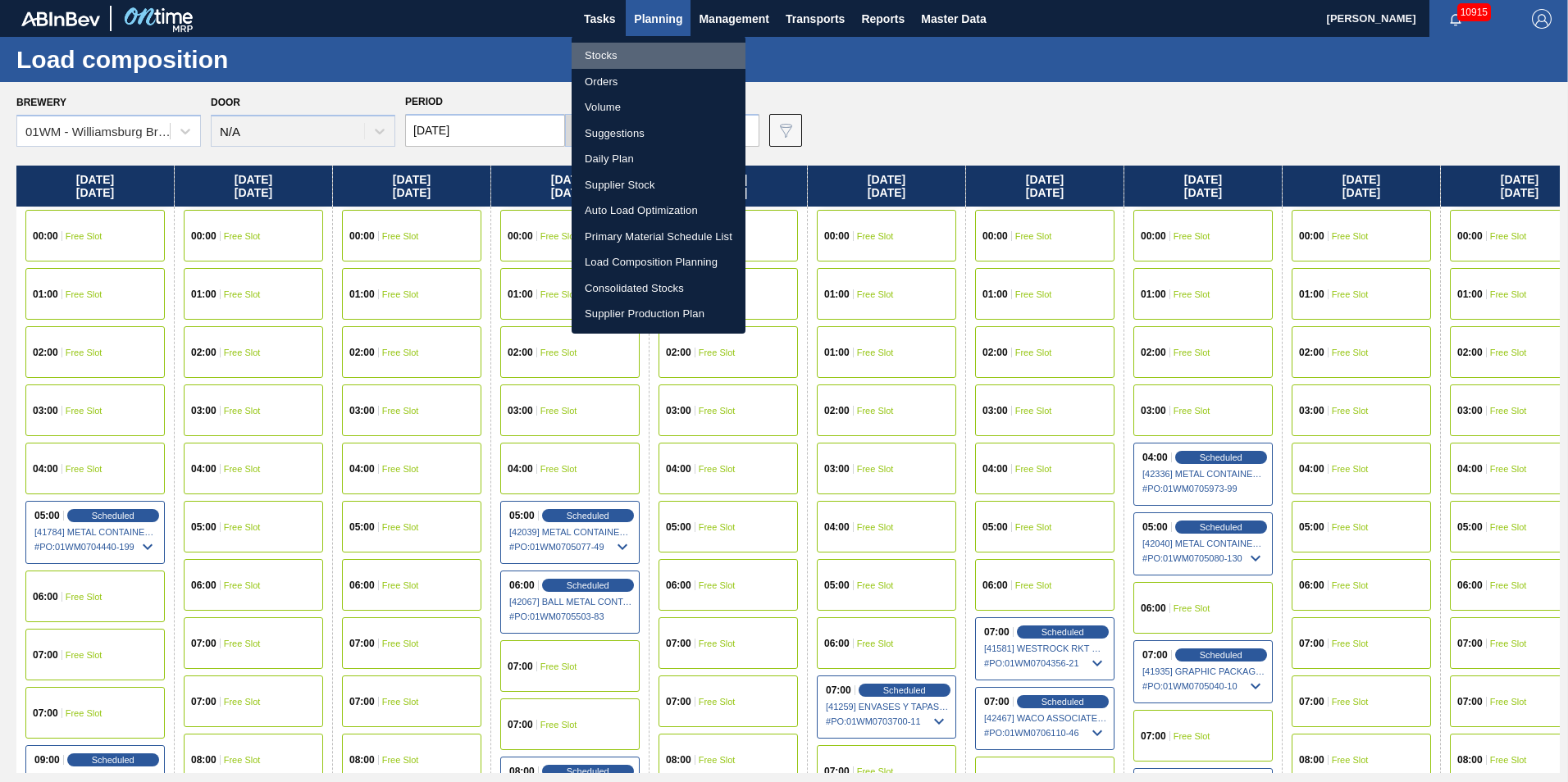
click at [620, 60] on li "Stocks" at bounding box center [658, 55] width 174 height 26
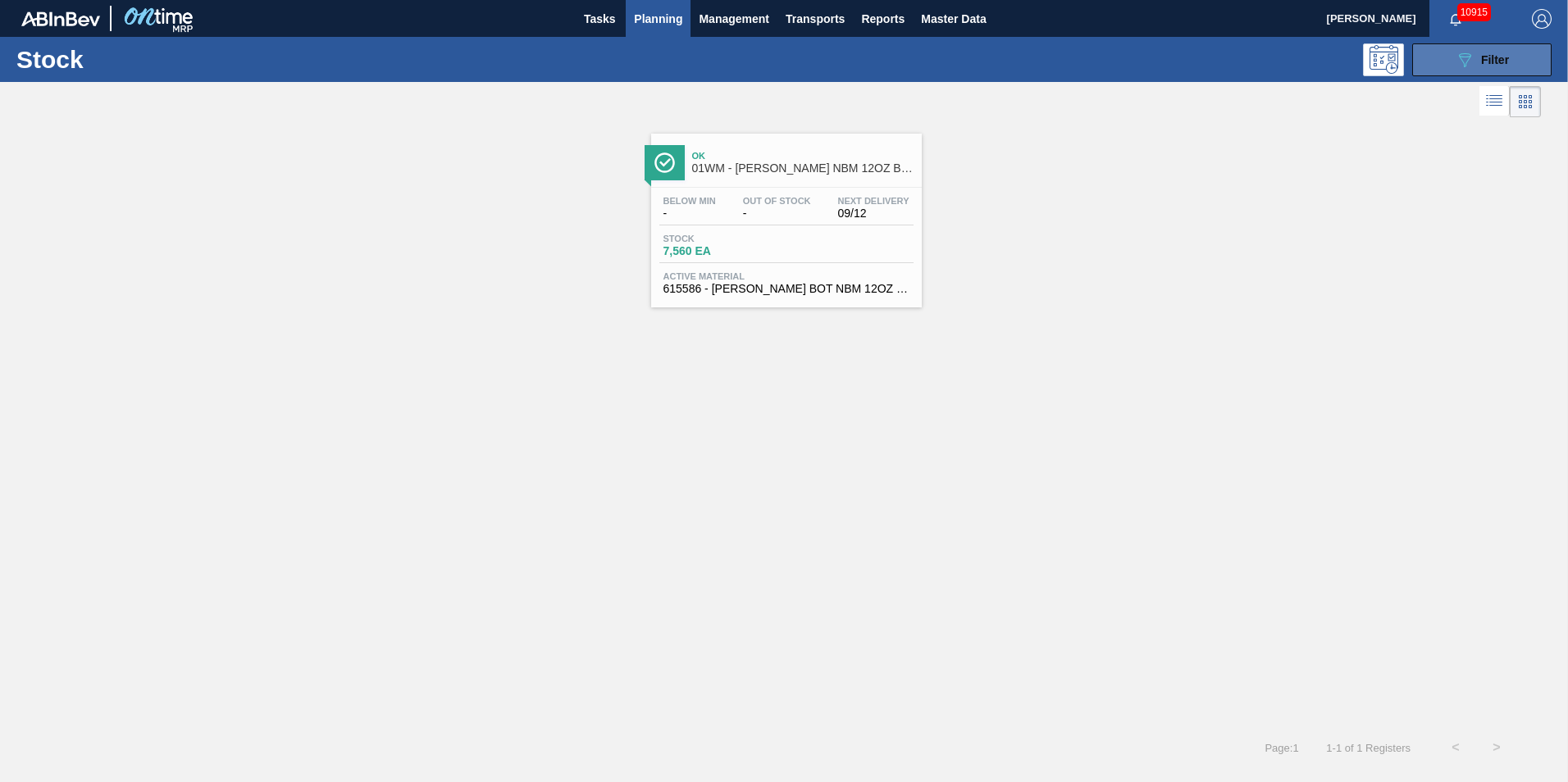
click at [1486, 54] on span "Filter" at bounding box center [1494, 60] width 28 height 13
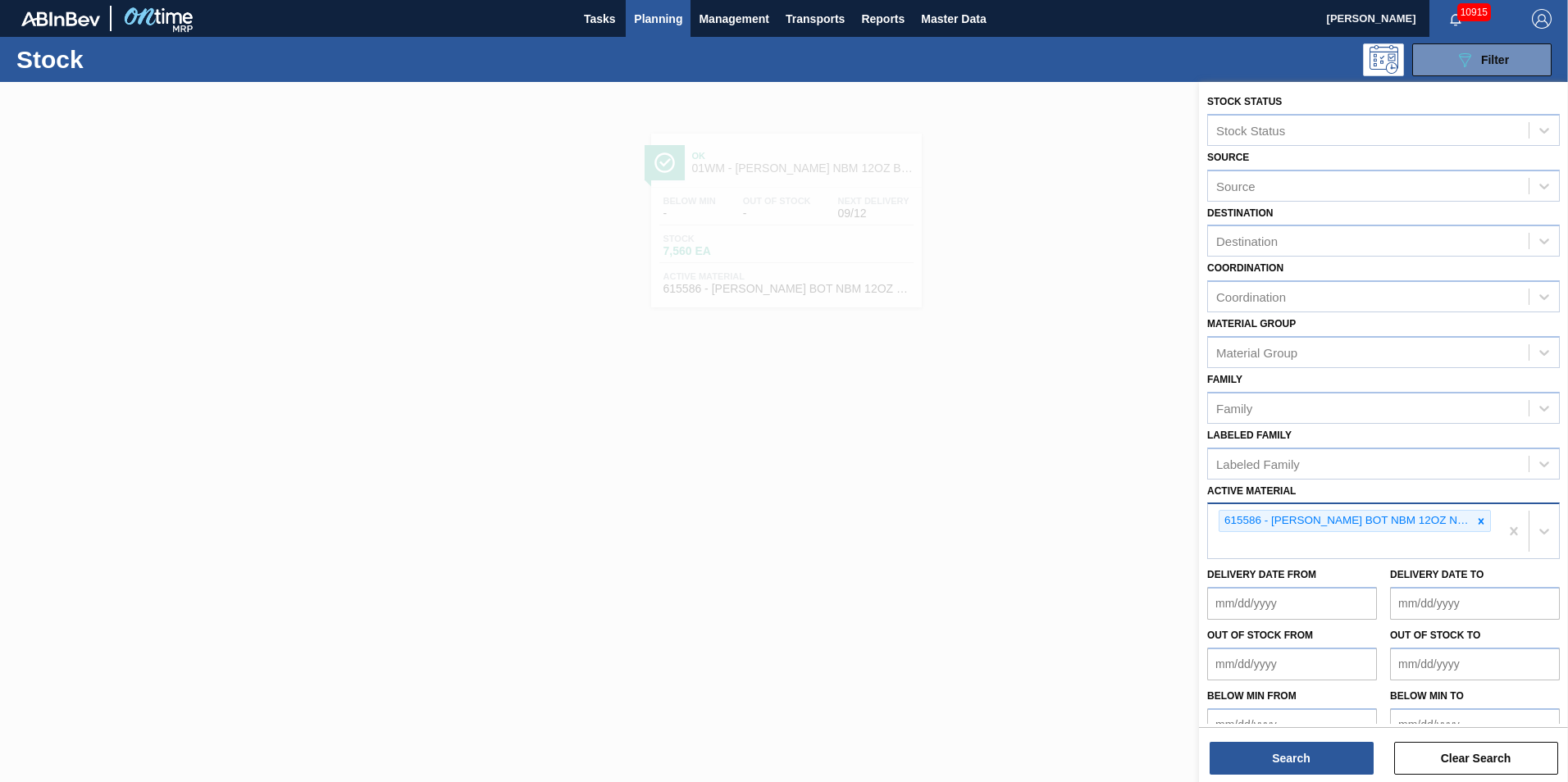
click at [1468, 522] on div "615586 - [PERSON_NAME] BOT NBM 12OZ NAT BOH SNUG 12/12 LN" at bounding box center [1346, 522] width 253 height 21
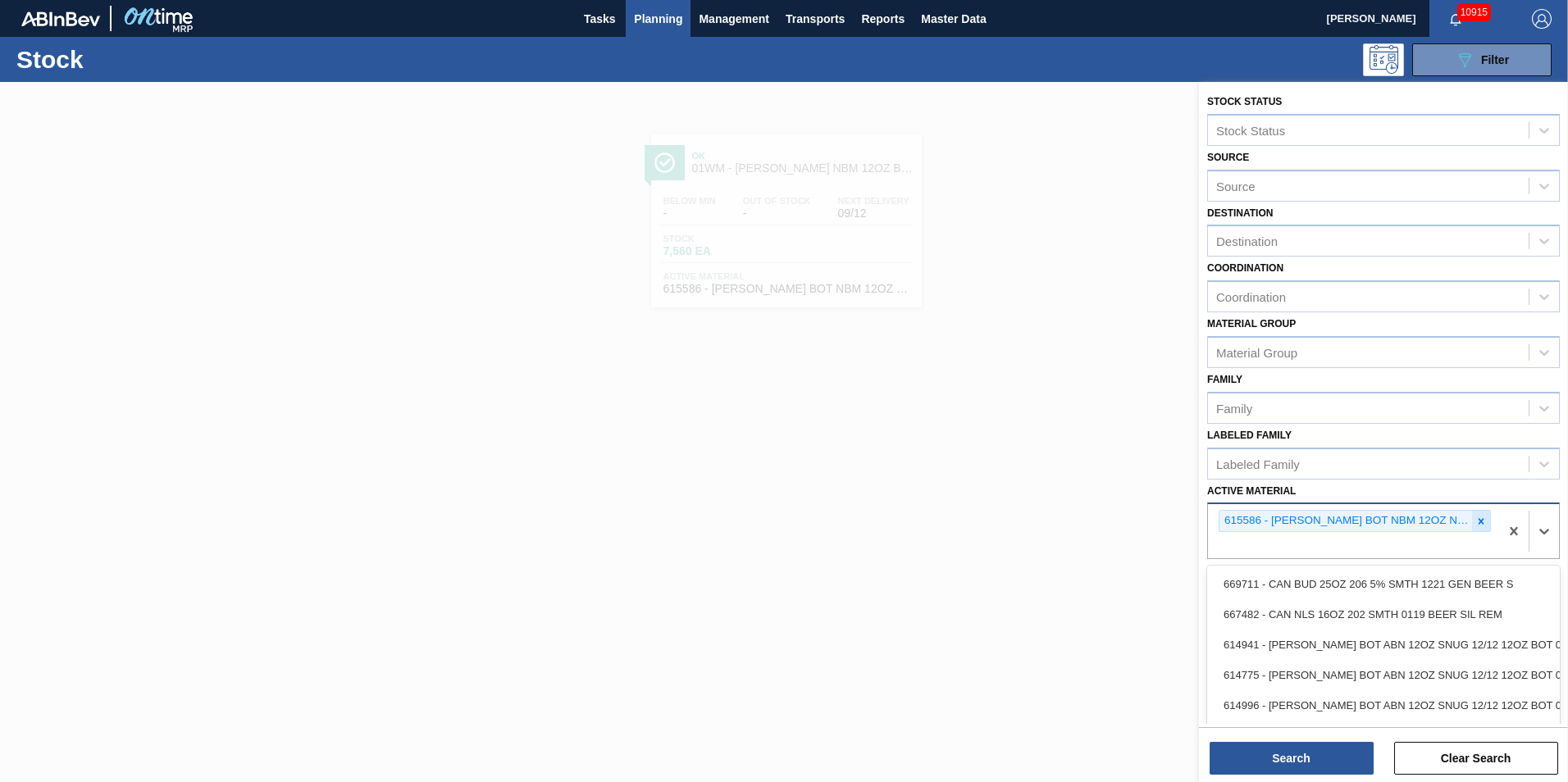
click at [1475, 518] on icon at bounding box center [1480, 521] width 11 height 11
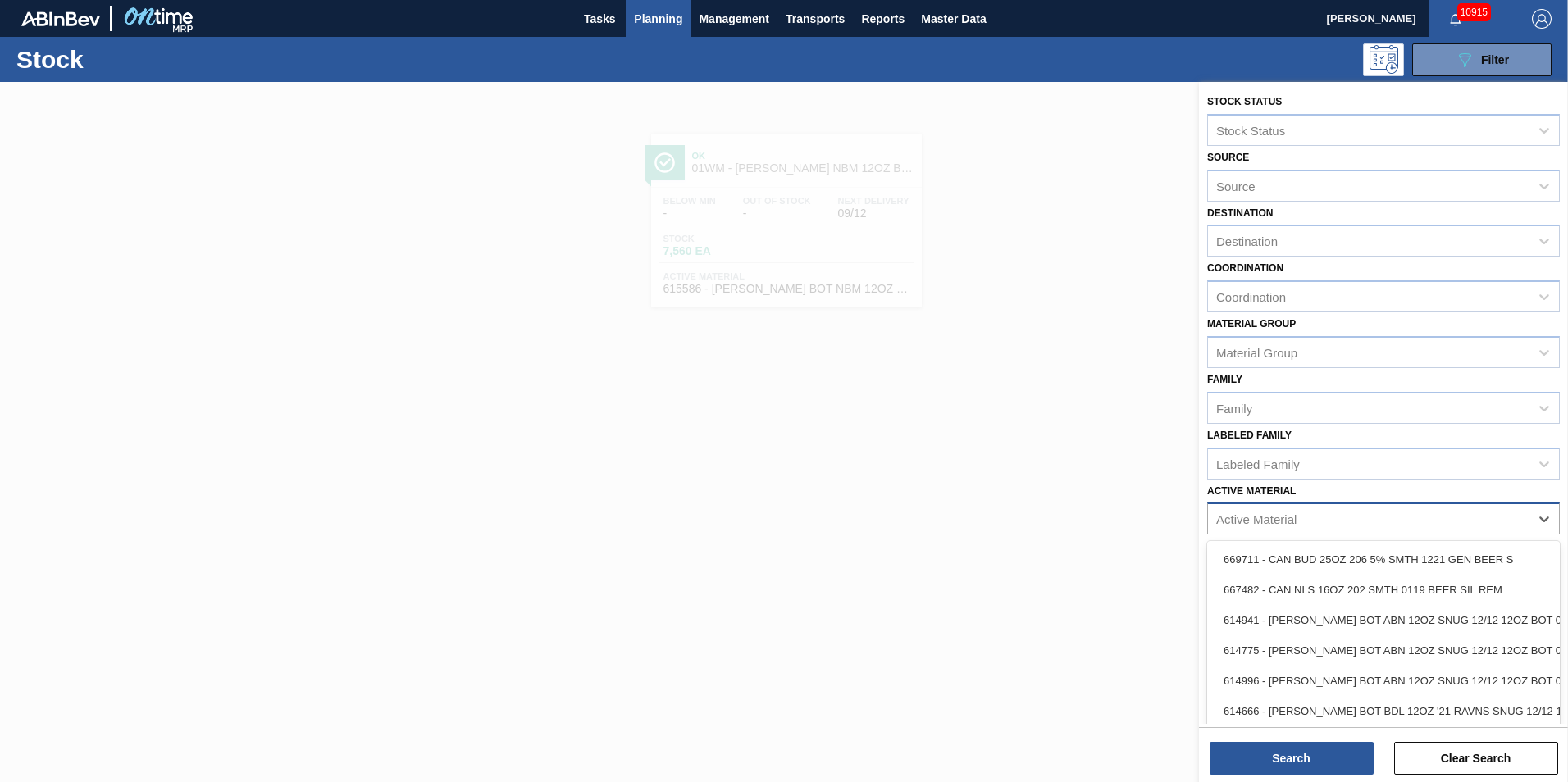
click at [1455, 521] on div "Active Material" at bounding box center [1367, 519] width 321 height 23
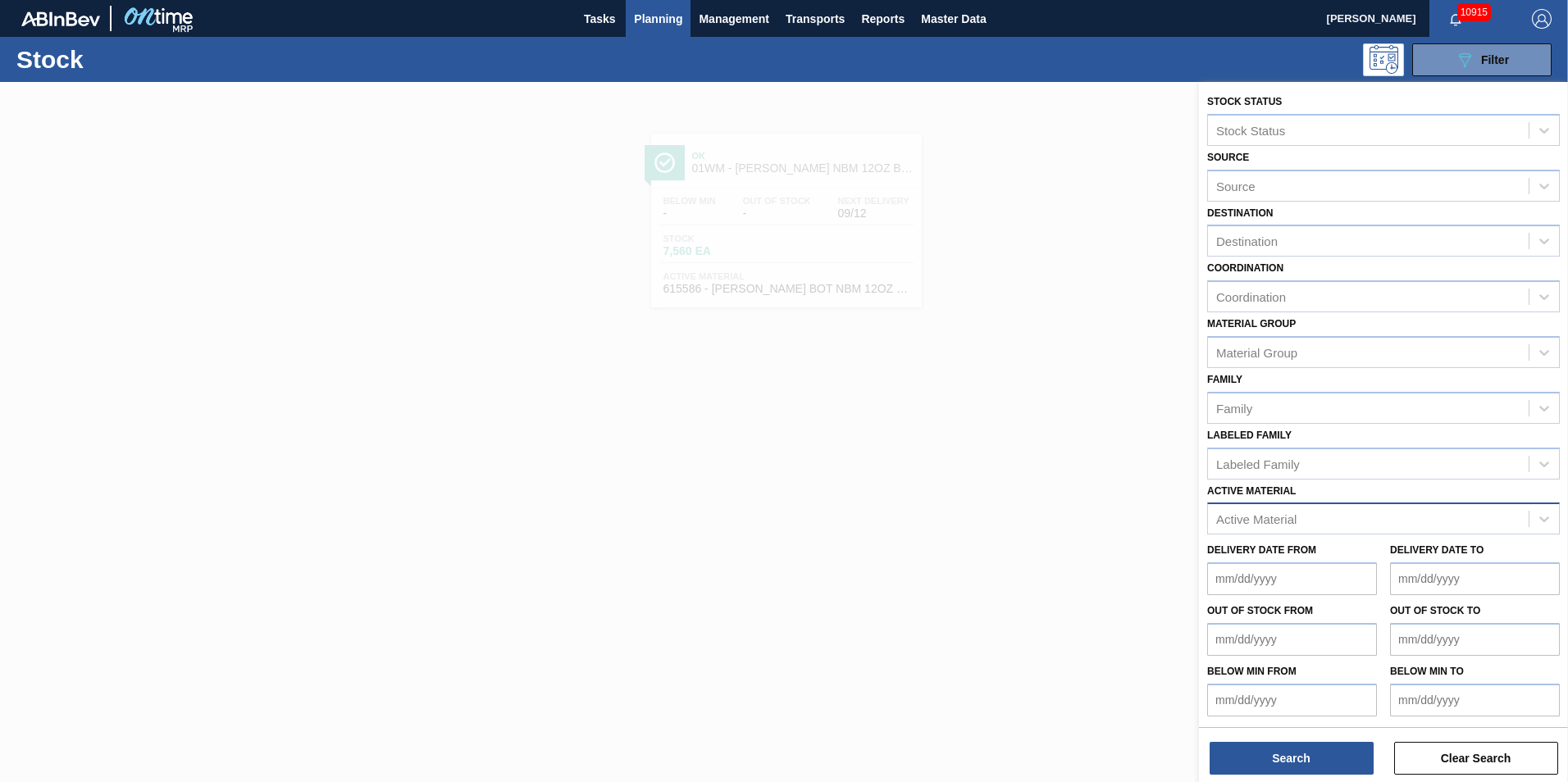
click at [1324, 514] on div "Active Material" at bounding box center [1367, 519] width 321 height 23
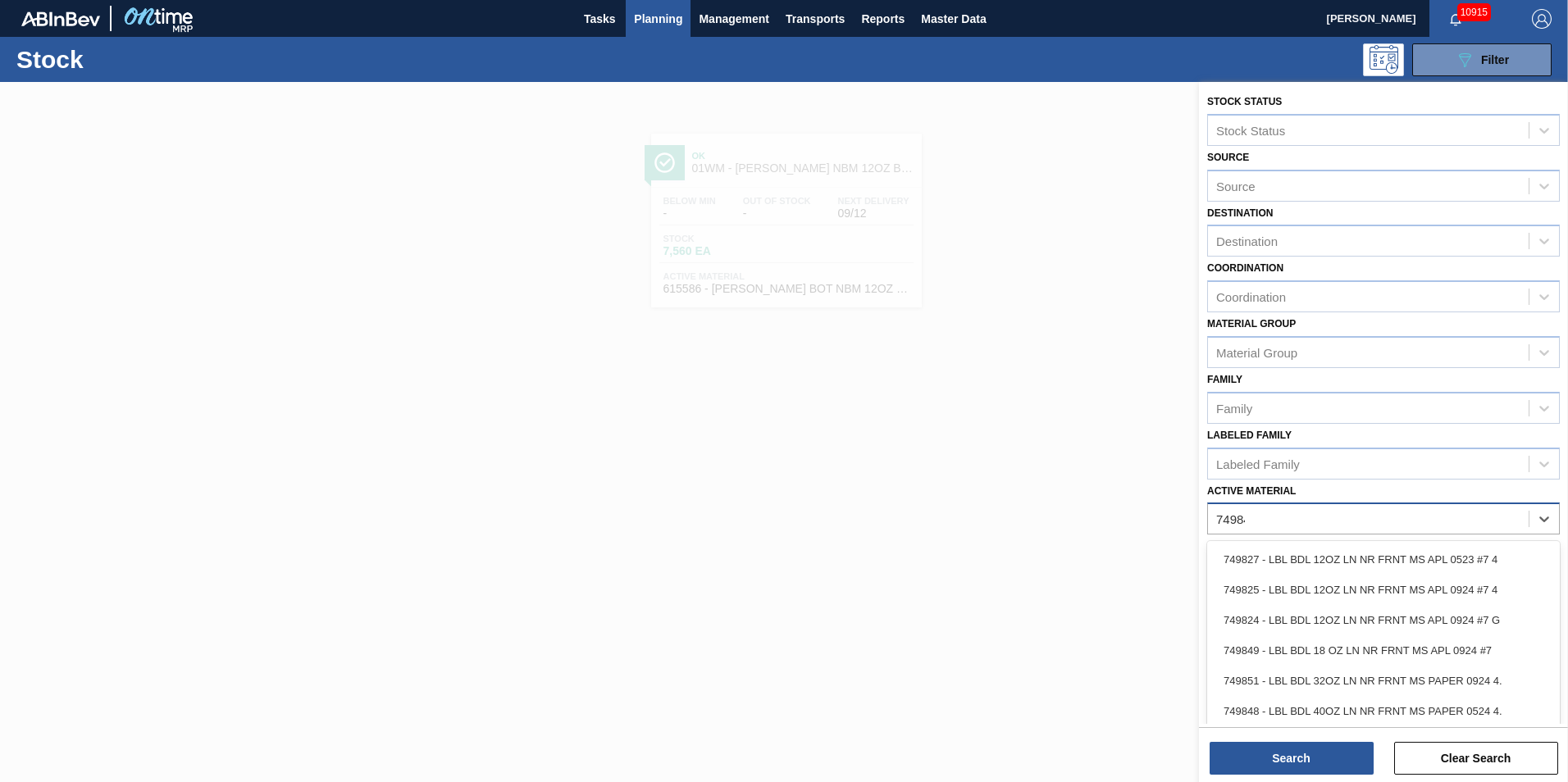
type Material "749848"
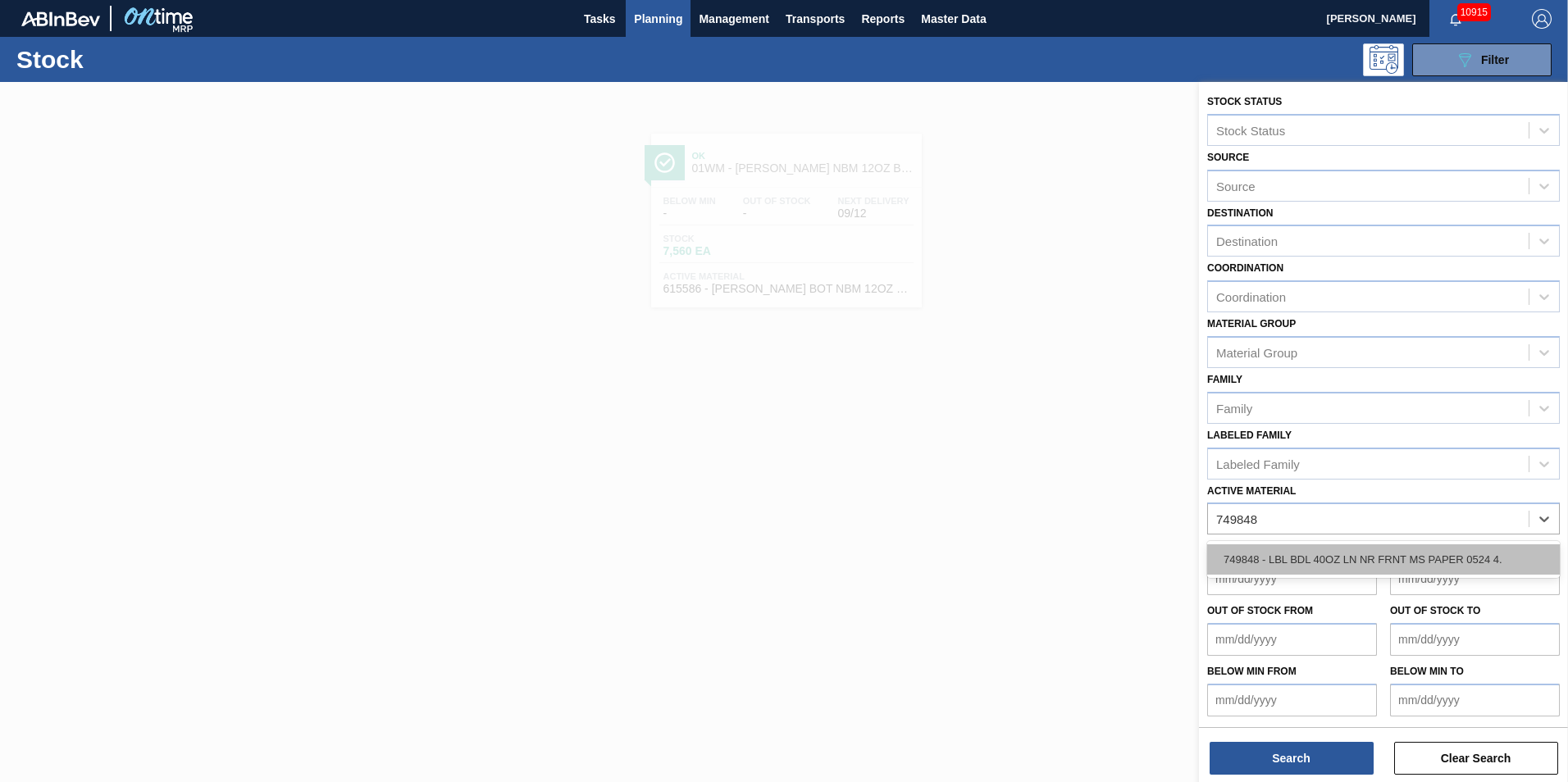
click at [1334, 559] on div "749848 - LBL BDL 40OZ LN NR FRNT MS PAPER 0524 4." at bounding box center [1383, 559] width 353 height 30
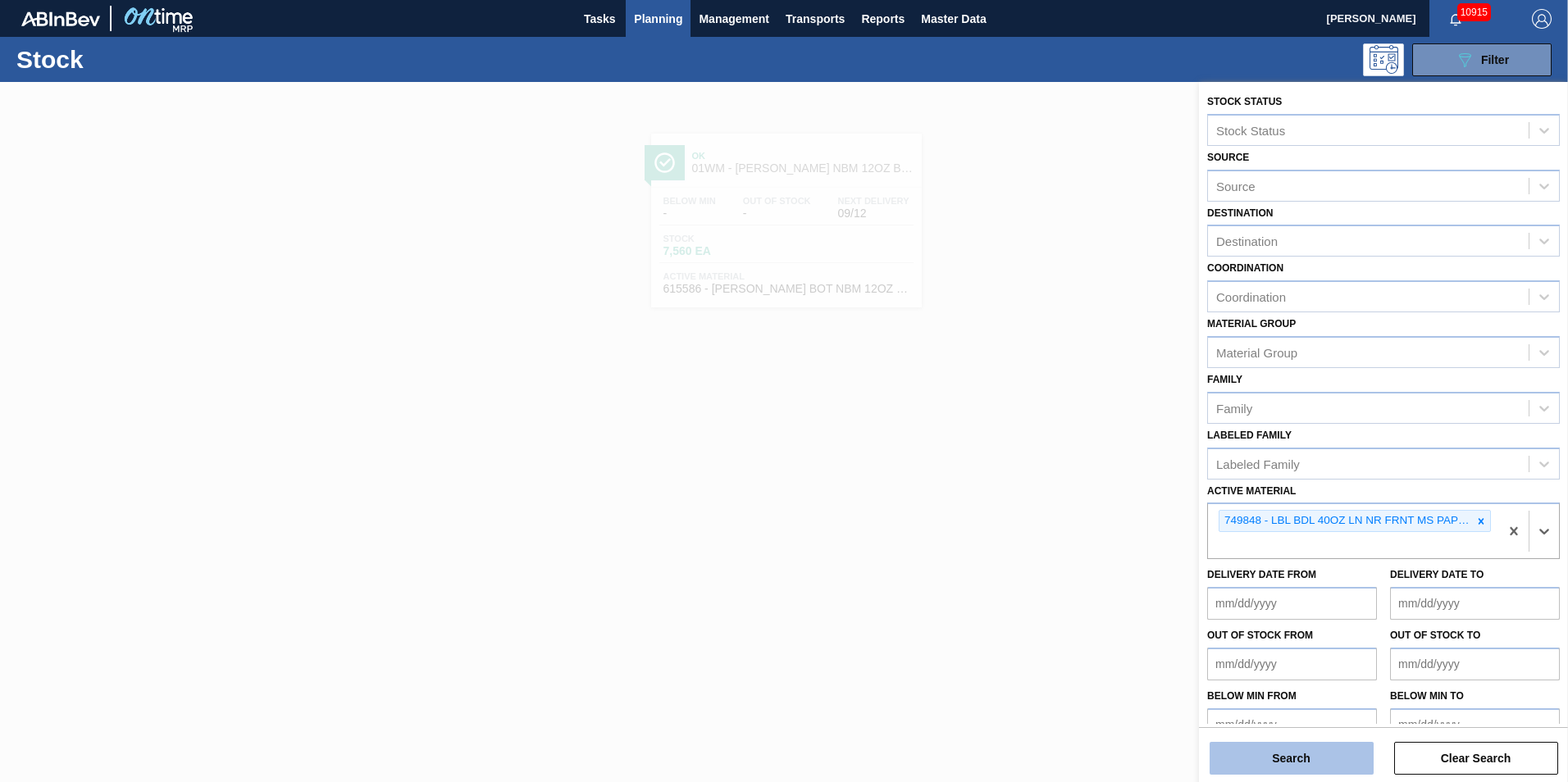
click at [1342, 755] on button "Search" at bounding box center [1291, 759] width 164 height 33
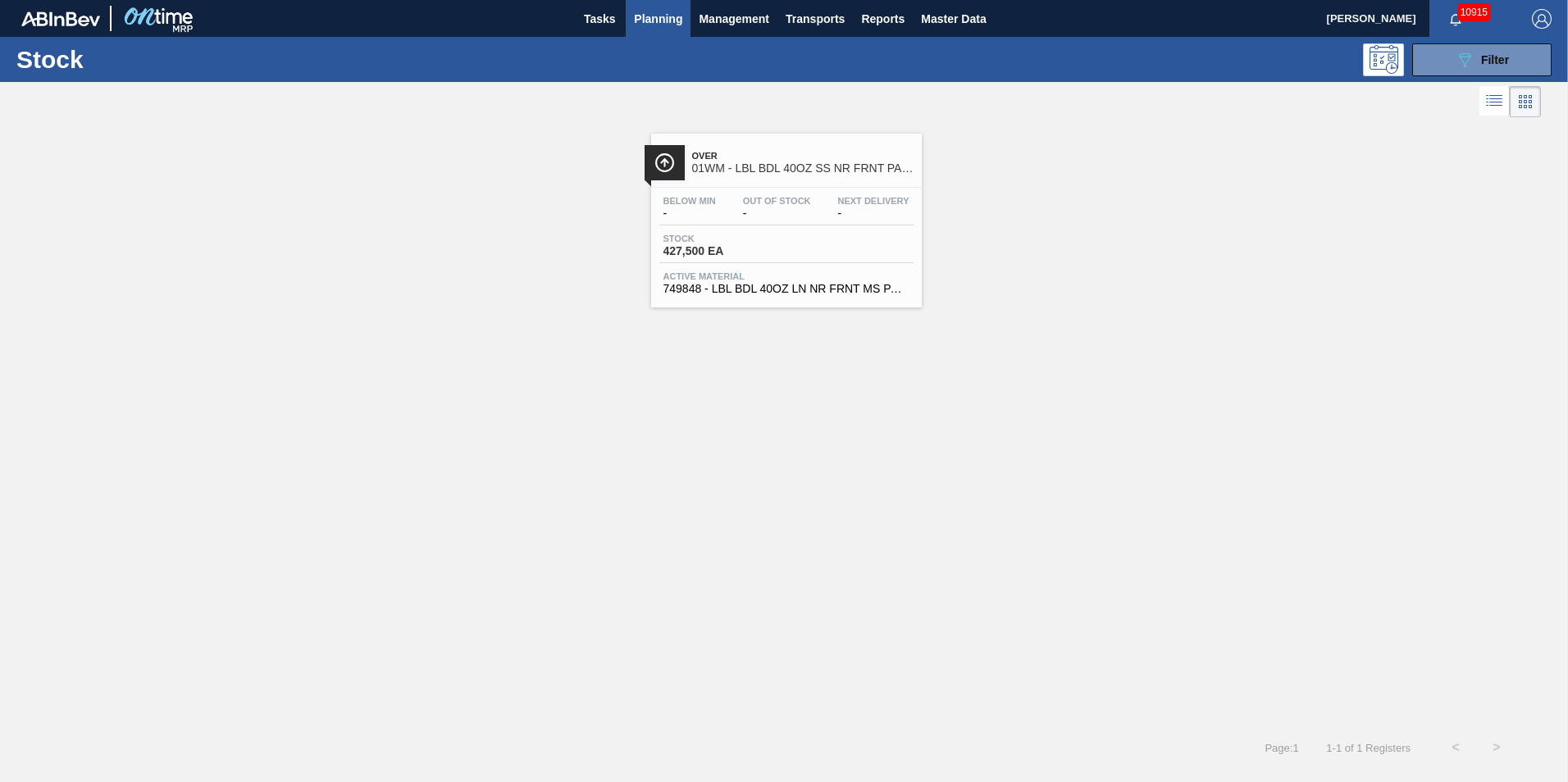
click at [750, 157] on span "Over" at bounding box center [803, 155] width 221 height 10
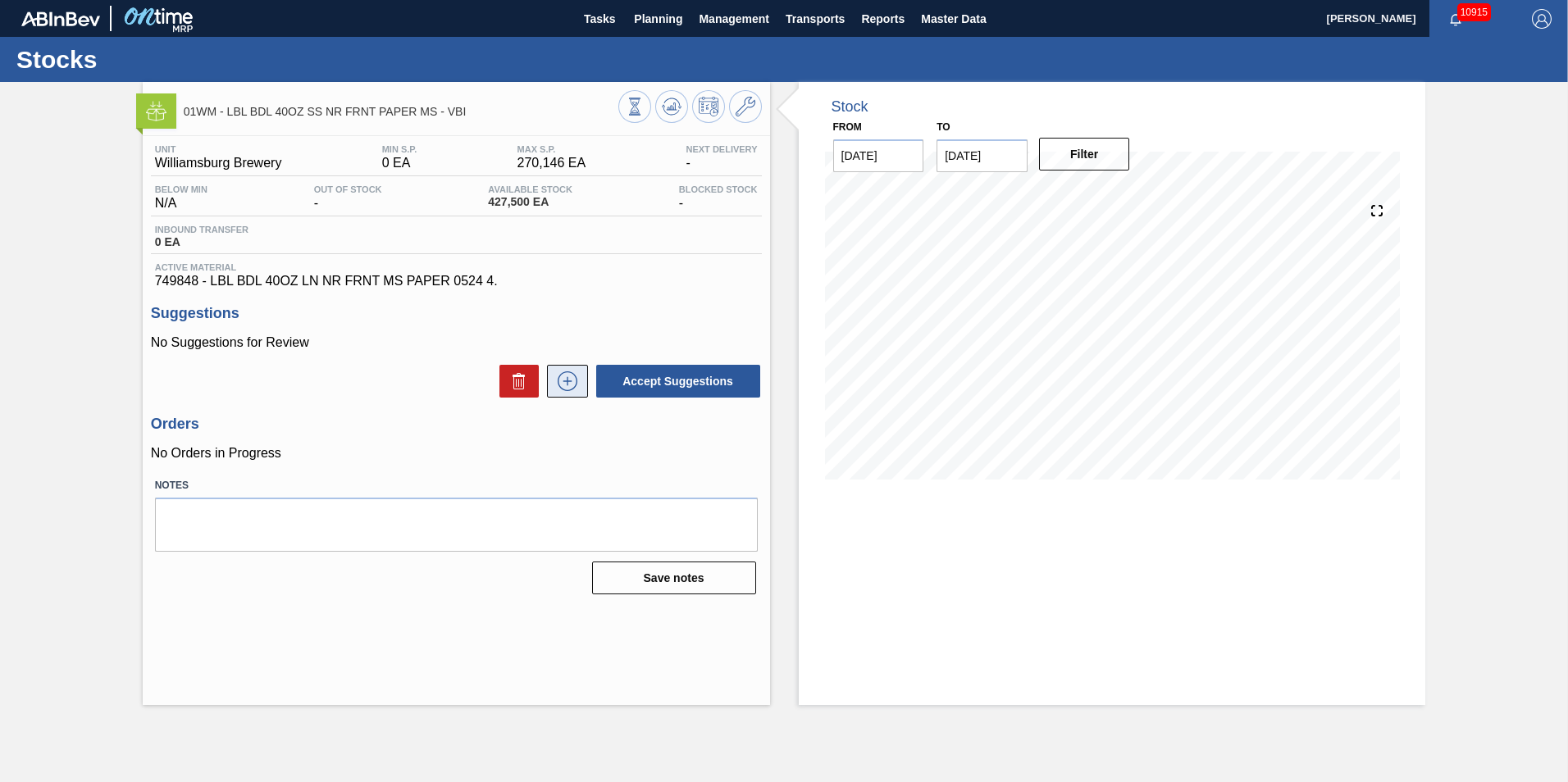
click at [572, 381] on icon at bounding box center [567, 381] width 26 height 20
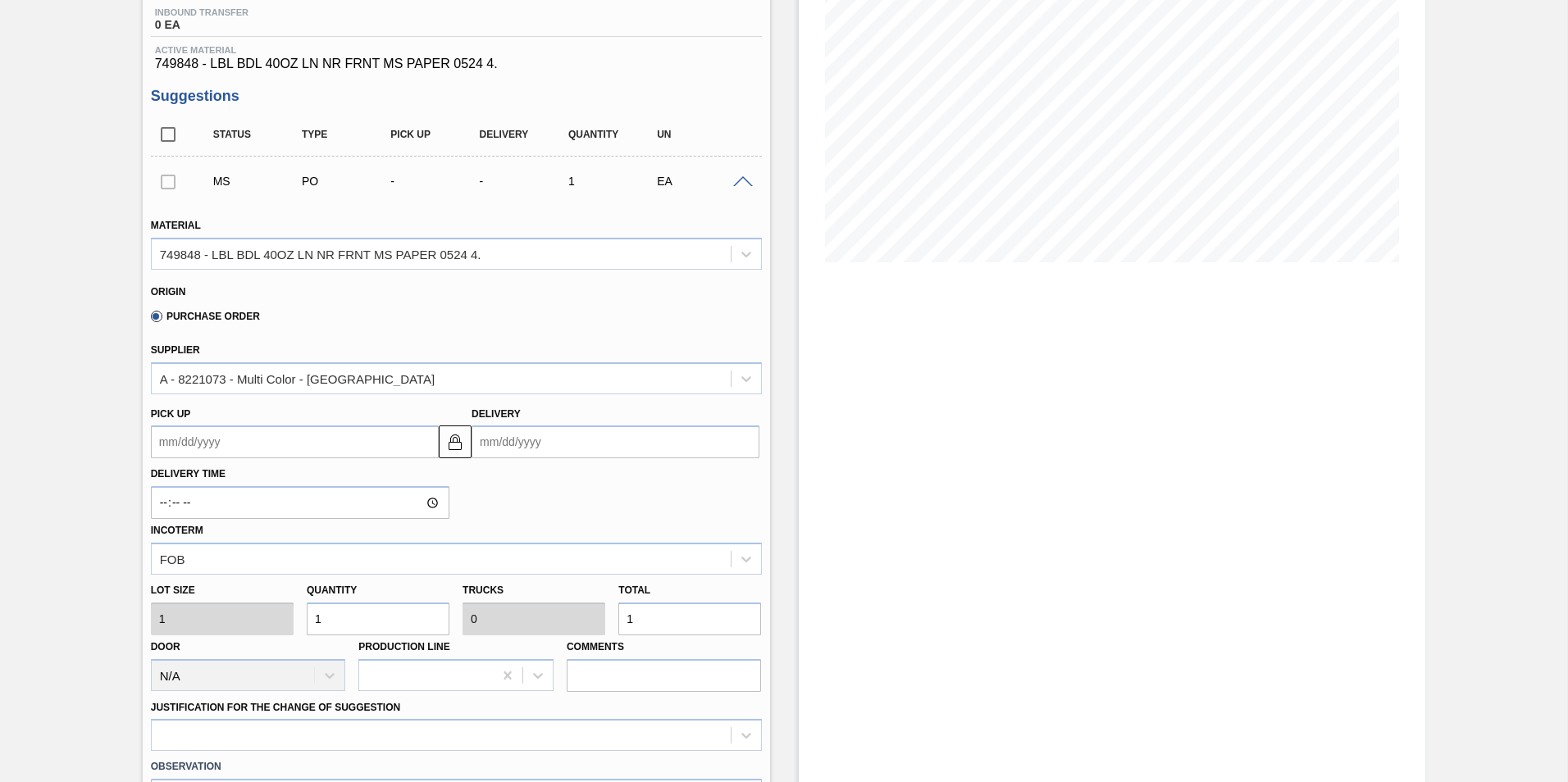
scroll to position [246, 0]
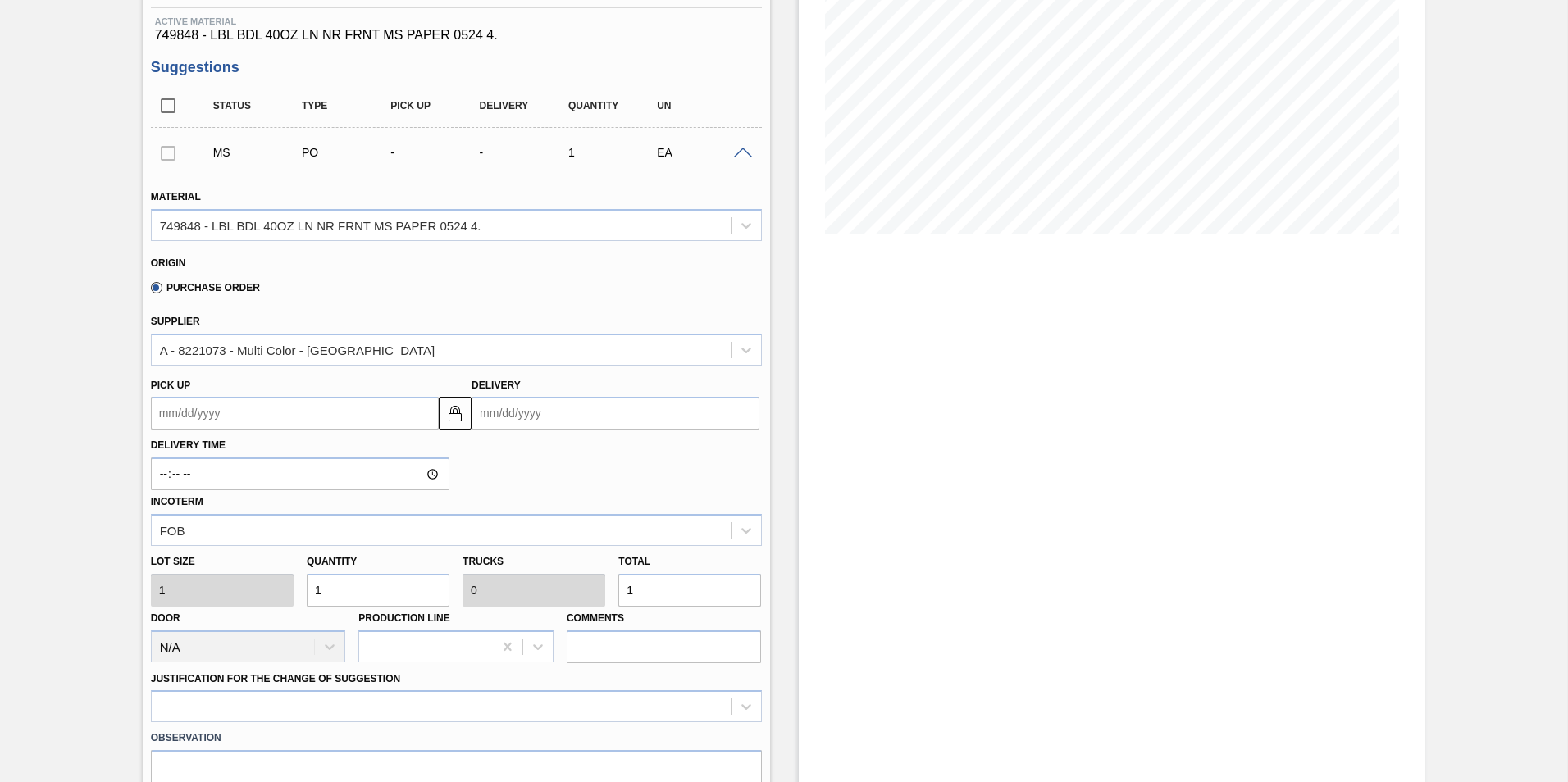
click at [346, 591] on input "1" at bounding box center [378, 591] width 143 height 33
click at [263, 588] on div "Lot size 1 Quantity 1 Trucks 0 Total 1 Door N/A Production Line Comments" at bounding box center [456, 605] width 624 height 118
type input "10"
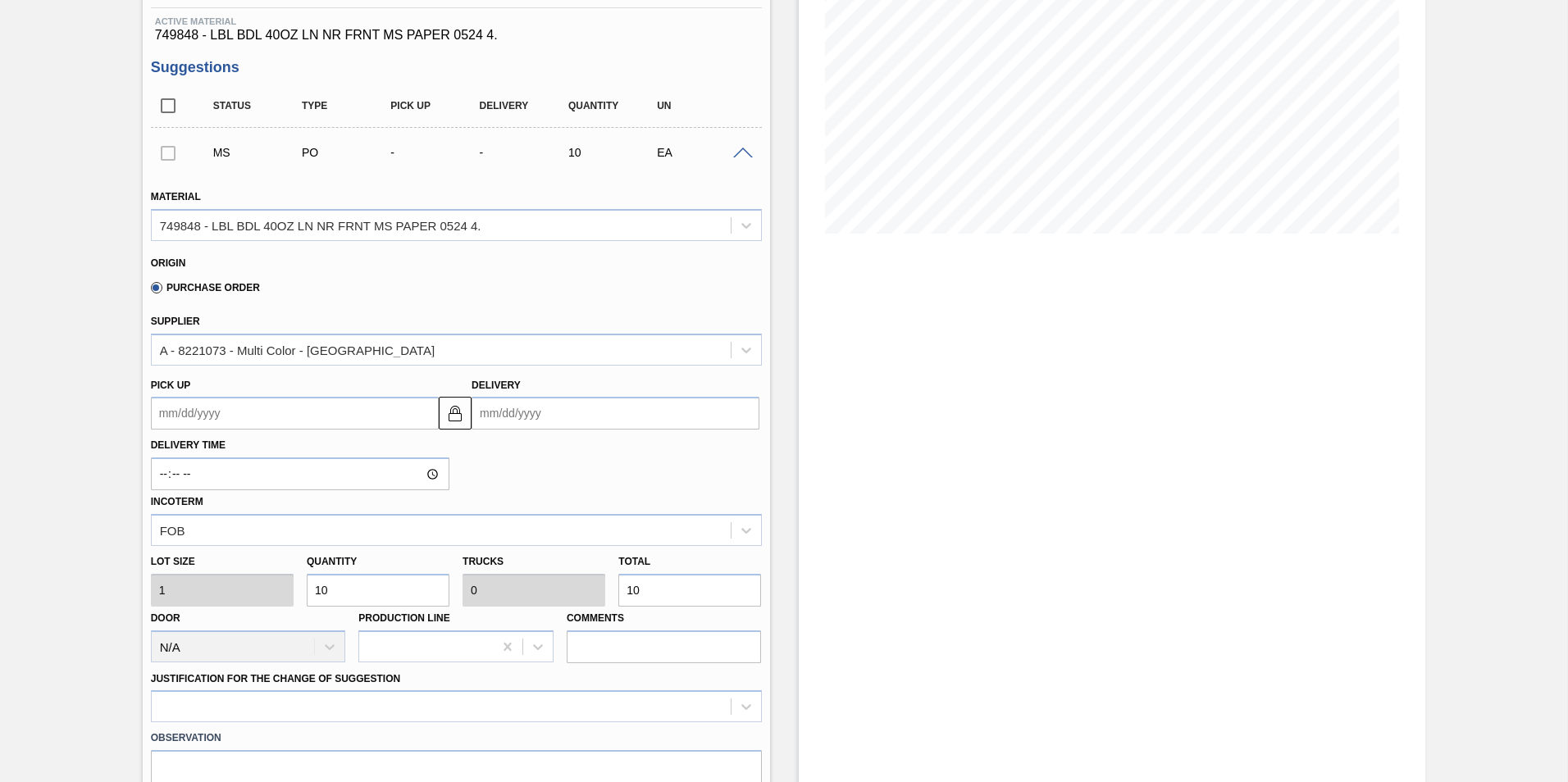
click at [607, 486] on div "Delivery Time Incoterm FOB" at bounding box center [456, 488] width 624 height 117
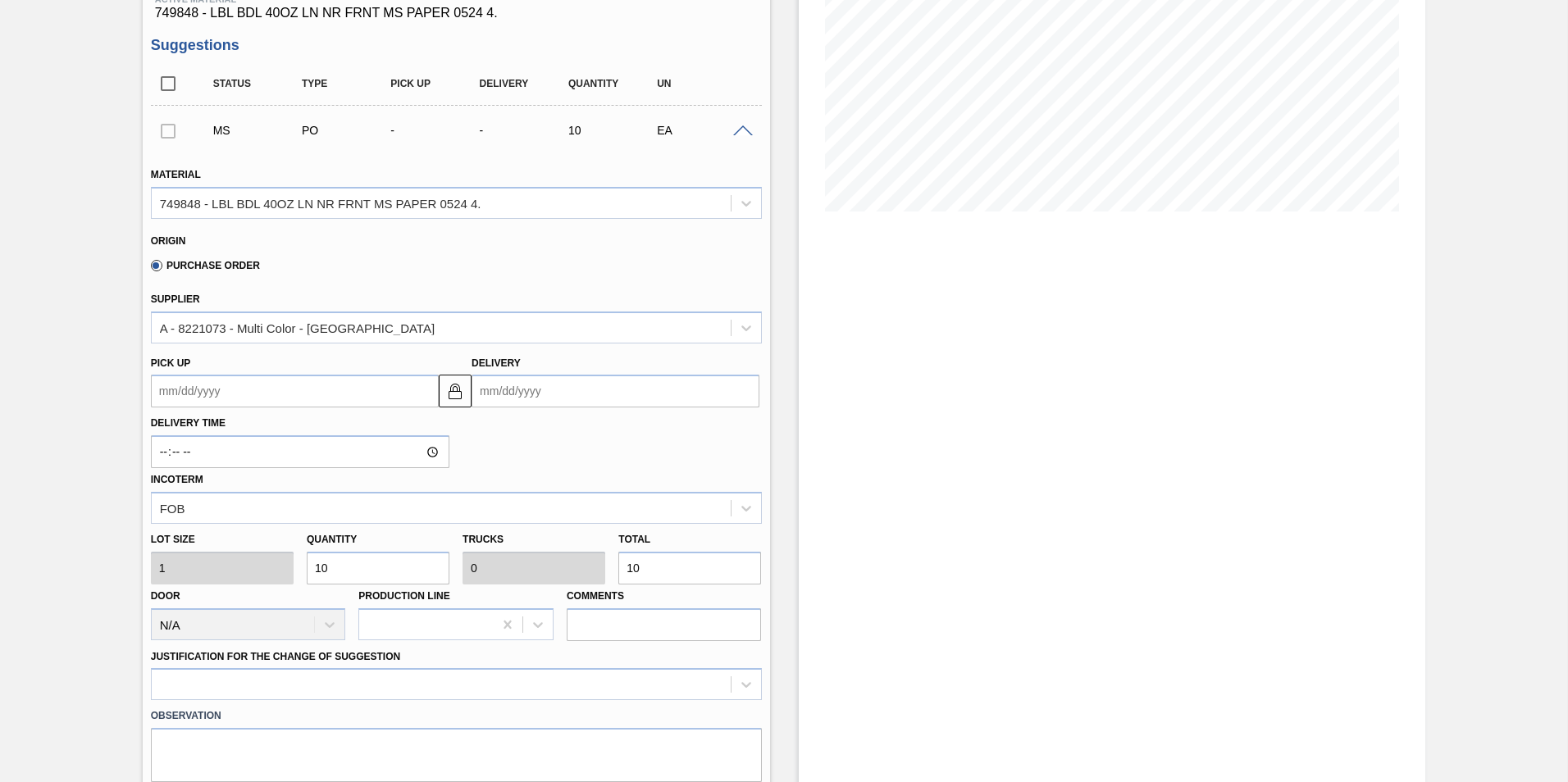
scroll to position [410, 0]
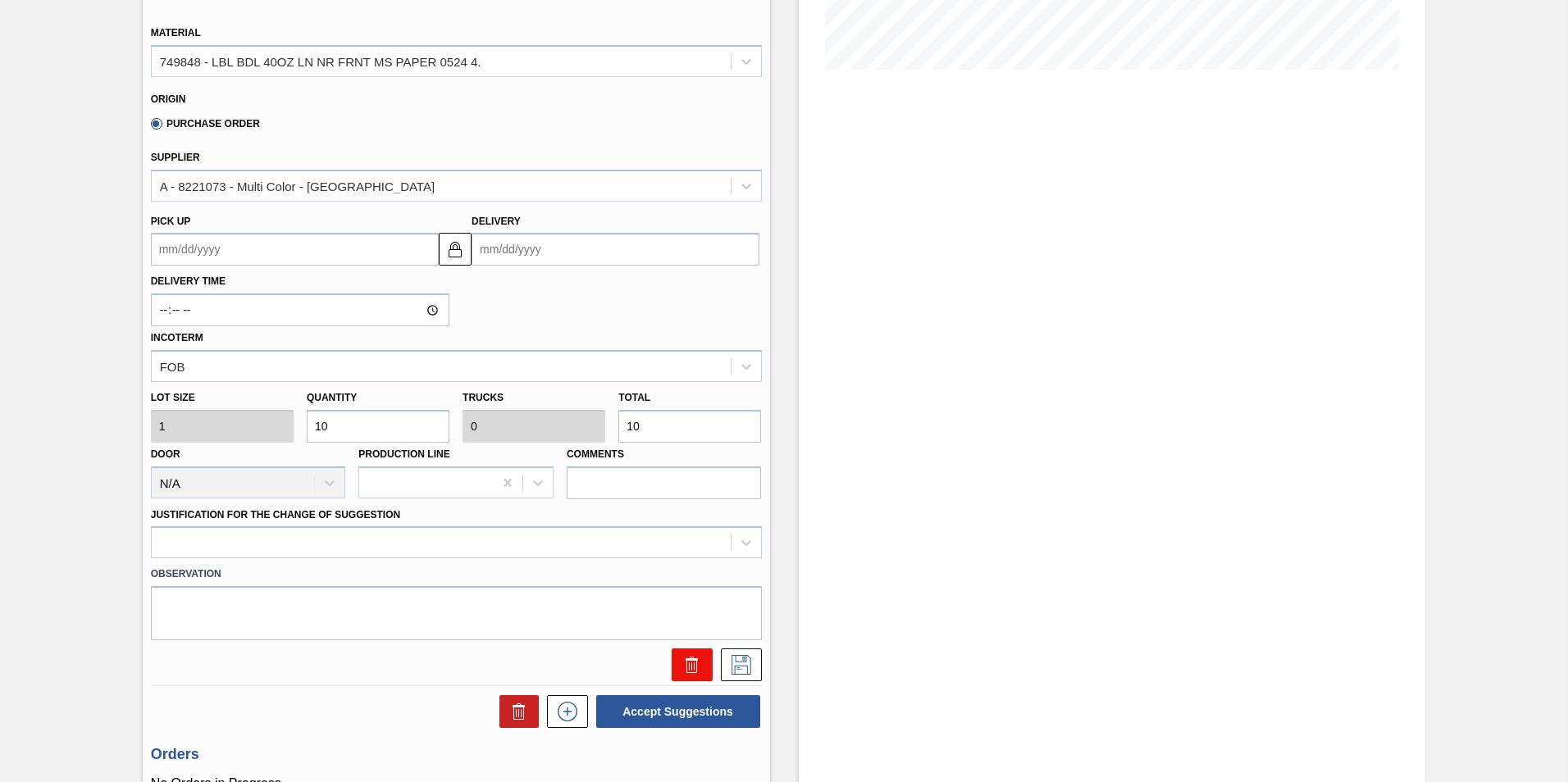
click at [687, 663] on icon at bounding box center [692, 664] width 20 height 20
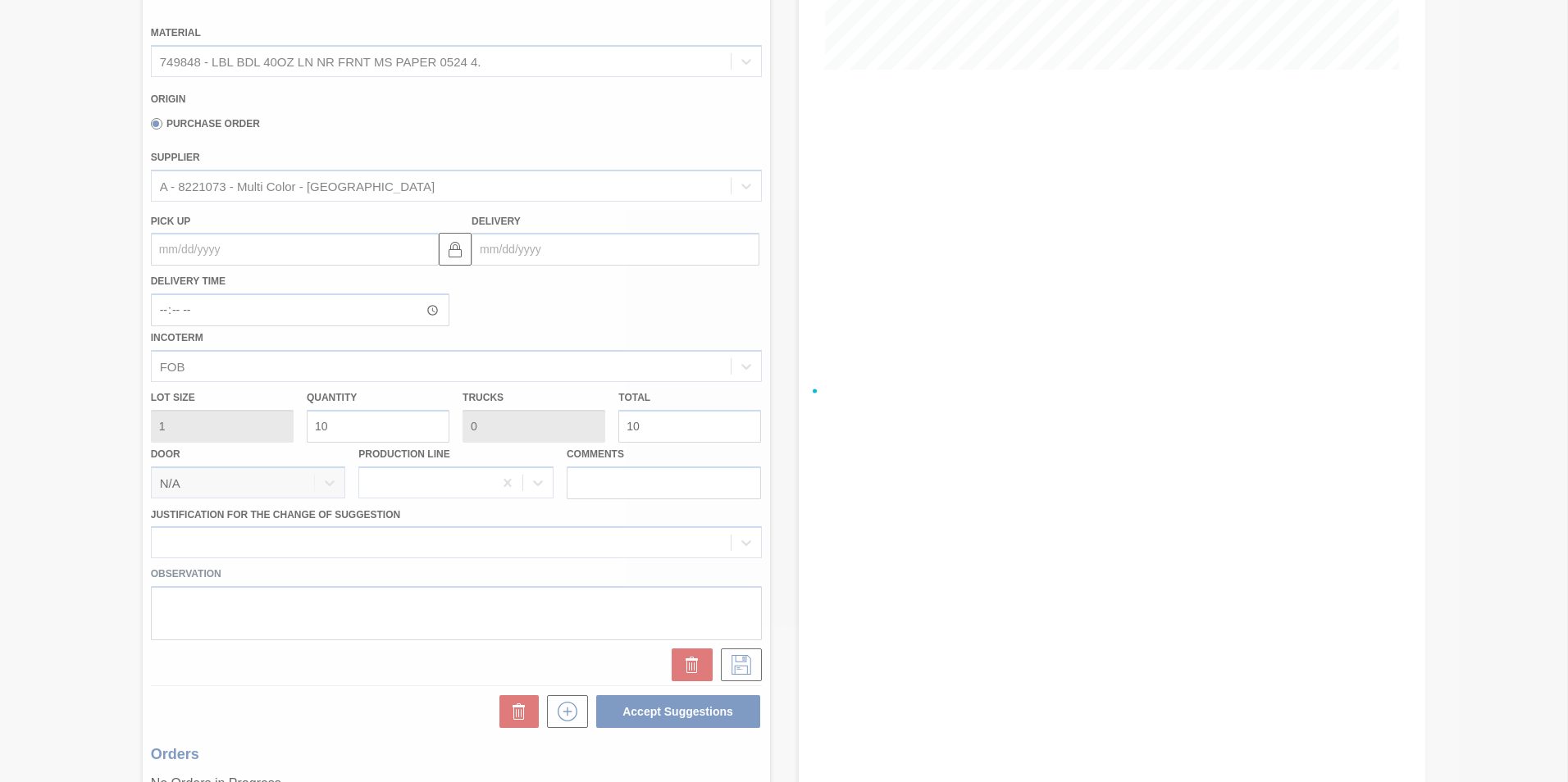
scroll to position [0, 0]
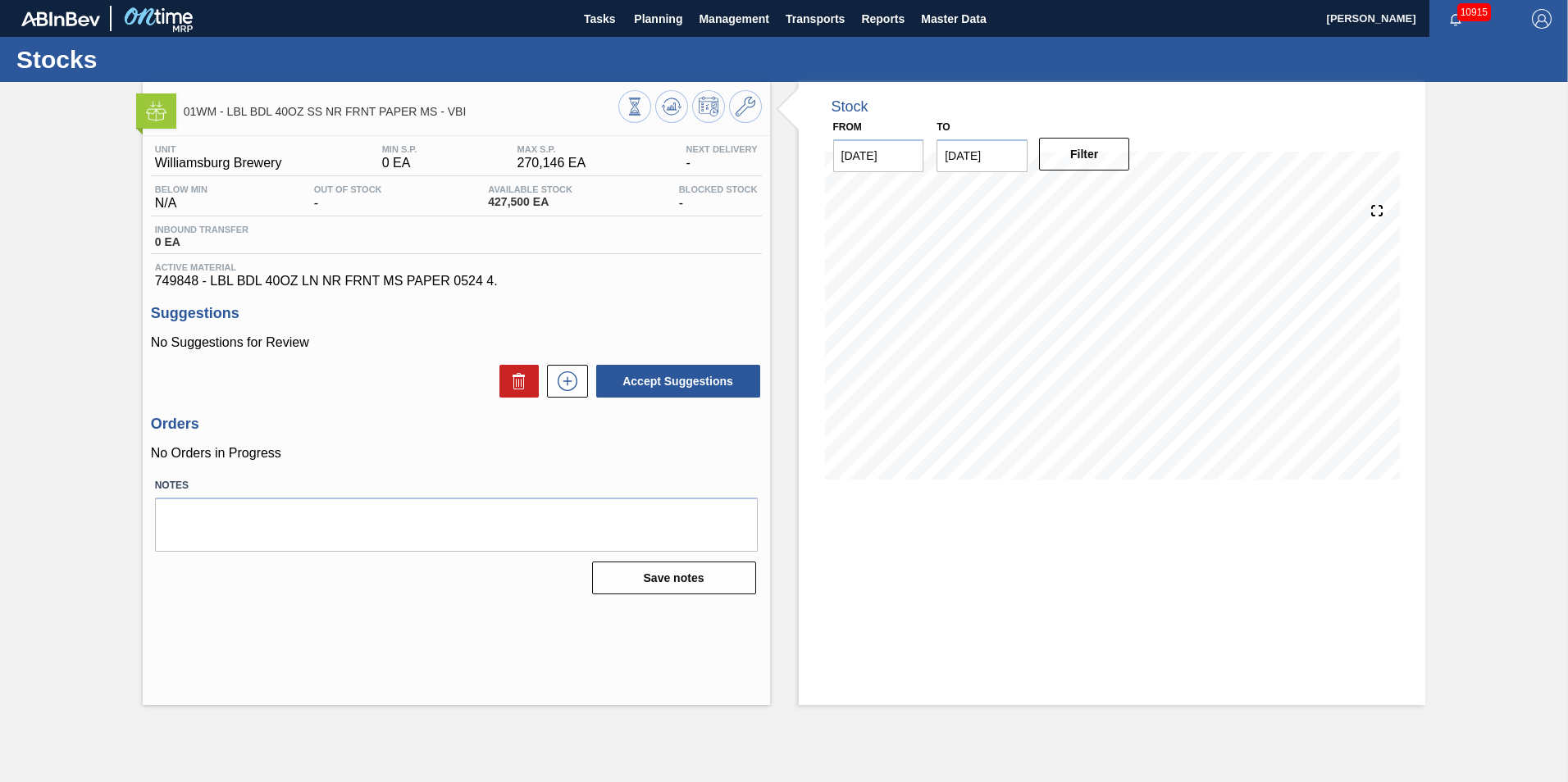
click at [572, 298] on div "Unit Williamsburg Brewery MIN S.P. 0 EA MAX S.P. 270,146 EA Next Delivery - Bel…" at bounding box center [456, 368] width 627 height 465
